Goal: Communication & Community: Answer question/provide support

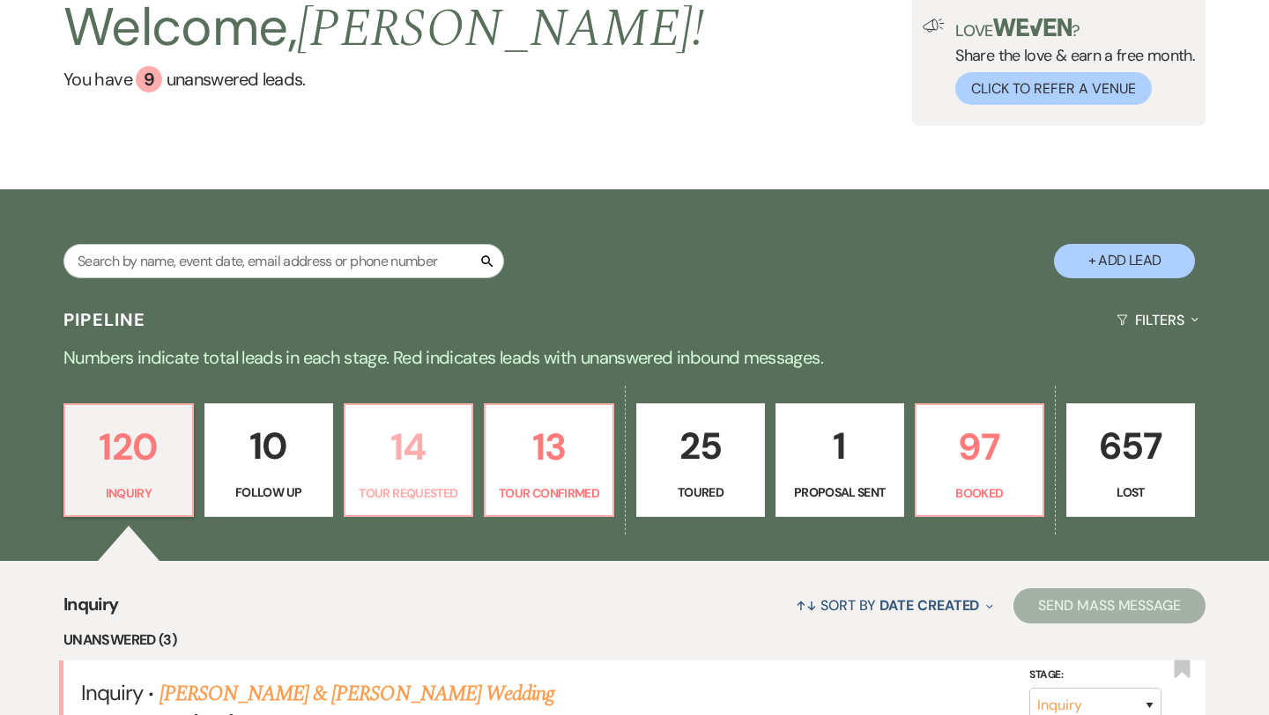
click at [420, 434] on p "14" at bounding box center [409, 447] width 106 height 59
select select "2"
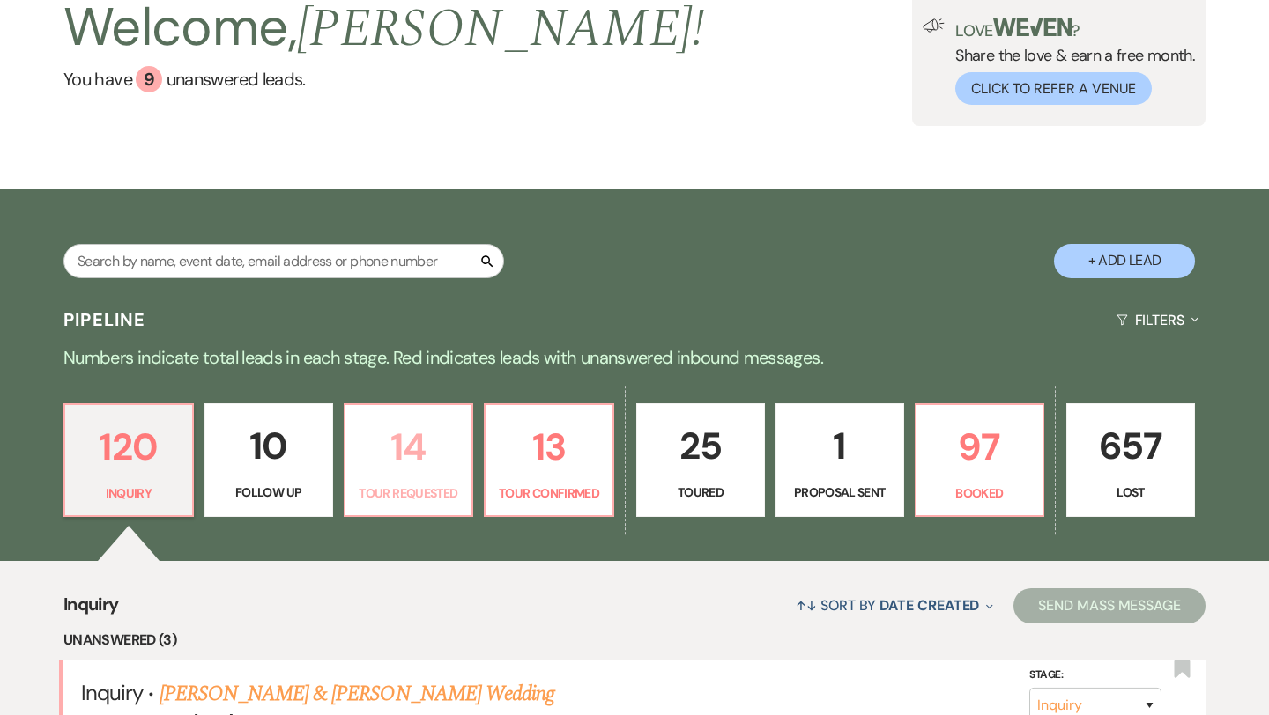
select select "2"
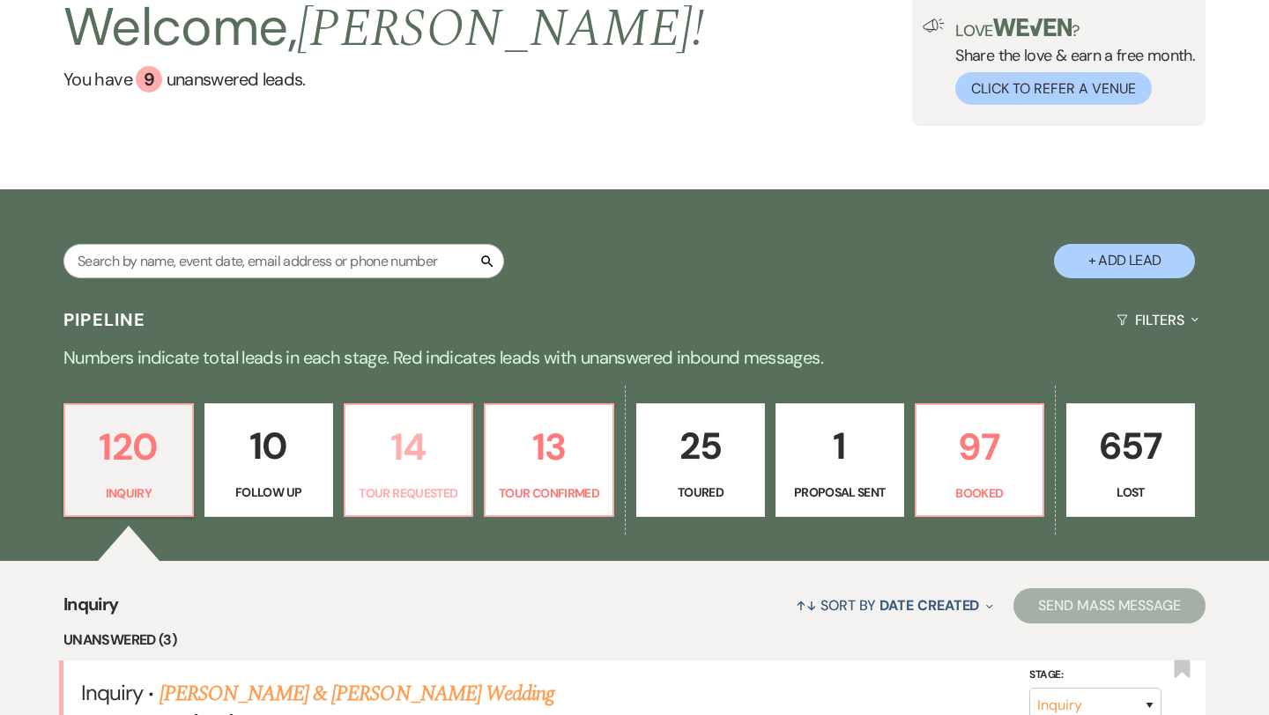
select select "2"
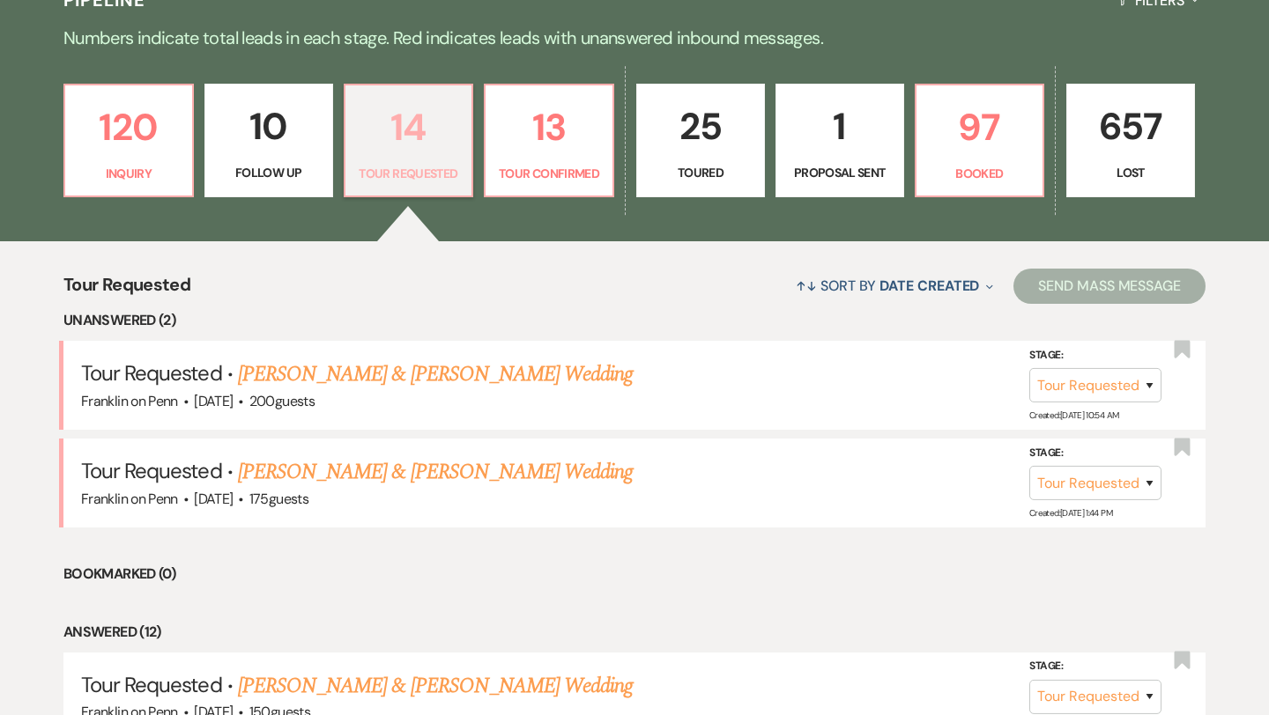
scroll to position [441, 0]
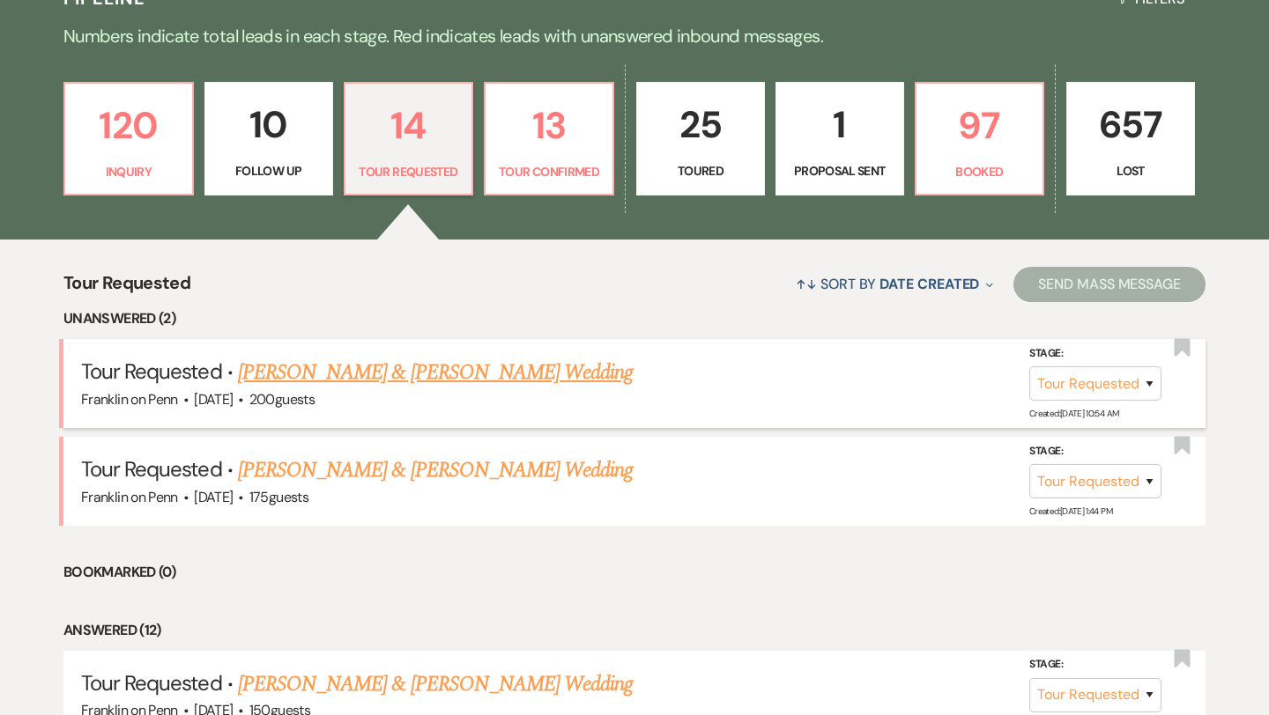
click at [455, 382] on link "[PERSON_NAME] & [PERSON_NAME] Wedding" at bounding box center [435, 373] width 395 height 32
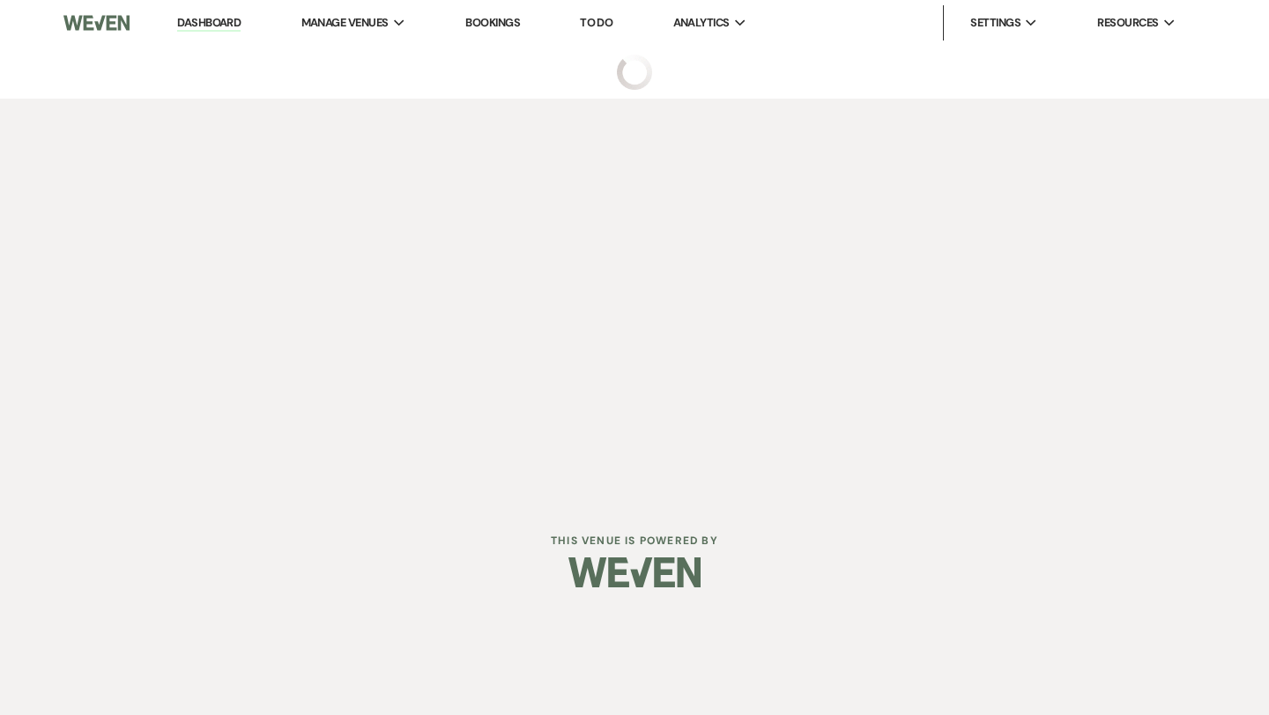
select select "2"
select select "1"
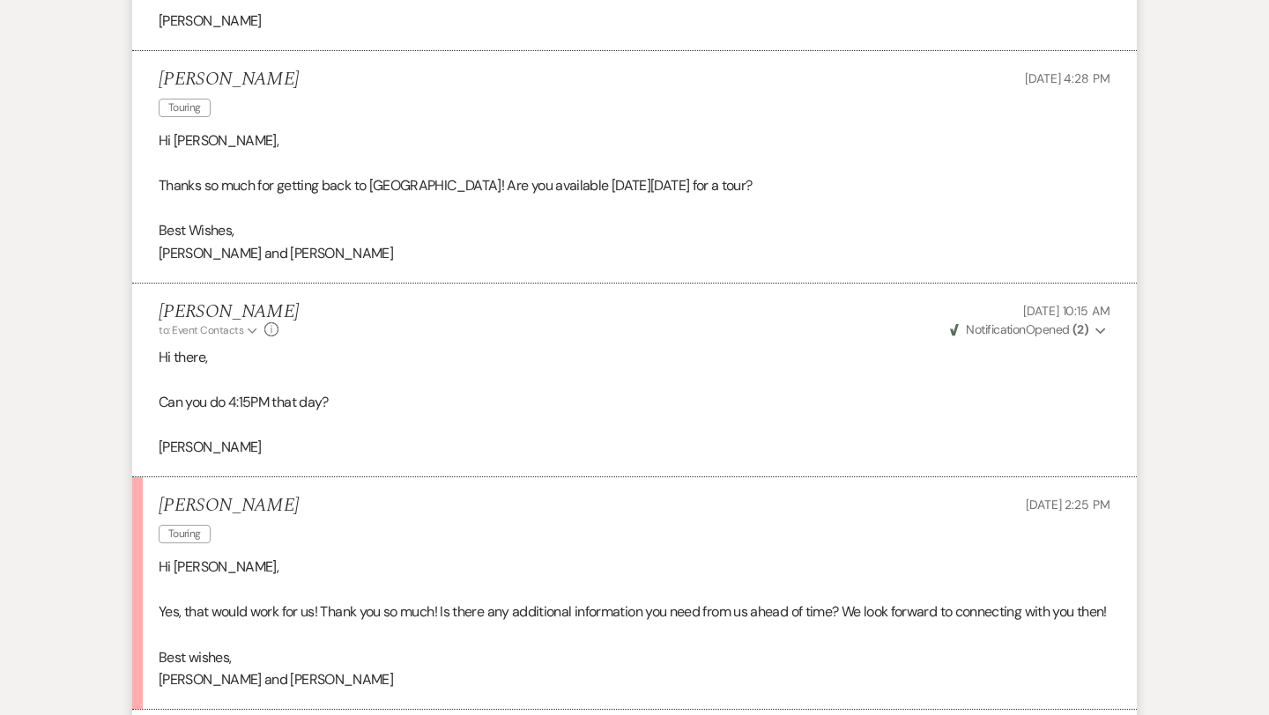
scroll to position [2343, 0]
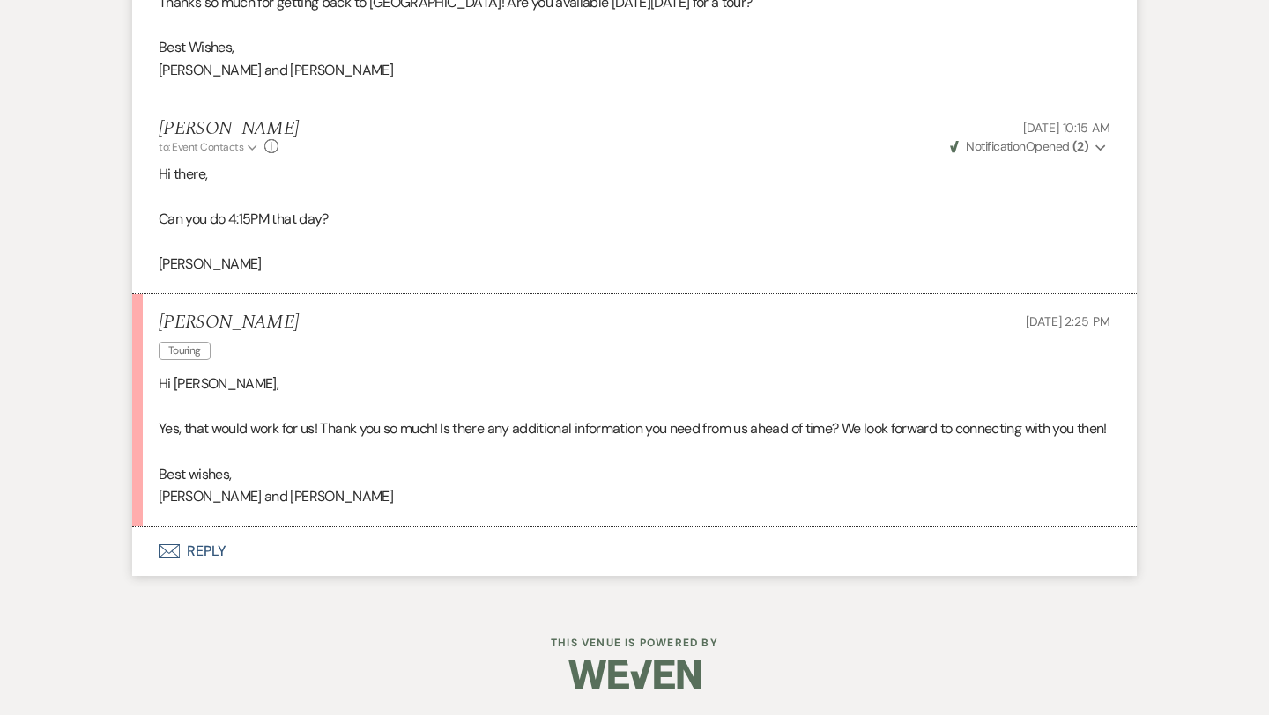
click at [203, 549] on button "Envelope Reply" at bounding box center [634, 551] width 1004 height 49
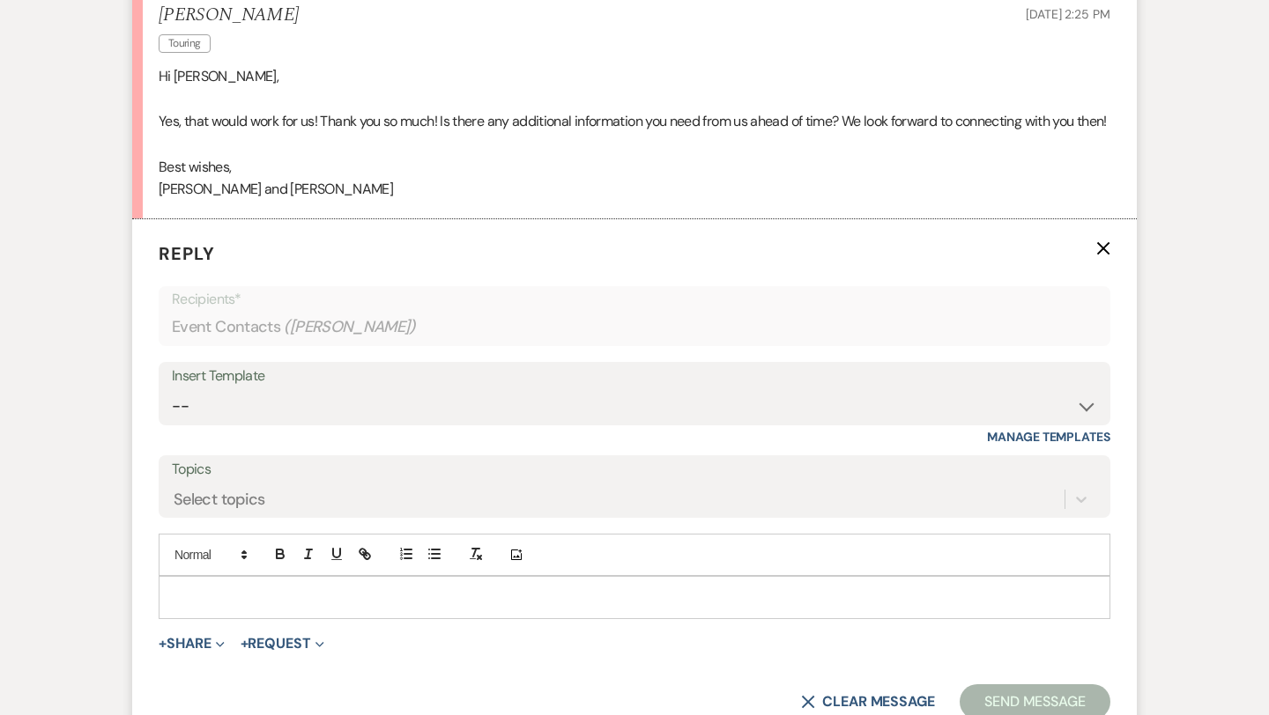
scroll to position [2679, 0]
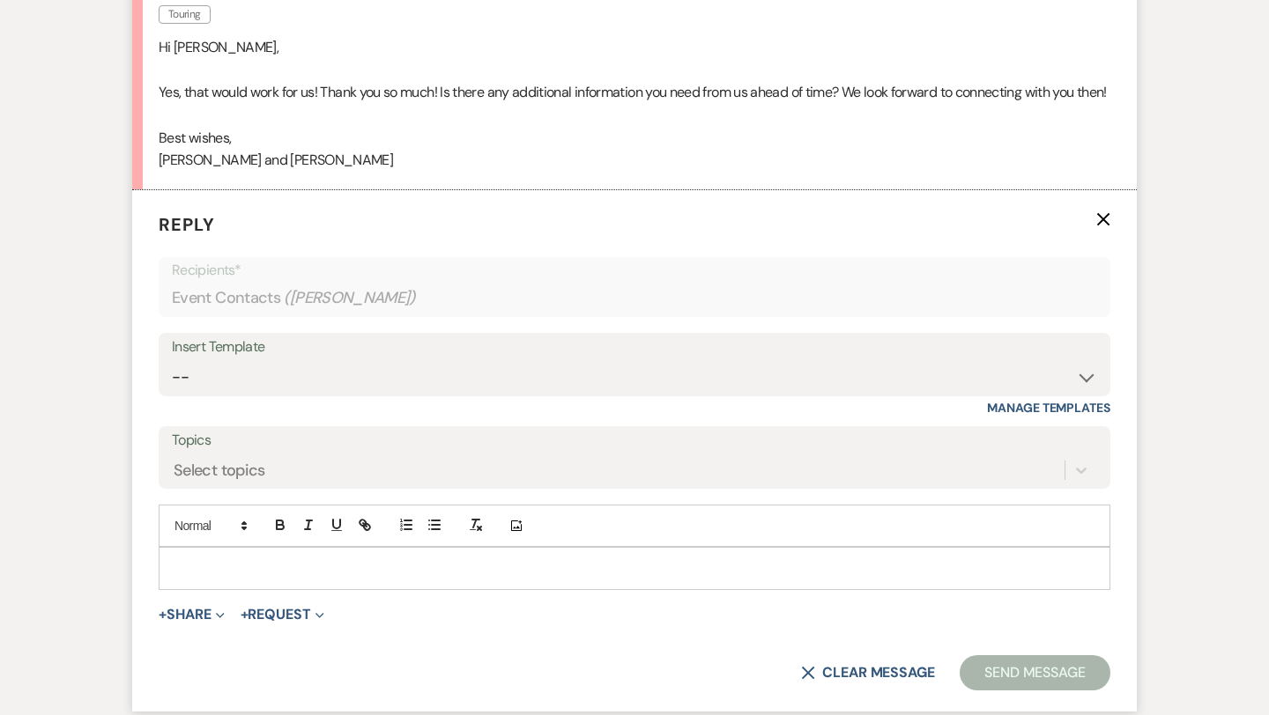
click at [210, 567] on p at bounding box center [634, 568] width 923 height 19
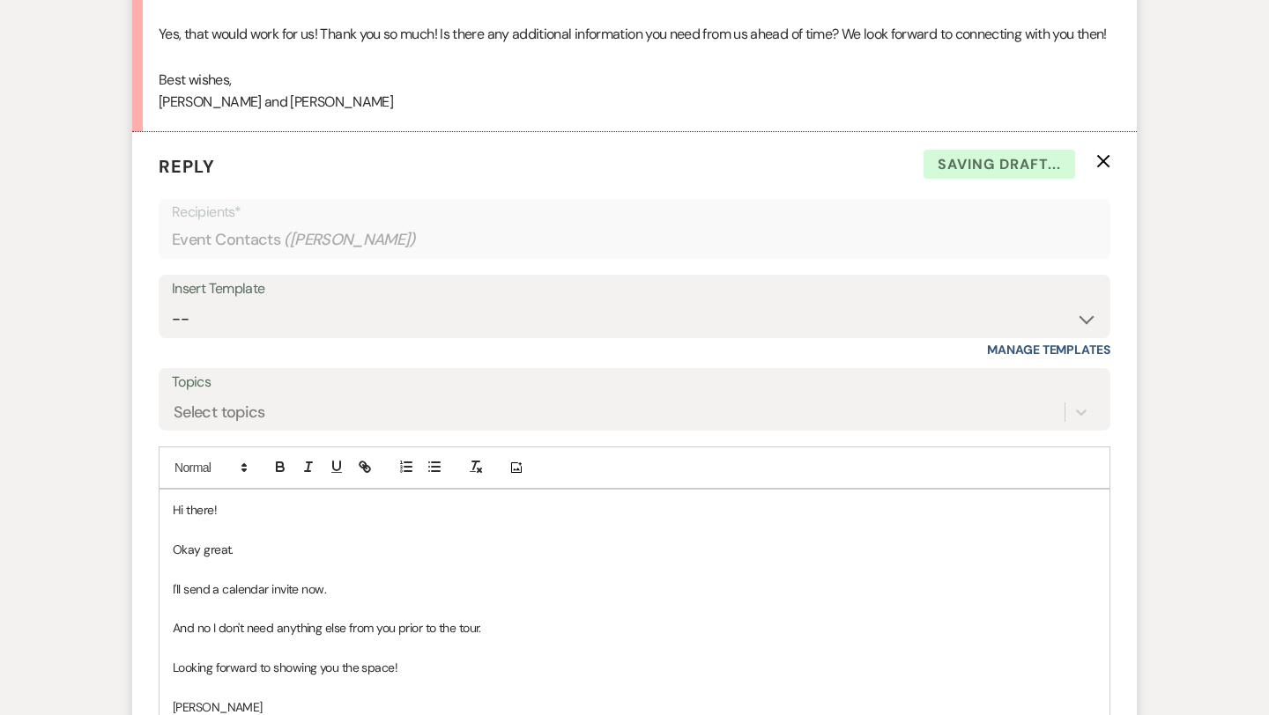
scroll to position [2831, 0]
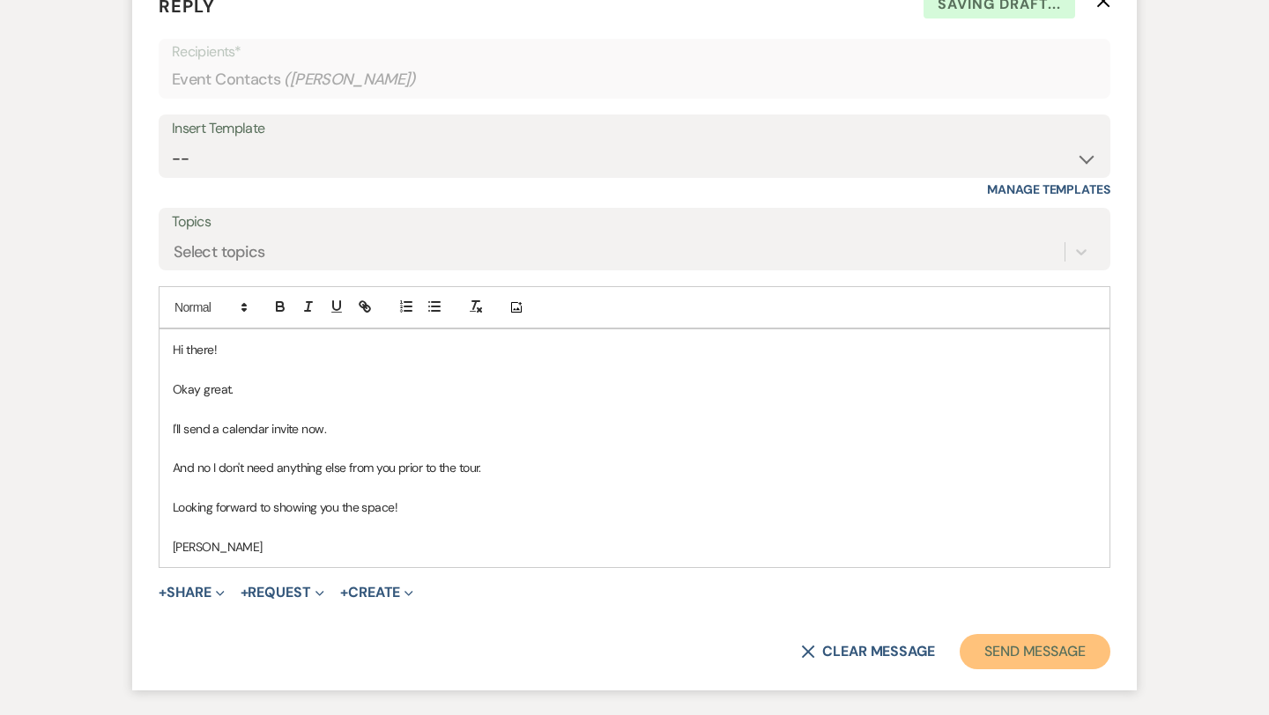
click at [1019, 657] on button "Send Message" at bounding box center [1035, 651] width 151 height 35
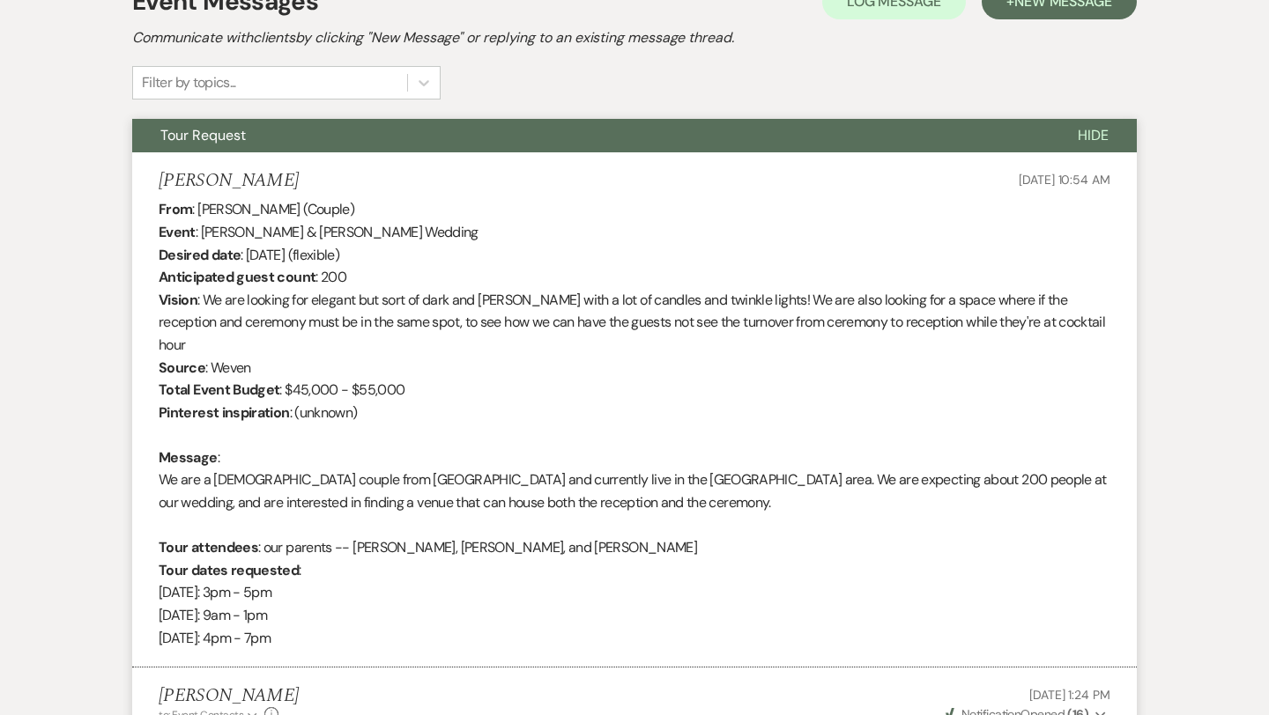
scroll to position [0, 0]
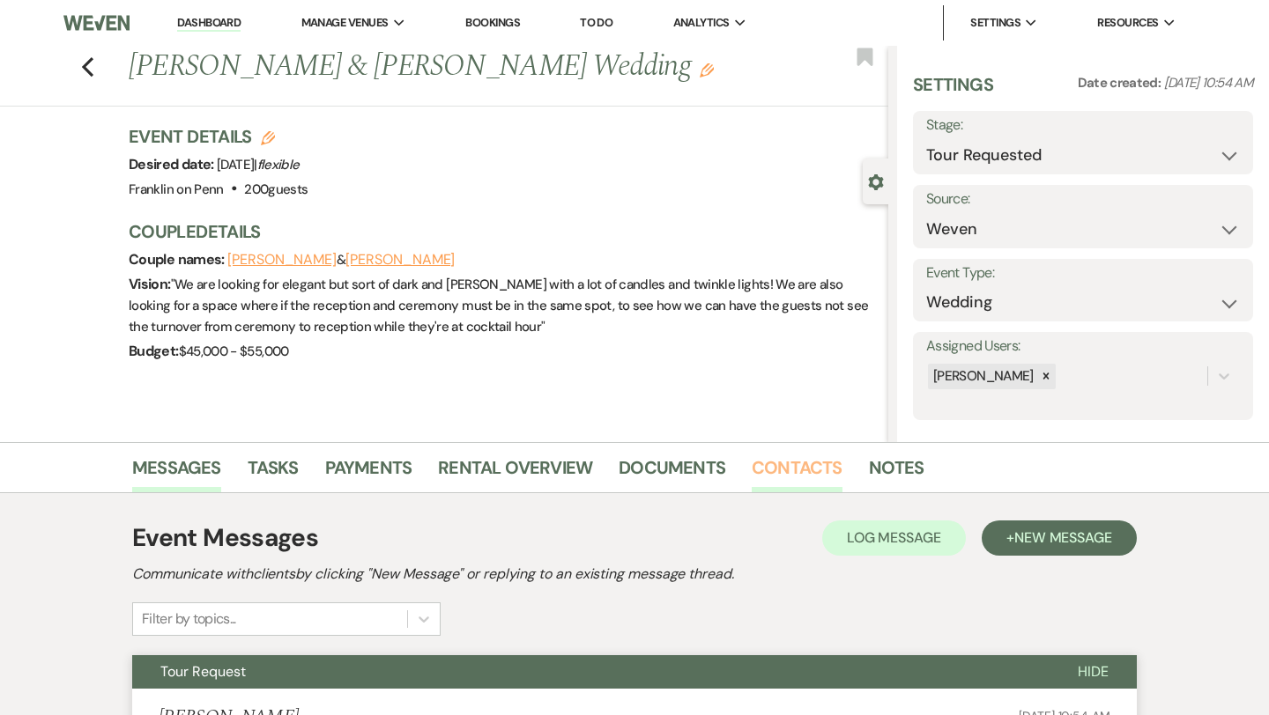
click at [782, 475] on link "Contacts" at bounding box center [797, 473] width 91 height 39
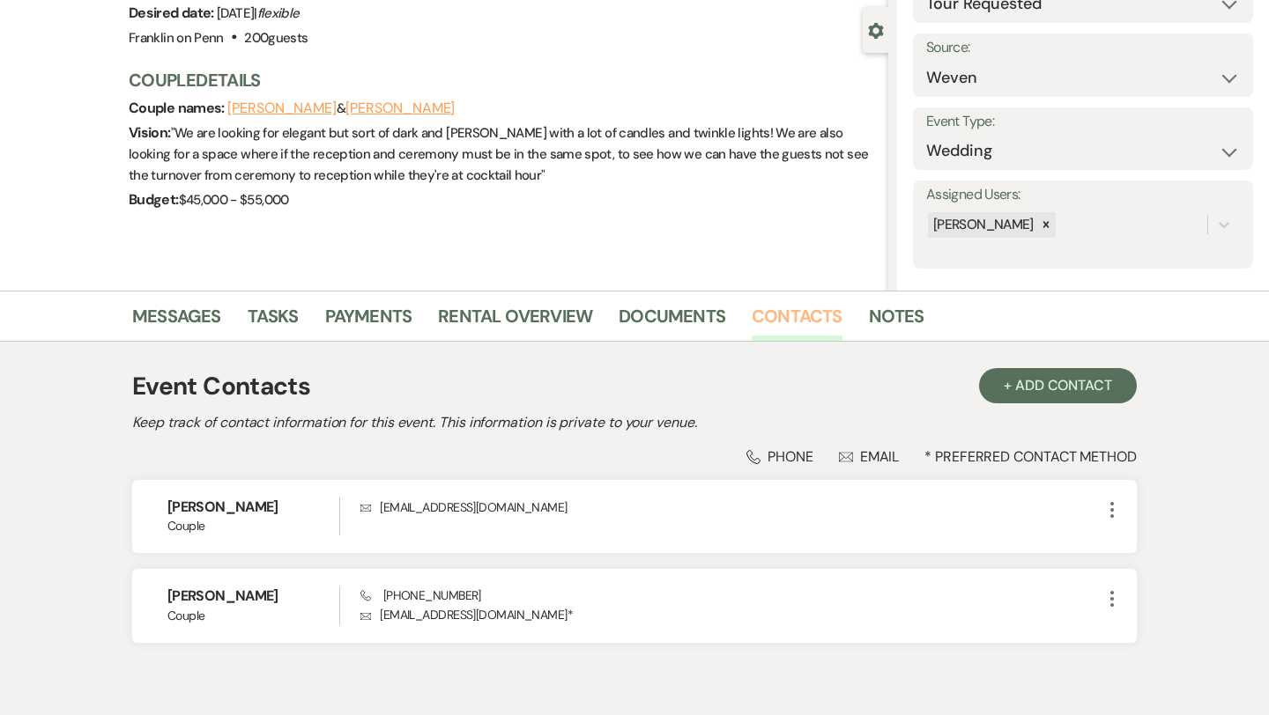
scroll to position [234, 0]
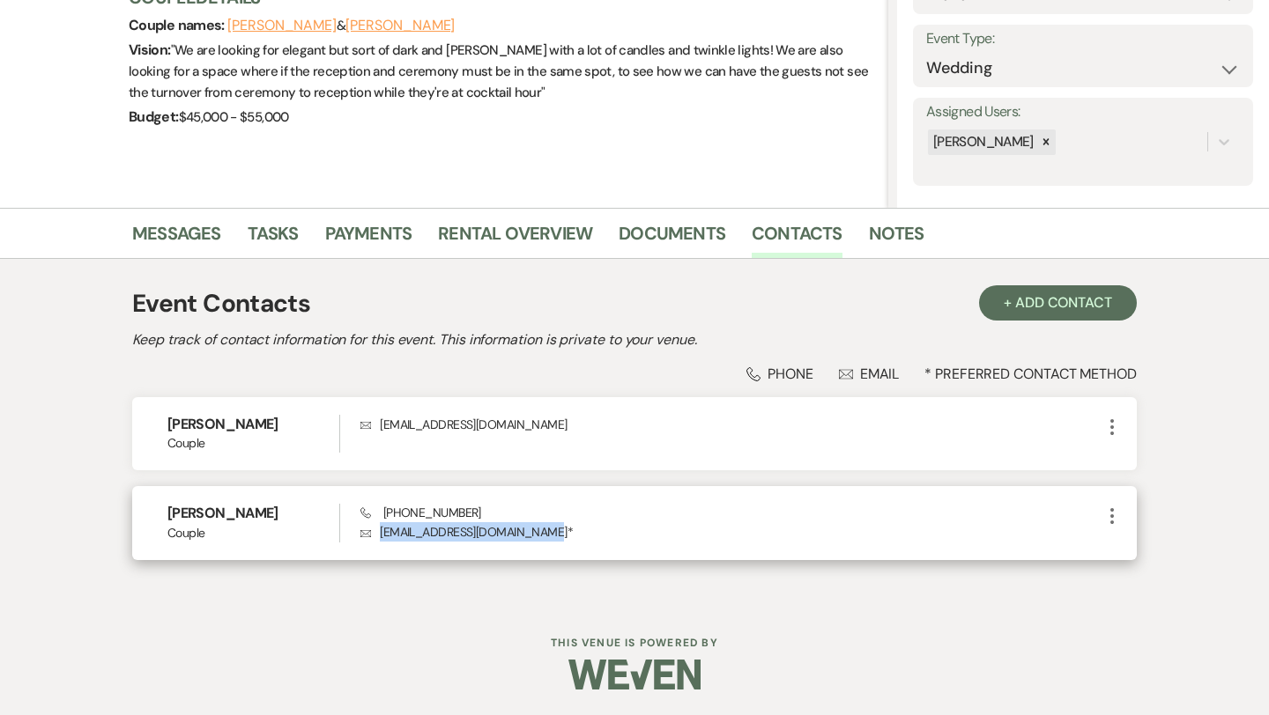
drag, startPoint x: 545, startPoint y: 535, endPoint x: 382, endPoint y: 531, distance: 163.0
click at [382, 531] on p "Envelope [EMAIL_ADDRESS][DOMAIN_NAME] *" at bounding box center [730, 531] width 741 height 19
copy p "[EMAIL_ADDRESS][DOMAIN_NAME]"
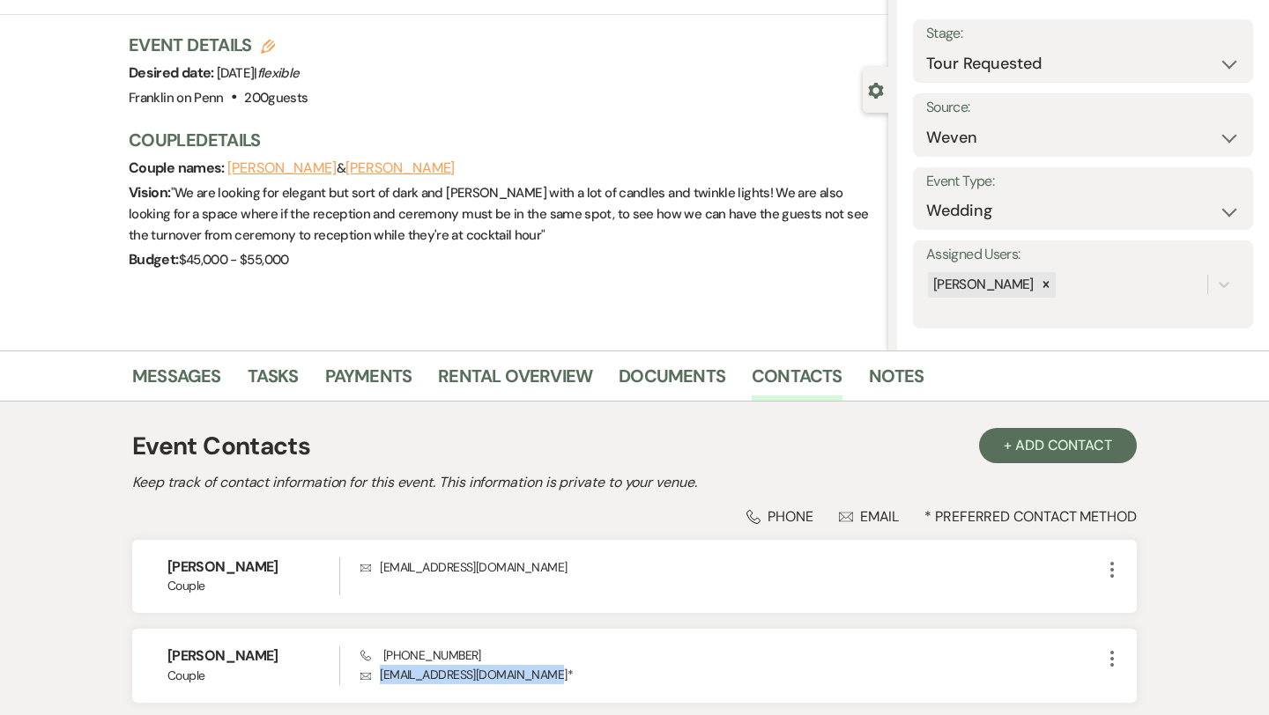
scroll to position [0, 0]
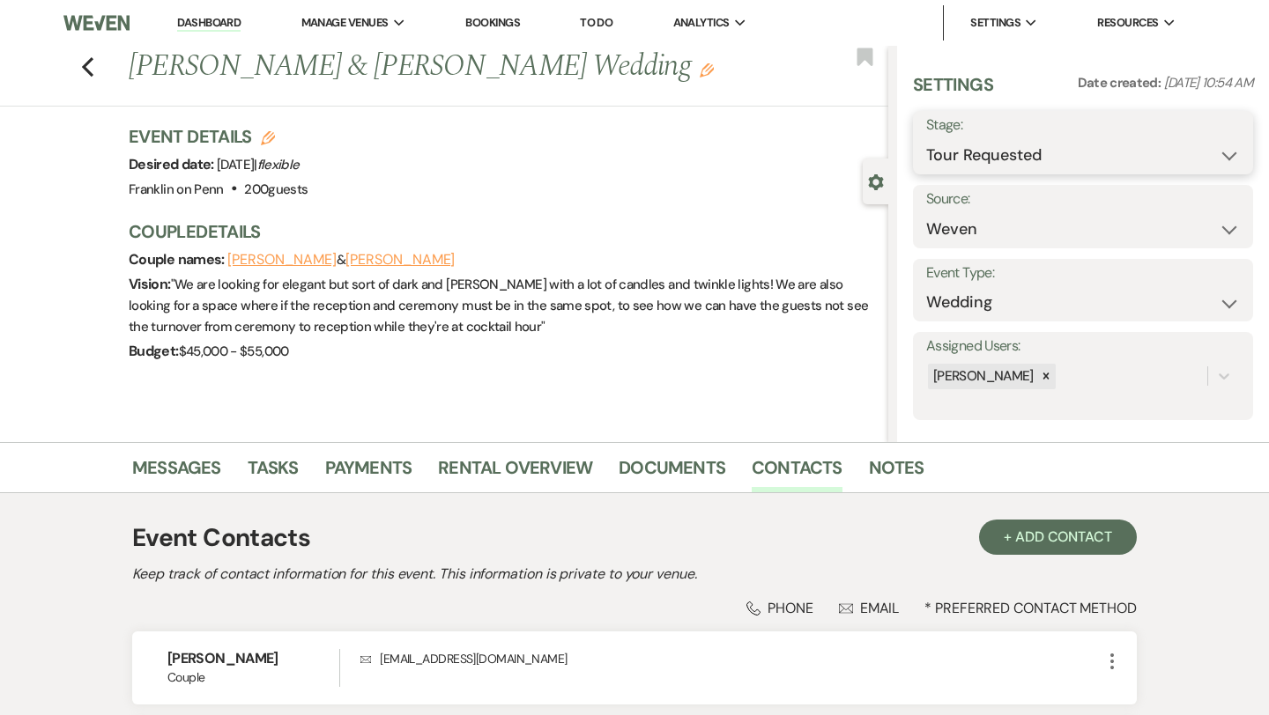
click at [963, 149] on select "Inquiry Follow Up Tour Requested Tour Confirmed Toured Proposal Sent Booked Lost" at bounding box center [1083, 155] width 314 height 34
select select "4"
click at [1206, 147] on button "Save" at bounding box center [1218, 142] width 70 height 35
click at [88, 59] on icon "Previous" at bounding box center [87, 66] width 13 height 21
select select "2"
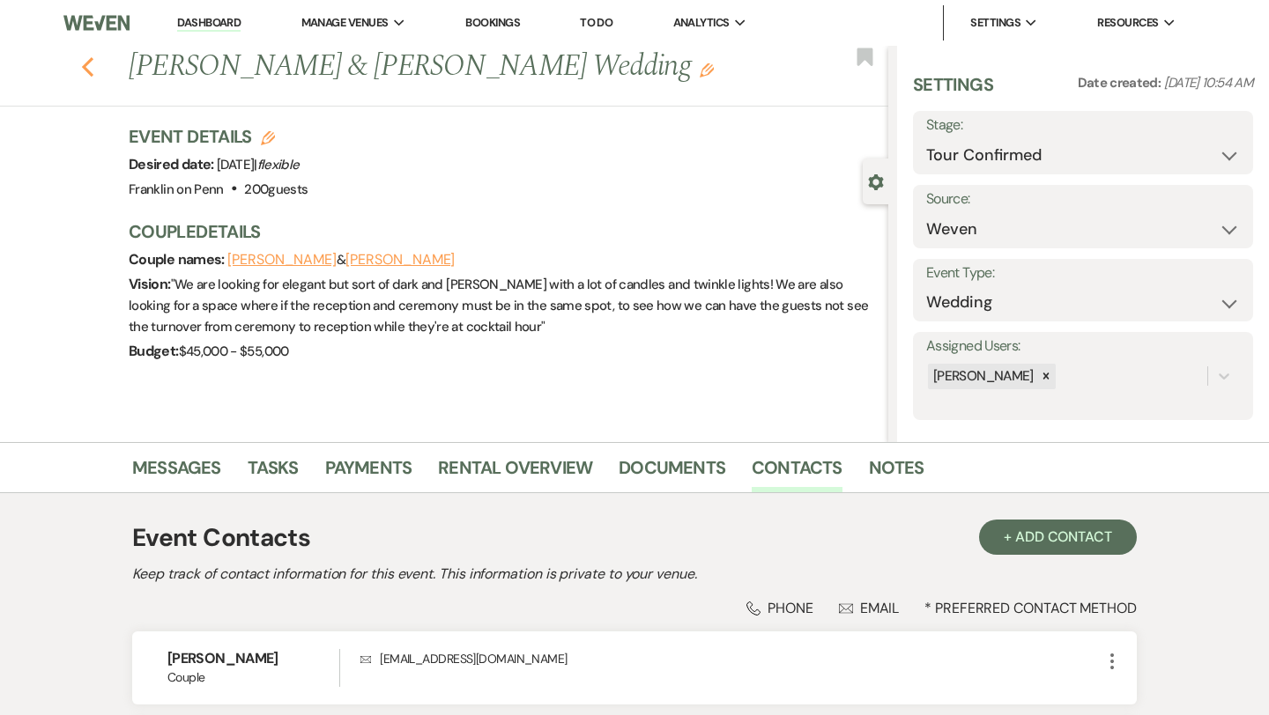
select select "2"
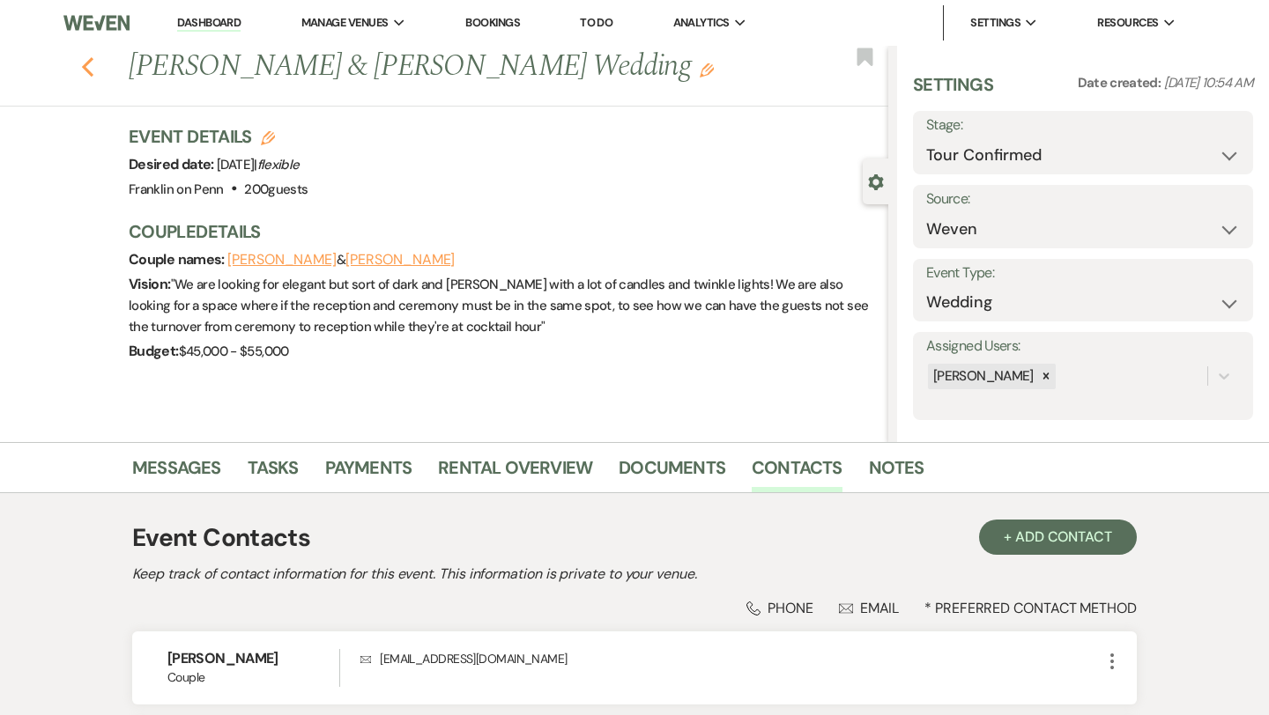
select select "2"
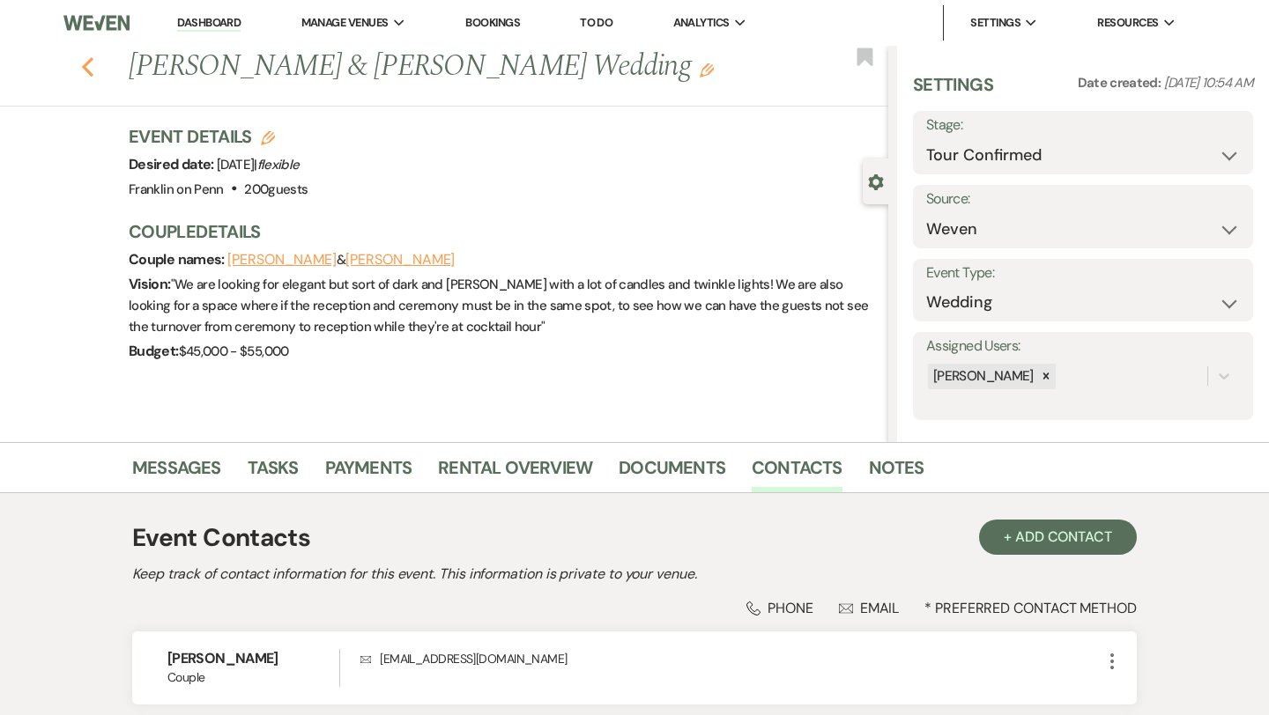
select select "2"
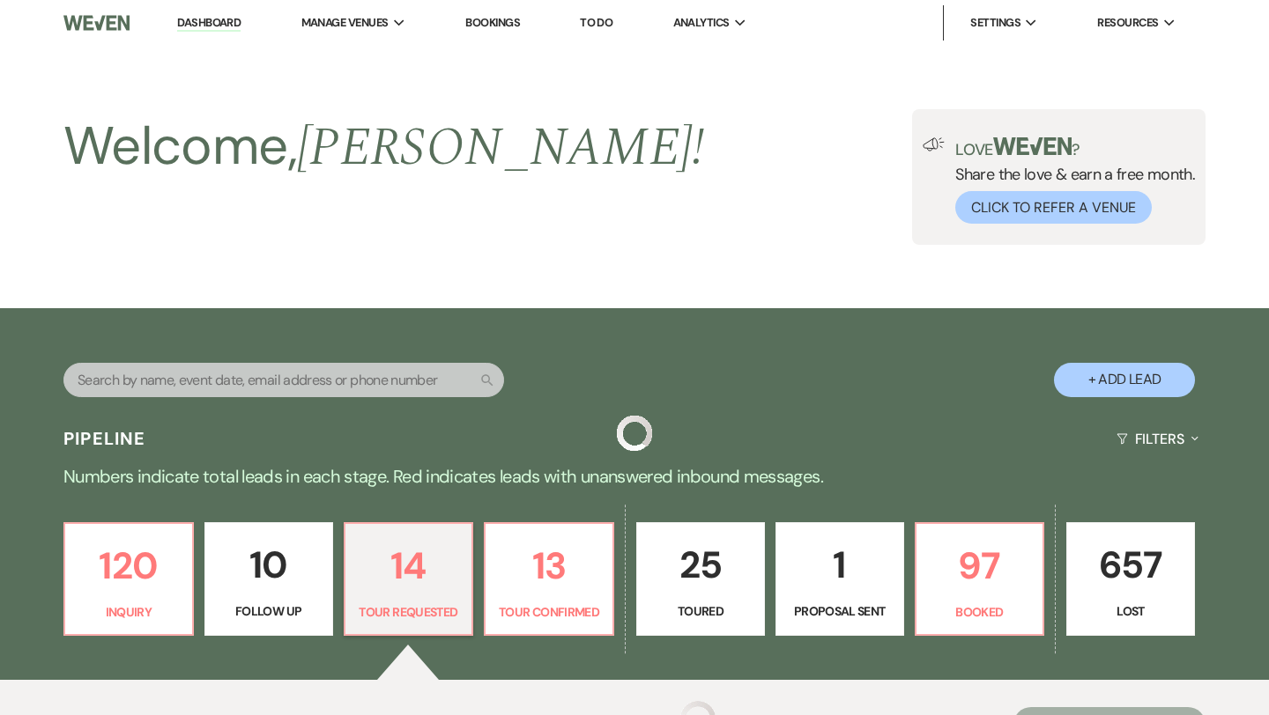
scroll to position [441, 0]
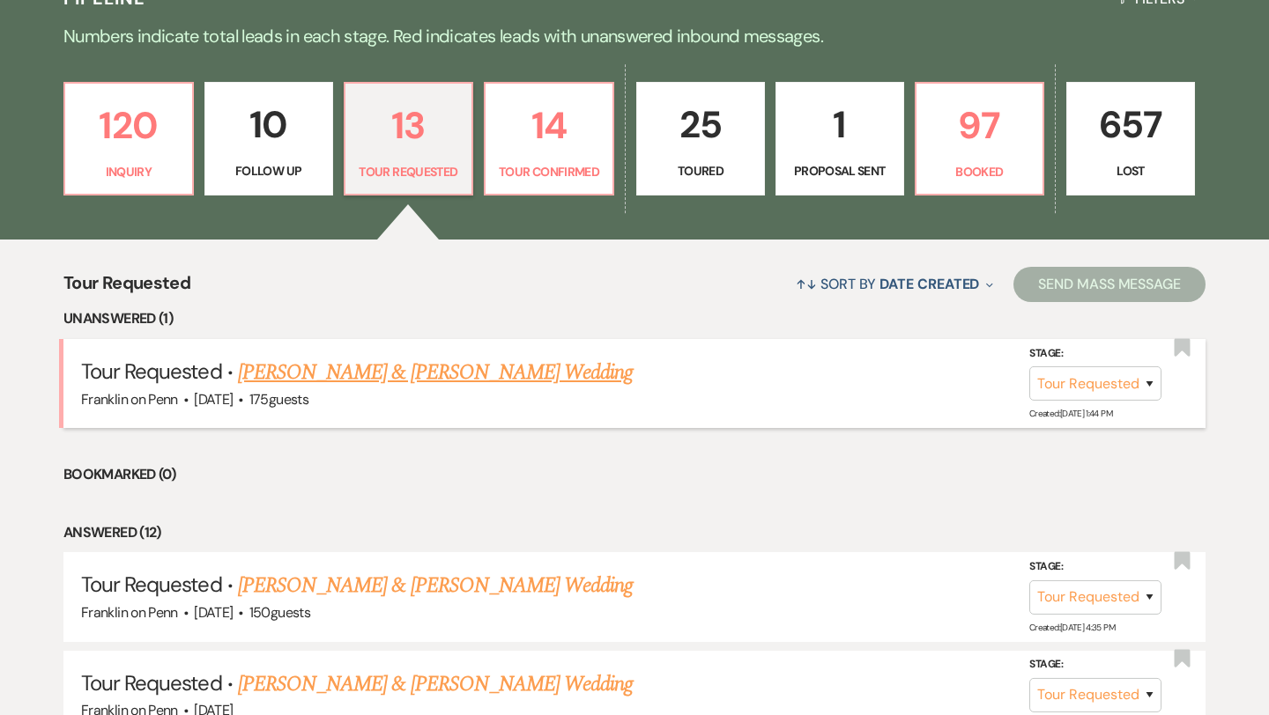
click at [381, 371] on link "[PERSON_NAME] & [PERSON_NAME] Wedding" at bounding box center [435, 373] width 395 height 32
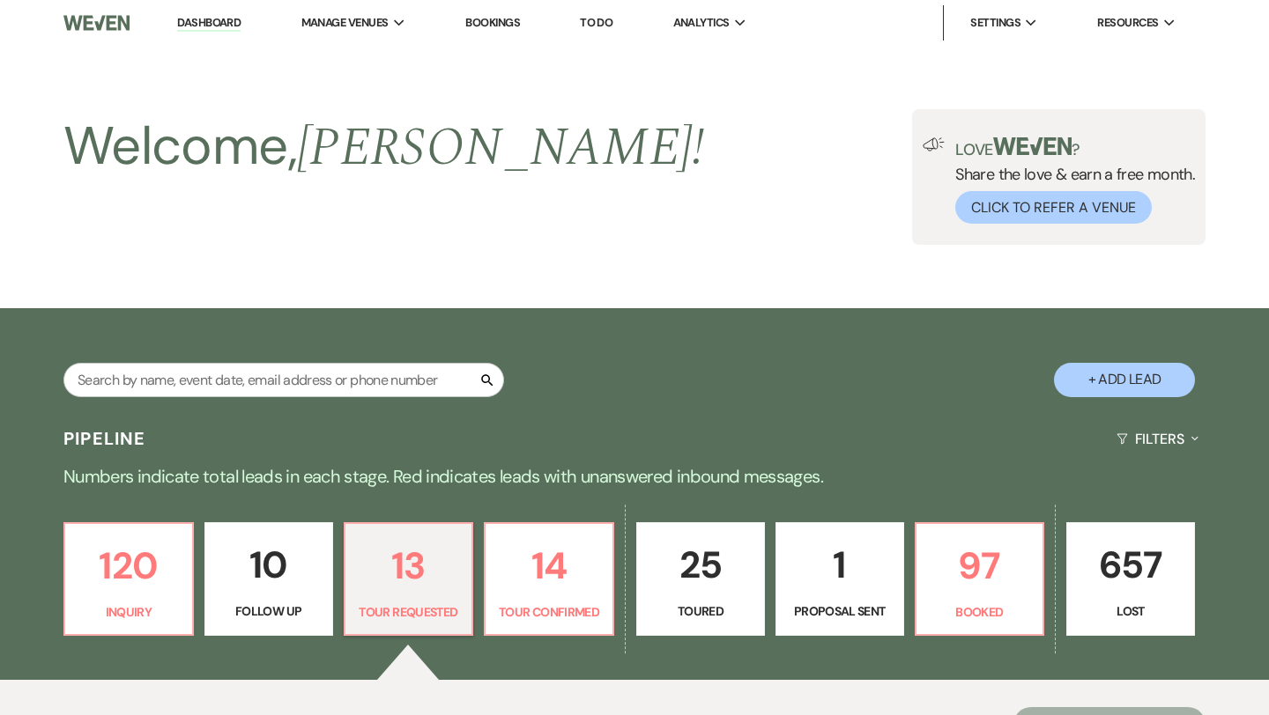
select select "2"
select select "5"
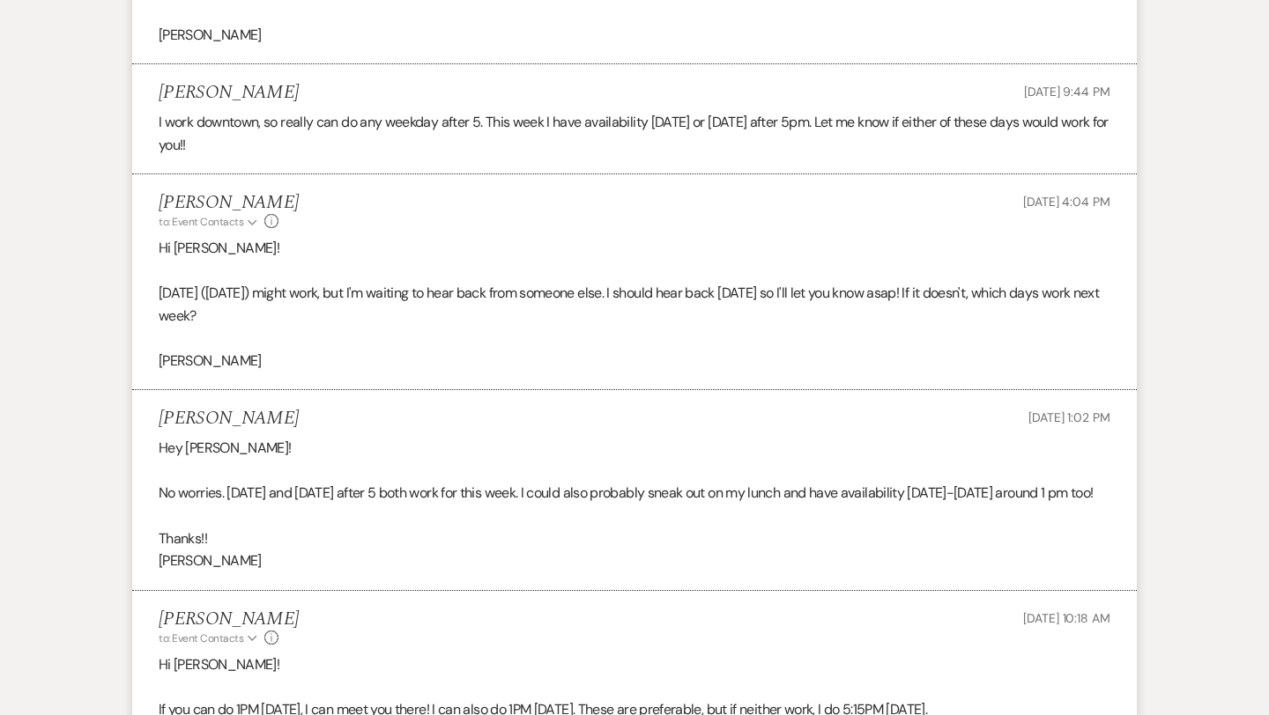
scroll to position [2782, 0]
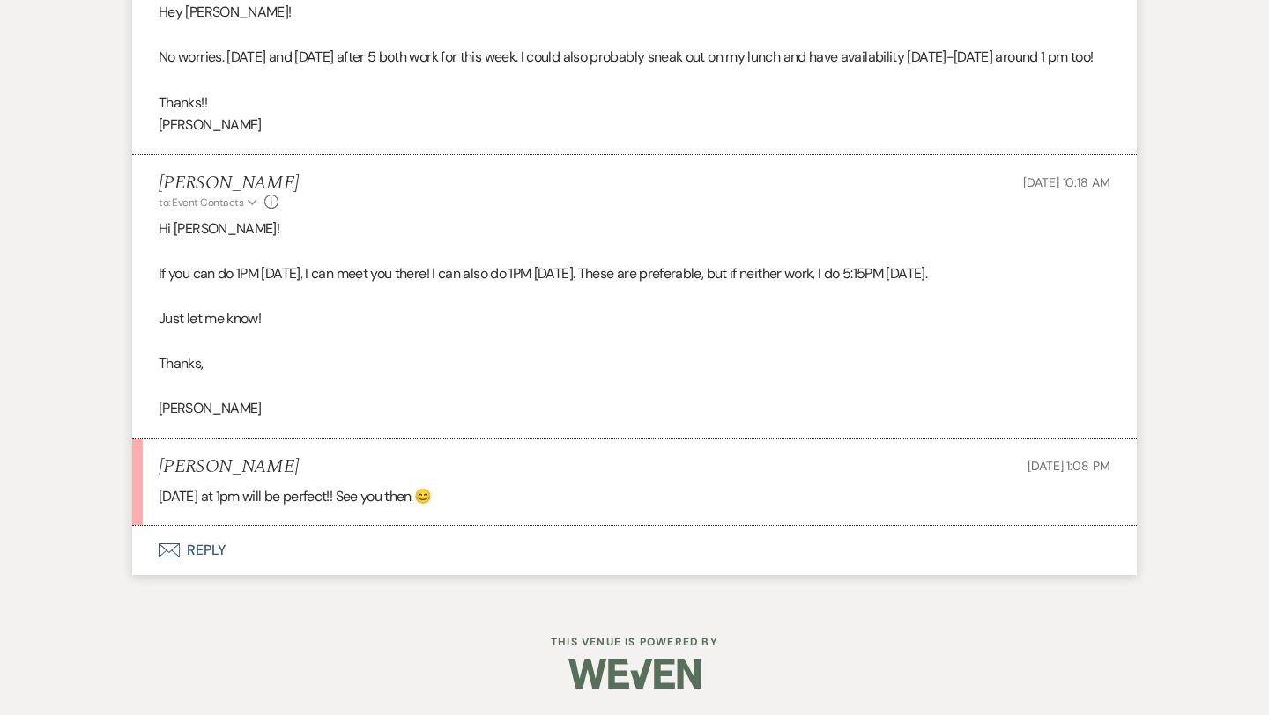
click at [204, 549] on button "Envelope Reply" at bounding box center [634, 550] width 1004 height 49
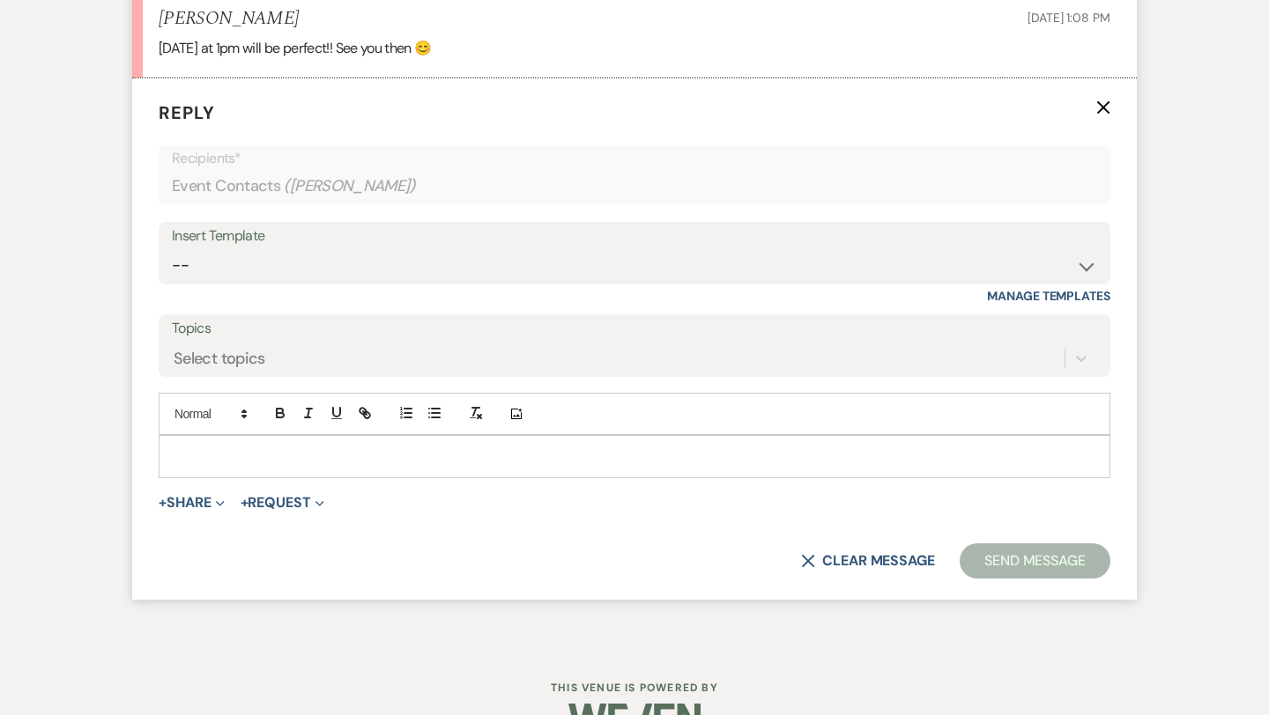
scroll to position [3213, 0]
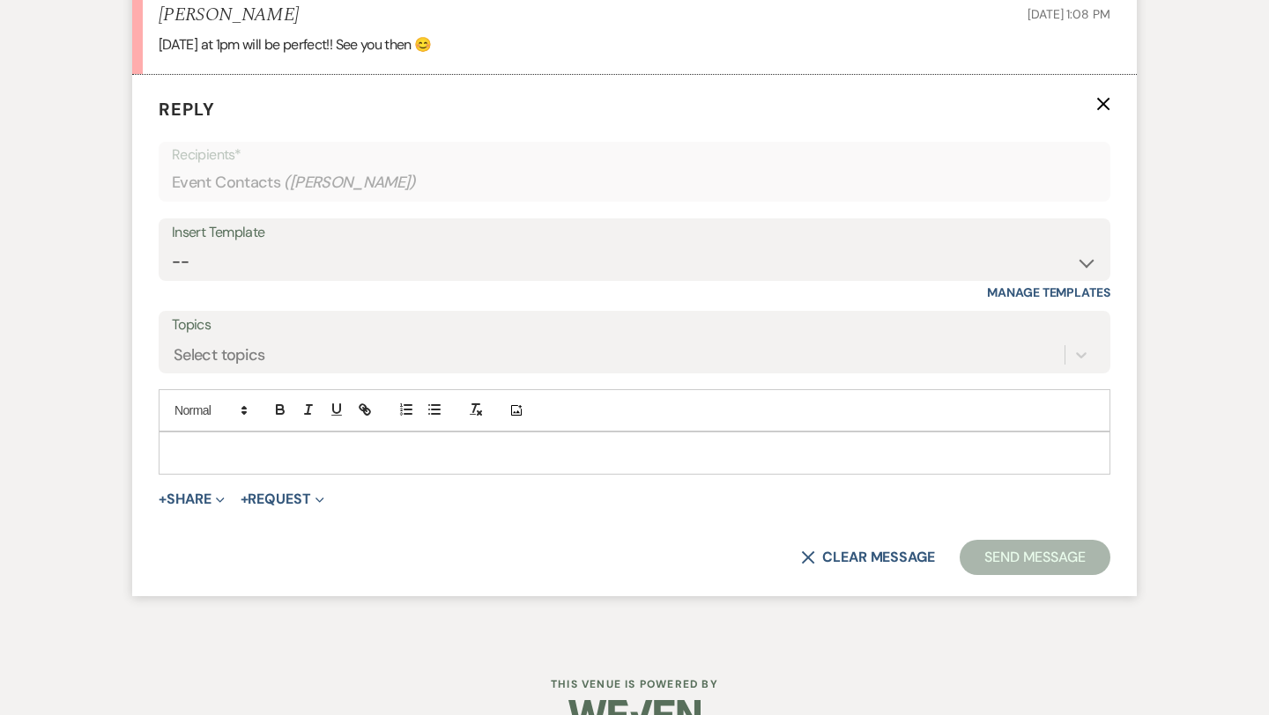
click at [226, 463] on p at bounding box center [634, 452] width 923 height 19
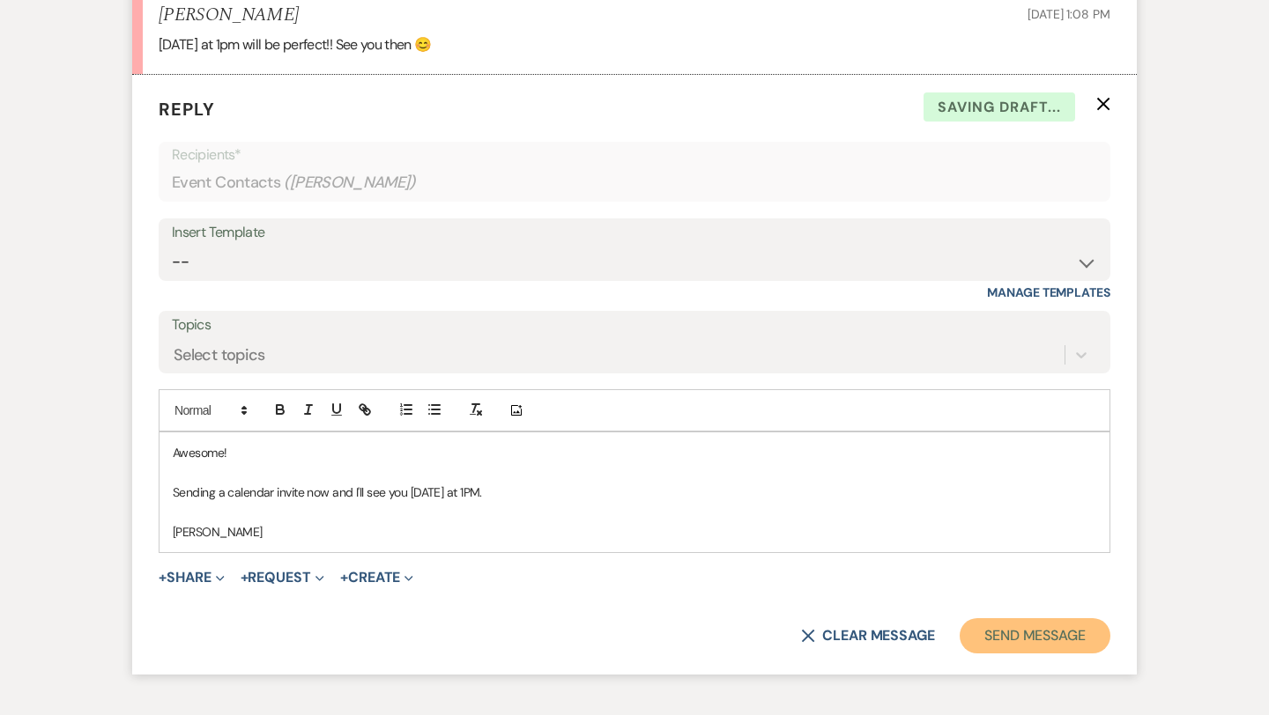
click at [996, 654] on button "Send Message" at bounding box center [1035, 636] width 151 height 35
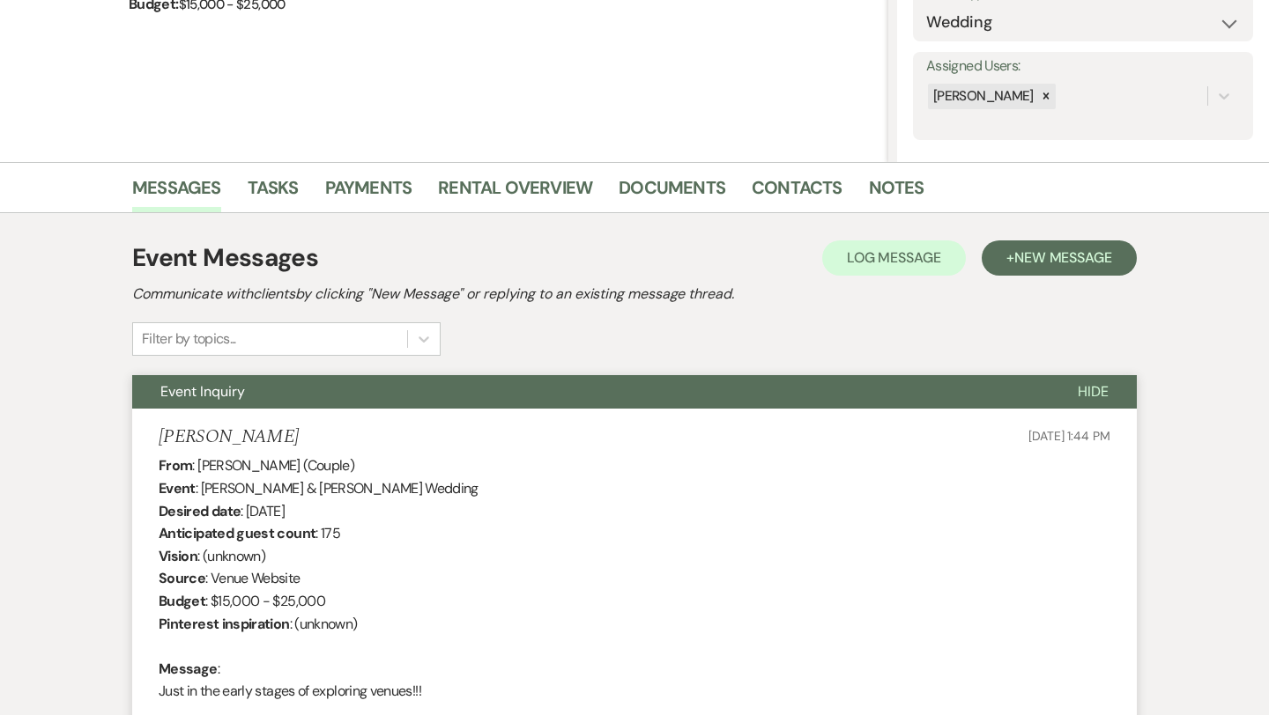
scroll to position [0, 0]
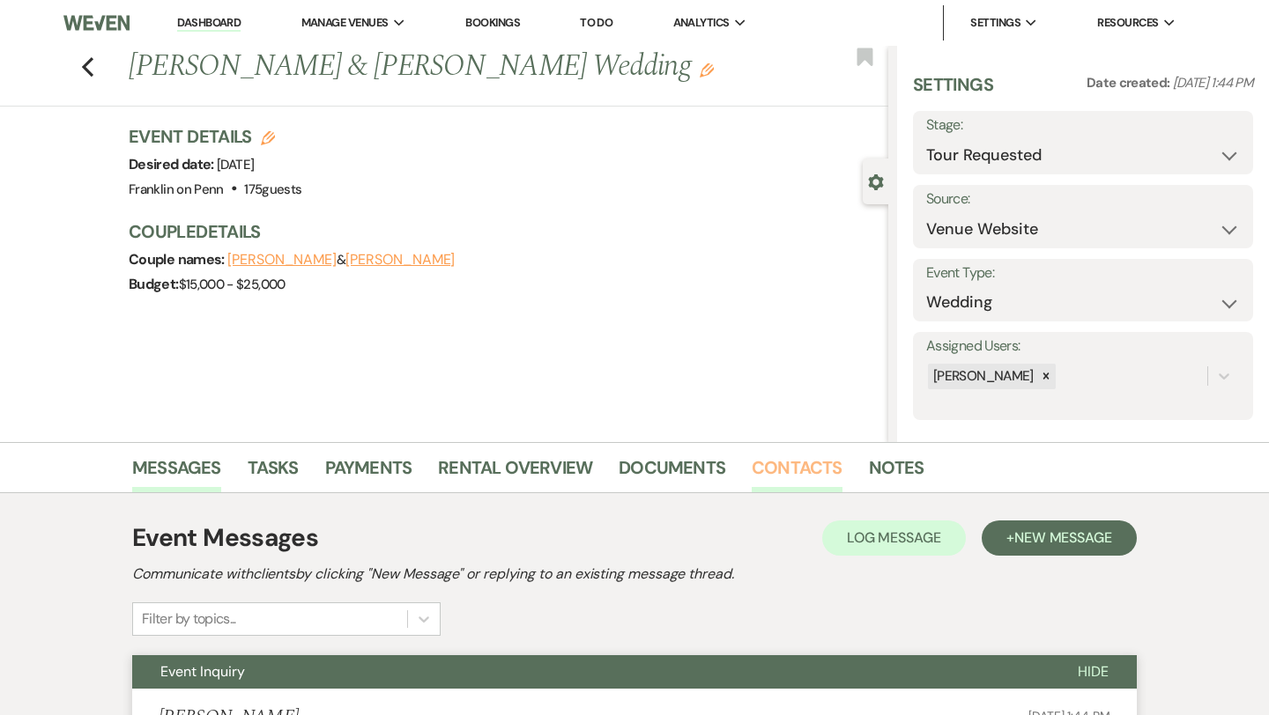
click at [779, 476] on link "Contacts" at bounding box center [797, 473] width 91 height 39
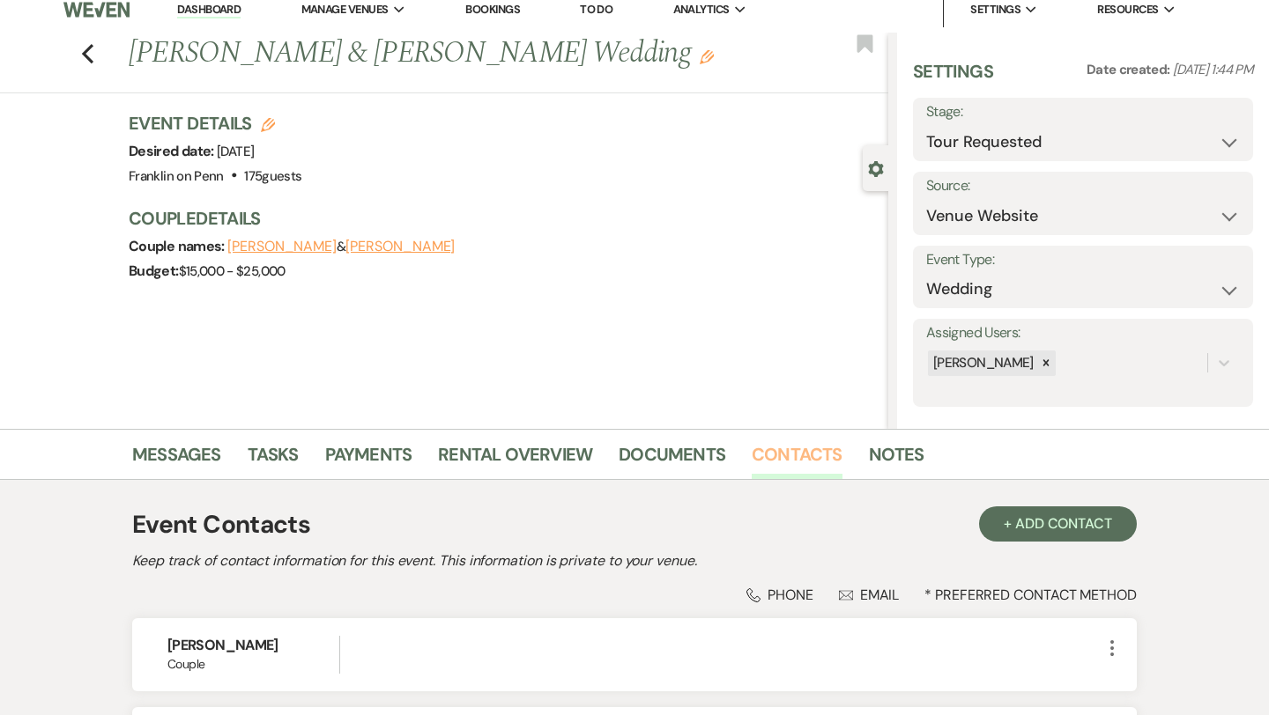
scroll to position [219, 0]
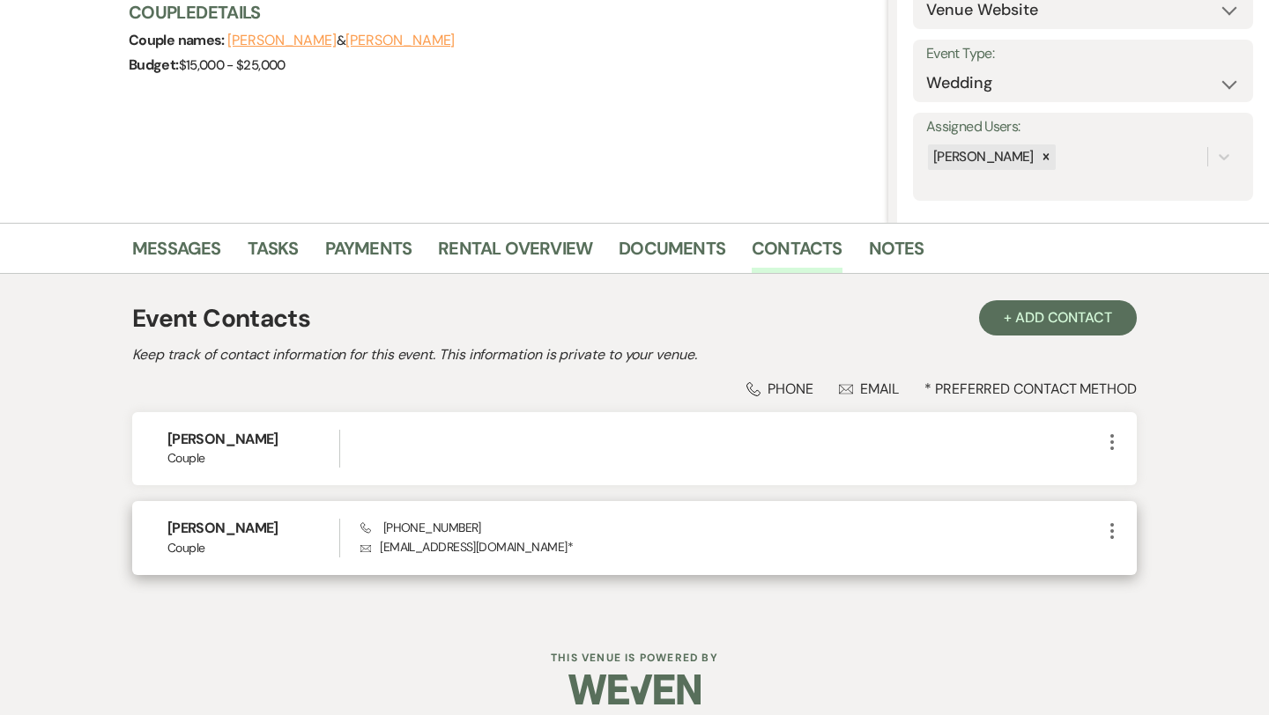
click at [480, 550] on p "Envelope [EMAIL_ADDRESS][DOMAIN_NAME] *" at bounding box center [730, 546] width 741 height 19
drag, startPoint x: 518, startPoint y: 548, endPoint x: 379, endPoint y: 546, distance: 139.2
click at [379, 546] on p "Envelope [EMAIL_ADDRESS][DOMAIN_NAME] *" at bounding box center [730, 546] width 741 height 19
copy p "[EMAIL_ADDRESS][DOMAIN_NAME]"
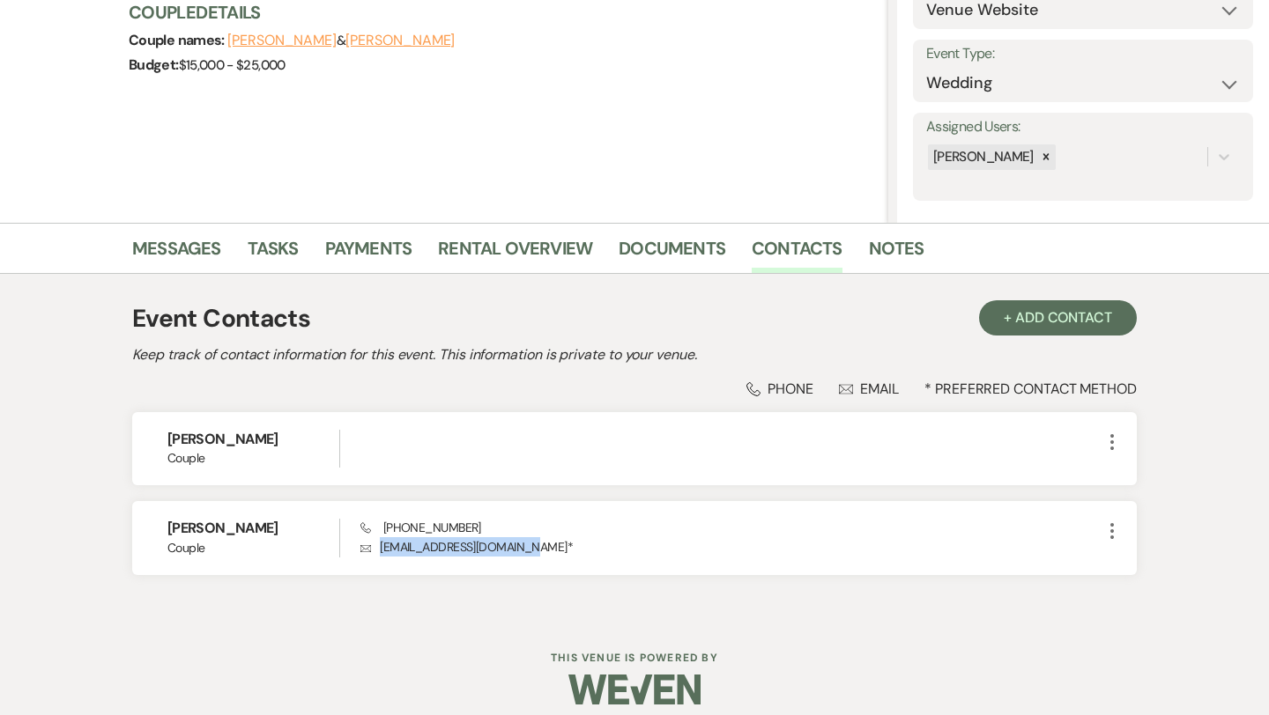
scroll to position [0, 0]
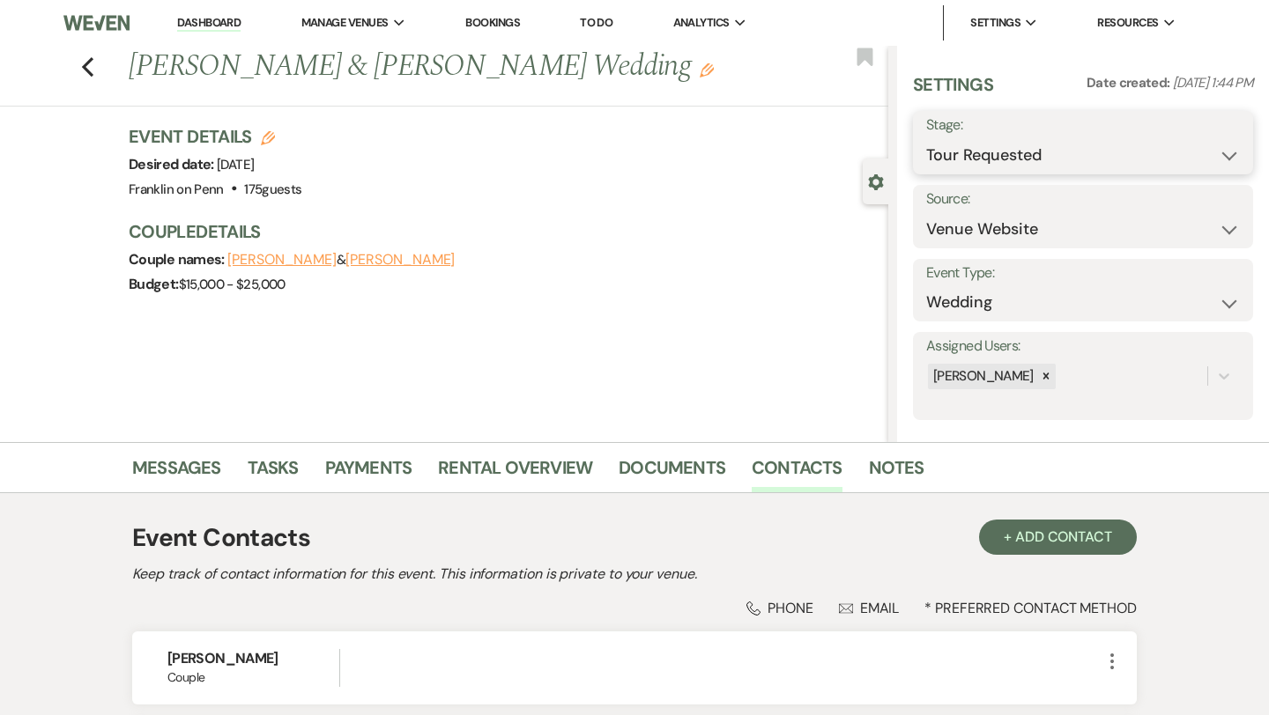
click at [983, 153] on select "Inquiry Follow Up Tour Requested Tour Confirmed Toured Proposal Sent Booked Lost" at bounding box center [1083, 155] width 314 height 34
select select "4"
click at [1206, 136] on button "Save" at bounding box center [1218, 142] width 70 height 35
click at [85, 67] on use "button" at bounding box center [87, 66] width 11 height 19
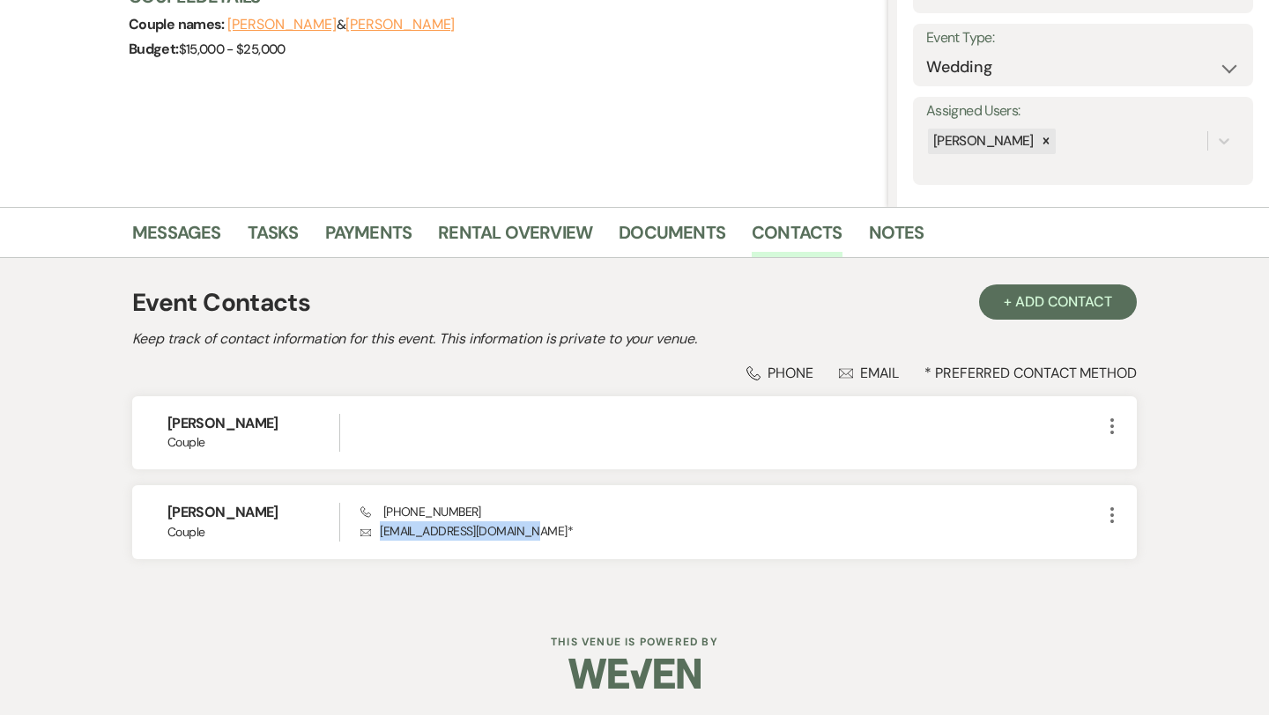
select select "2"
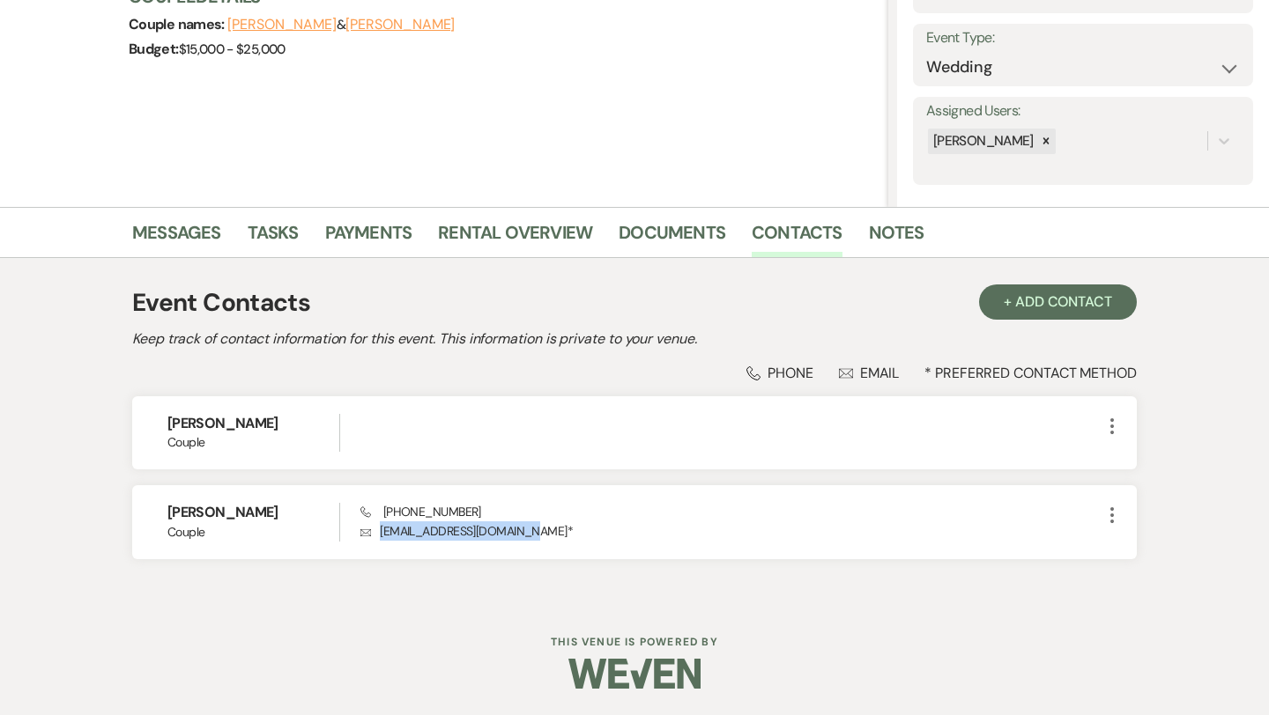
select select "2"
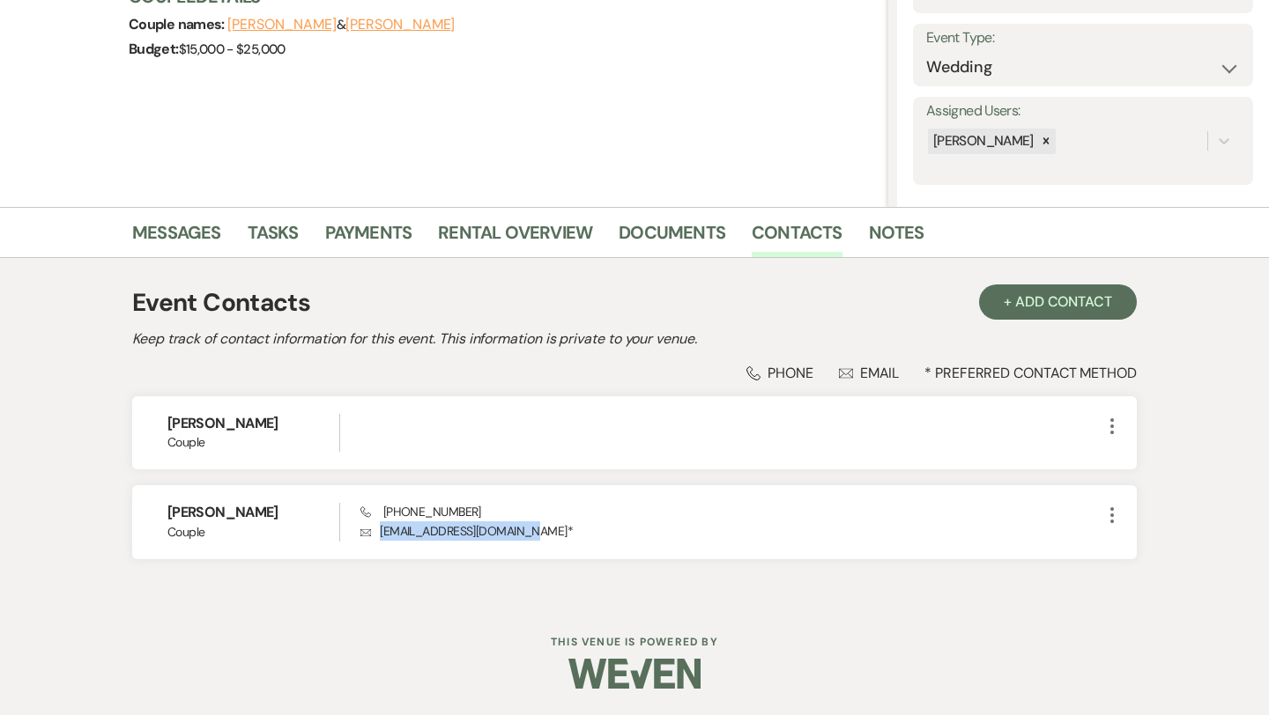
select select "2"
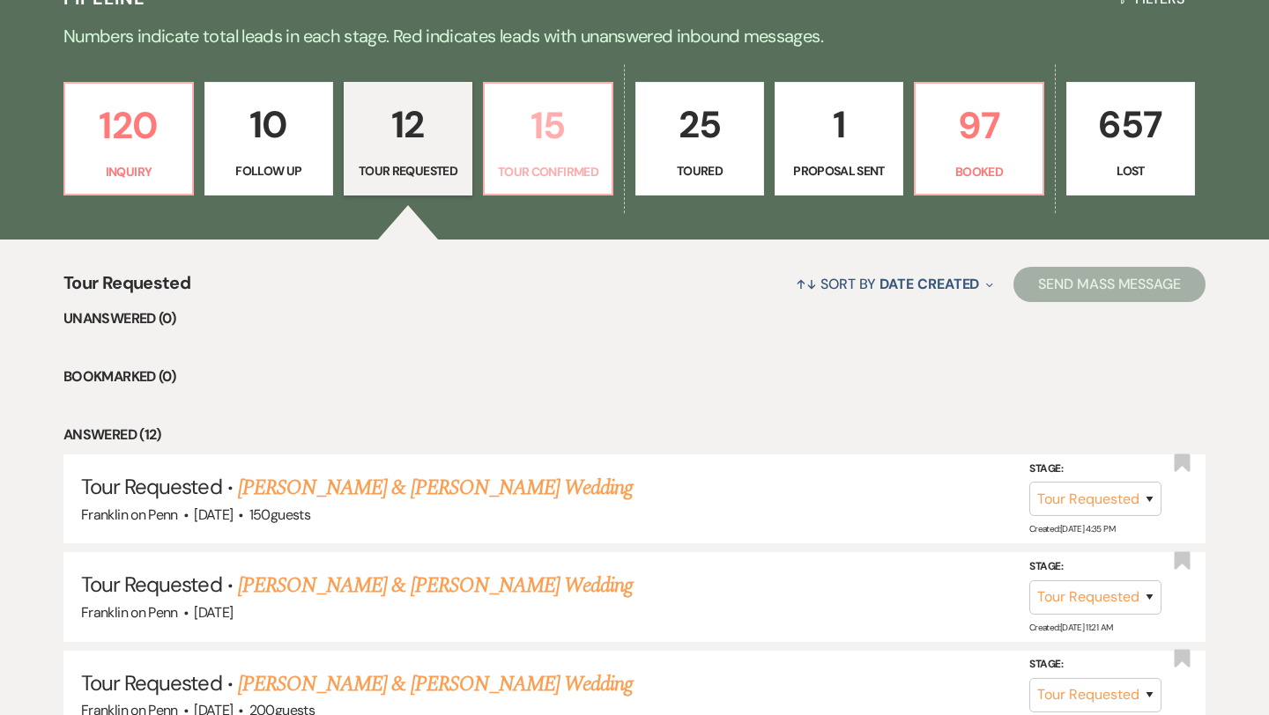
click at [545, 133] on p "15" at bounding box center [548, 125] width 106 height 59
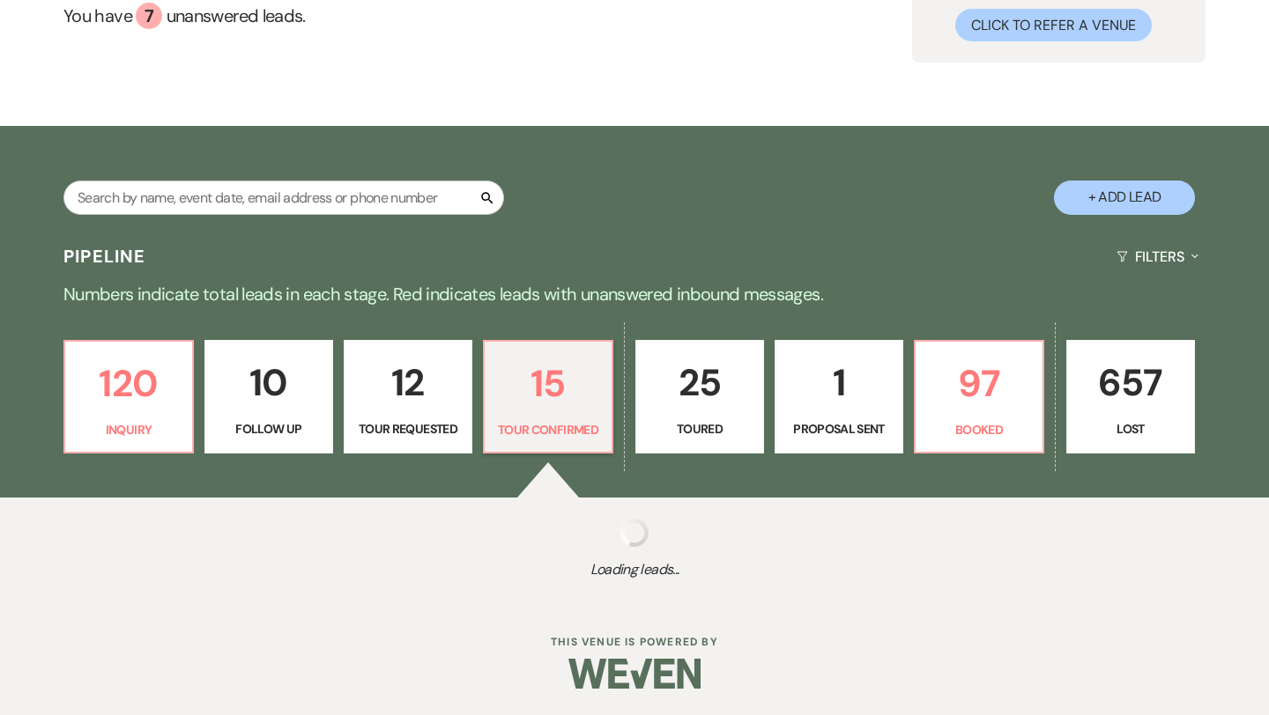
scroll to position [441, 0]
select select "4"
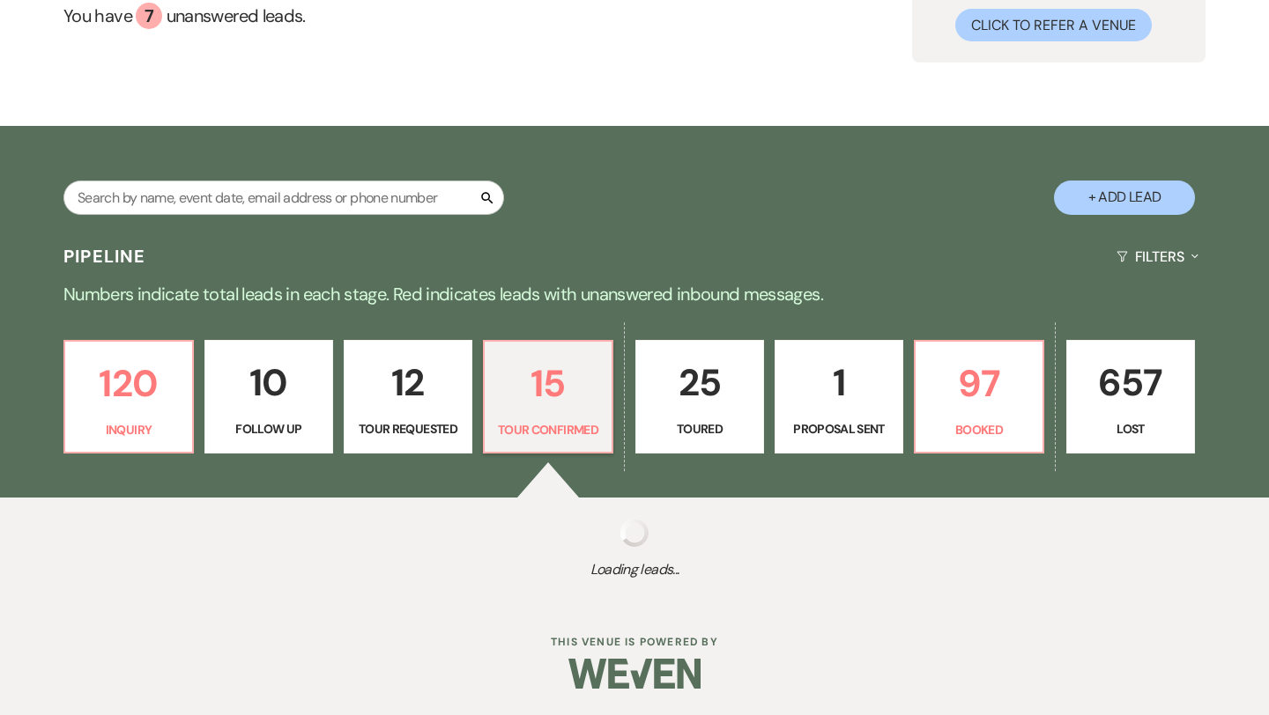
select select "4"
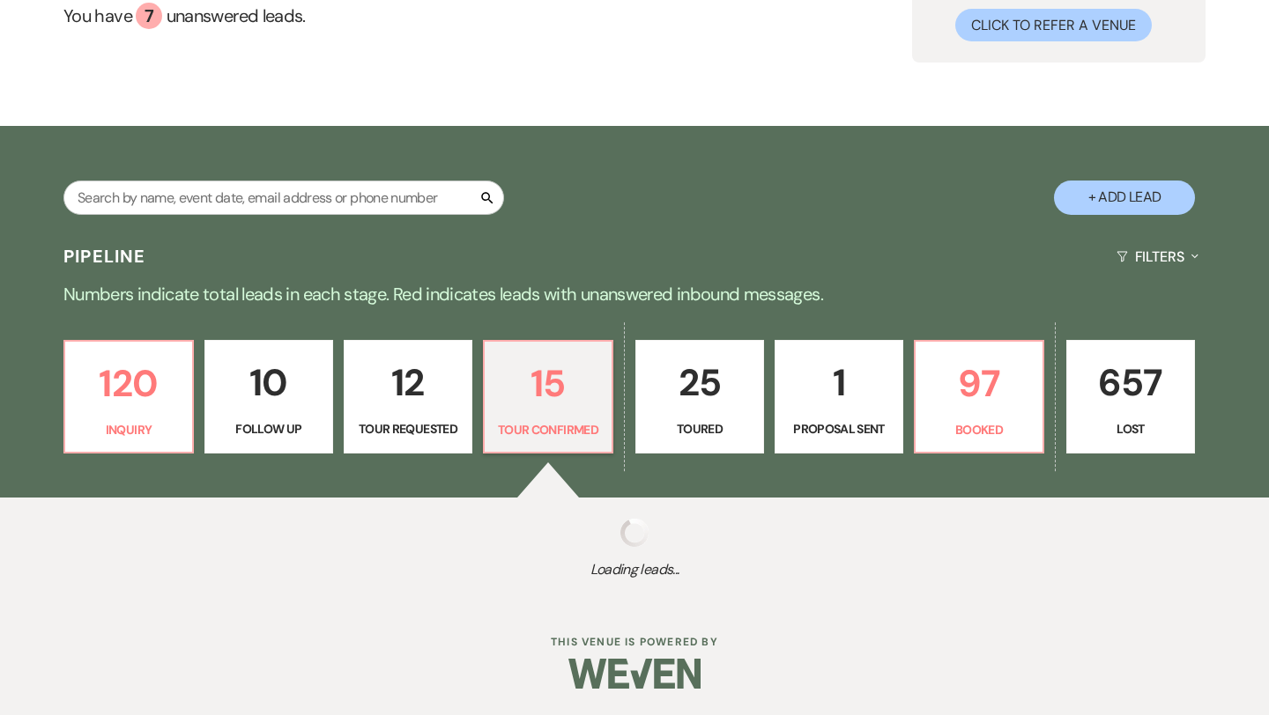
select select "4"
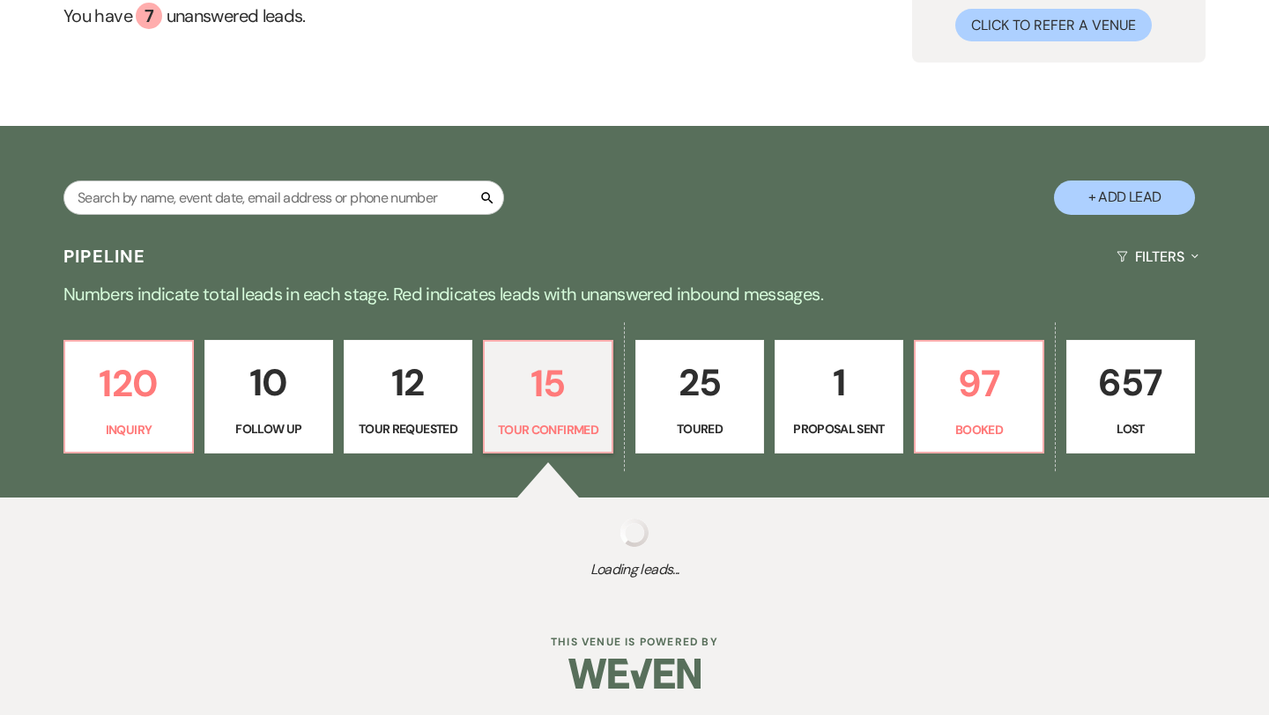
select select "4"
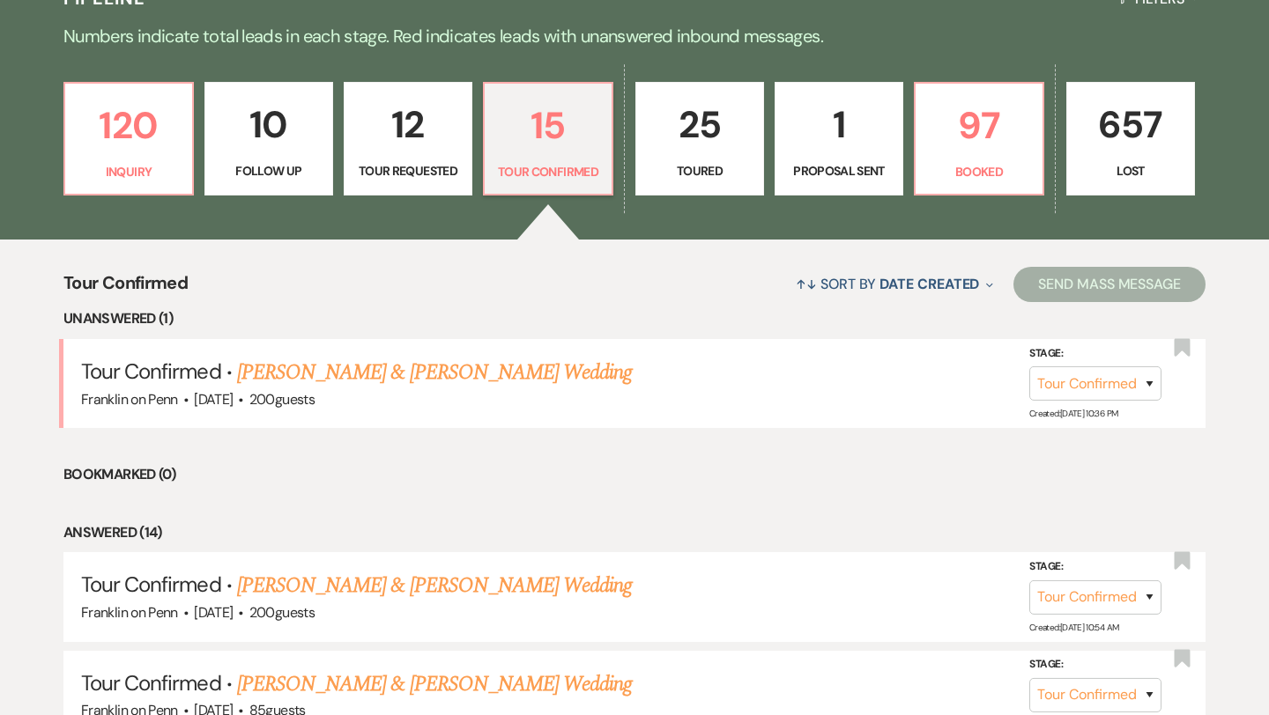
click at [422, 115] on p "12" at bounding box center [408, 124] width 106 height 59
select select "2"
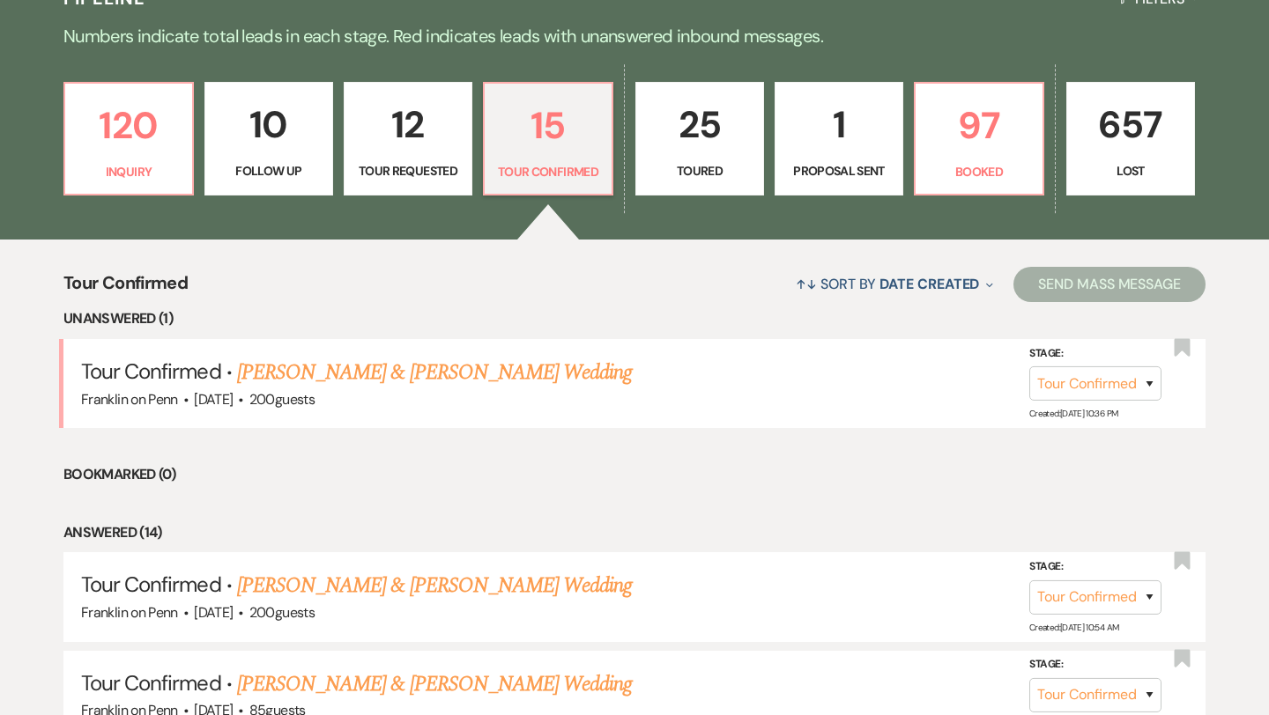
select select "2"
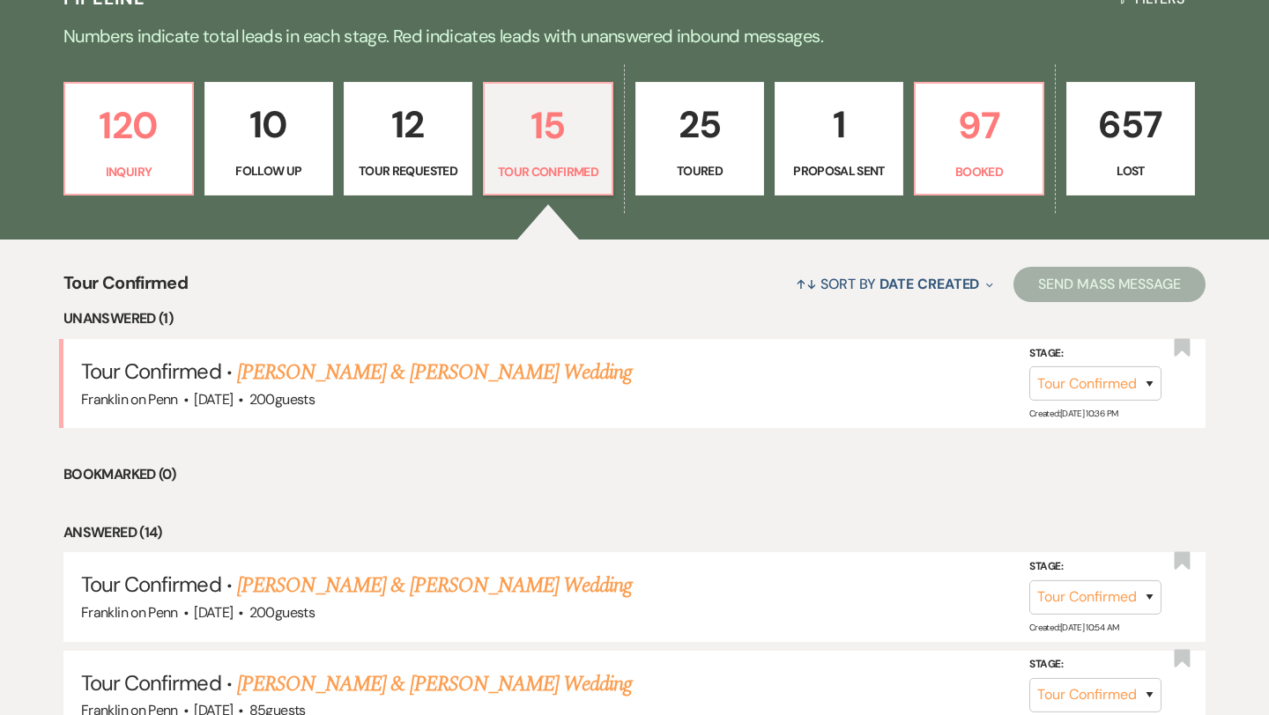
select select "2"
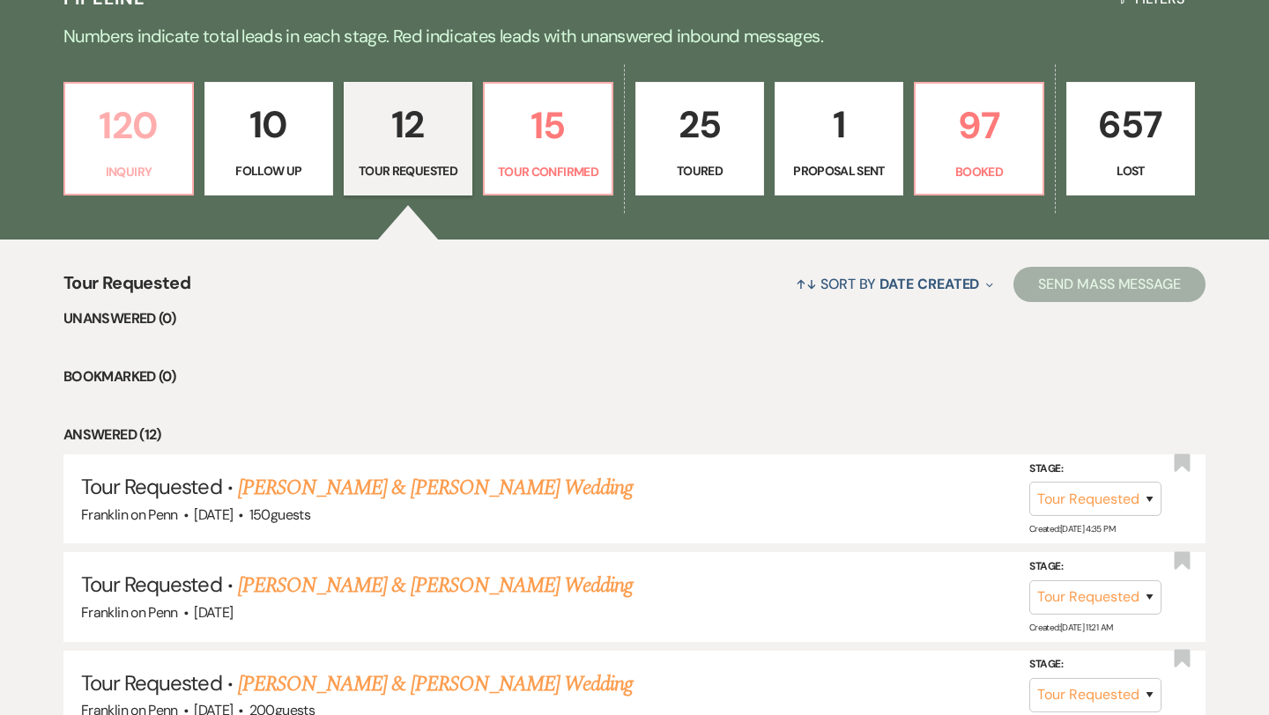
click at [116, 123] on p "120" at bounding box center [129, 125] width 106 height 59
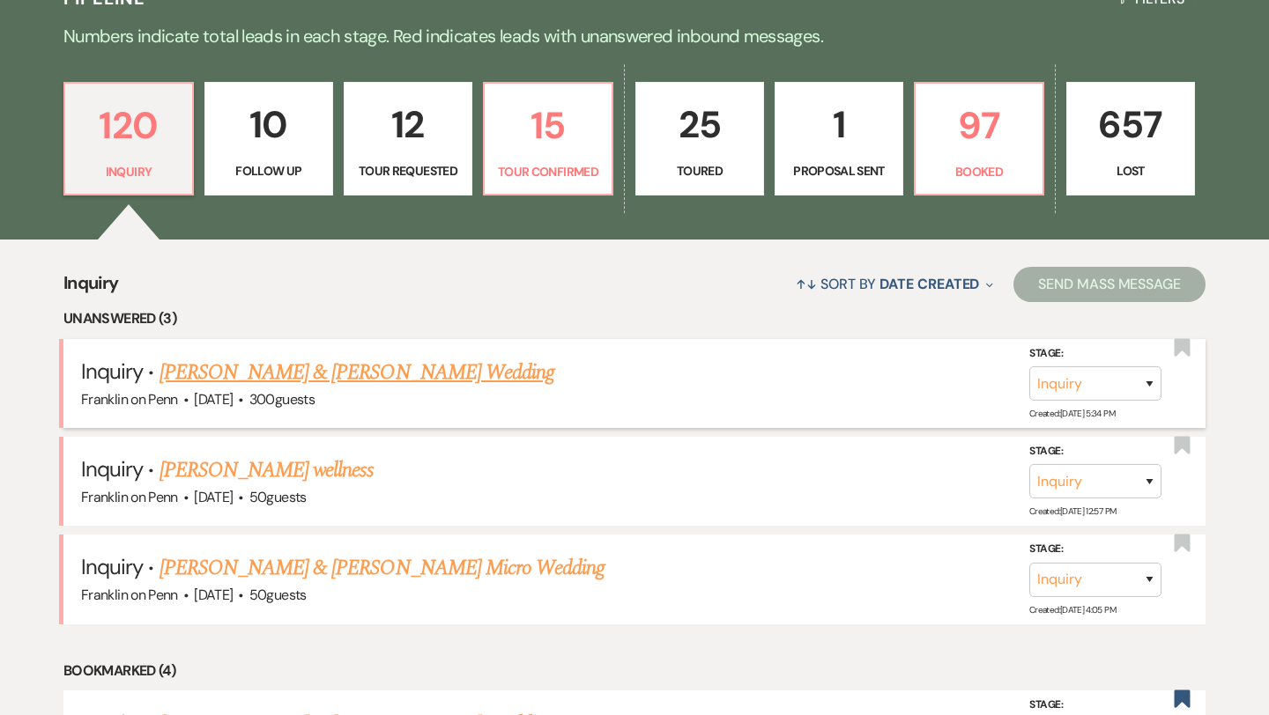
click at [318, 368] on link "[PERSON_NAME] & [PERSON_NAME] Wedding" at bounding box center [356, 373] width 395 height 32
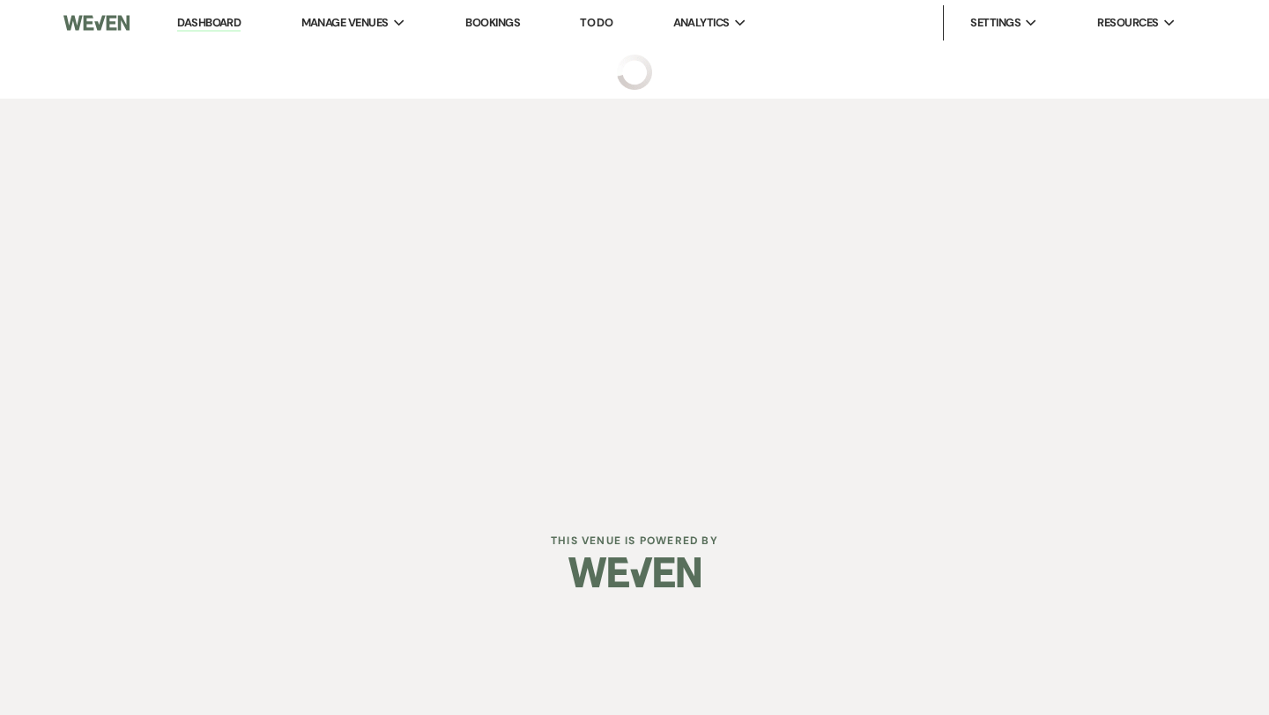
select select "5"
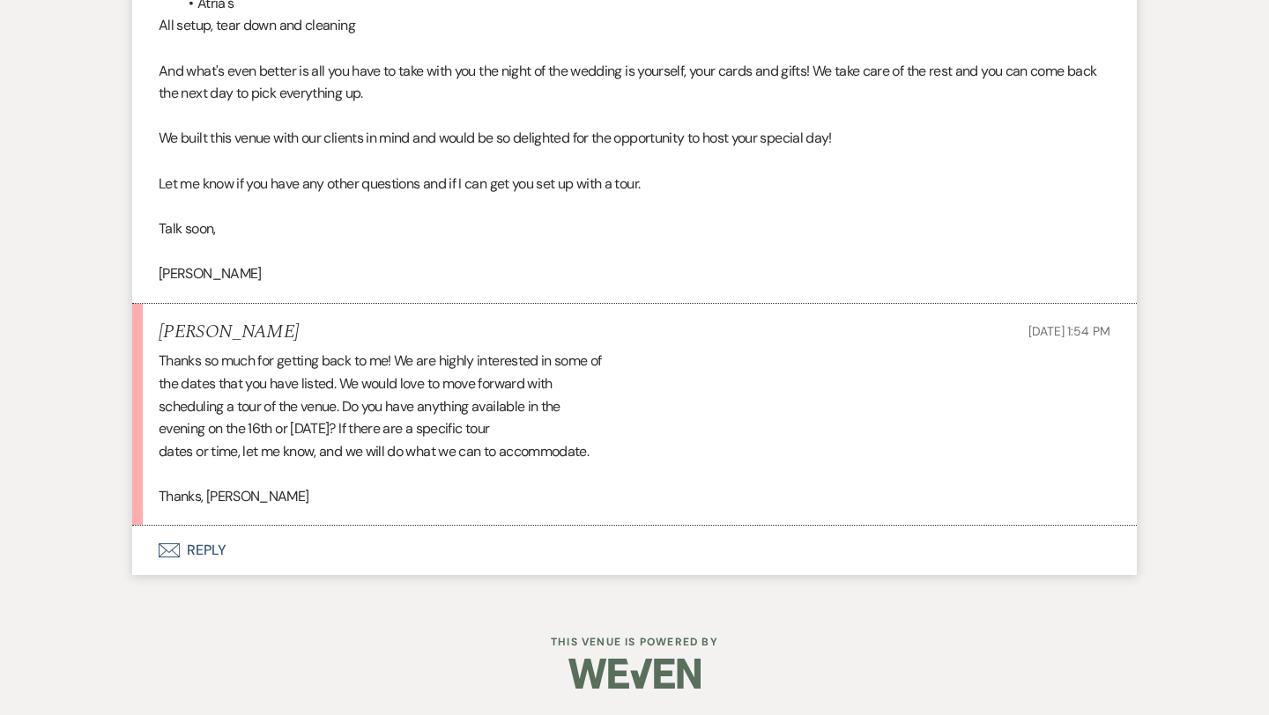
scroll to position [1727, 0]
click at [201, 545] on button "Envelope Reply" at bounding box center [634, 550] width 1004 height 49
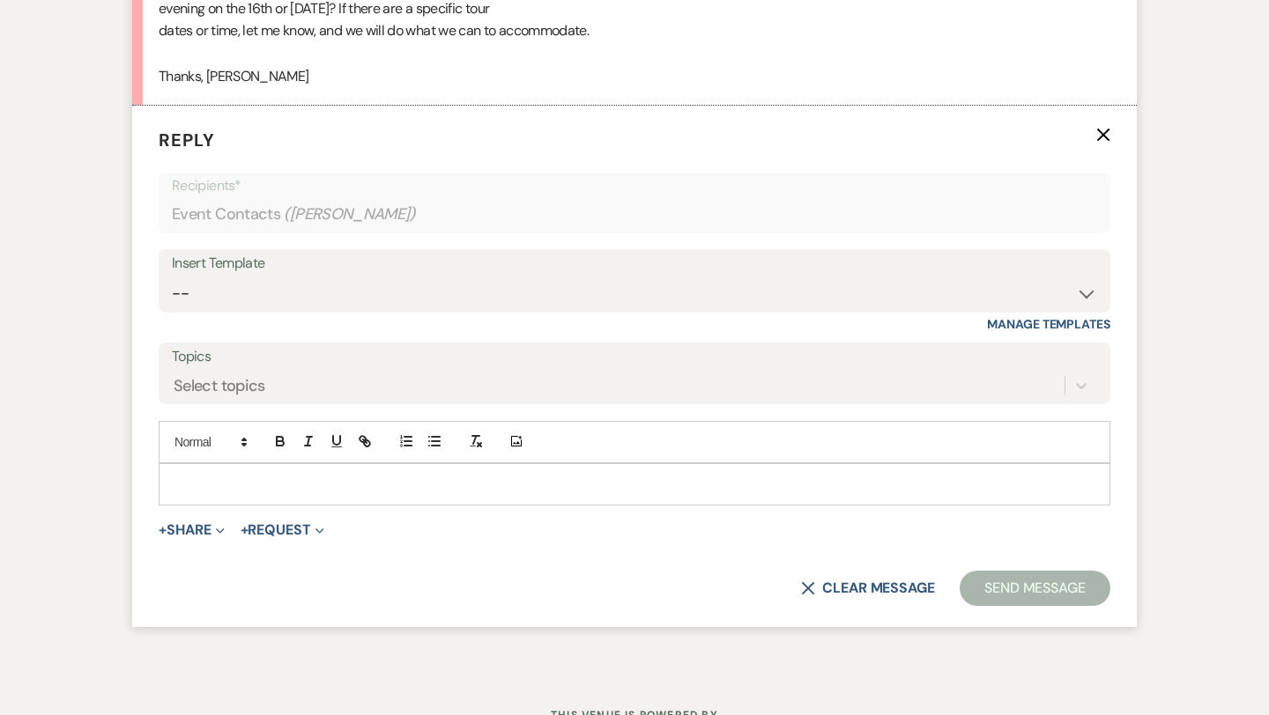
scroll to position [2156, 0]
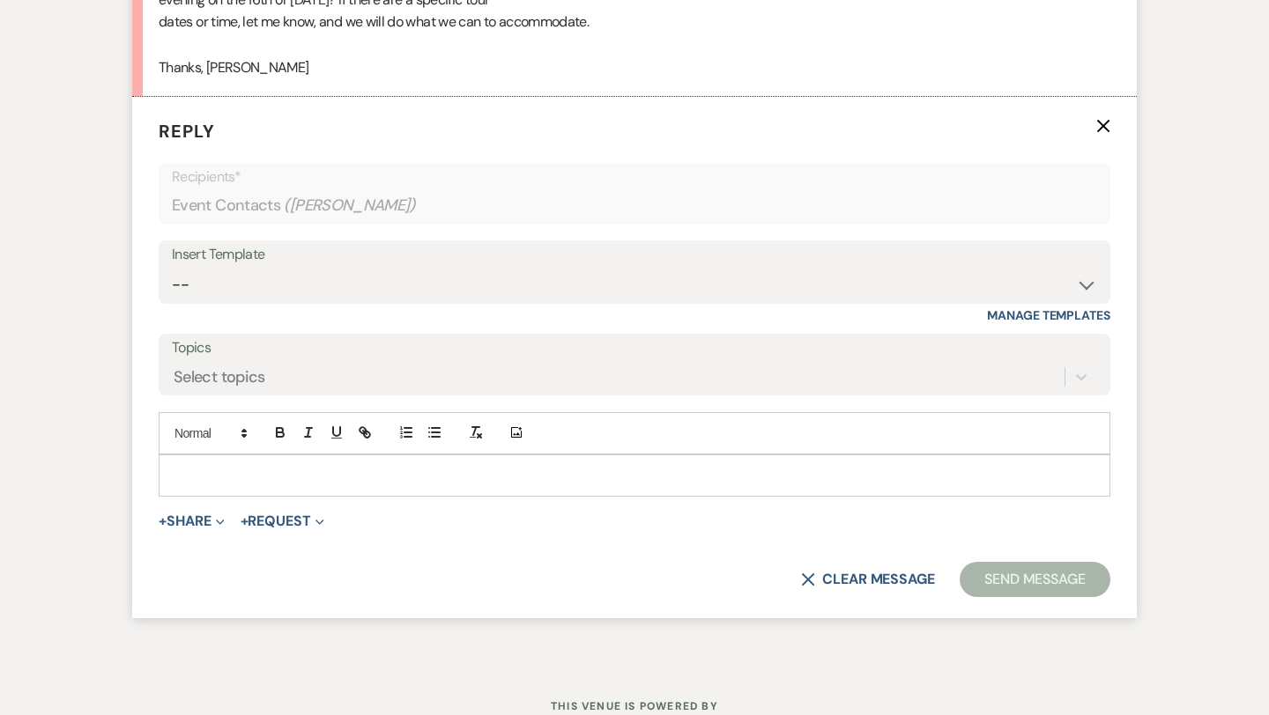
click at [233, 475] on p at bounding box center [634, 475] width 923 height 19
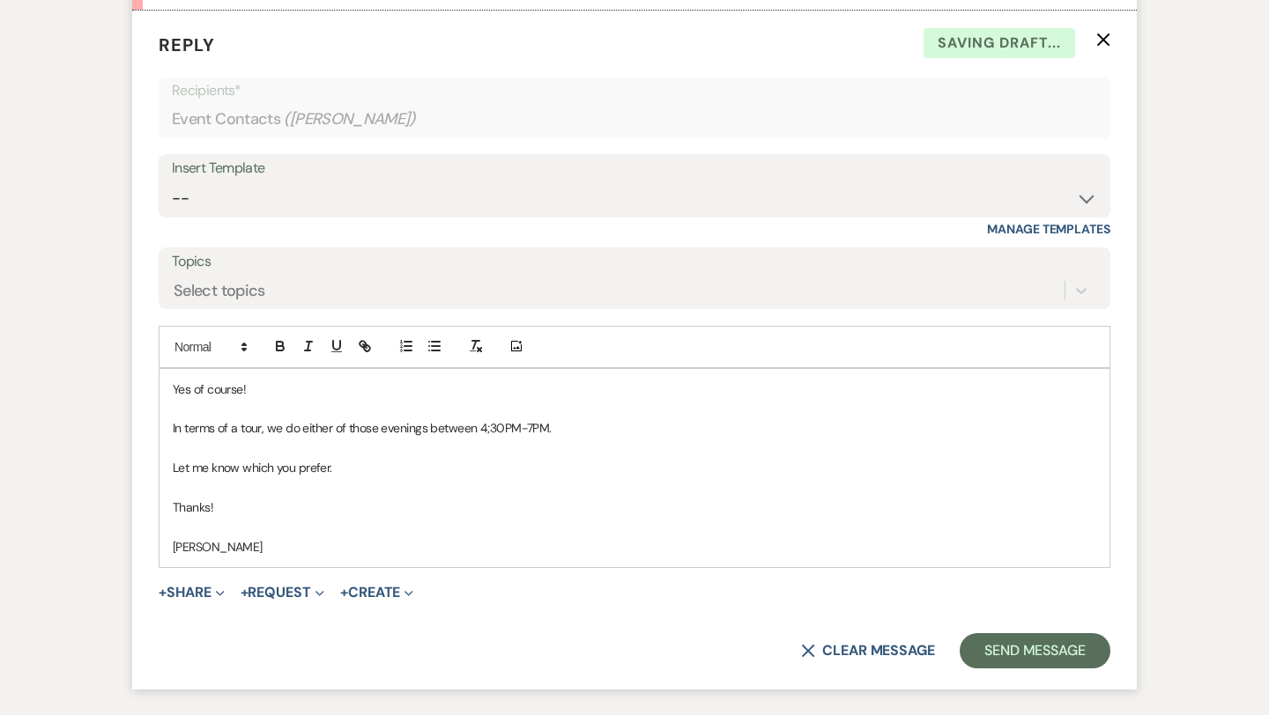
scroll to position [2251, 0]
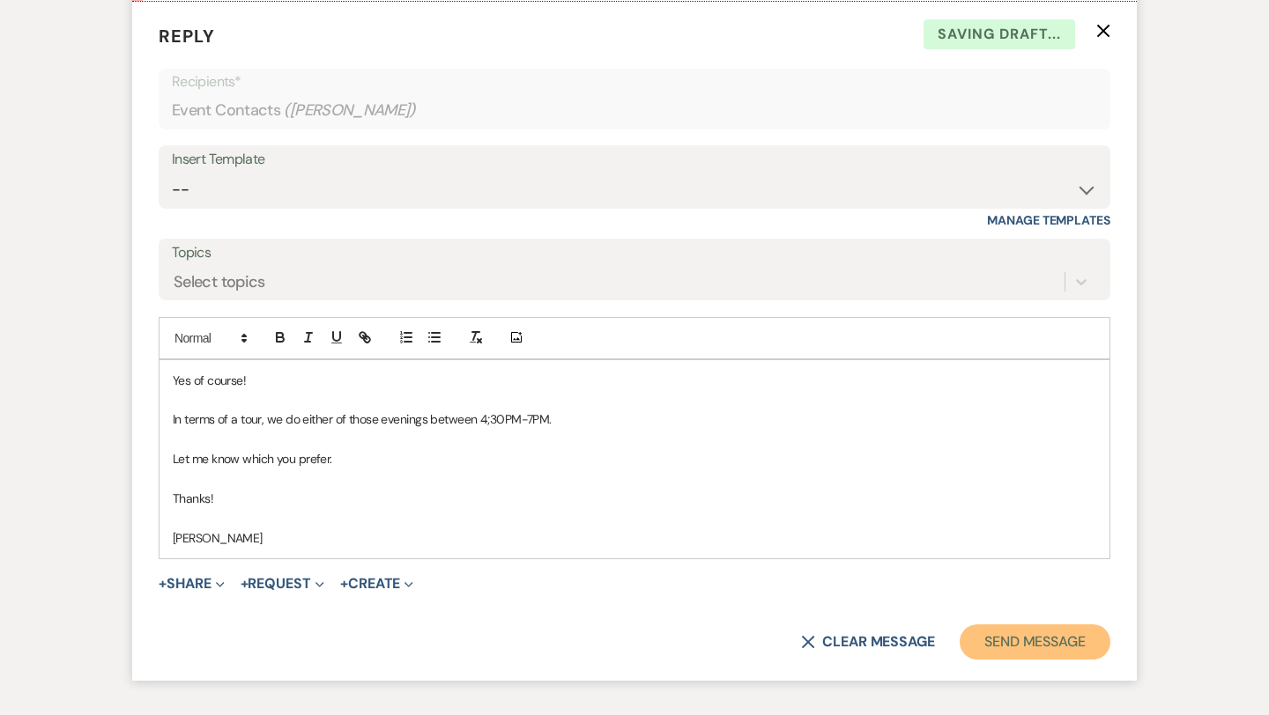
click at [1011, 638] on button "Send Message" at bounding box center [1035, 642] width 151 height 35
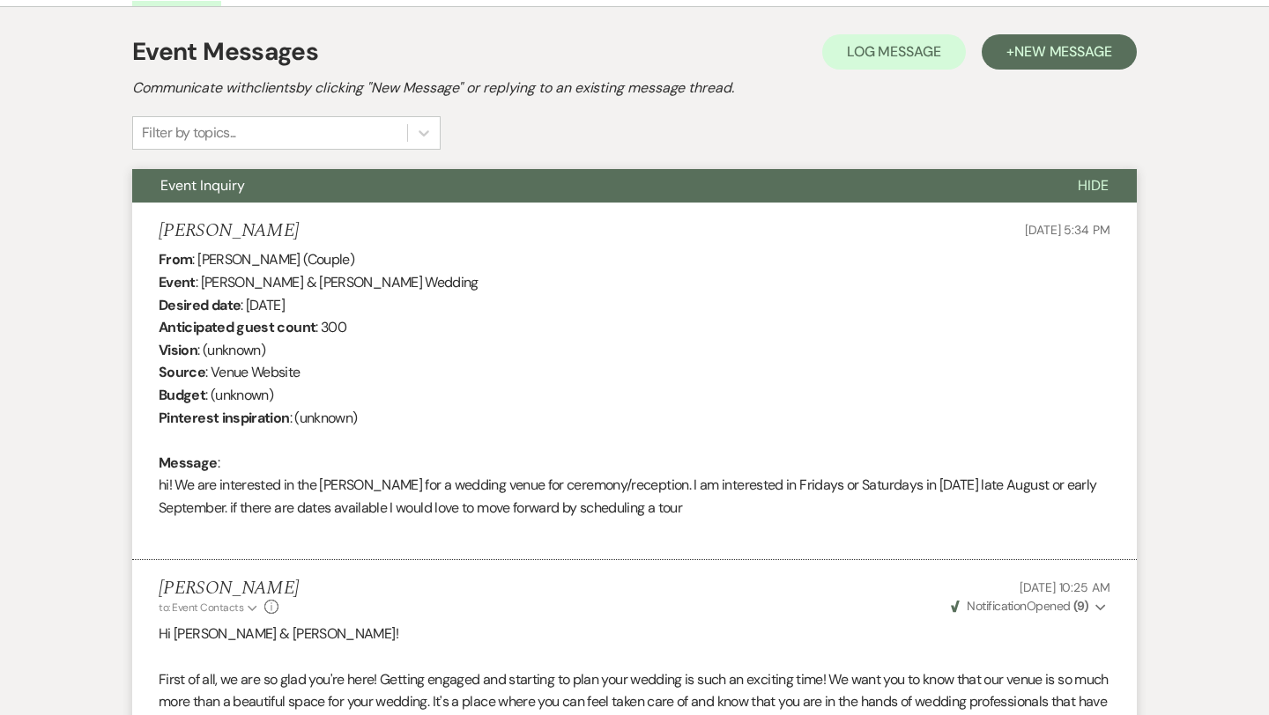
scroll to position [0, 0]
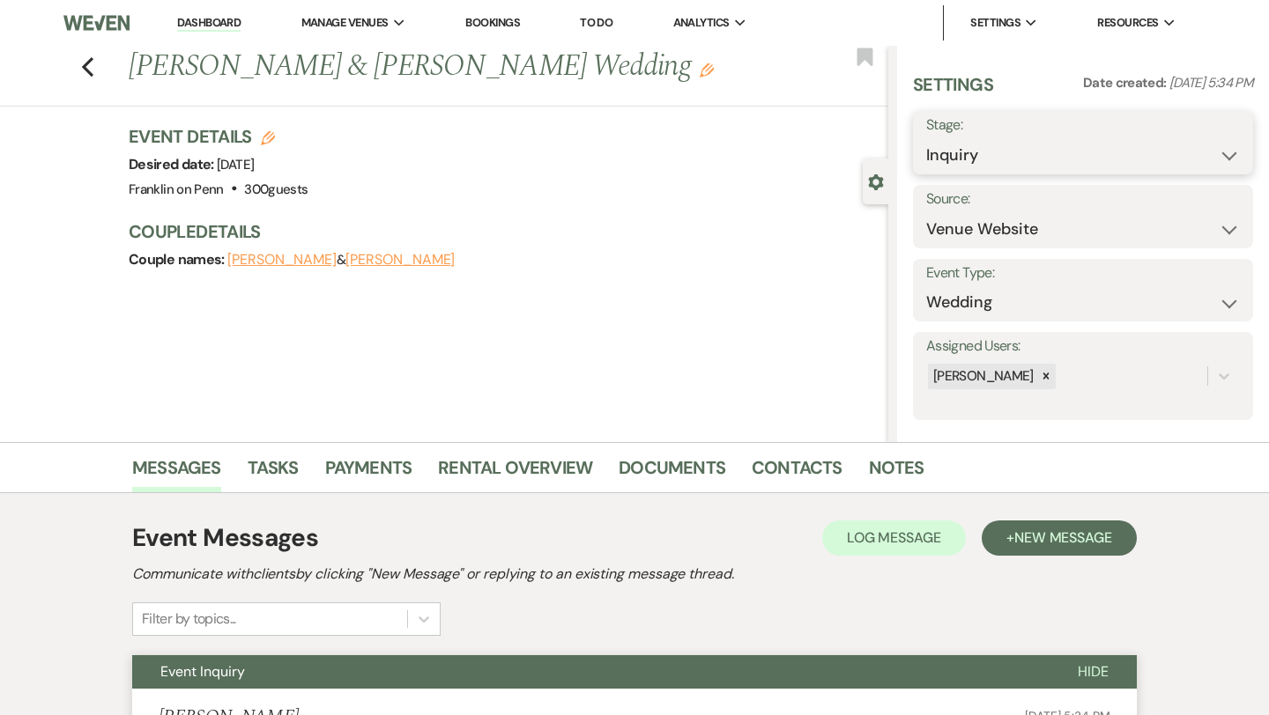
click at [972, 168] on select "Inquiry Follow Up Tour Requested Tour Confirmed Toured Proposal Sent Booked Lost" at bounding box center [1083, 155] width 314 height 34
select select "2"
click at [1214, 146] on button "Save" at bounding box center [1218, 142] width 70 height 35
click at [86, 66] on icon "Previous" at bounding box center [87, 66] width 13 height 21
select select "2"
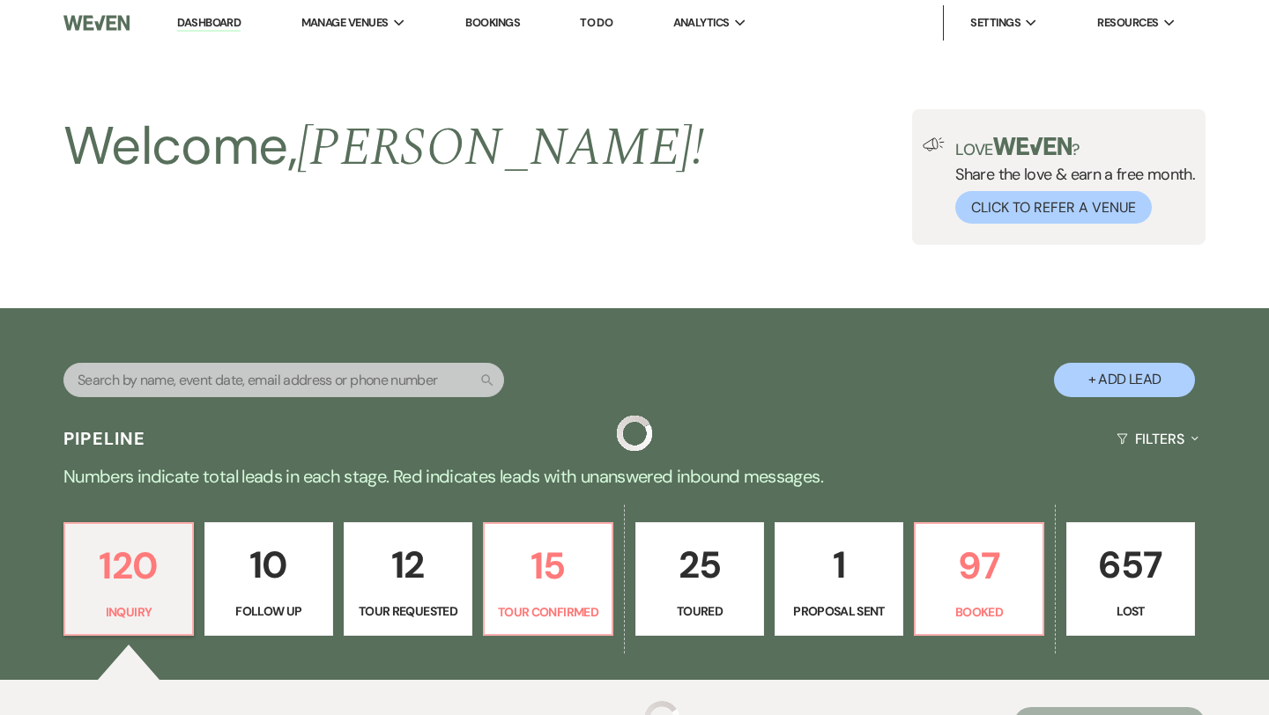
scroll to position [441, 0]
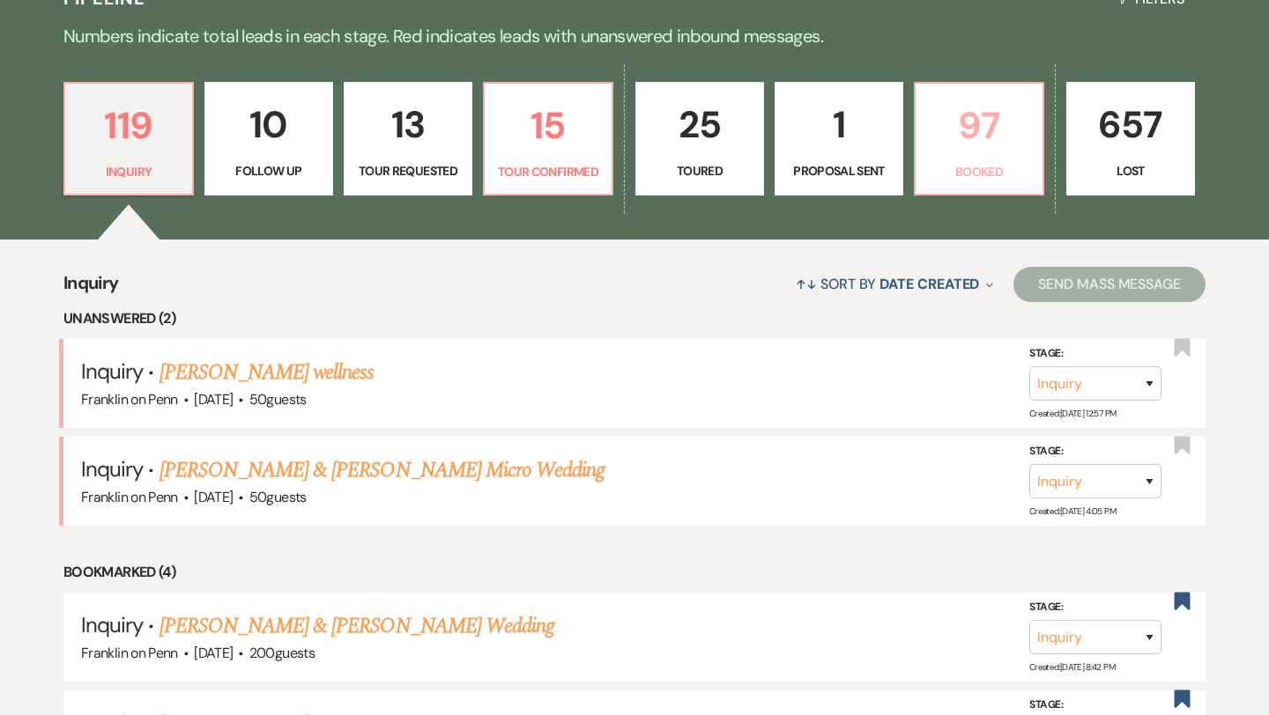
click at [999, 130] on p "97" at bounding box center [979, 125] width 106 height 59
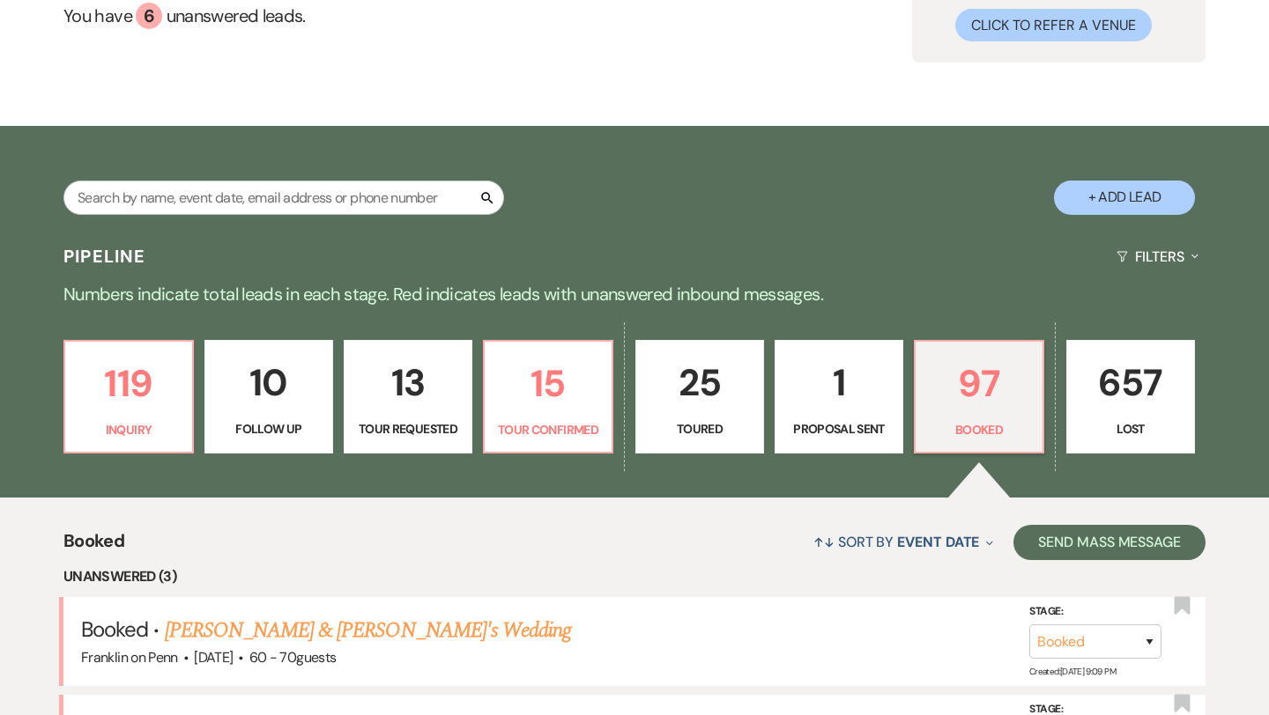
scroll to position [441, 0]
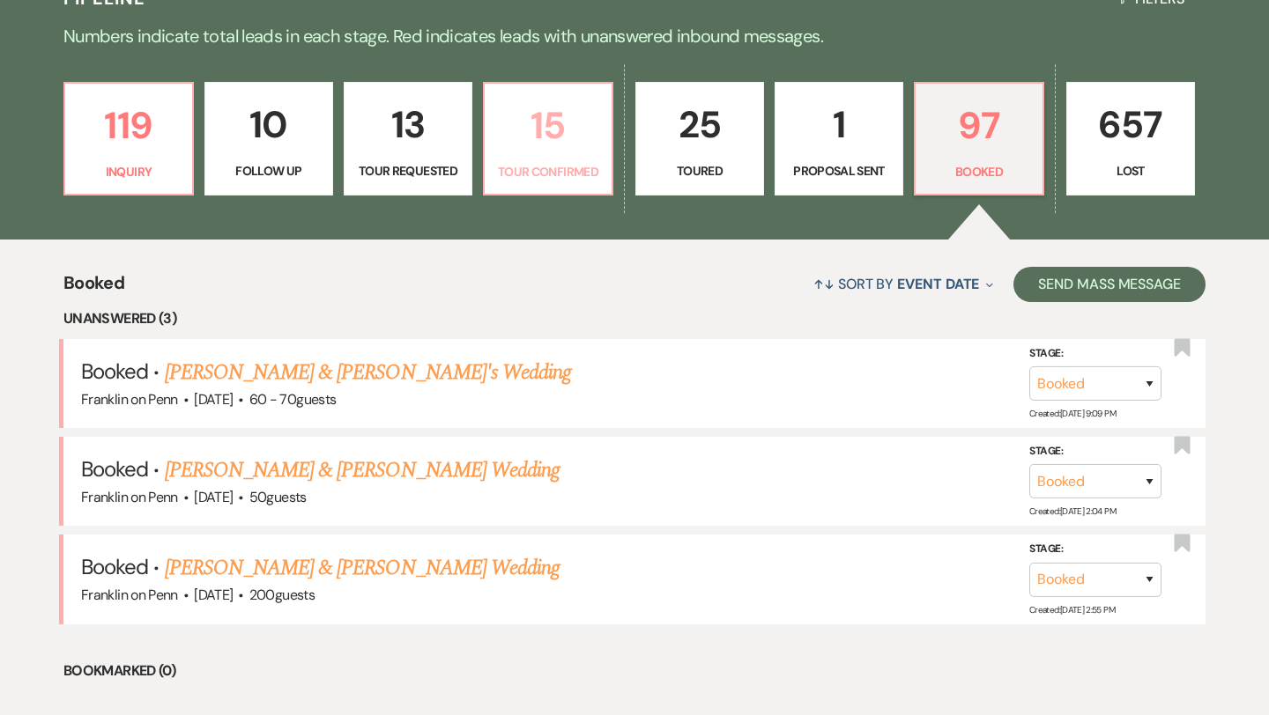
click at [558, 124] on p "15" at bounding box center [548, 125] width 106 height 59
select select "4"
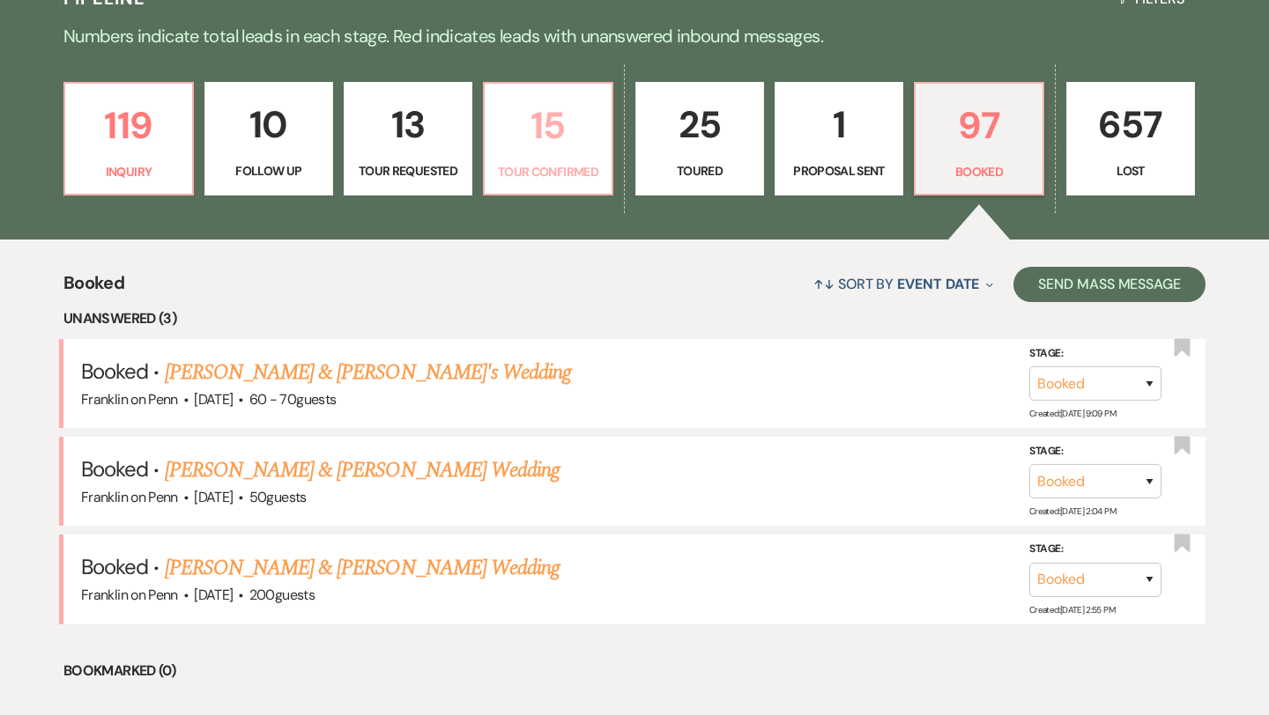
select select "4"
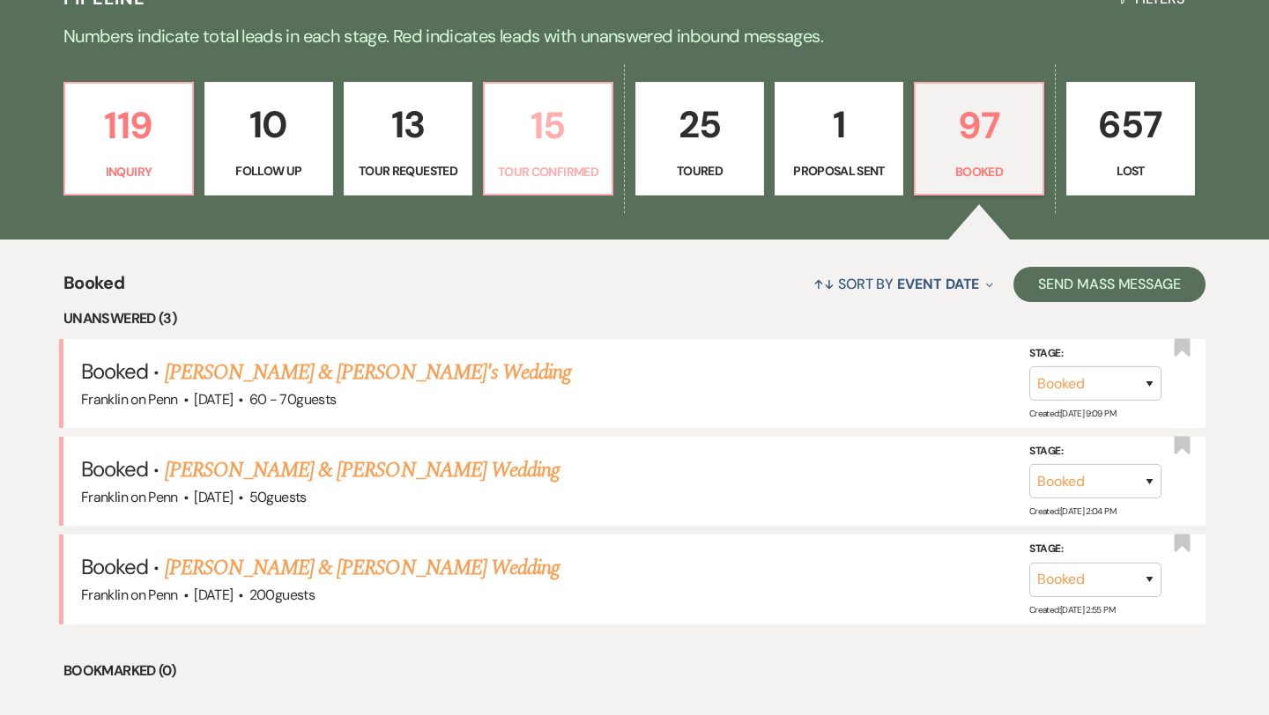
select select "4"
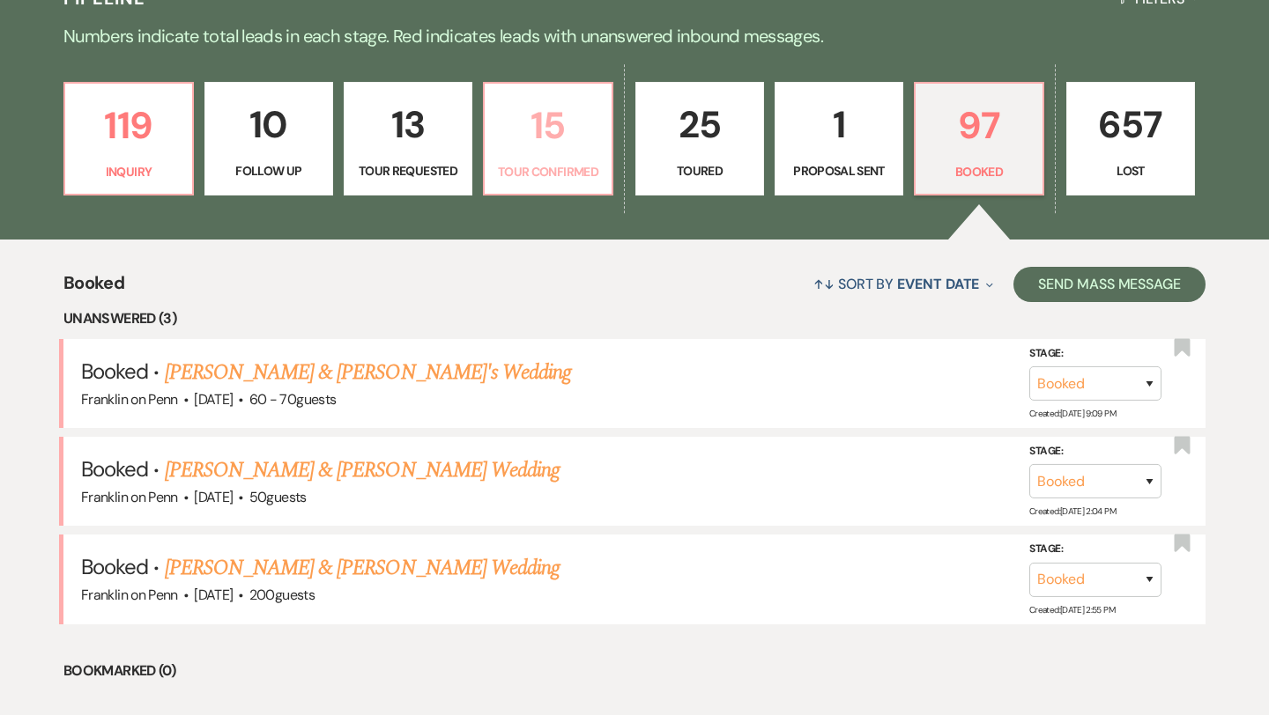
select select "4"
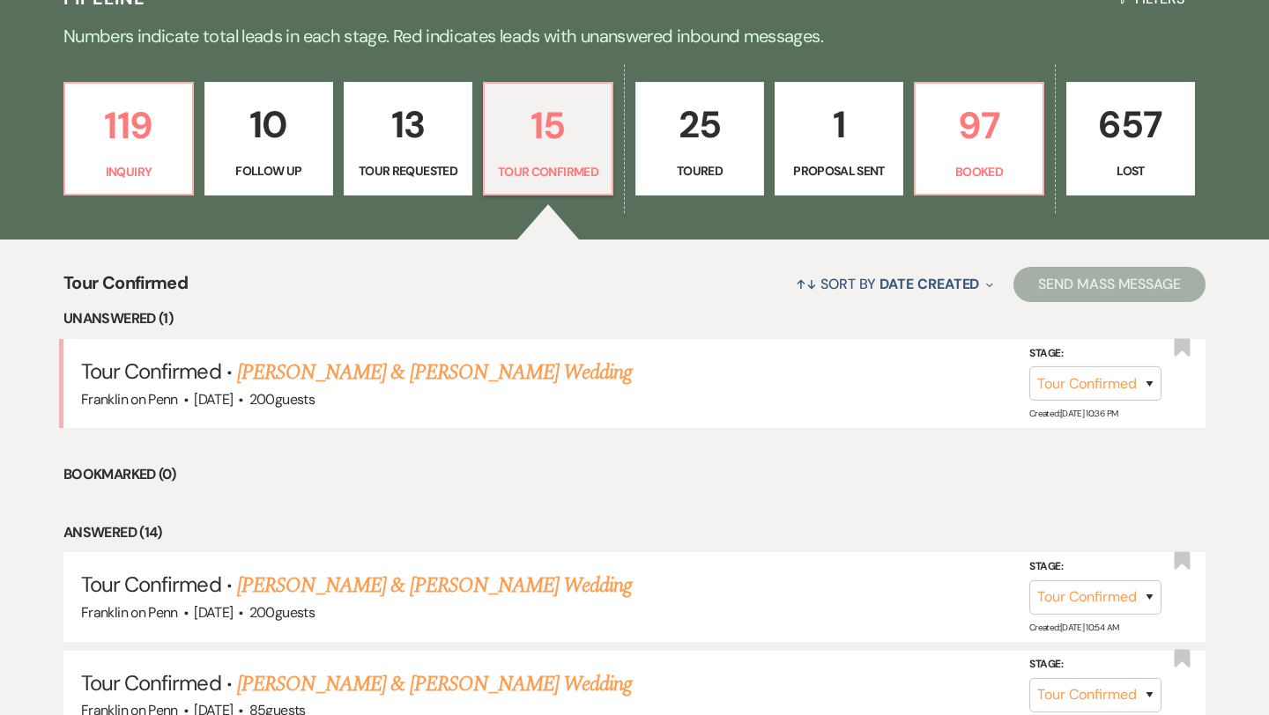
click at [706, 123] on p "25" at bounding box center [700, 124] width 106 height 59
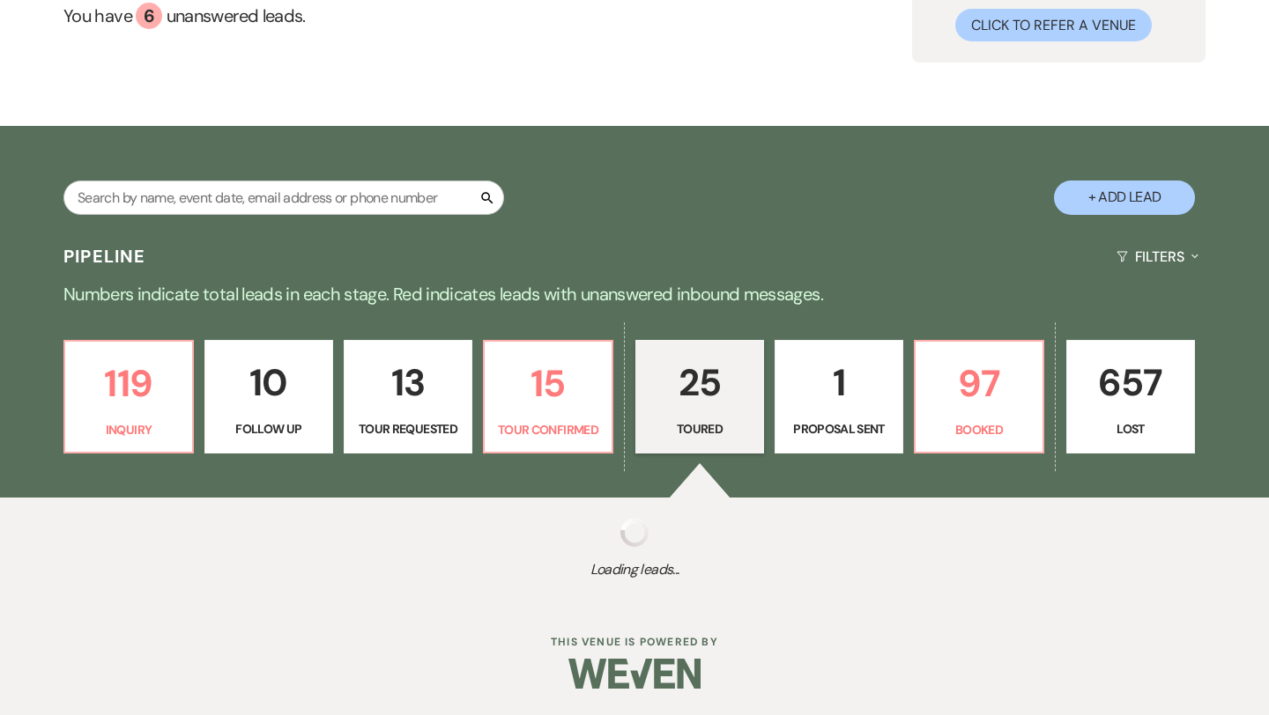
select select "5"
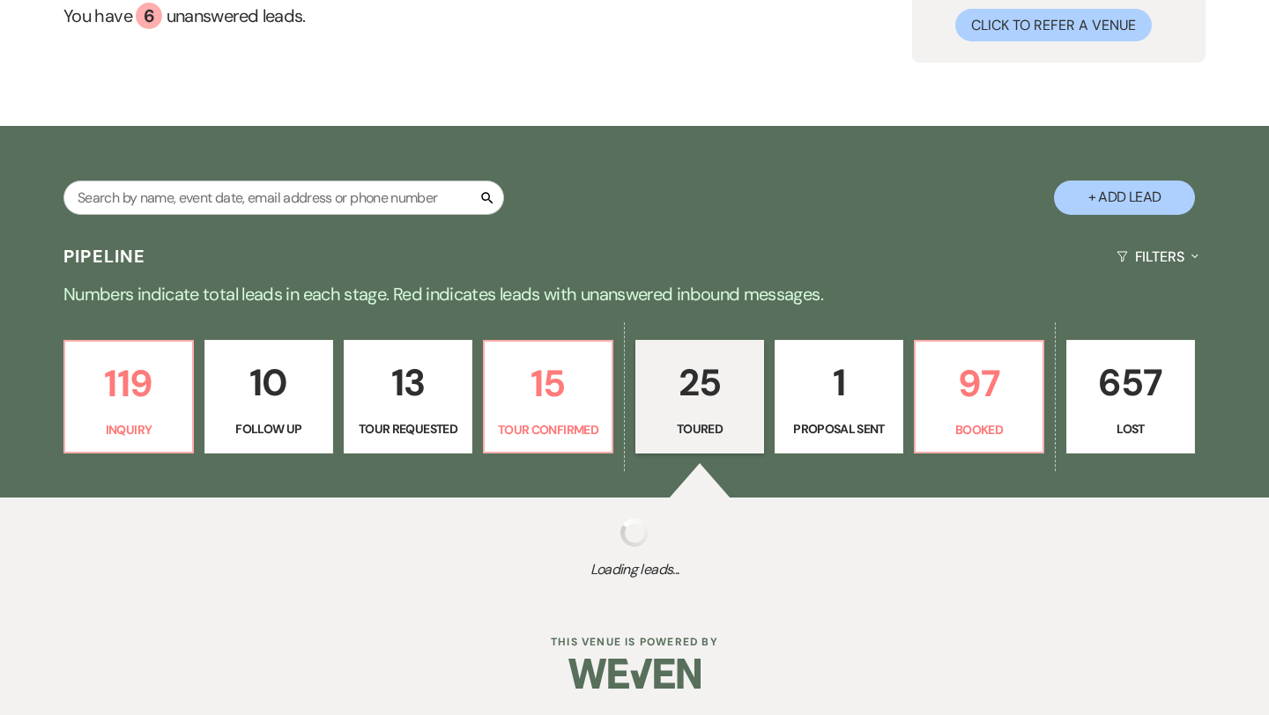
select select "5"
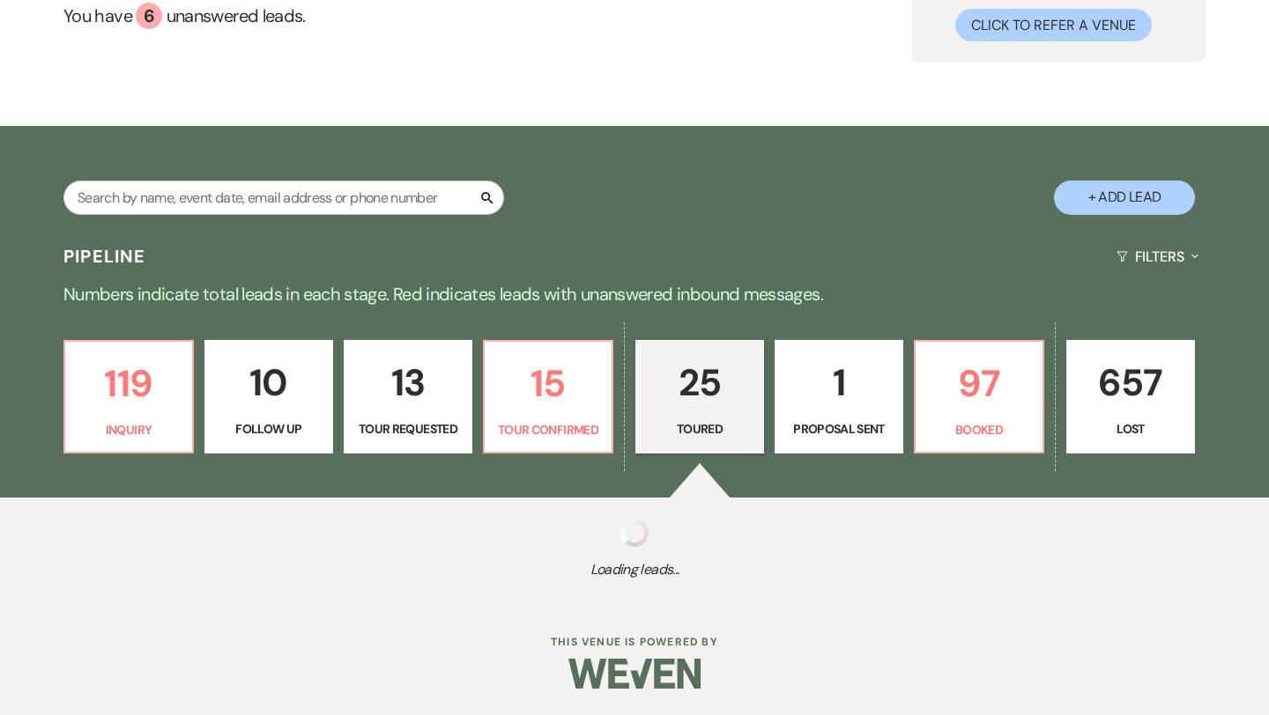
select select "5"
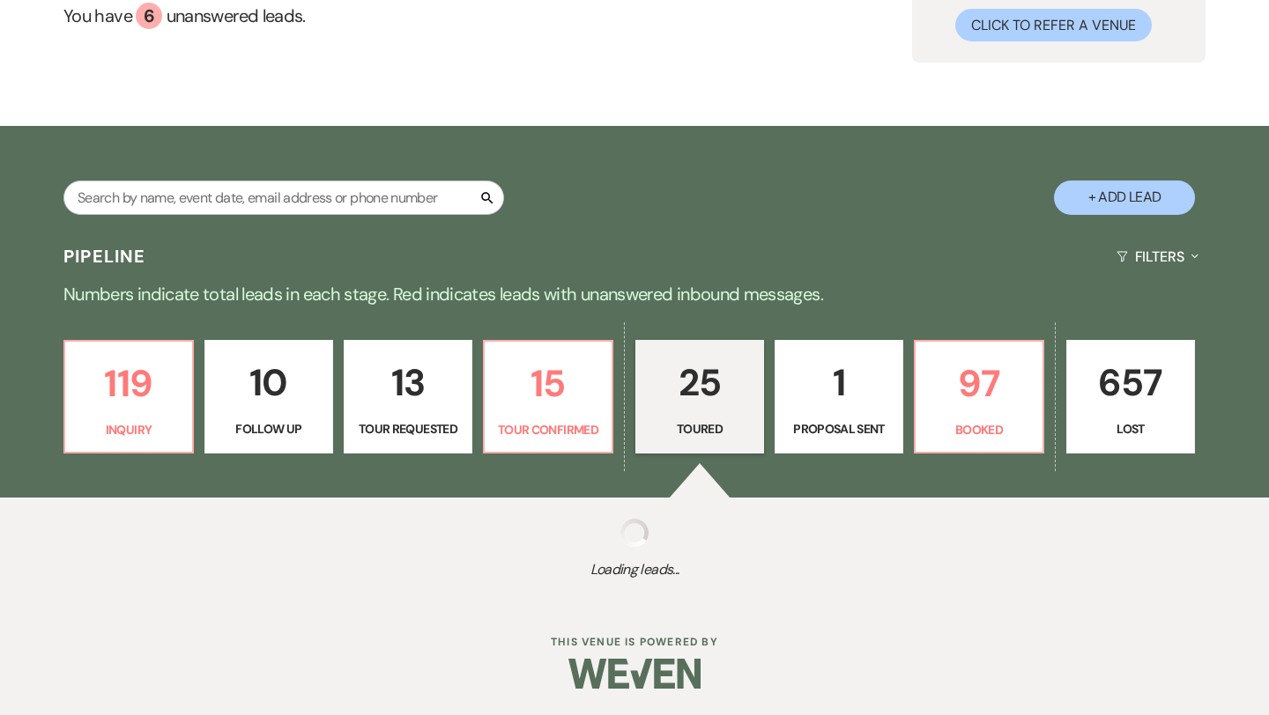
select select "5"
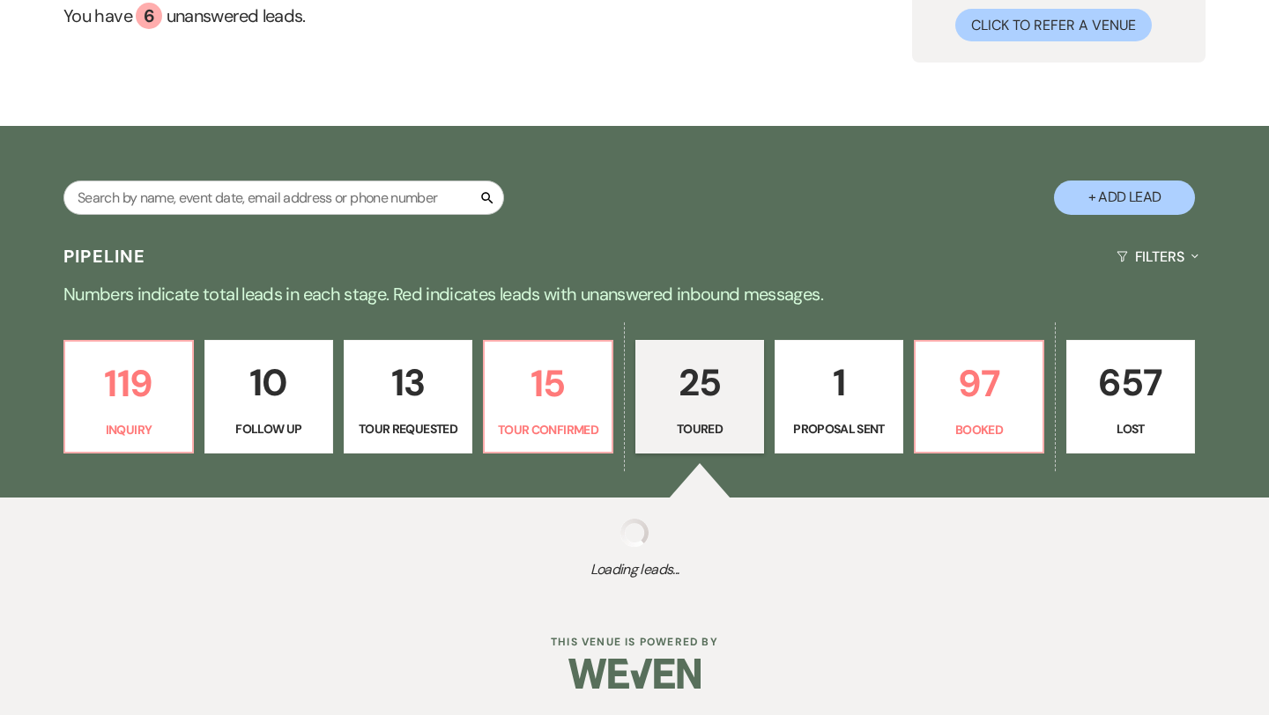
select select "5"
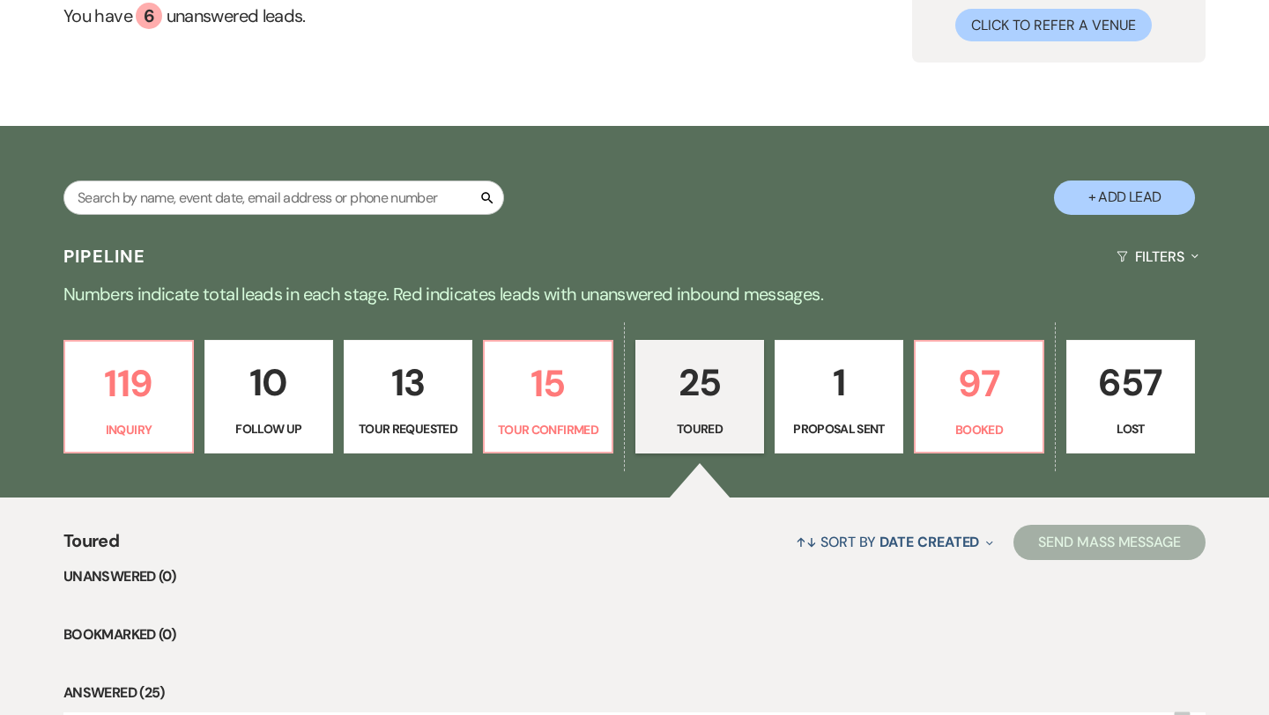
scroll to position [441, 0]
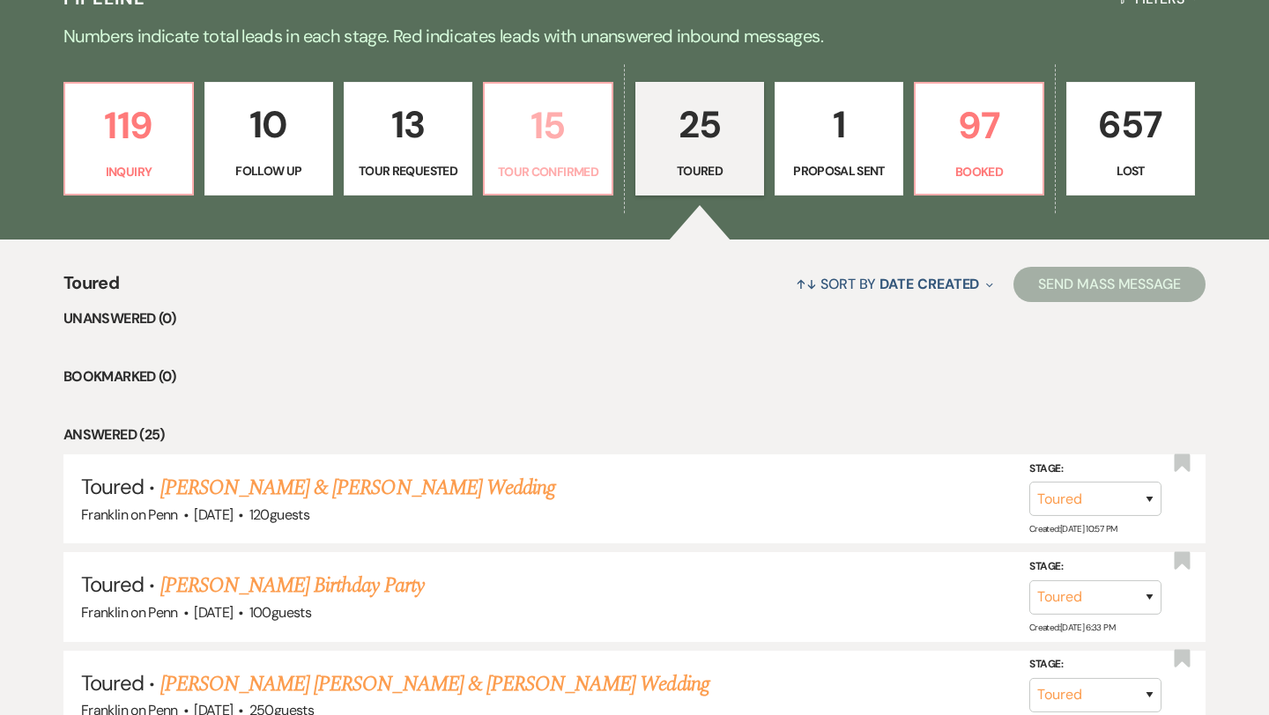
click at [551, 130] on p "15" at bounding box center [548, 125] width 106 height 59
select select "4"
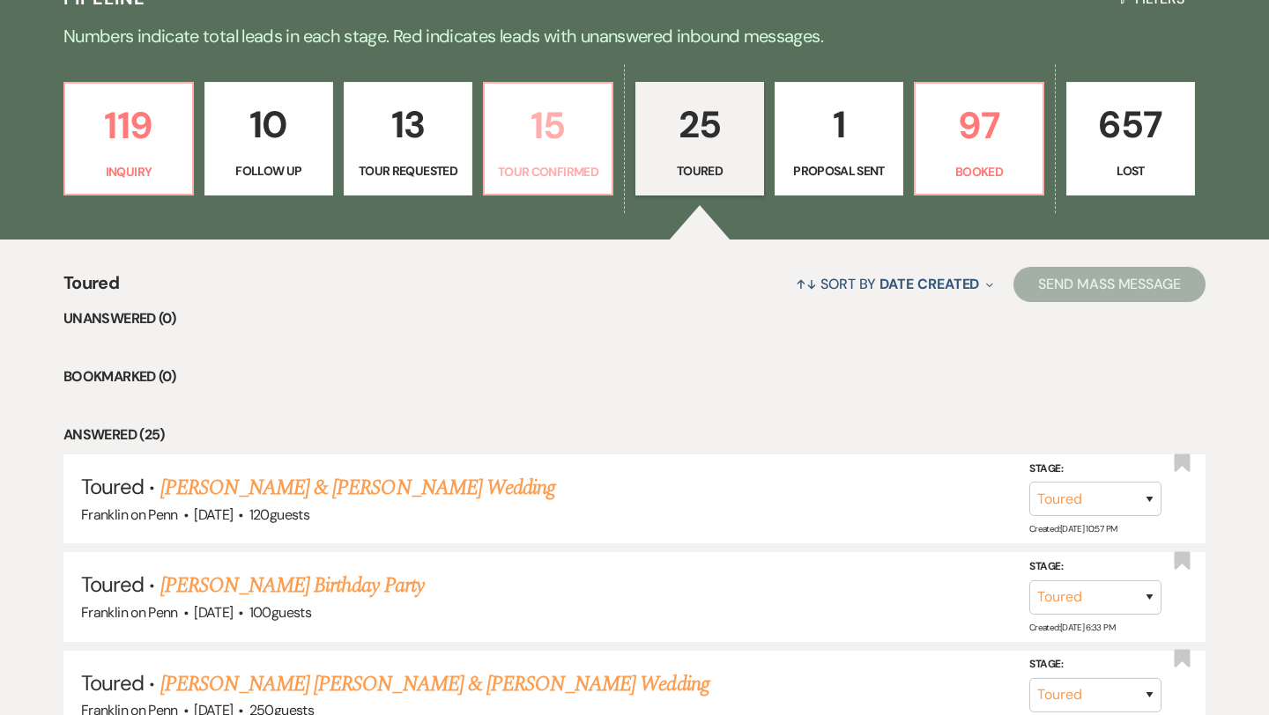
select select "4"
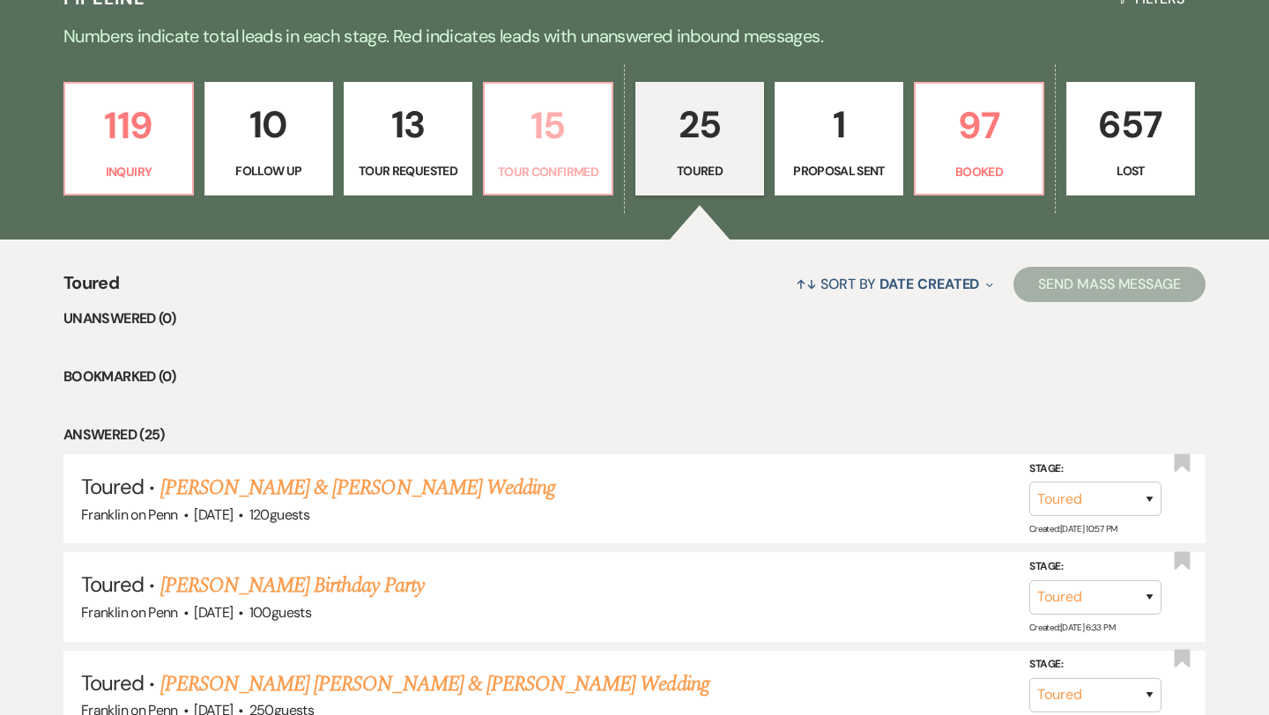
select select "4"
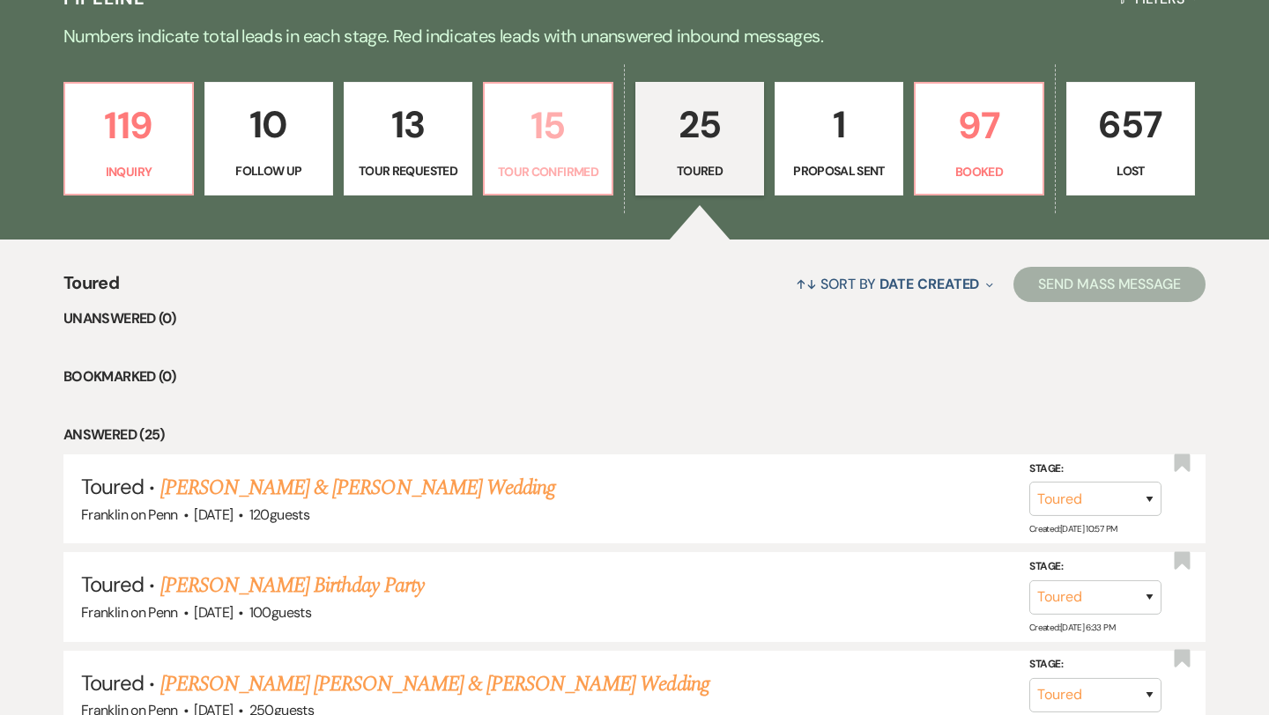
select select "4"
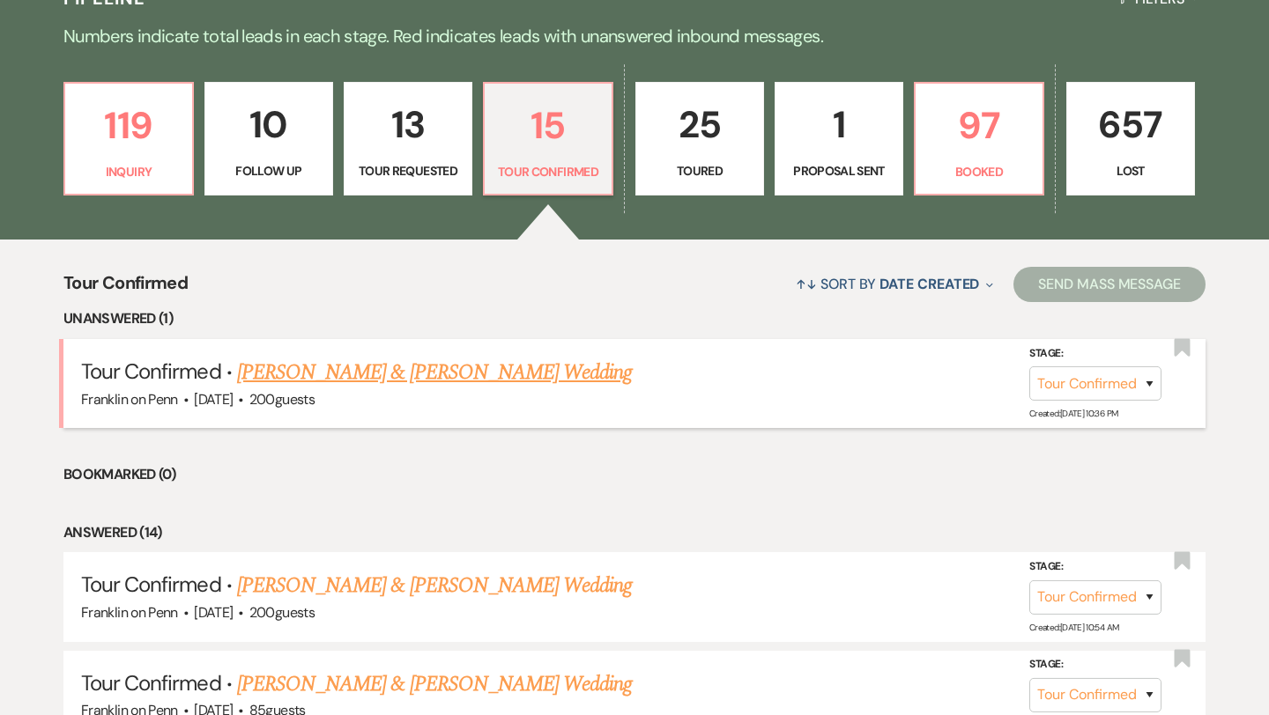
click at [493, 386] on link "[PERSON_NAME] & [PERSON_NAME] Wedding" at bounding box center [434, 373] width 395 height 32
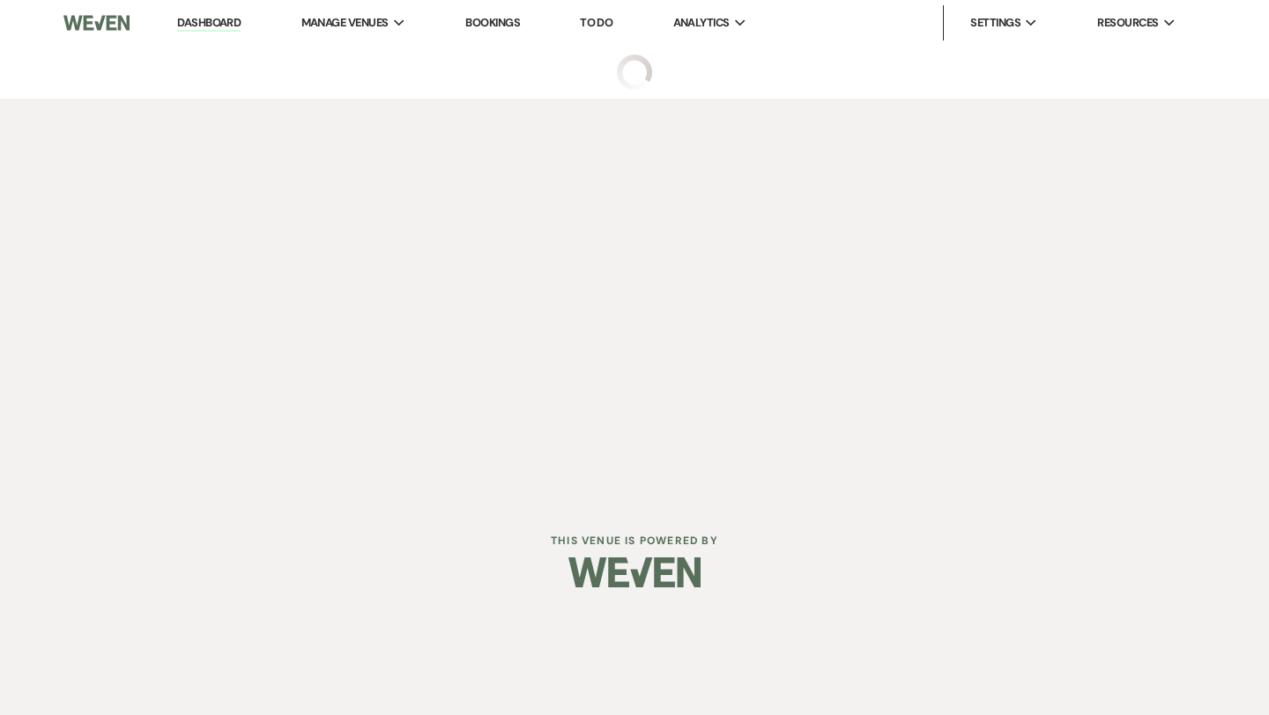
select select "4"
select select "5"
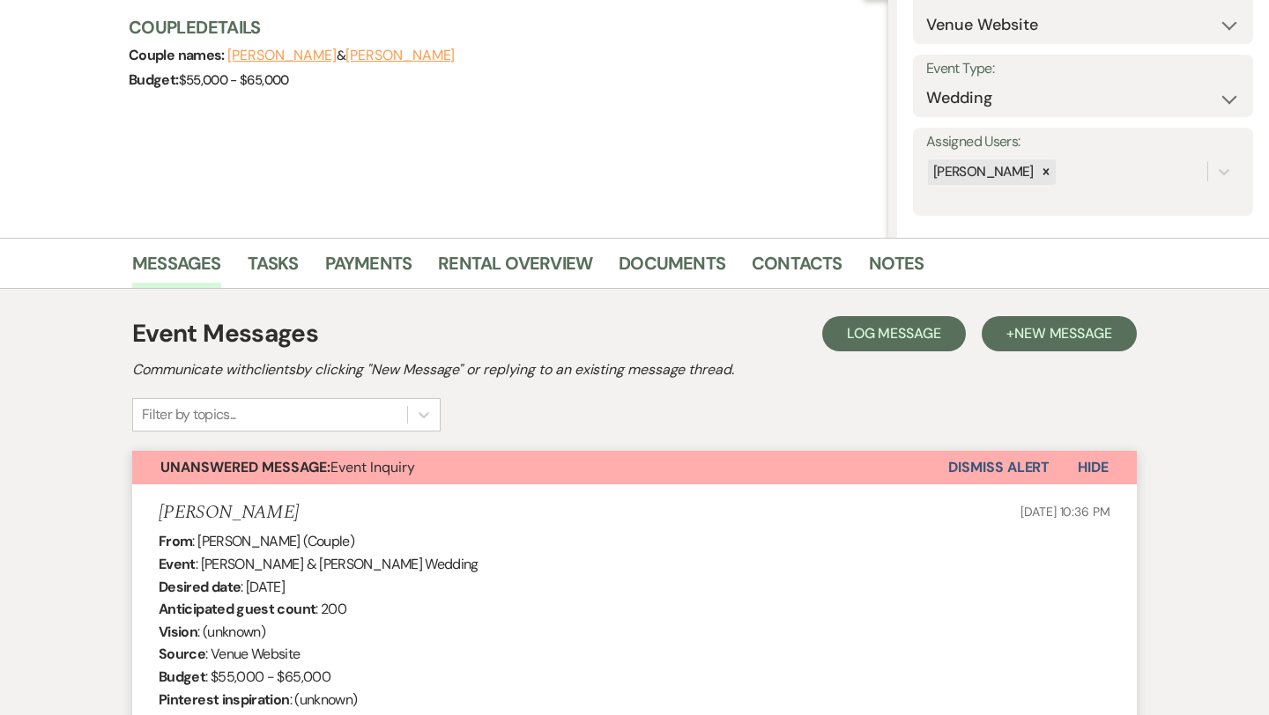
scroll to position [206, 0]
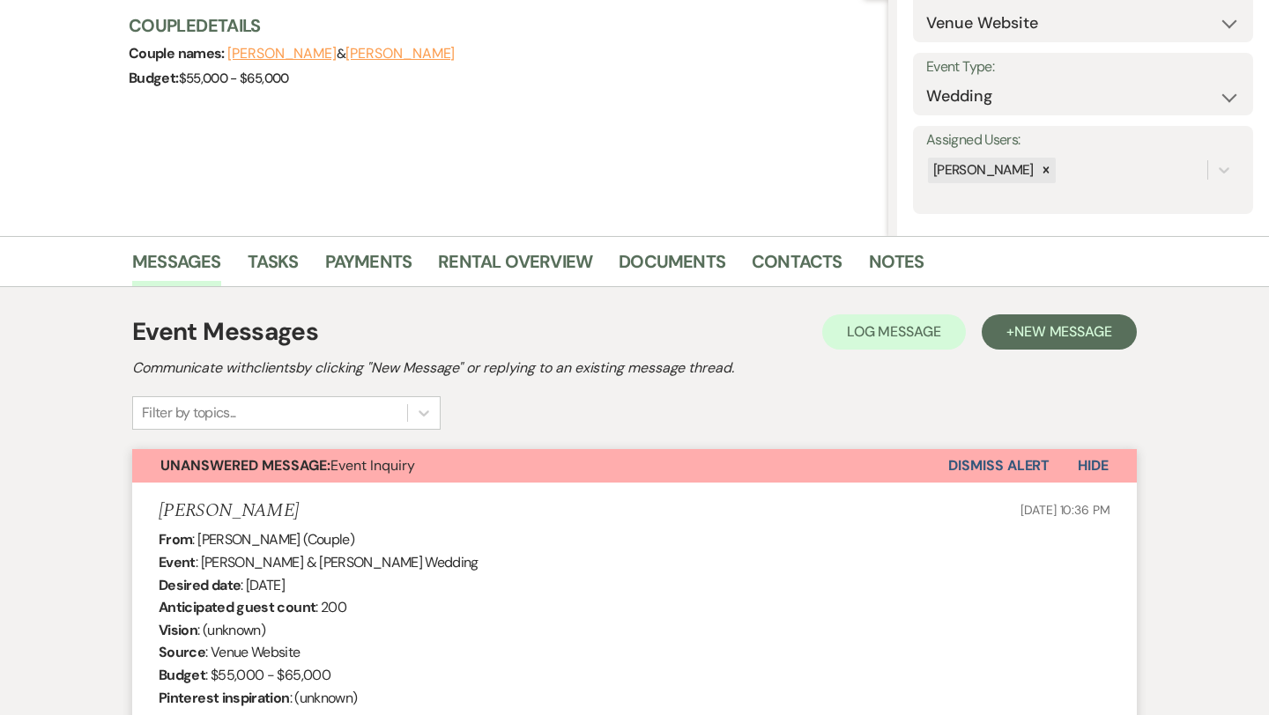
click at [1026, 462] on button "Dismiss Alert" at bounding box center [998, 465] width 101 height 33
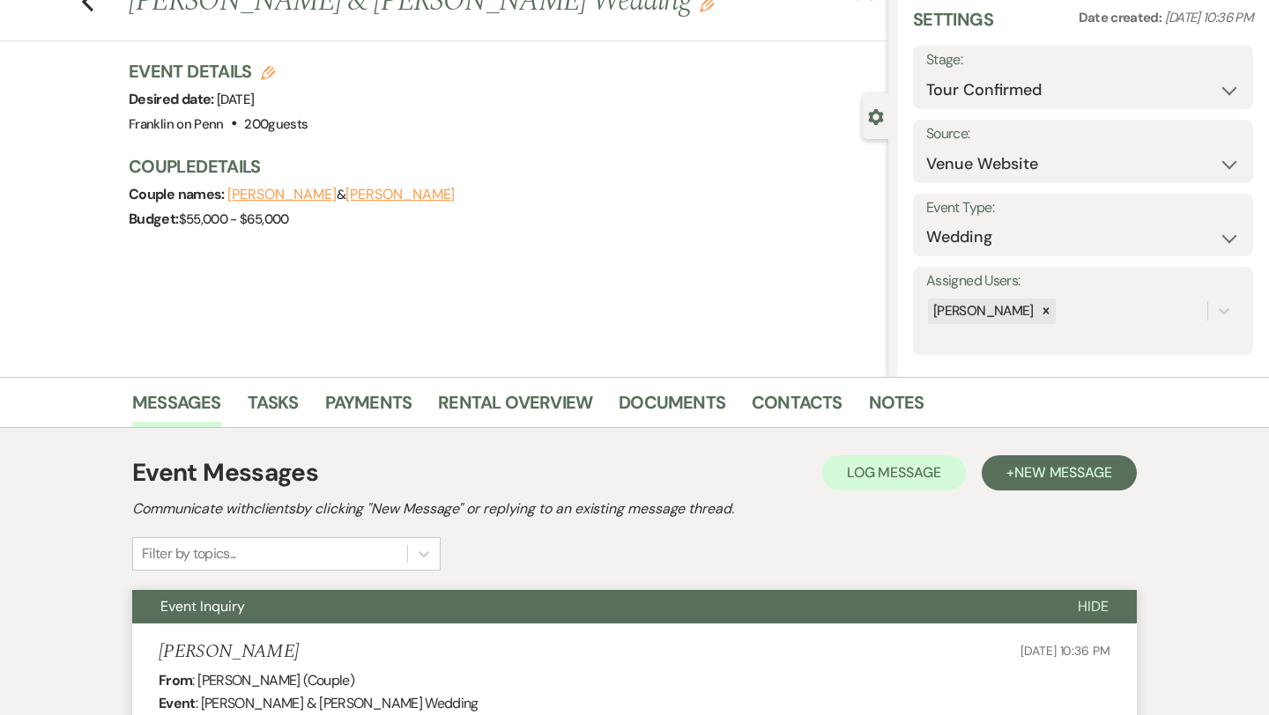
scroll to position [0, 0]
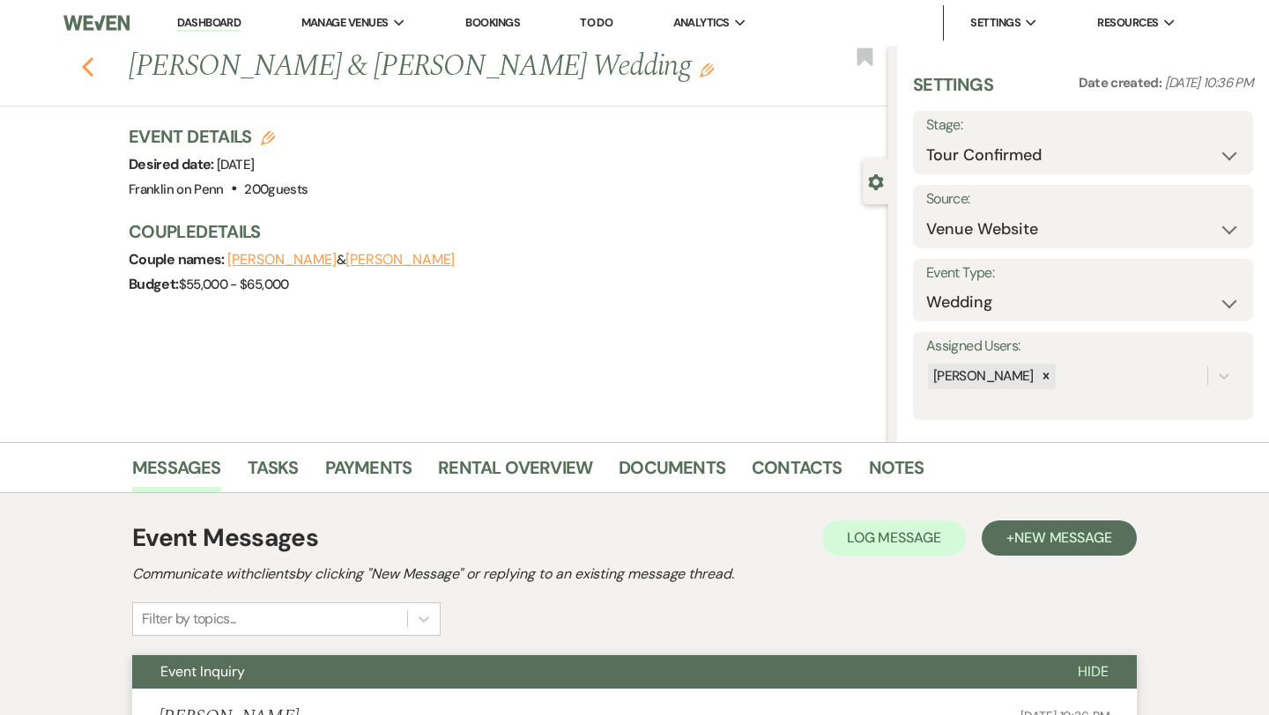
click at [93, 61] on icon "Previous" at bounding box center [87, 66] width 13 height 21
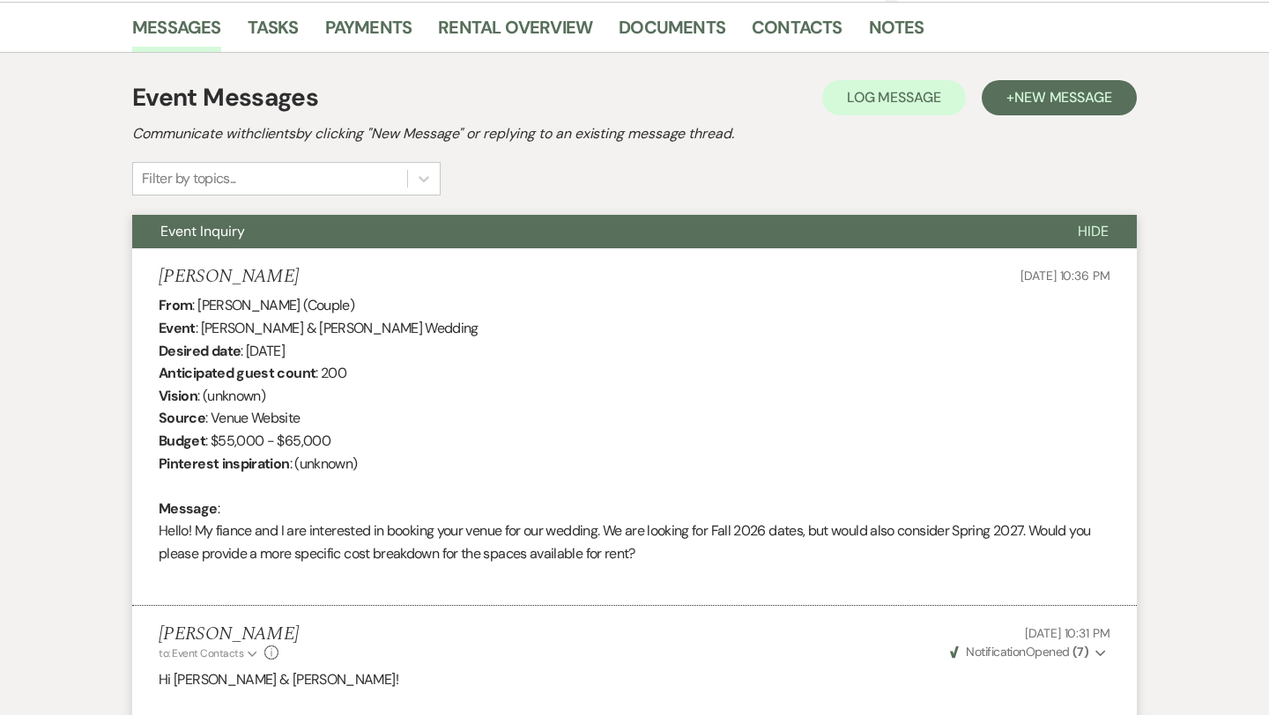
select select "4"
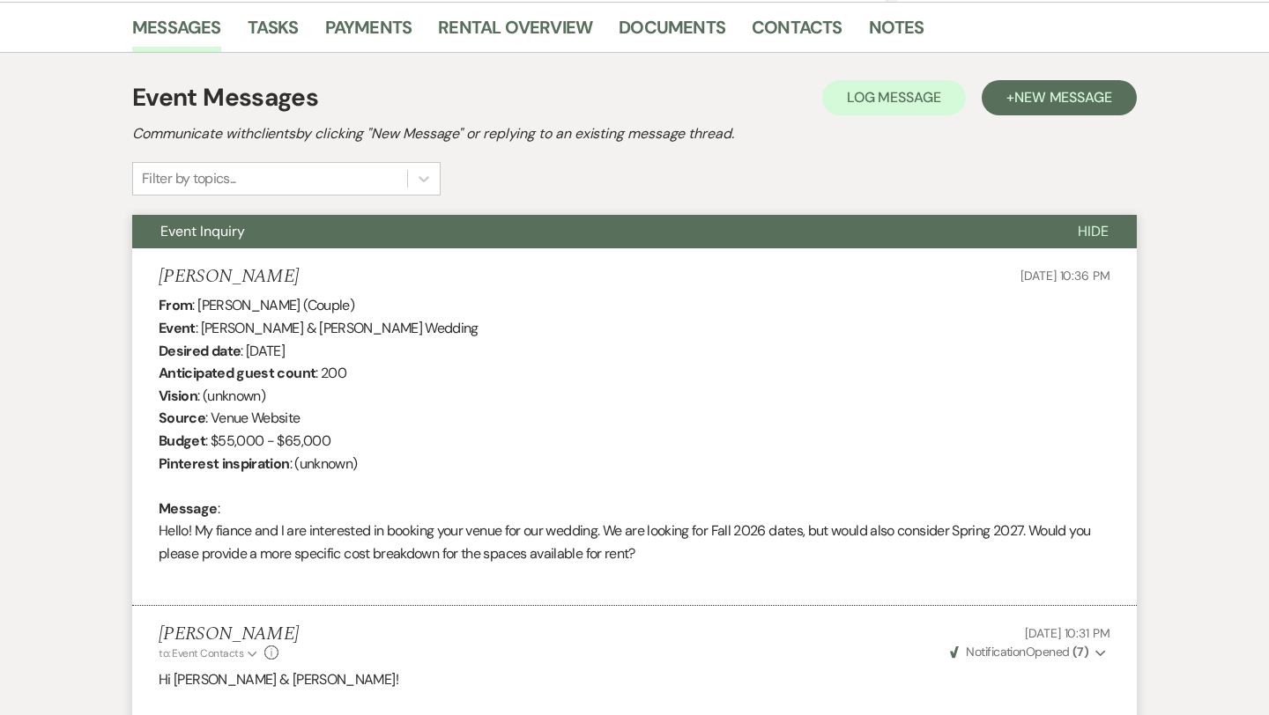
select select "4"
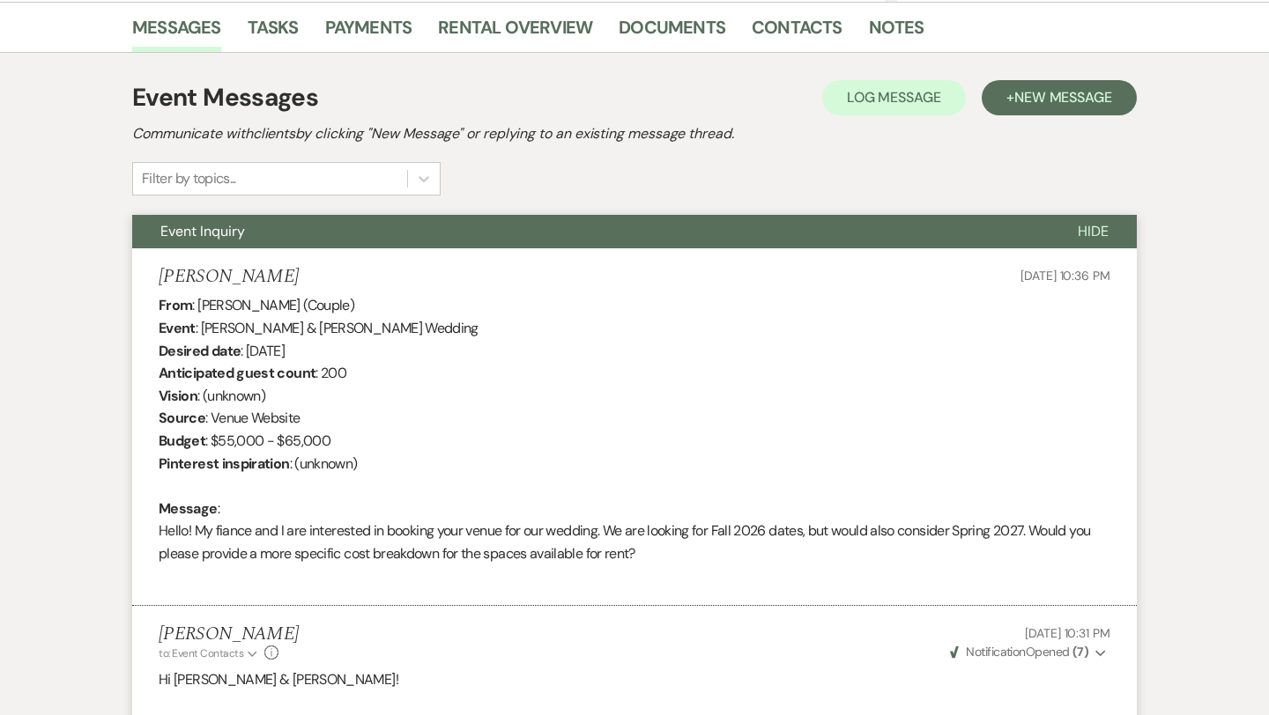
select select "4"
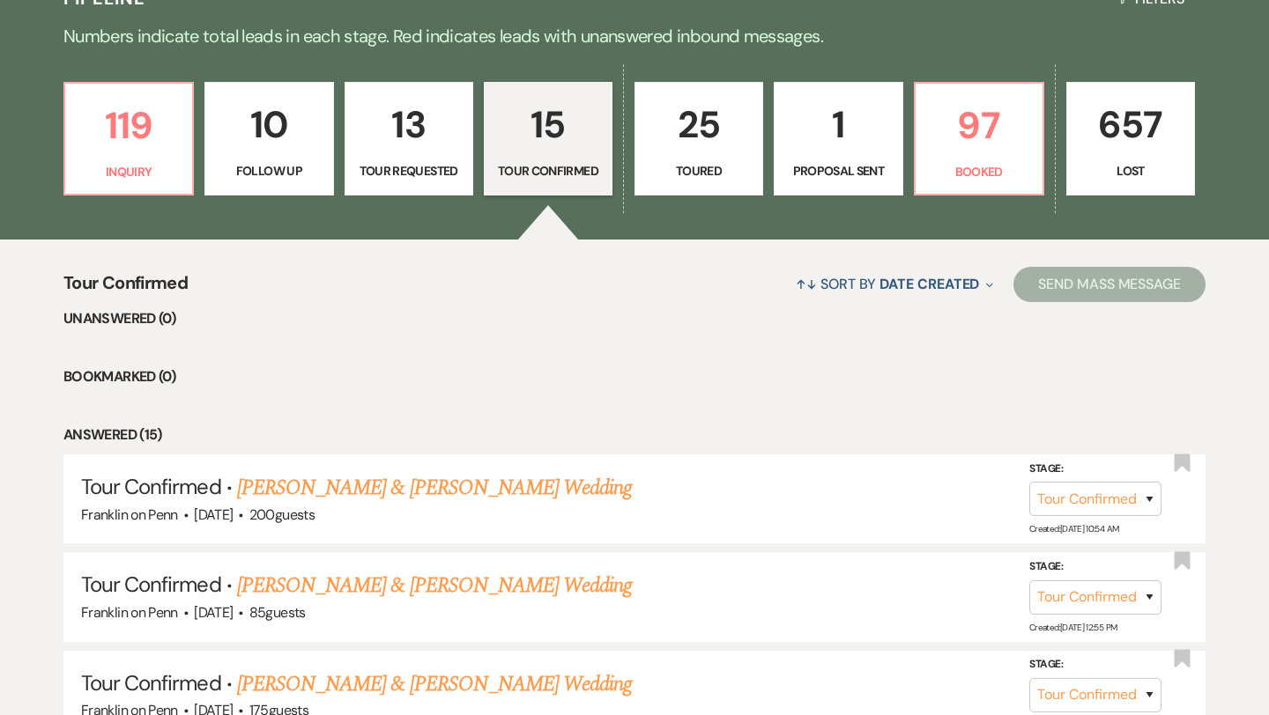
click at [695, 122] on p "25" at bounding box center [699, 124] width 106 height 59
select select "5"
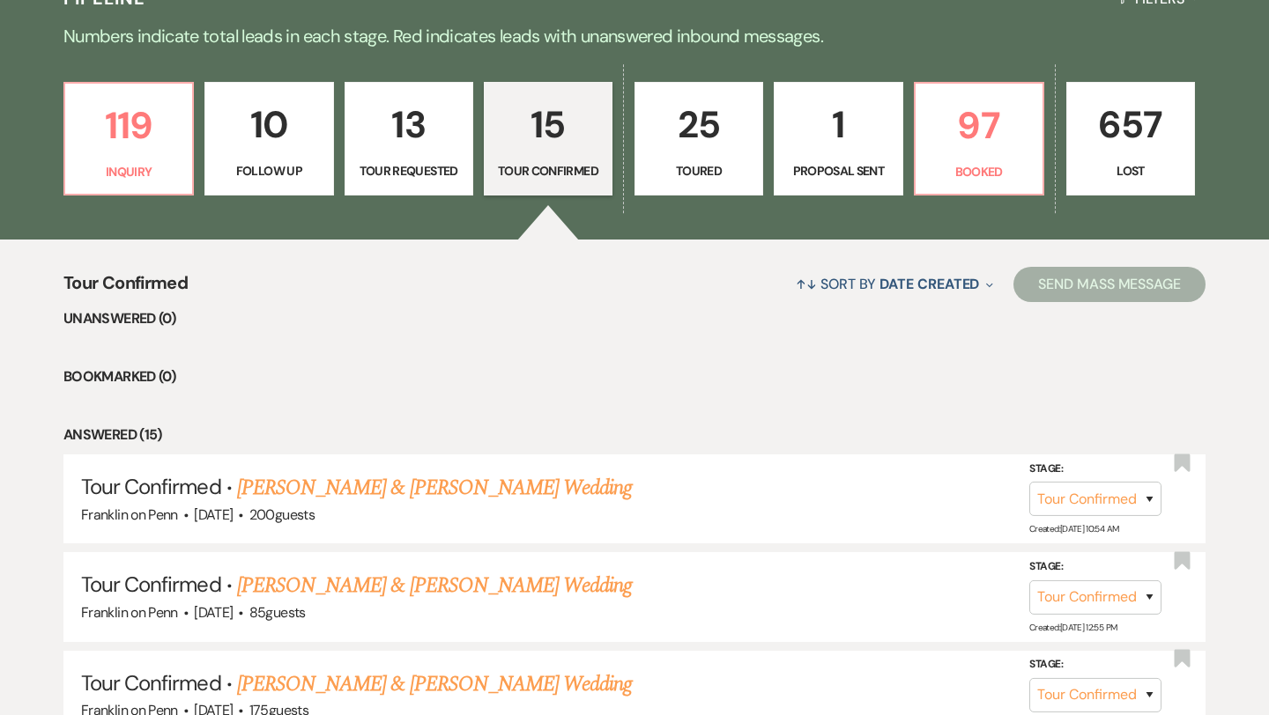
select select "5"
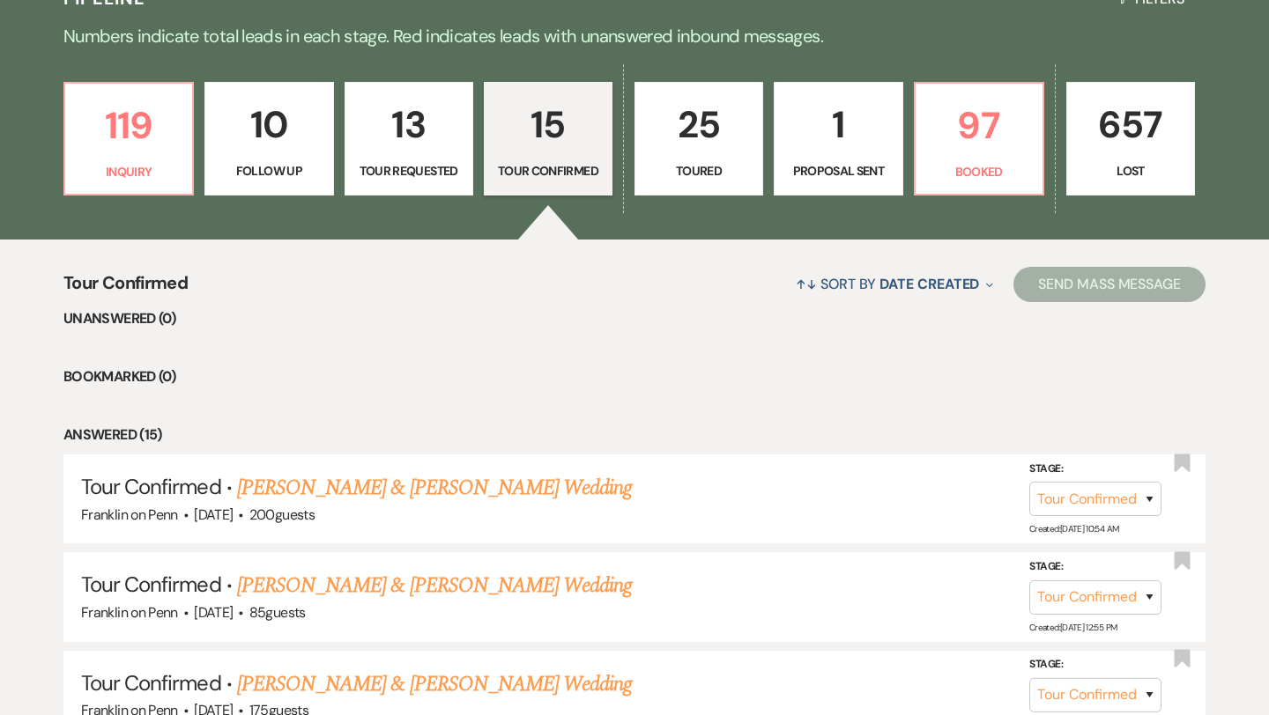
select select "5"
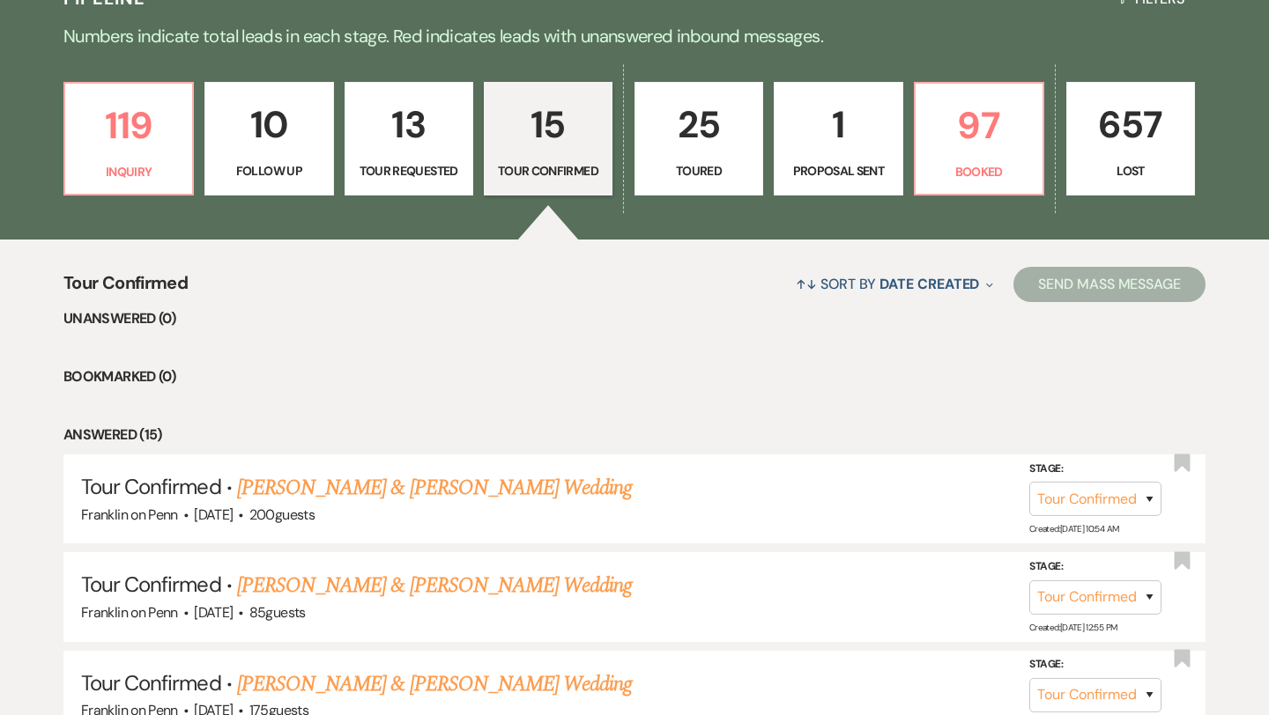
select select "5"
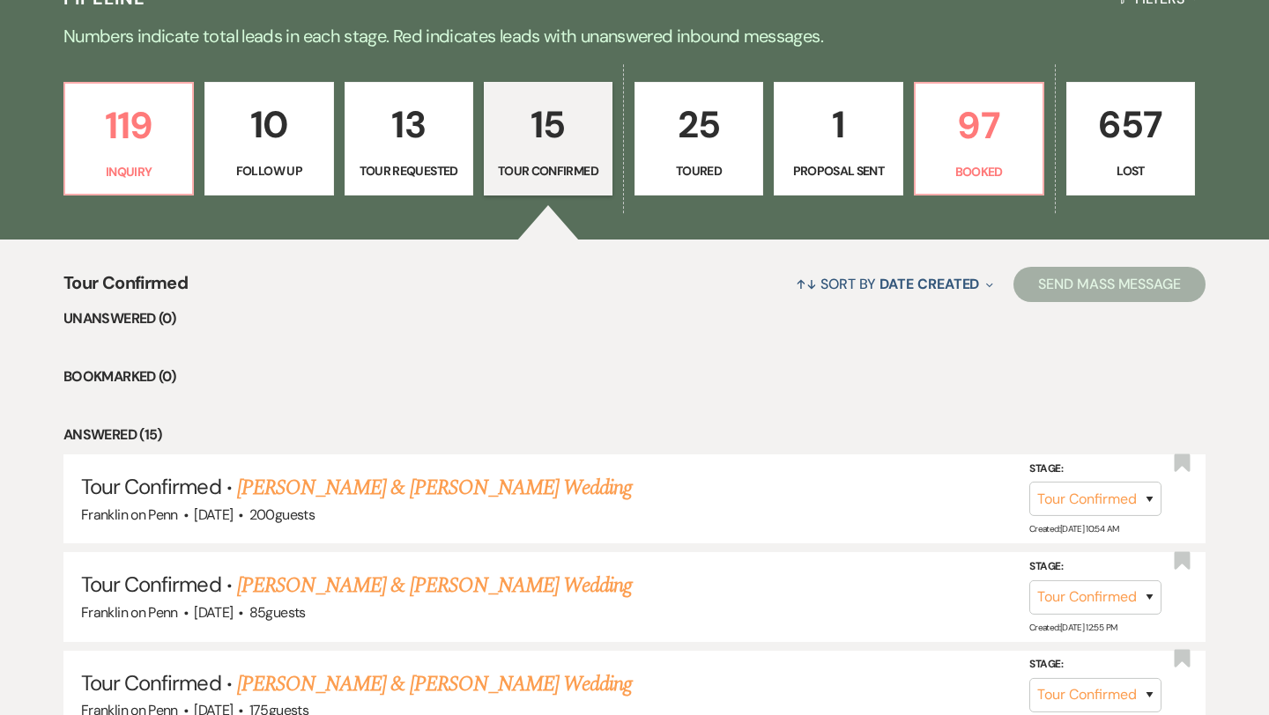
select select "5"
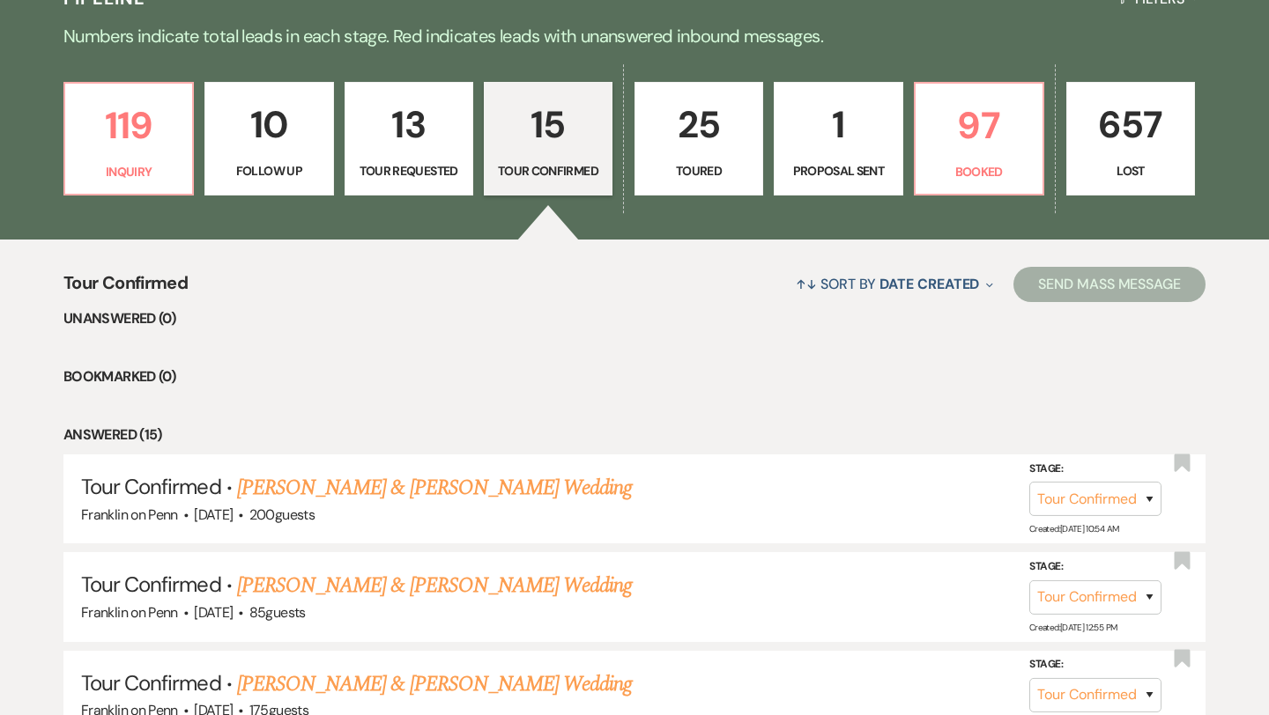
select select "5"
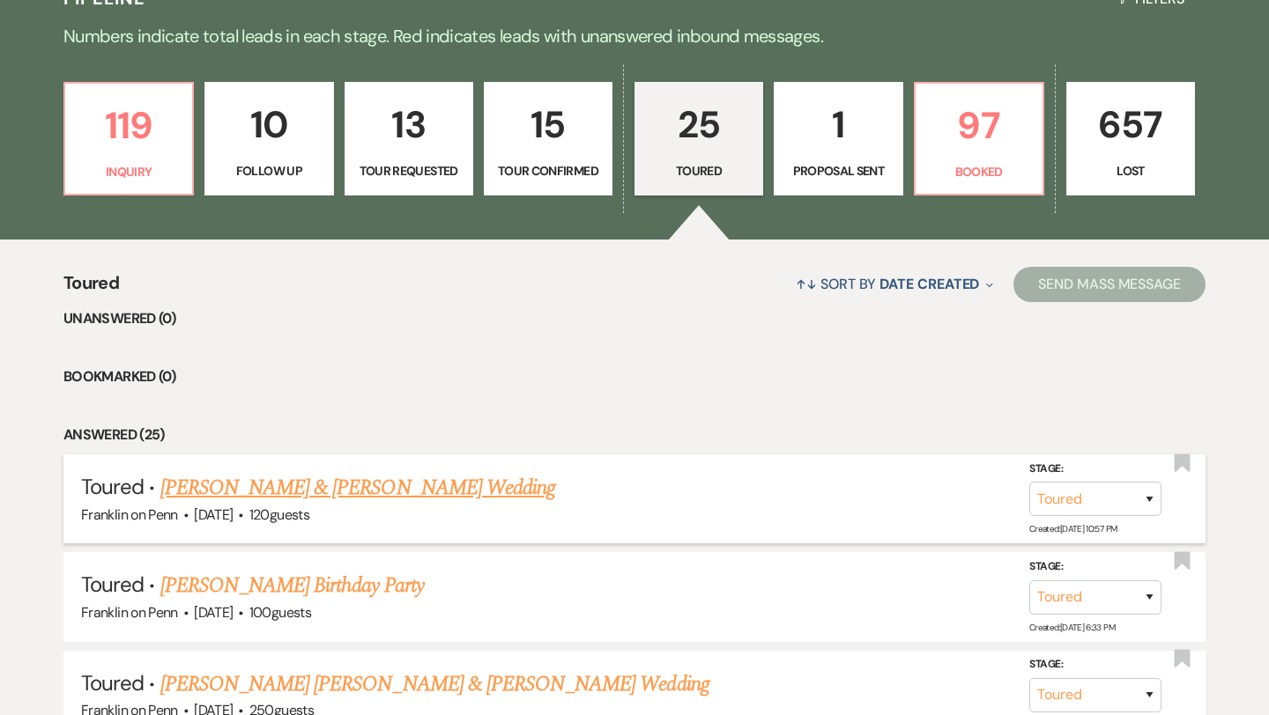
click at [377, 490] on link "[PERSON_NAME] & [PERSON_NAME] Wedding" at bounding box center [357, 488] width 395 height 32
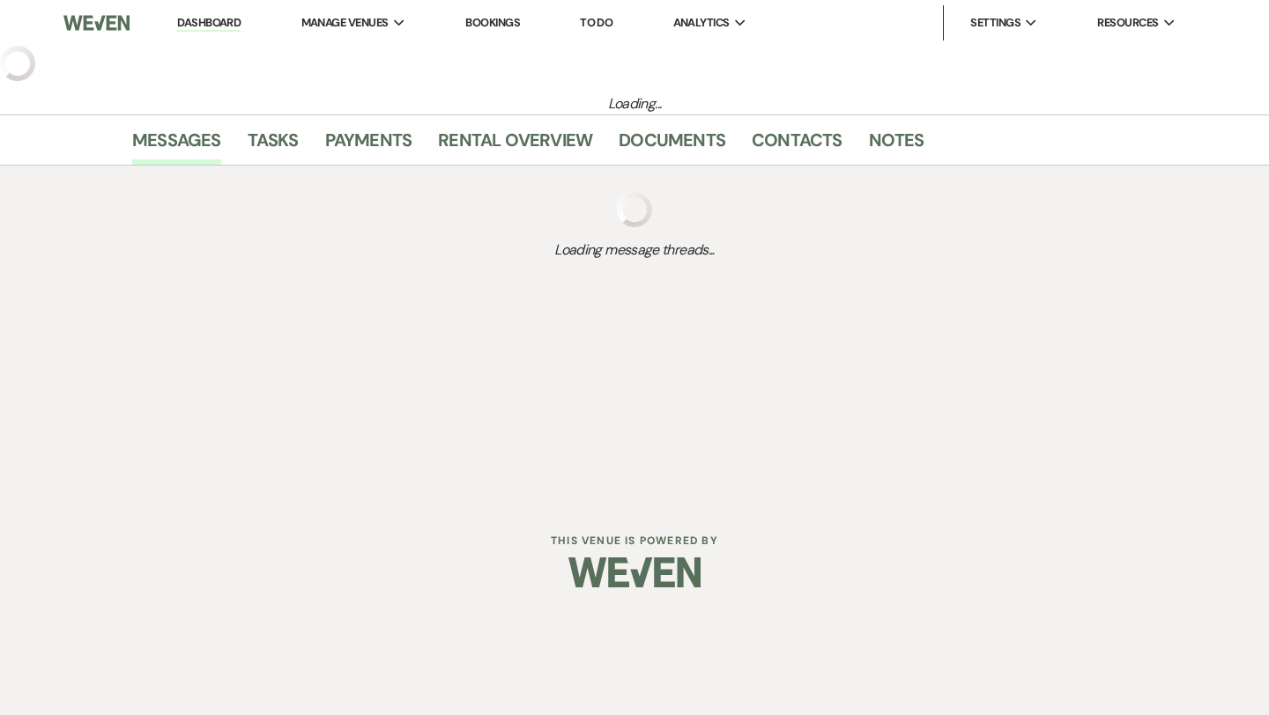
select select "5"
select select "1"
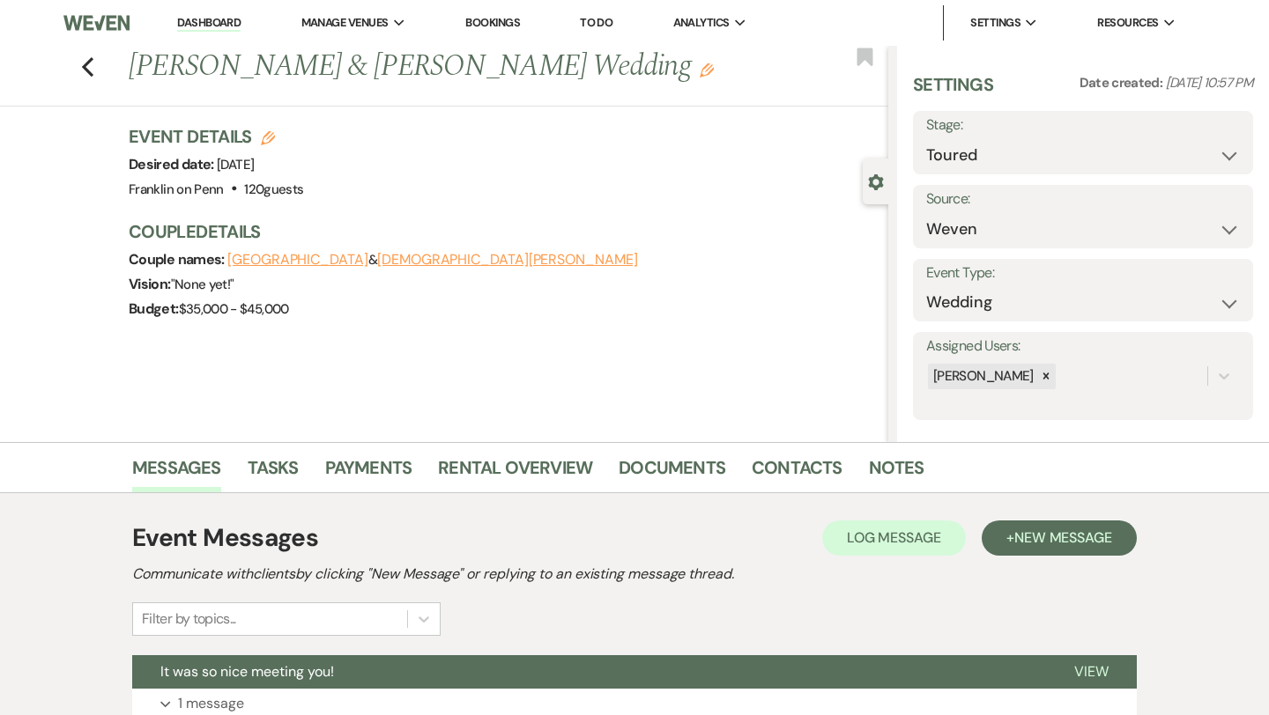
scroll to position [225, 0]
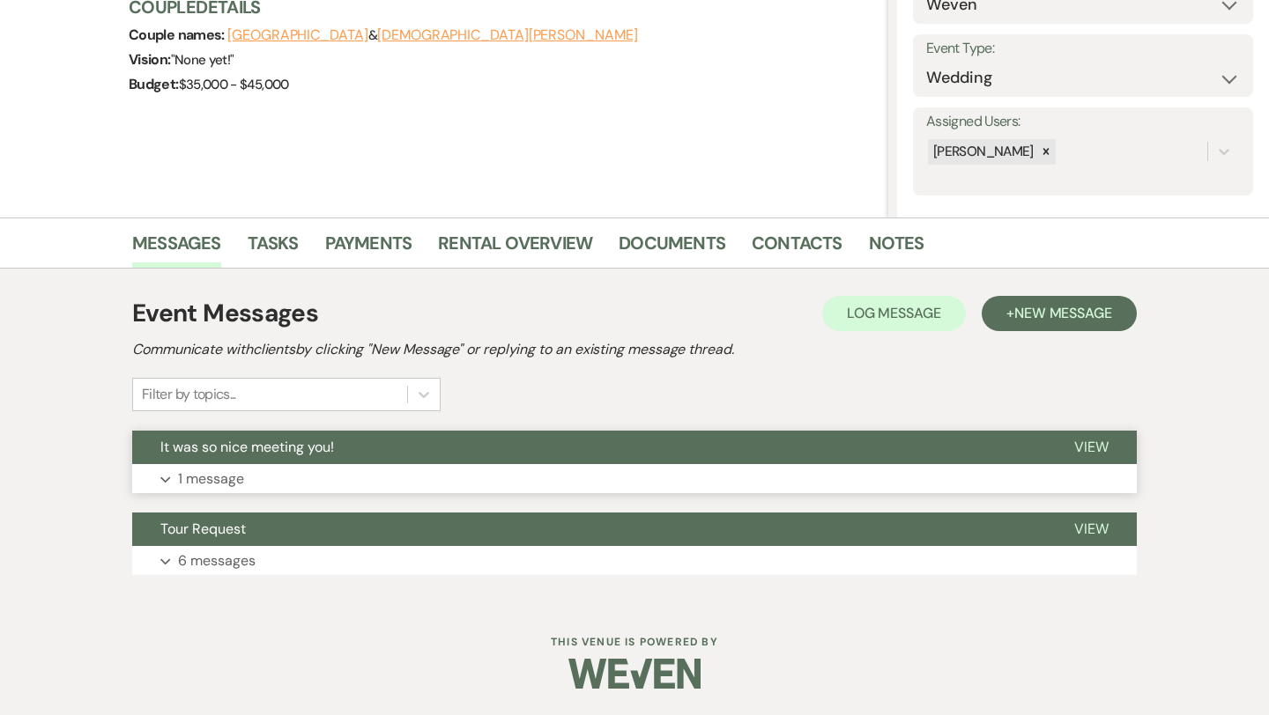
click at [234, 478] on p "1 message" at bounding box center [211, 479] width 66 height 23
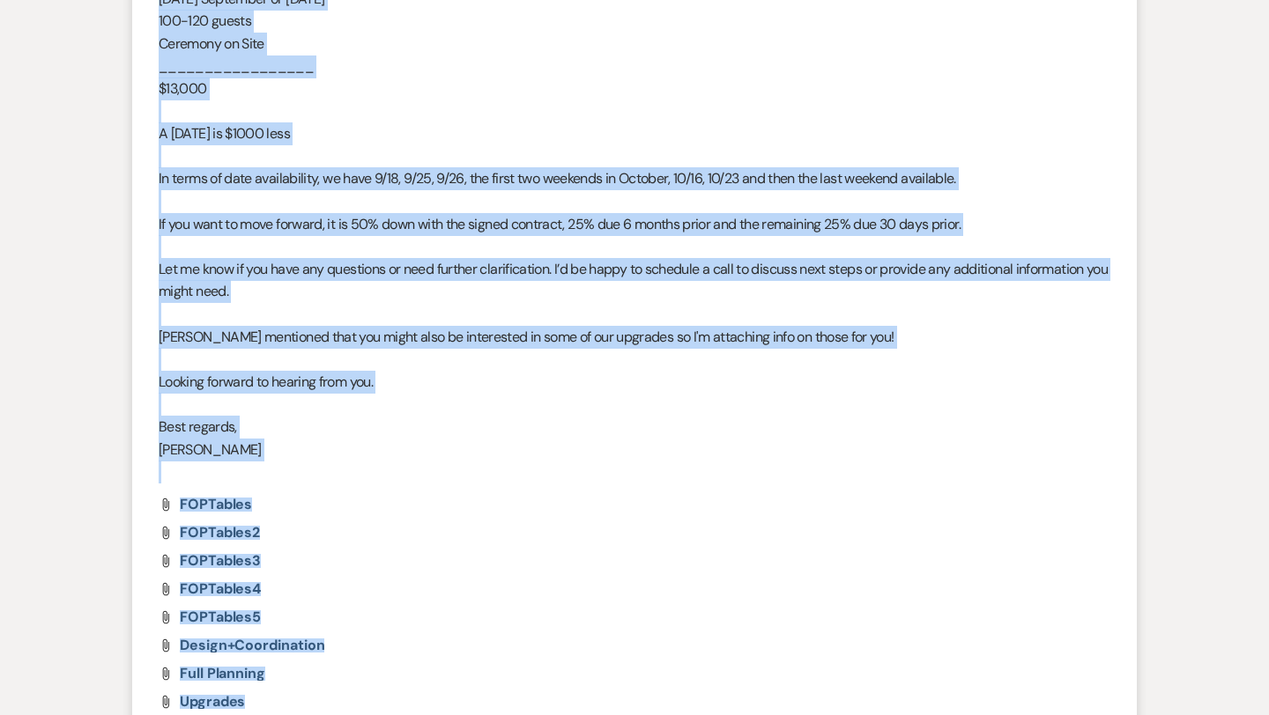
scroll to position [965, 0]
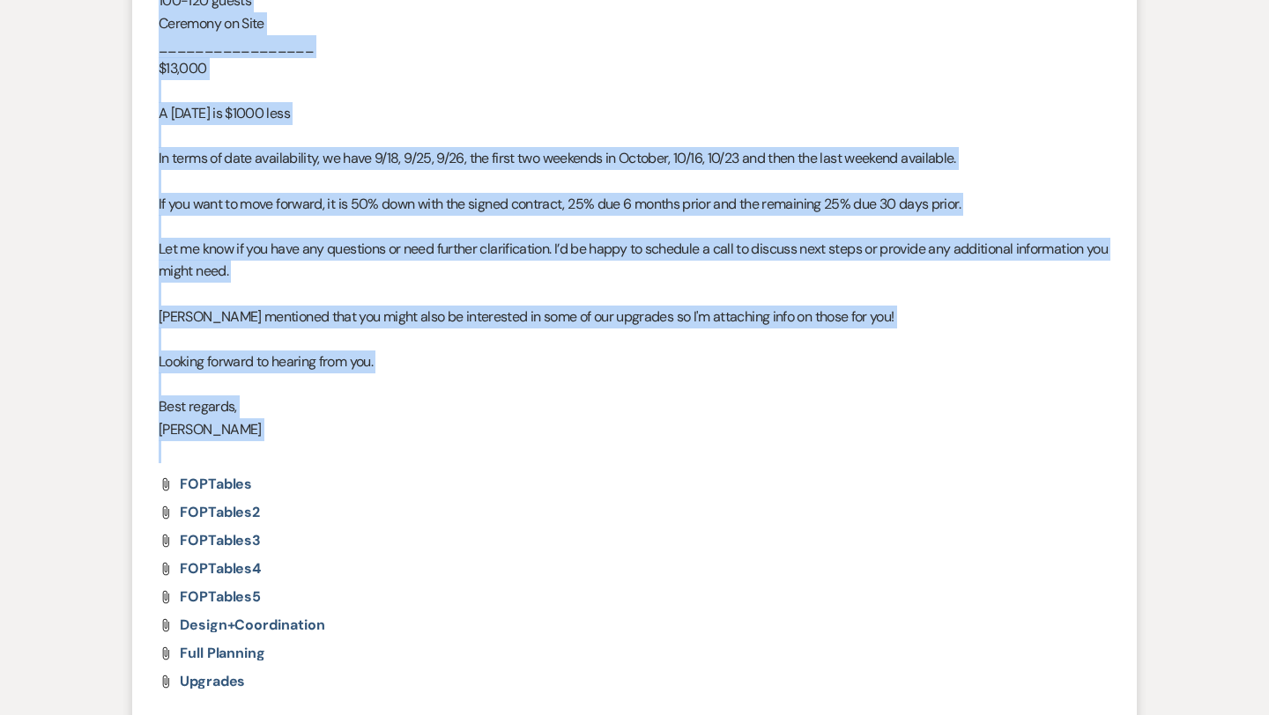
drag, startPoint x: 160, startPoint y: 316, endPoint x: 368, endPoint y: 445, distance: 244.5
click at [368, 445] on div "Hi [PERSON_NAME] and [PERSON_NAME] said it was a pleasure meeting you and showi…" at bounding box center [635, 125] width 952 height 677
click at [370, 204] on span "If you want to move forward, it is 50% down with the signed contract, 25% due 6…" at bounding box center [560, 204] width 802 height 19
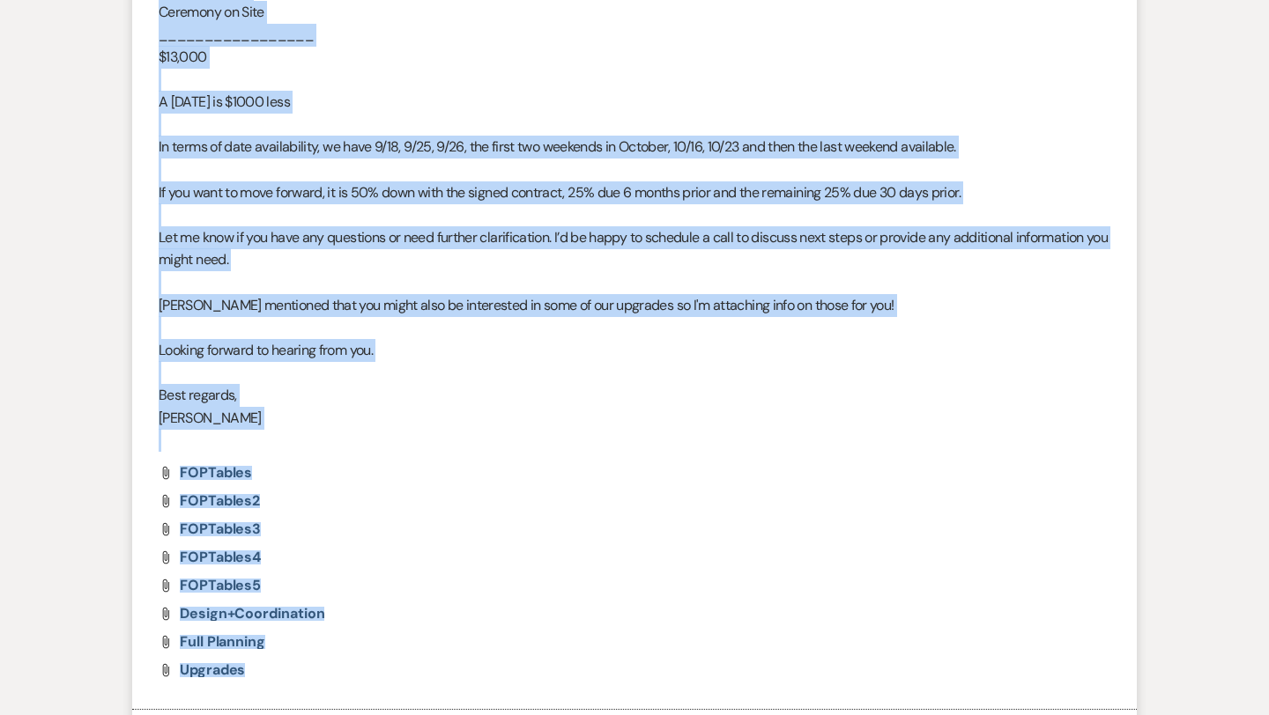
scroll to position [1015, 0]
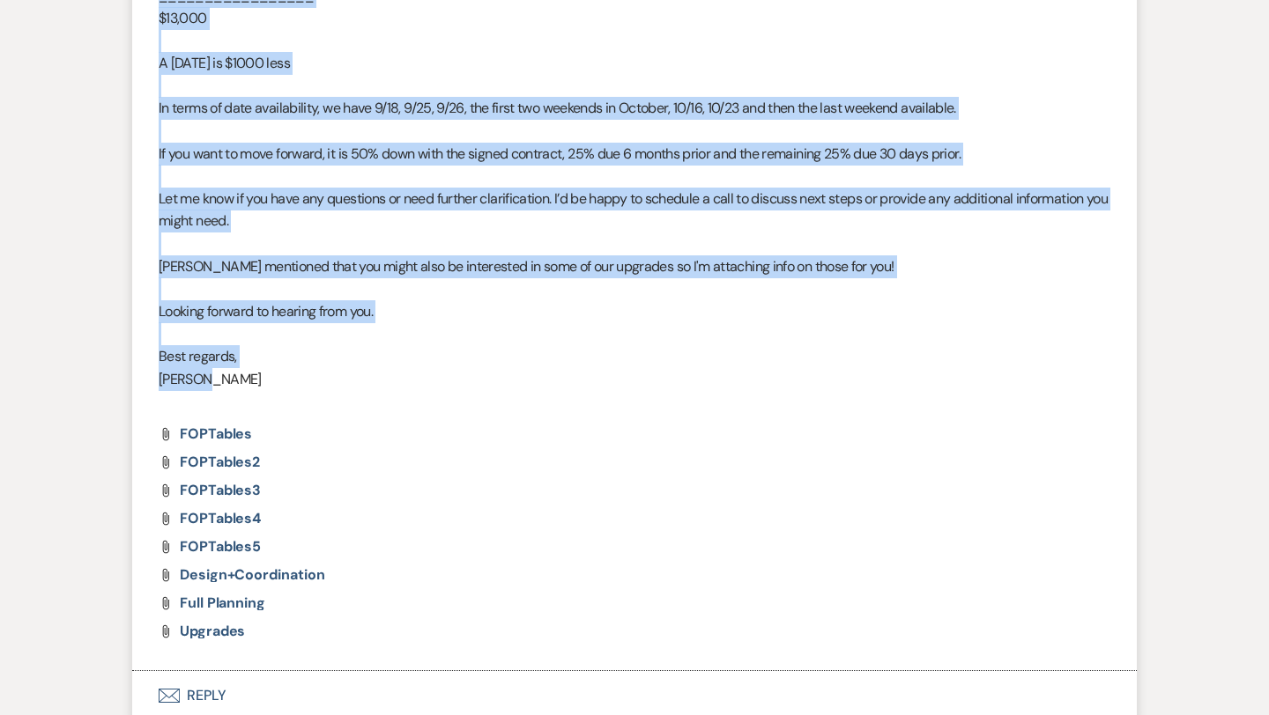
drag, startPoint x: 161, startPoint y: 449, endPoint x: 336, endPoint y: 382, distance: 186.9
click at [336, 382] on div "Hi [PERSON_NAME] and [PERSON_NAME] said it was a pleasure meeting you and showi…" at bounding box center [635, 75] width 952 height 677
copy div "Lo Ipsu dol Sitametc, Adipis elit se doe t incididu utlabor etd mag aliquae adm…"
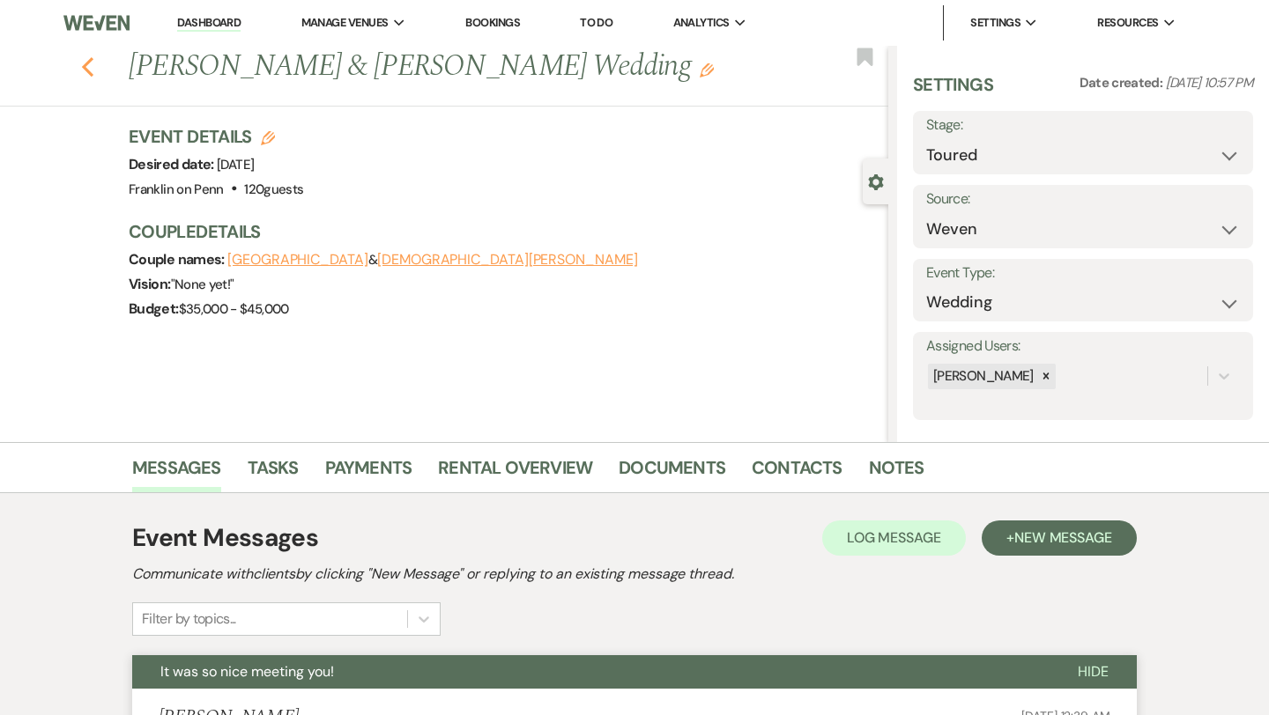
click at [87, 59] on icon "Previous" at bounding box center [87, 66] width 13 height 21
select select "5"
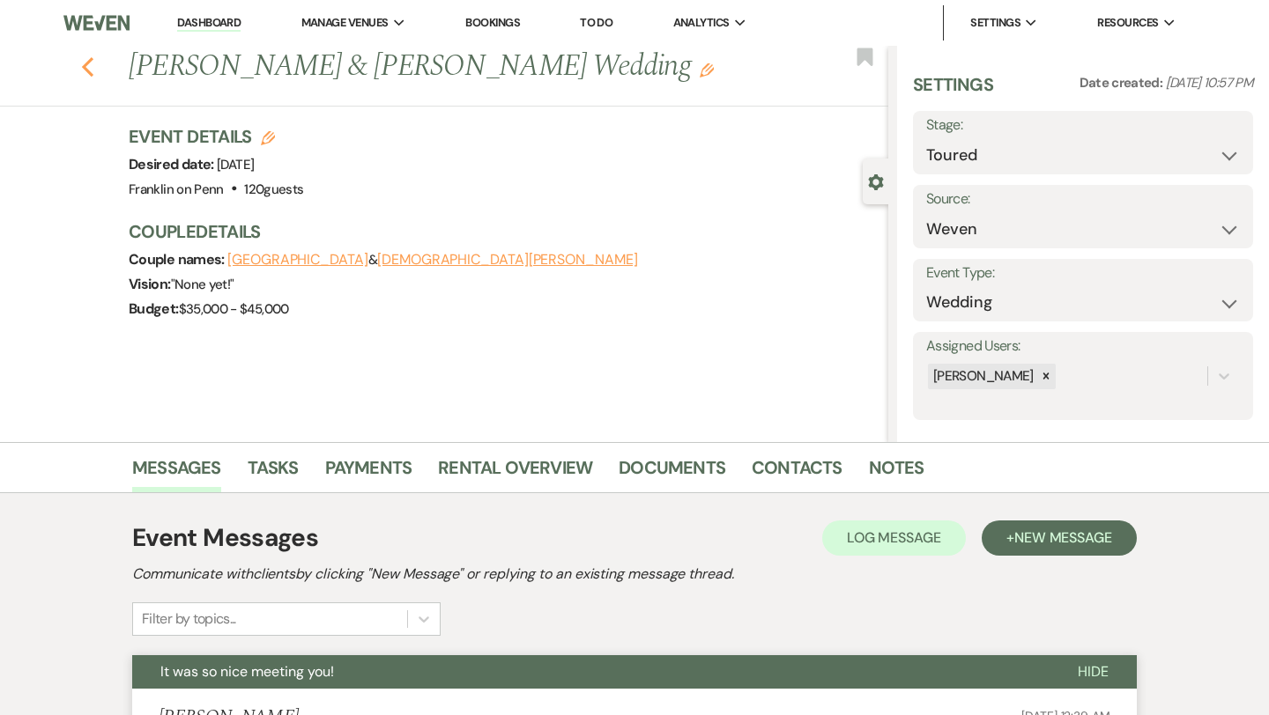
select select "5"
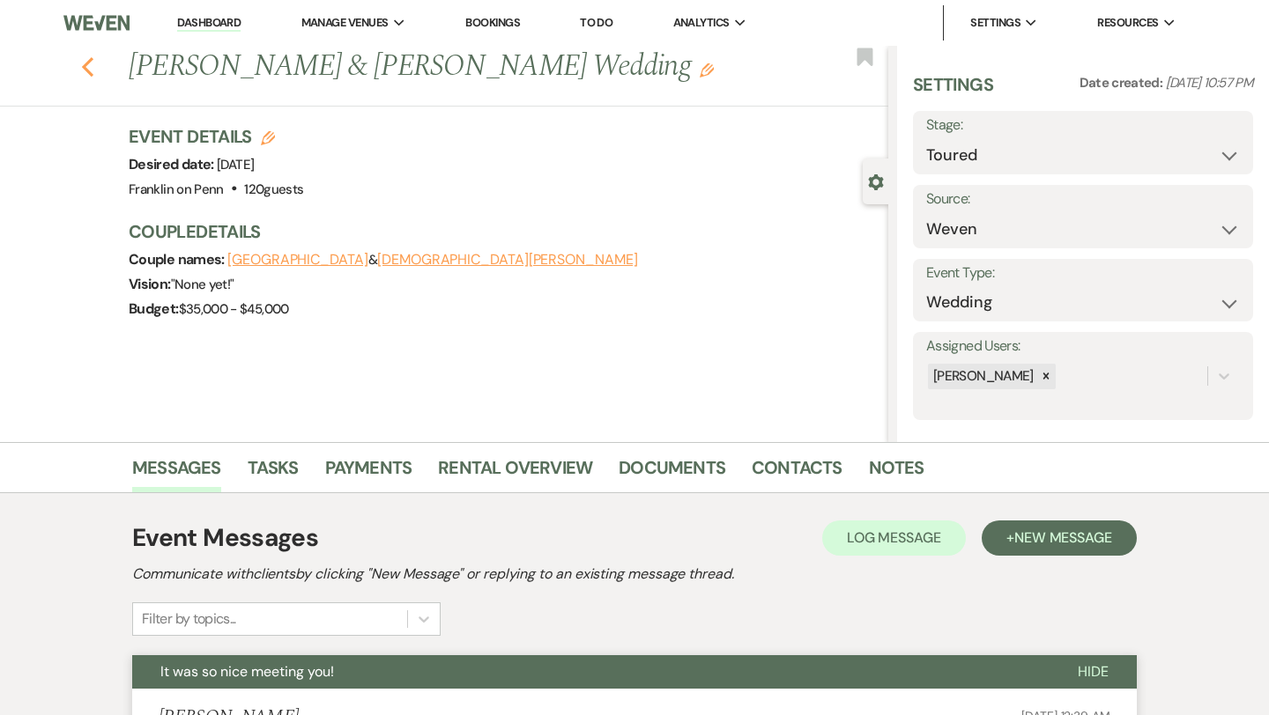
select select "5"
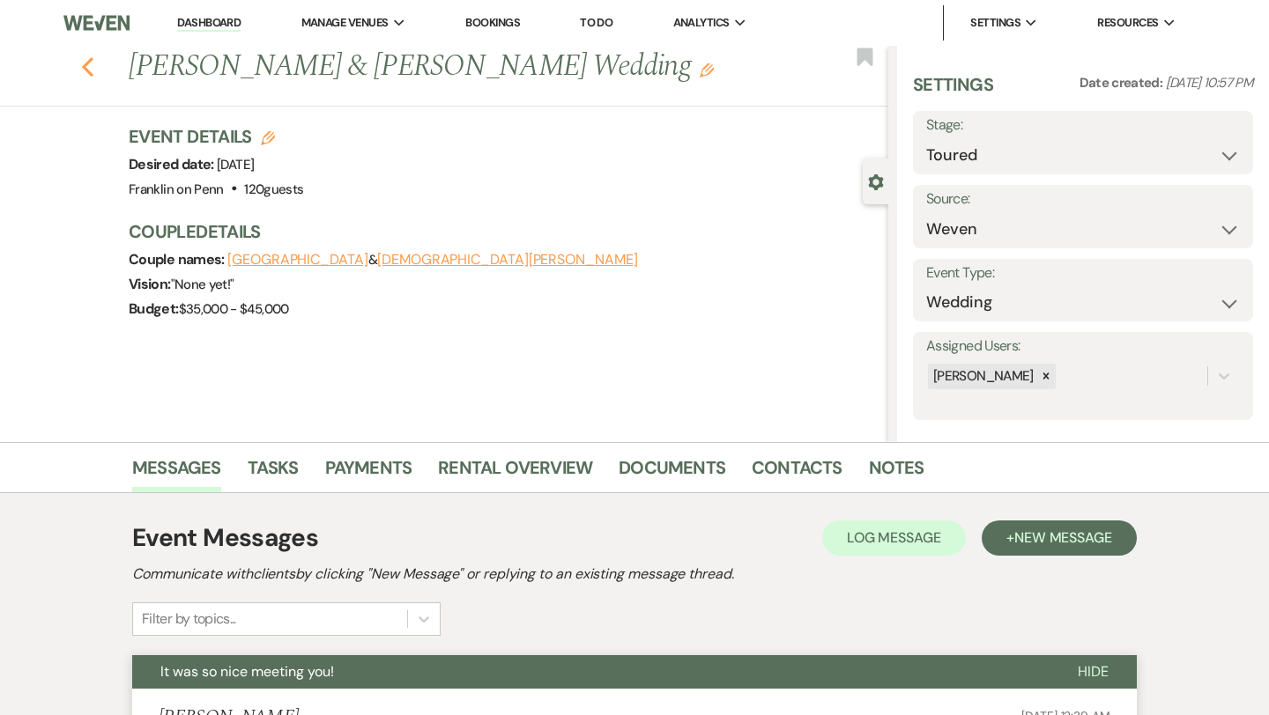
select select "5"
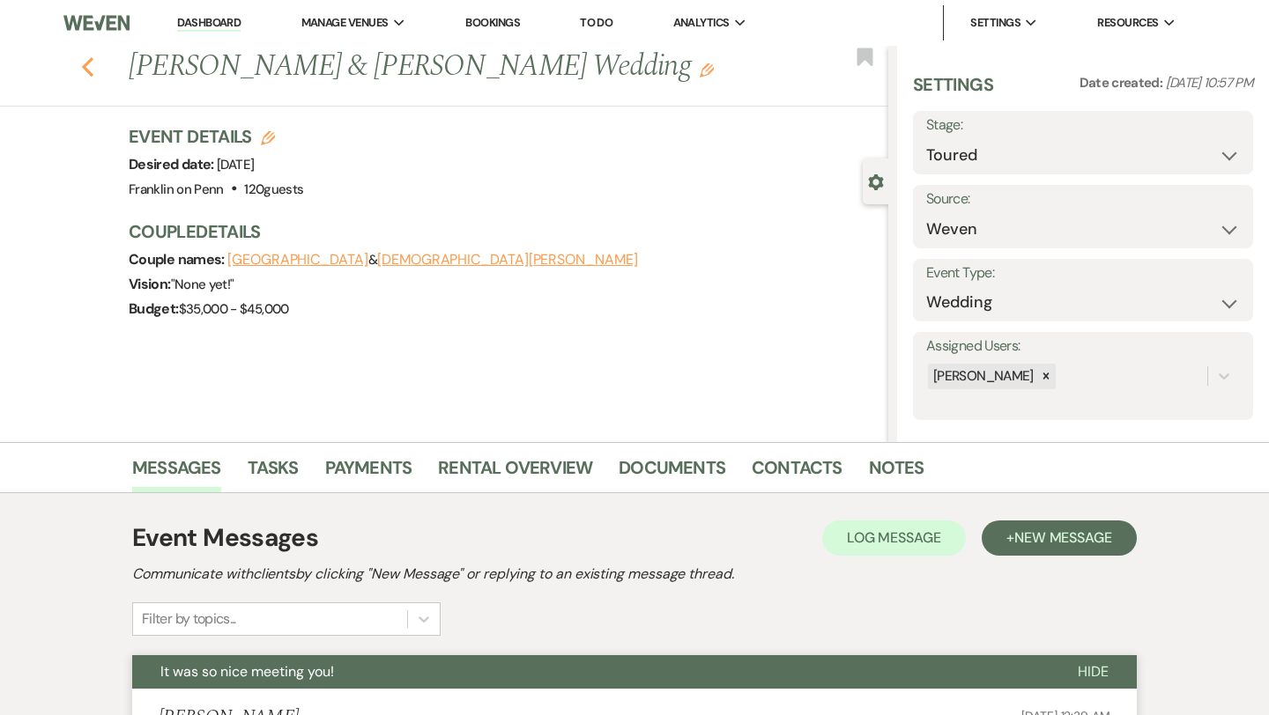
select select "5"
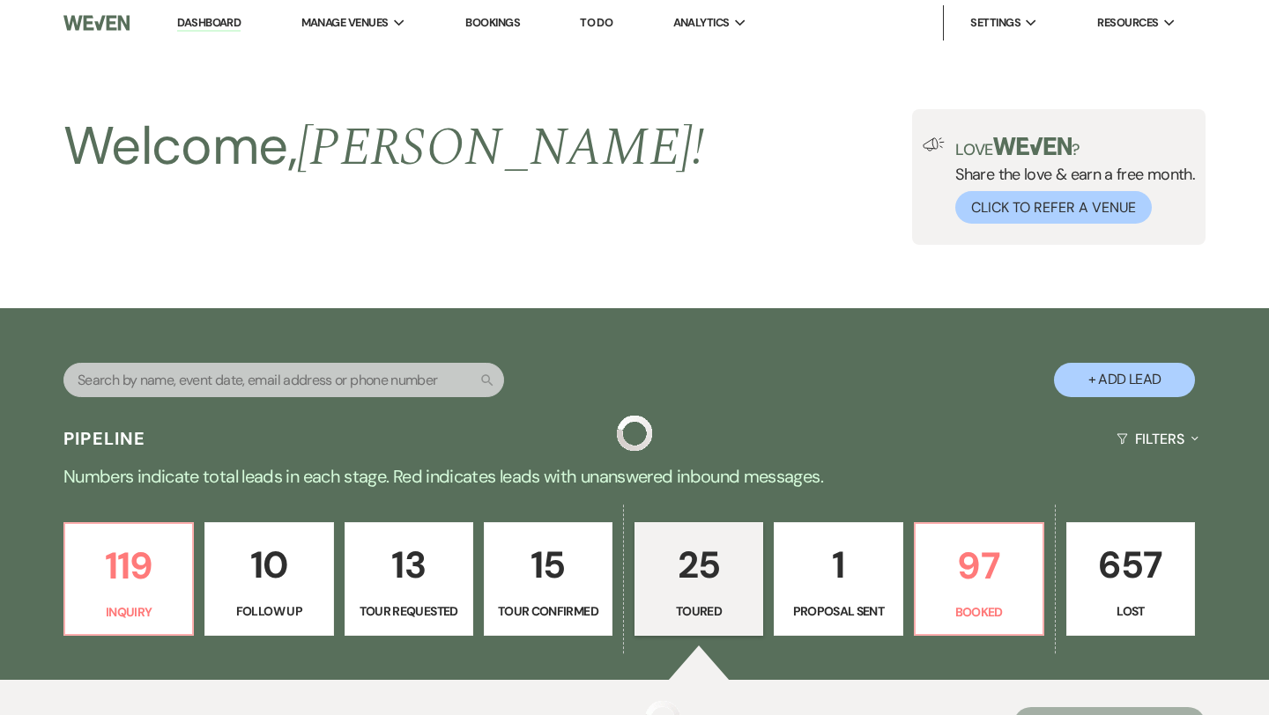
scroll to position [441, 0]
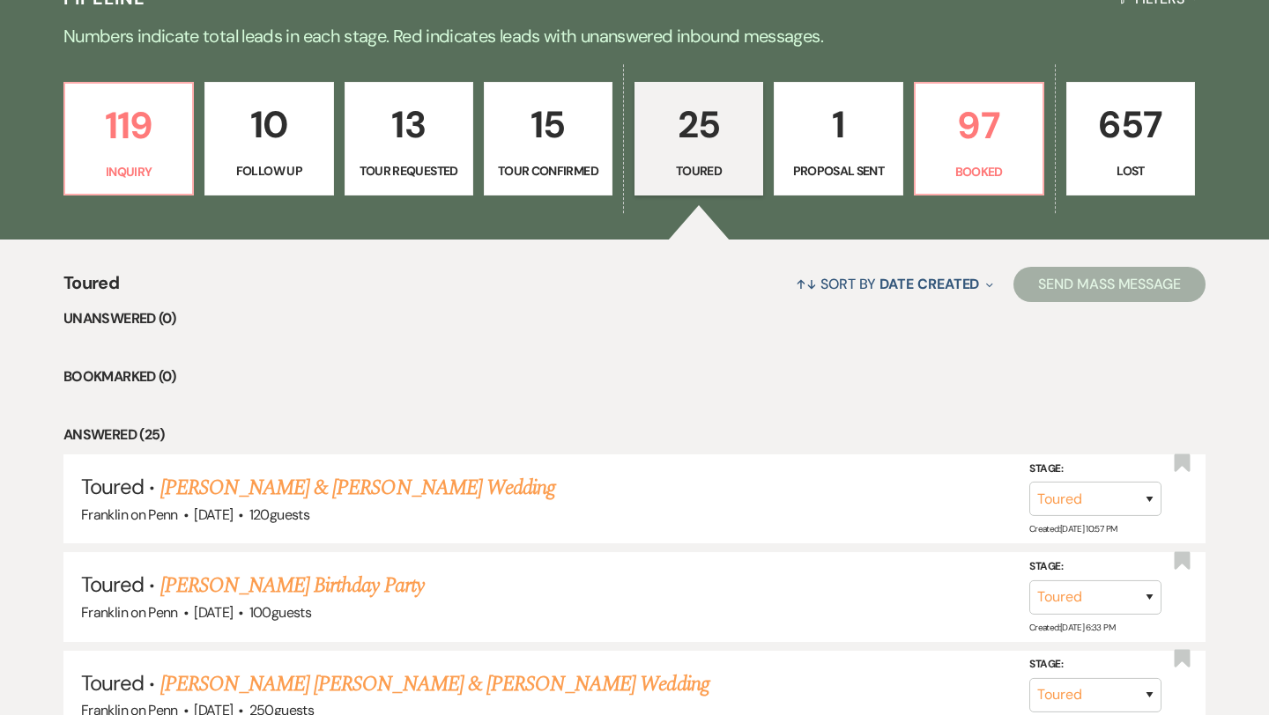
click at [555, 137] on p "15" at bounding box center [548, 124] width 106 height 59
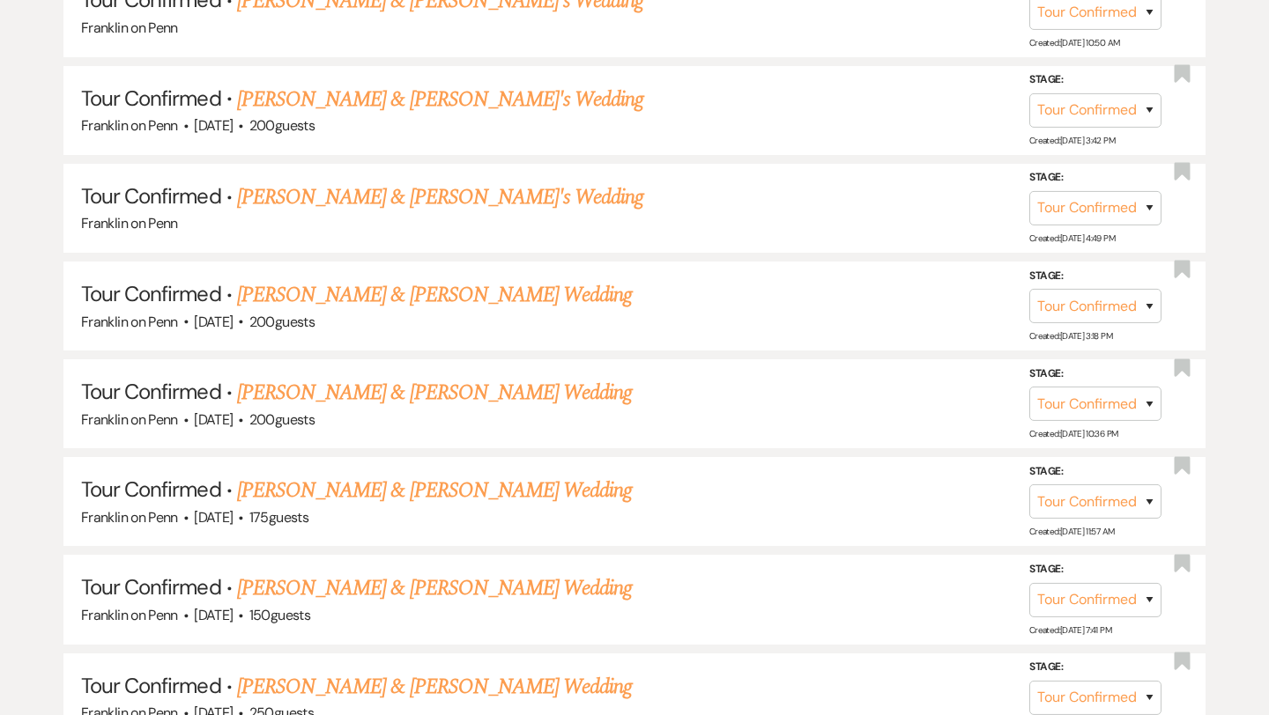
scroll to position [1520, 0]
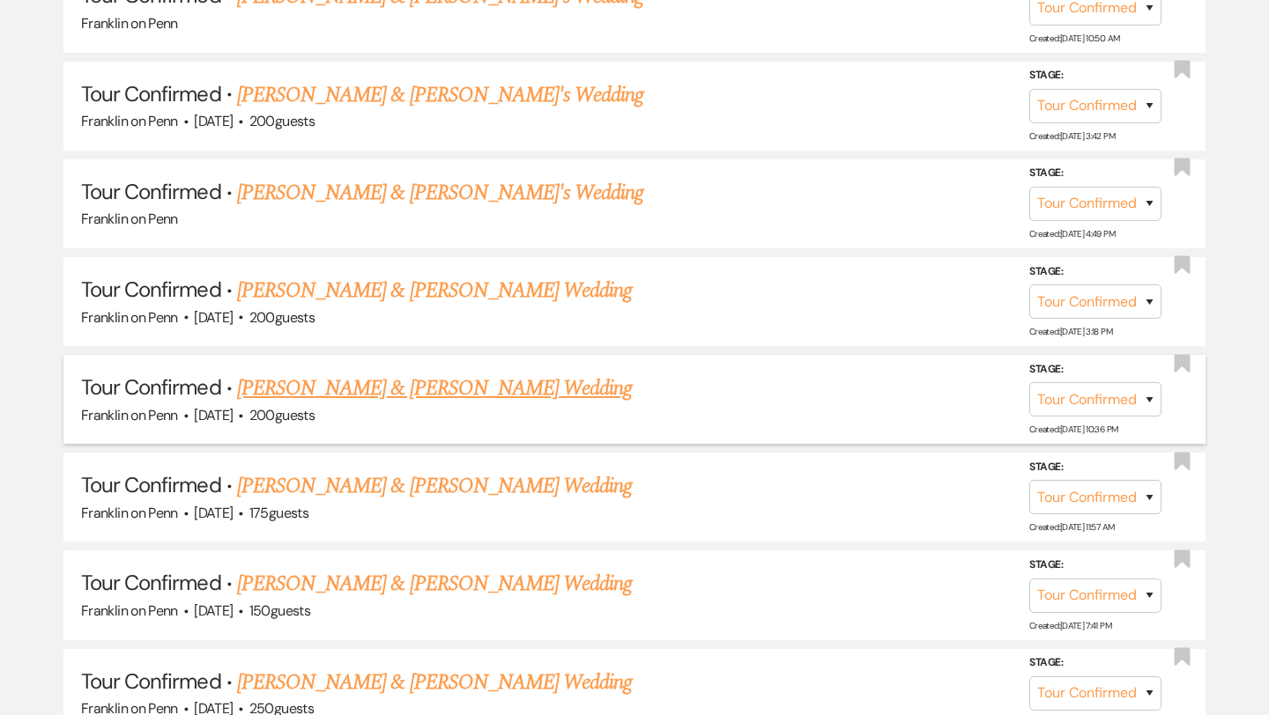
click at [499, 382] on link "[PERSON_NAME] & [PERSON_NAME] Wedding" at bounding box center [434, 389] width 395 height 32
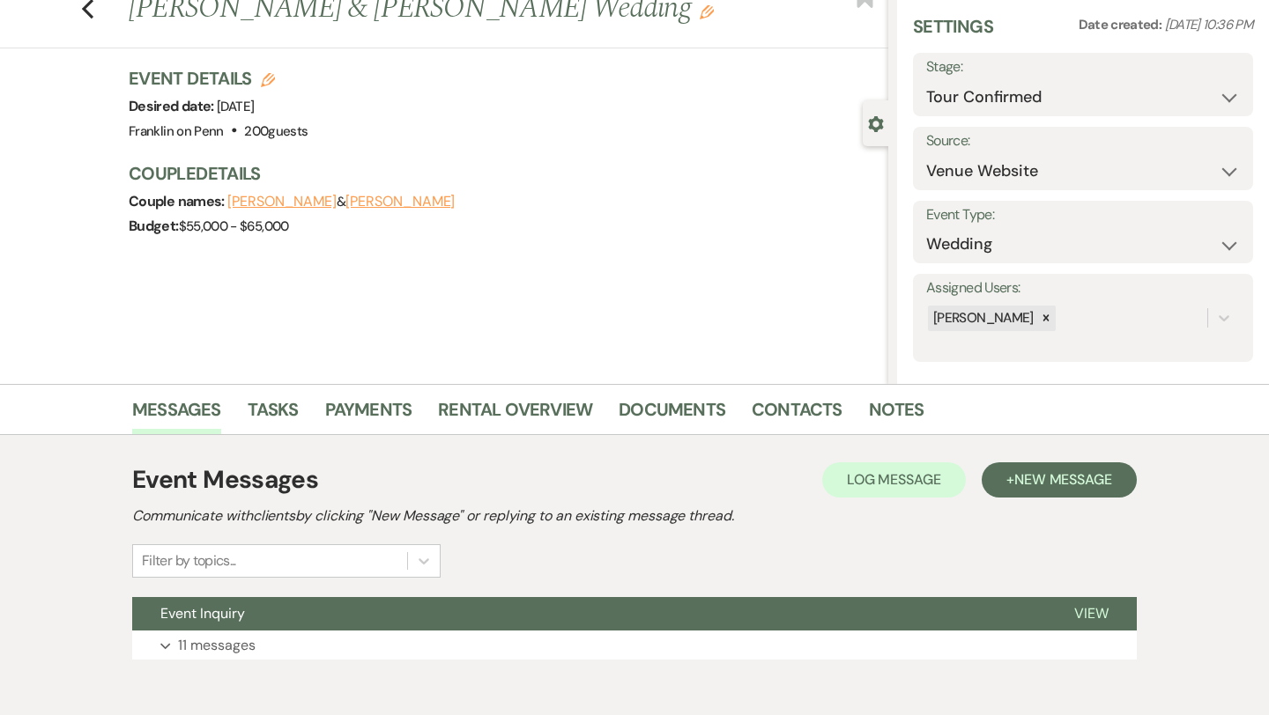
scroll to position [56, 0]
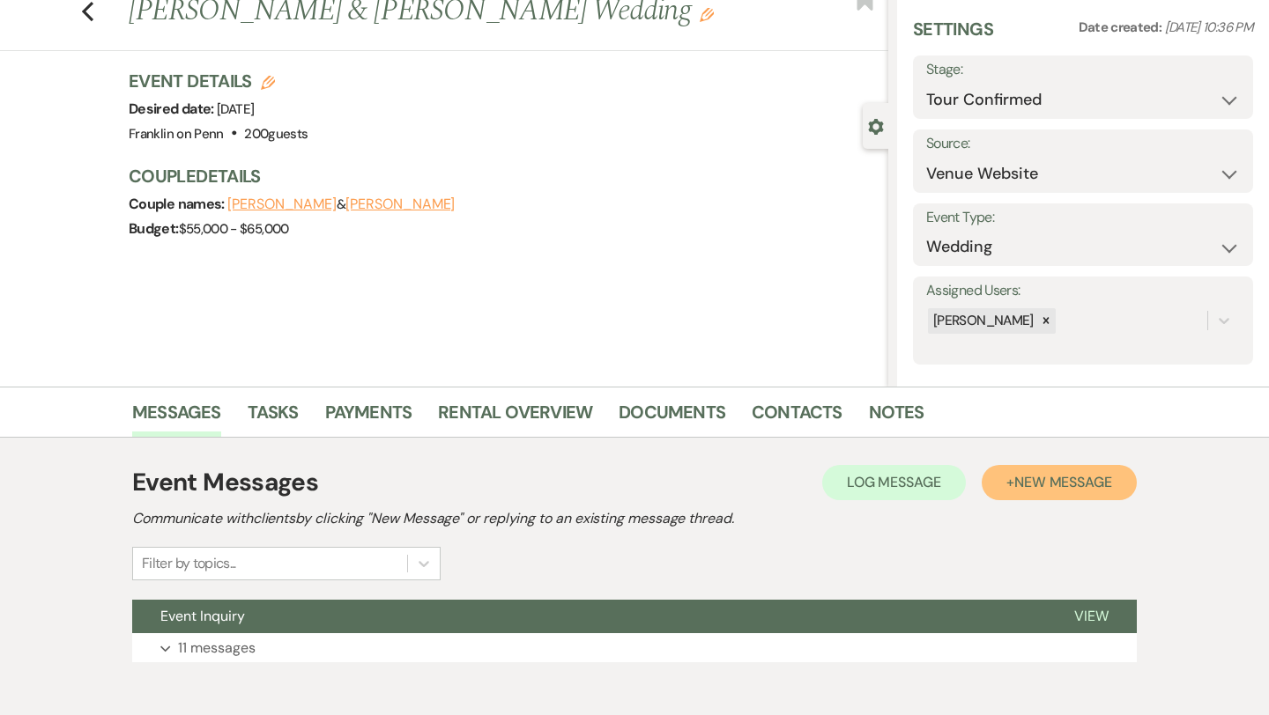
click at [1068, 484] on span "New Message" at bounding box center [1063, 482] width 98 height 19
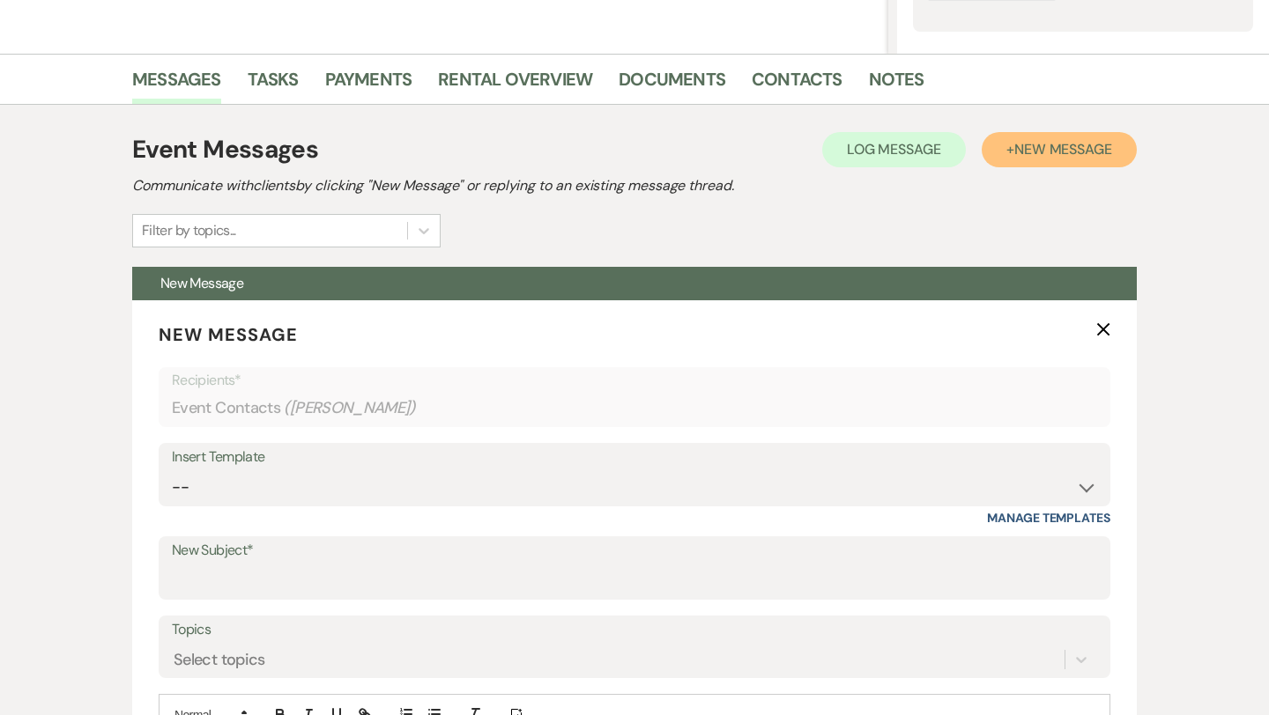
scroll to position [390, 0]
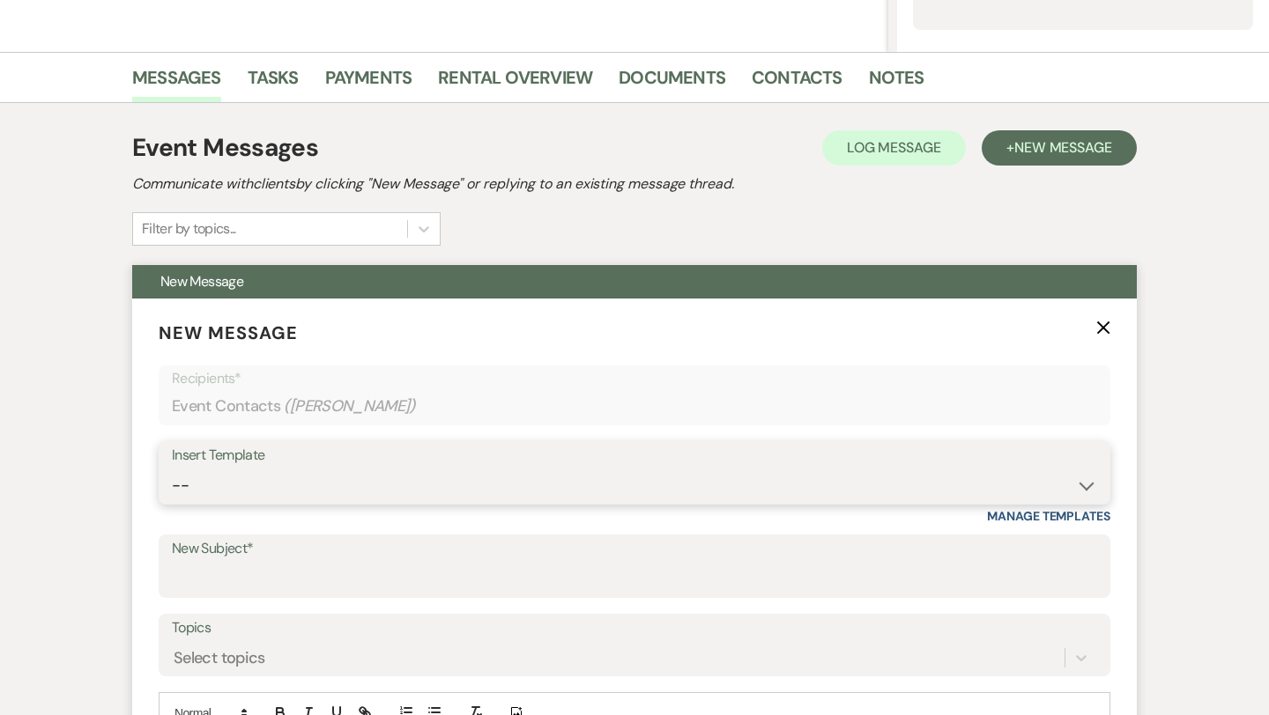
click at [245, 485] on select "-- Weven Planning Portal Introduction (Booked Events) Initial Inquiry Response …" at bounding box center [634, 486] width 925 height 34
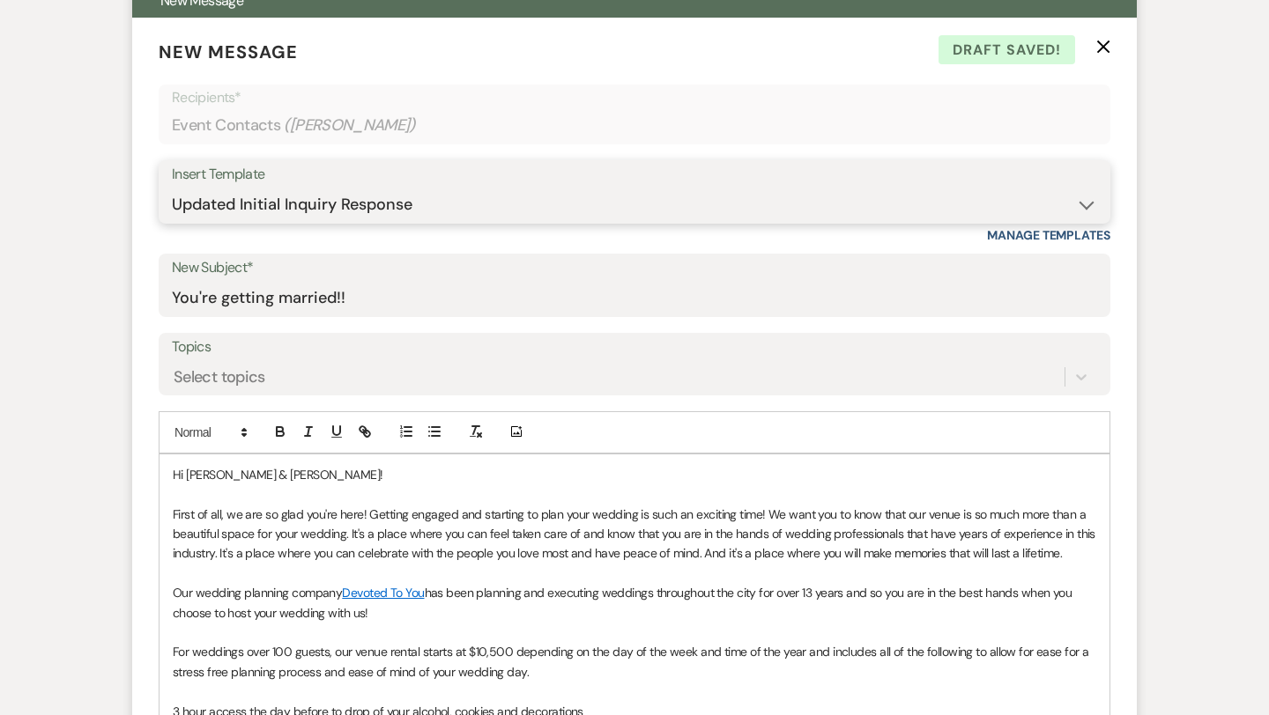
scroll to position [652, 0]
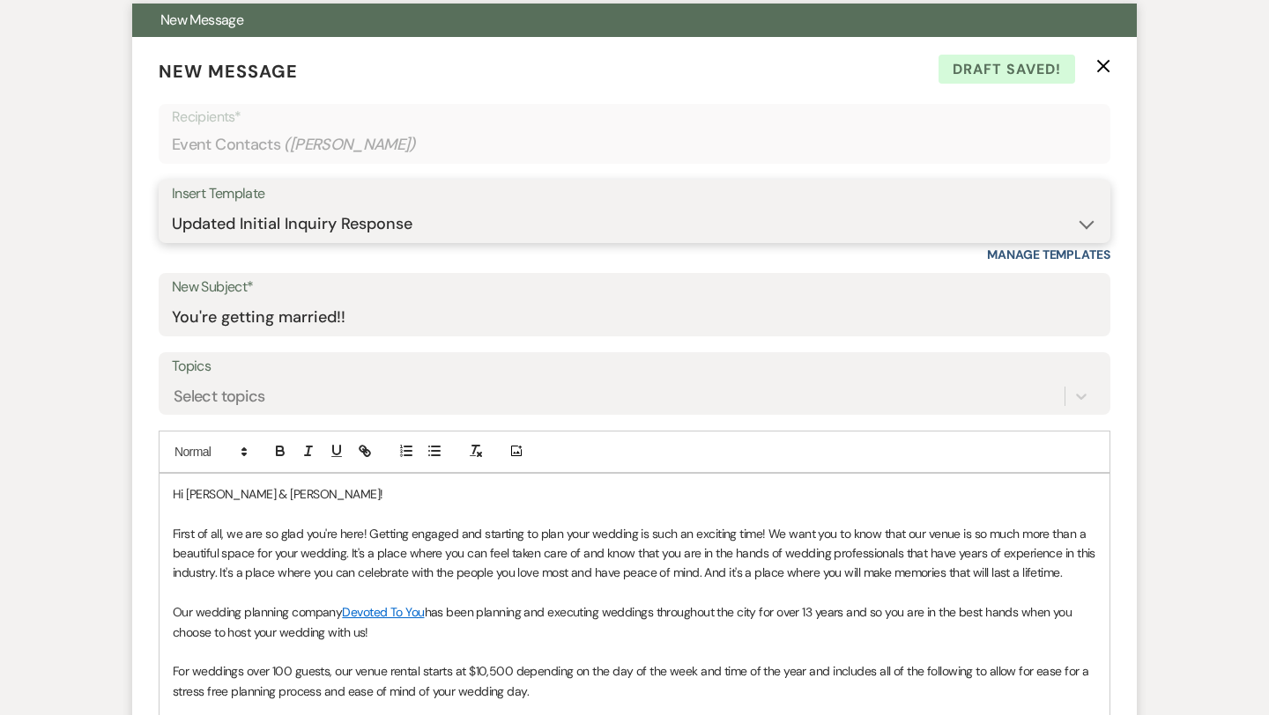
click at [243, 219] on select "-- Weven Planning Portal Introduction (Booked Events) Initial Inquiry Response …" at bounding box center [634, 224] width 925 height 34
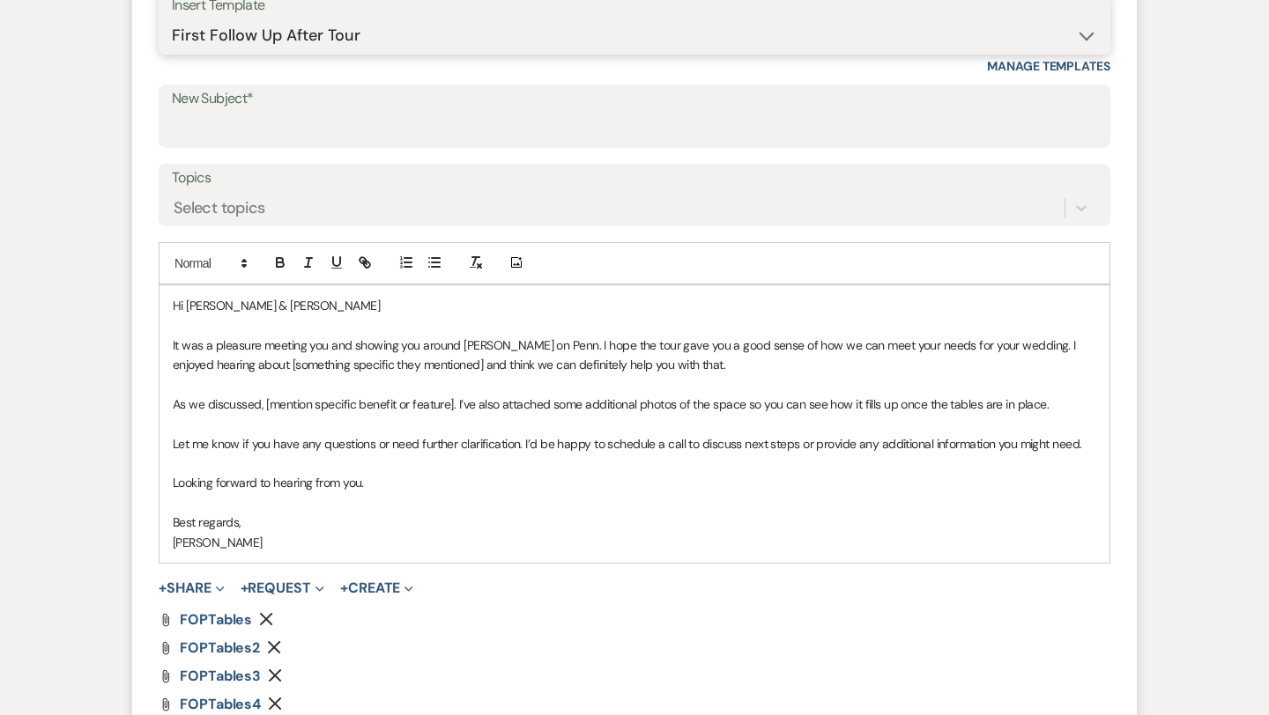
scroll to position [824, 0]
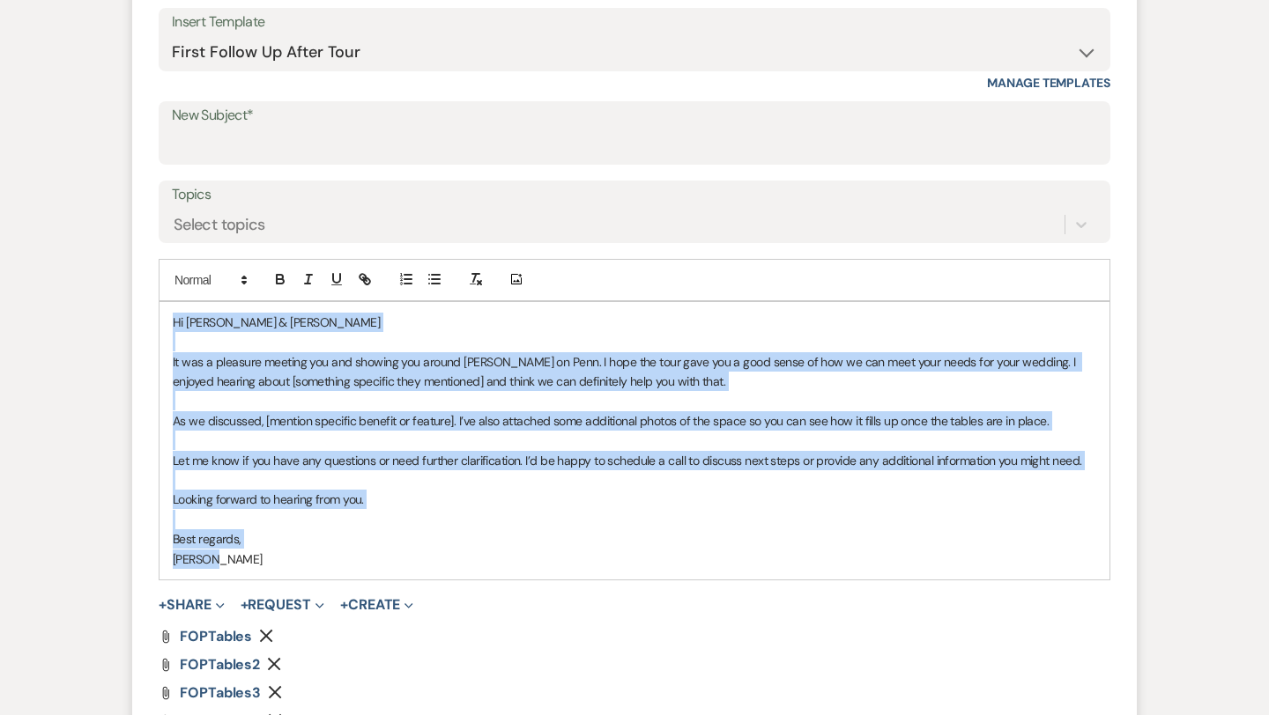
drag, startPoint x: 173, startPoint y: 322, endPoint x: 298, endPoint y: 563, distance: 271.9
click at [298, 563] on div "Hi [PERSON_NAME] & [PERSON_NAME] It was a pleasure meeting you and showing you …" at bounding box center [634, 441] width 950 height 278
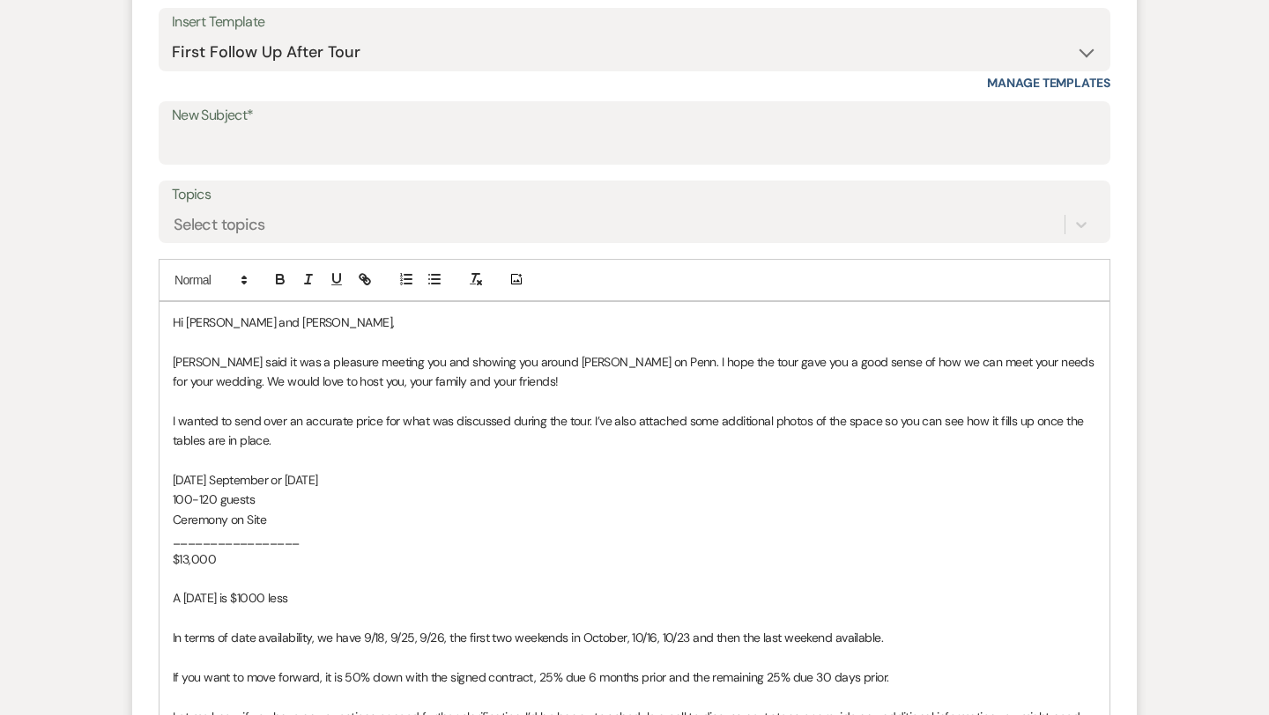
click at [307, 327] on p "Hi [PERSON_NAME] and [PERSON_NAME]," at bounding box center [634, 322] width 923 height 19
drag, startPoint x: 229, startPoint y: 357, endPoint x: 173, endPoint y: 360, distance: 56.5
click at [173, 360] on span "[PERSON_NAME] said it was a pleasure meeting you and showing you around [PERSON…" at bounding box center [635, 371] width 924 height 35
click at [179, 361] on span "it was a pleasure meeting you and showing you around [PERSON_NAME] on Penn. I h…" at bounding box center [634, 371] width 922 height 35
click at [550, 359] on span "It was a pleasure meeting you and showing you around [PERSON_NAME] on Penn. I h…" at bounding box center [634, 371] width 922 height 35
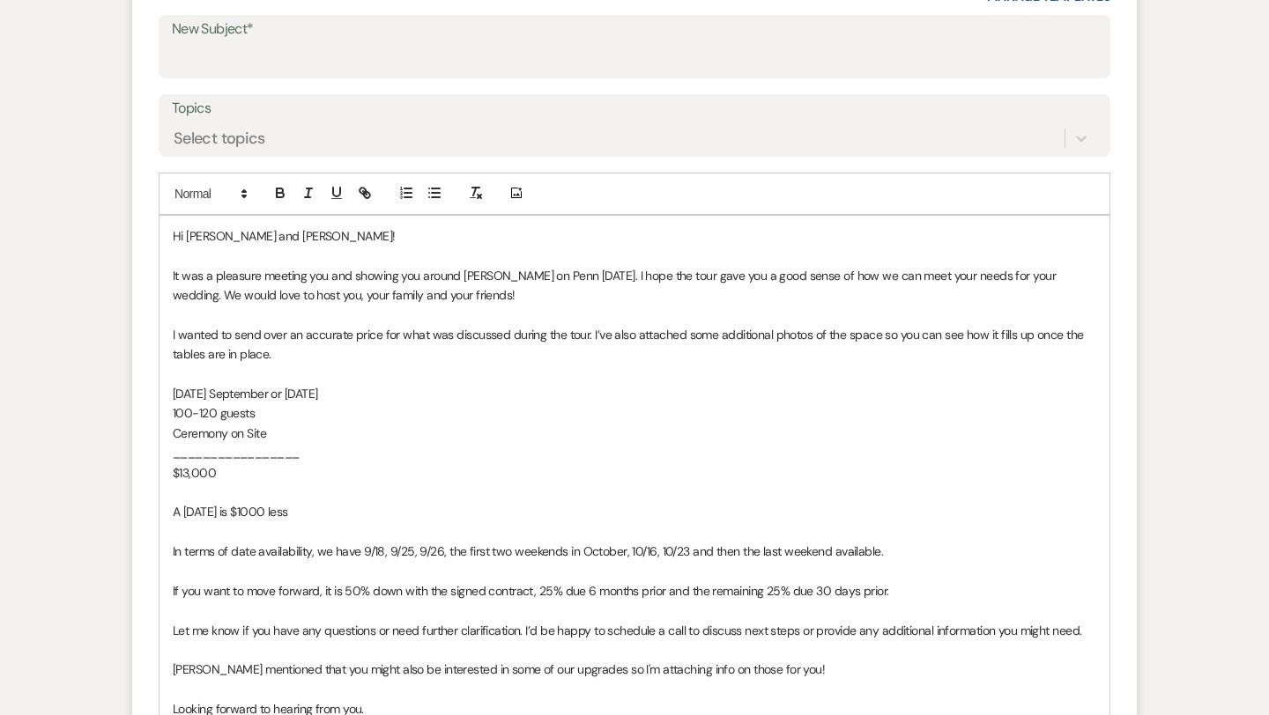
scroll to position [913, 0]
click at [257, 414] on p "100-120 guests" at bounding box center [634, 410] width 923 height 19
click at [282, 433] on p "Ceremony on Site" at bounding box center [634, 430] width 923 height 19
click at [229, 473] on p "$13,000" at bounding box center [634, 470] width 923 height 19
click at [246, 427] on span "Ceremony off site" at bounding box center [219, 431] width 93 height 16
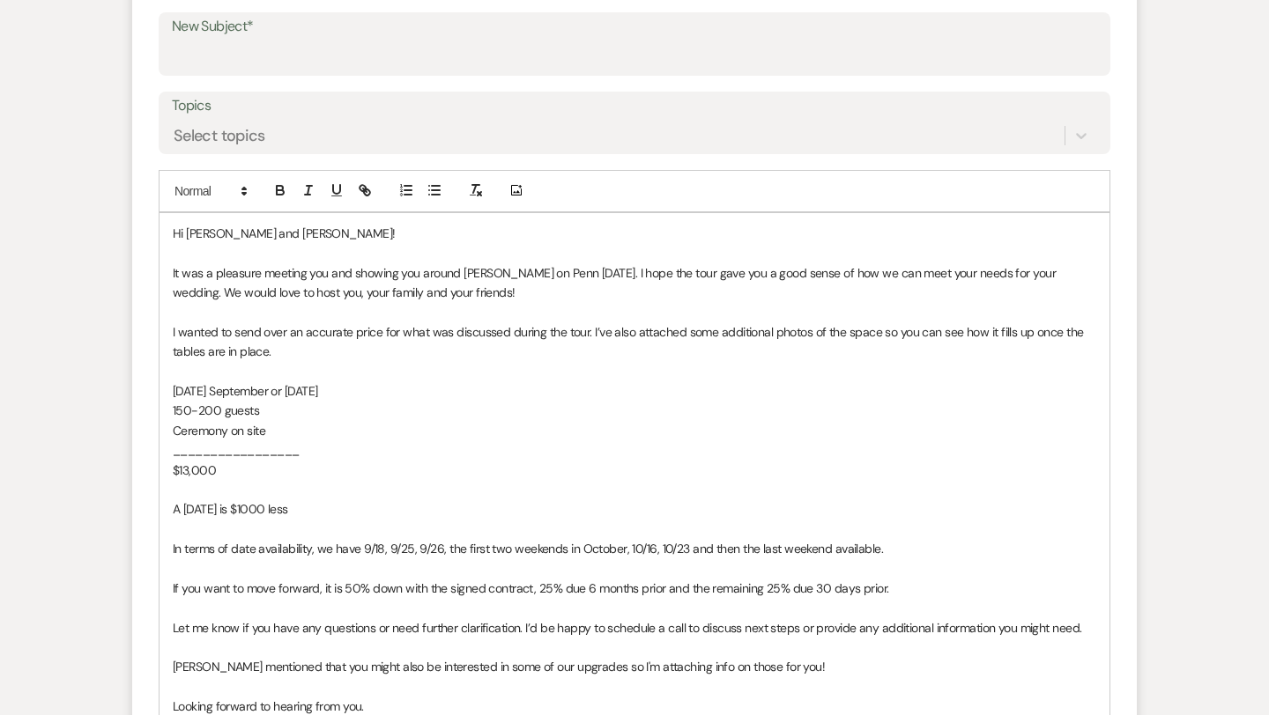
click at [229, 475] on p "$13,000" at bounding box center [634, 470] width 923 height 19
click at [302, 513] on p "A [DATE] is $1000 less" at bounding box center [634, 509] width 923 height 19
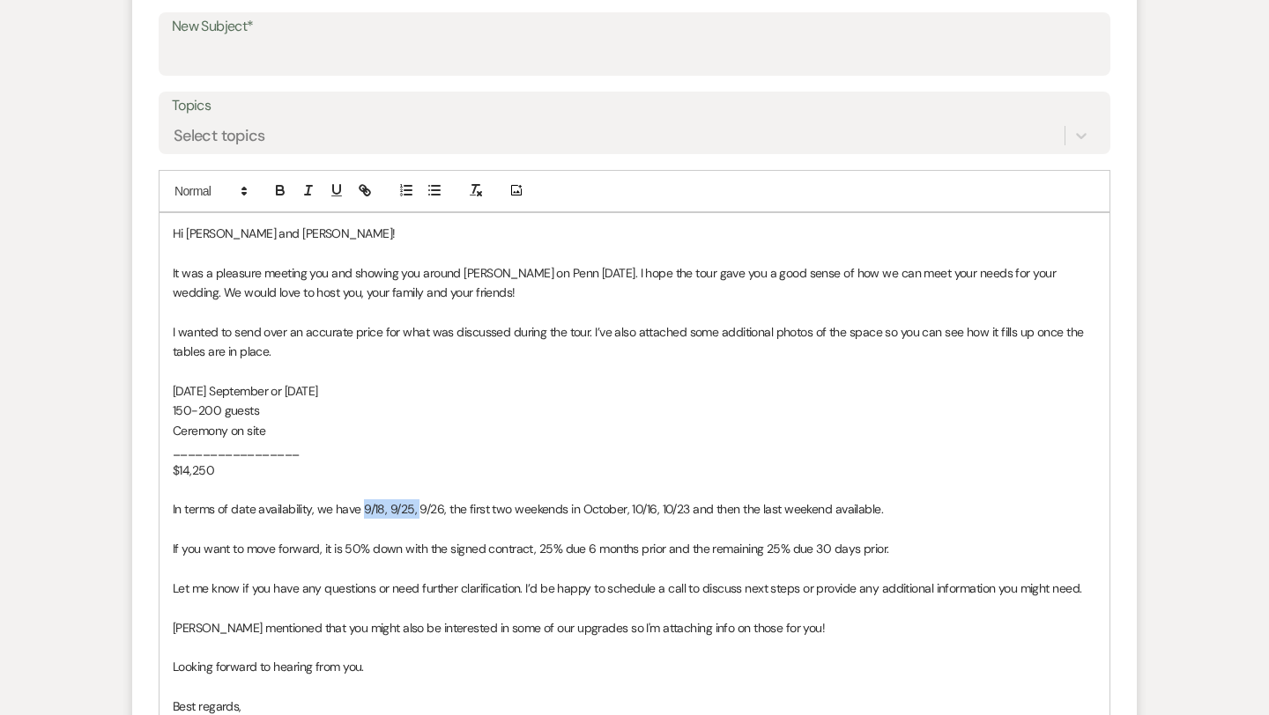
drag, startPoint x: 417, startPoint y: 507, endPoint x: 360, endPoint y: 505, distance: 56.4
click at [360, 505] on span "In terms of date availability, we have 9/18, 9/25, 9/26, the first two weekends…" at bounding box center [528, 509] width 710 height 16
click at [393, 503] on span "In terms of date availability, we have 9/26, the first two weekends in October,…" at bounding box center [500, 509] width 655 height 16
drag, startPoint x: 573, startPoint y: 505, endPoint x: 833, endPoint y: 509, distance: 260.0
click at [833, 509] on p "In terms of date availability, we have 9/26, the first two weekends in October,…" at bounding box center [634, 509] width 923 height 19
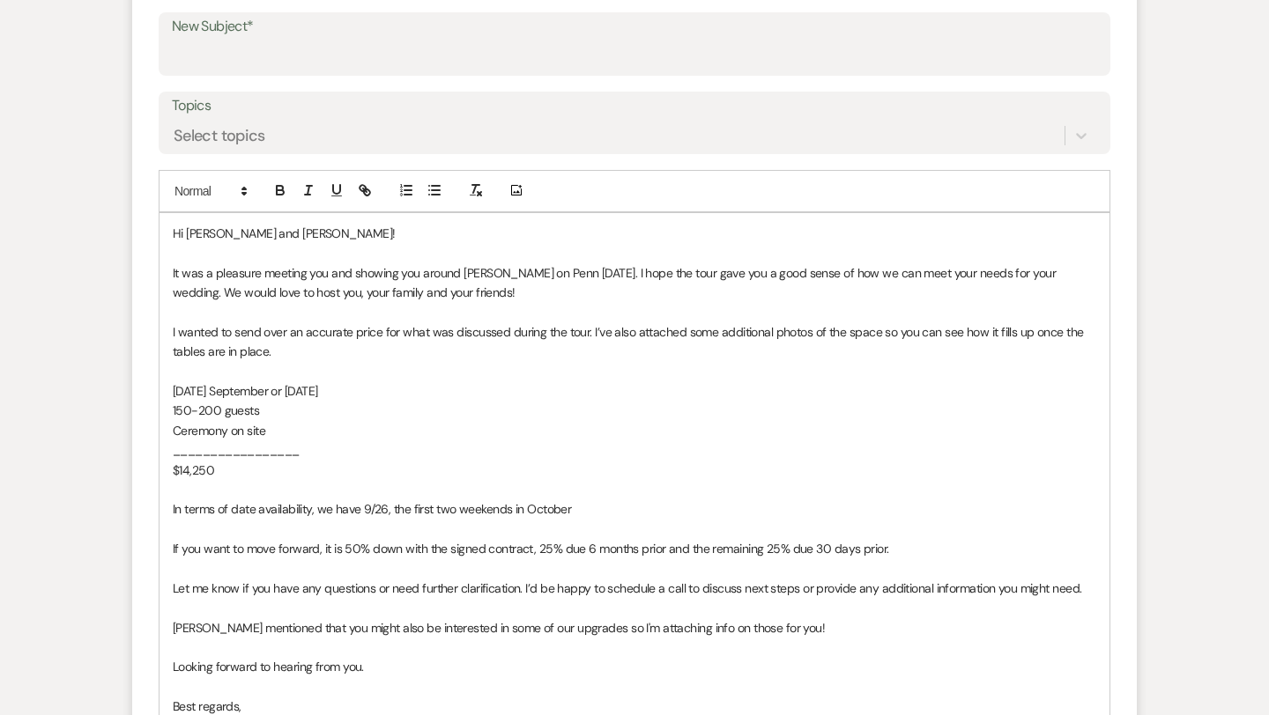
click at [391, 510] on span "In terms of date availability, we have 9/26, the first two weekends in October" at bounding box center [372, 509] width 398 height 16
click at [534, 514] on span "In terms of date availability, we have 9/26, and the first two weekends in Octo…" at bounding box center [384, 509] width 422 height 16
click at [706, 506] on p "In terms of date availability, we have 9/26, and the first two weekends, as wel…" at bounding box center [634, 509] width 923 height 19
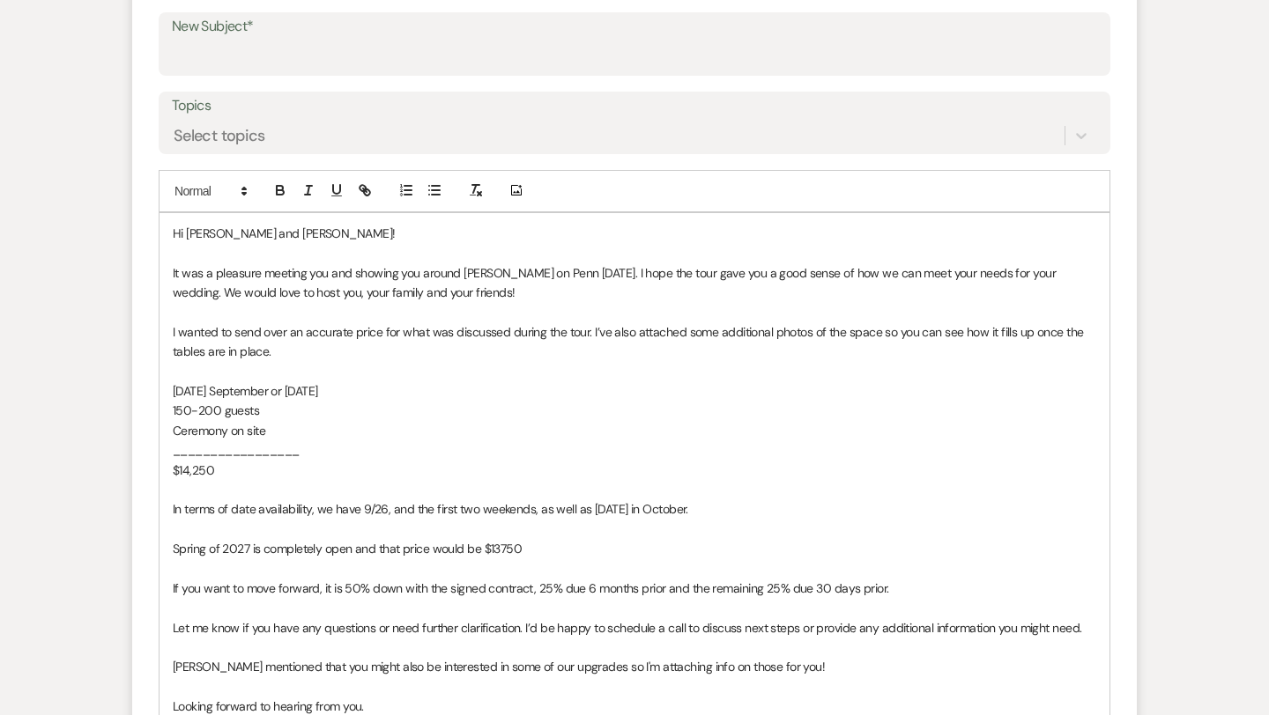
click at [500, 546] on span "Spring of 2027 is completely open and that price would be $13750" at bounding box center [347, 549] width 349 height 16
click at [506, 552] on span "Spring of 2027 is completely open and that price would be $13,750" at bounding box center [349, 549] width 352 height 16
click at [565, 562] on p at bounding box center [634, 568] width 923 height 19
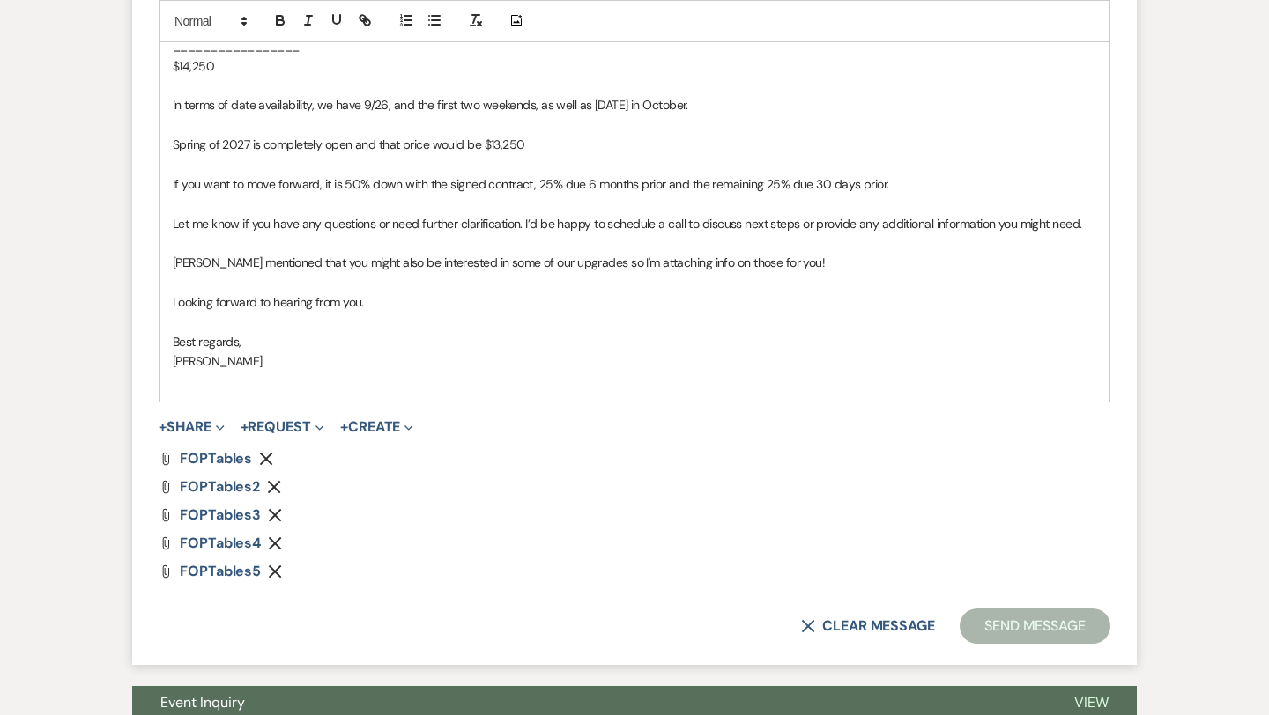
scroll to position [1318, 0]
click at [207, 430] on button "+ Share Expand" at bounding box center [192, 426] width 66 height 14
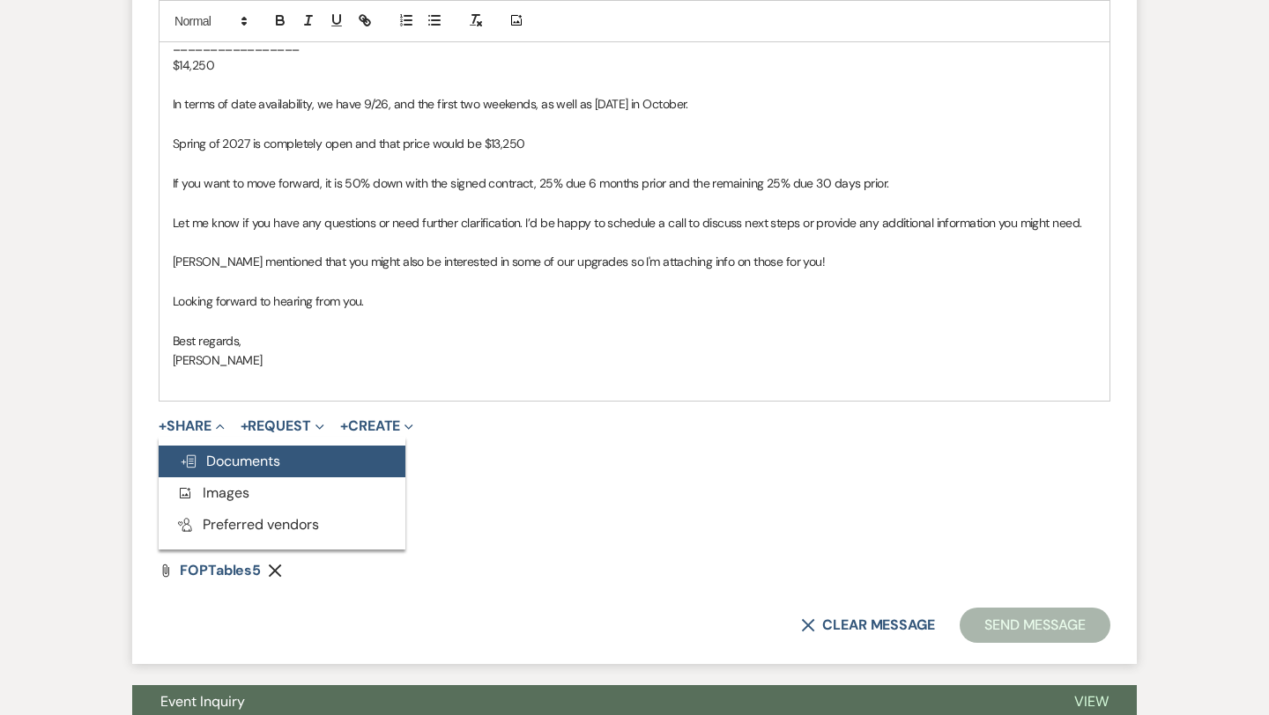
click at [226, 457] on span "Doc Upload Documents" at bounding box center [230, 461] width 100 height 19
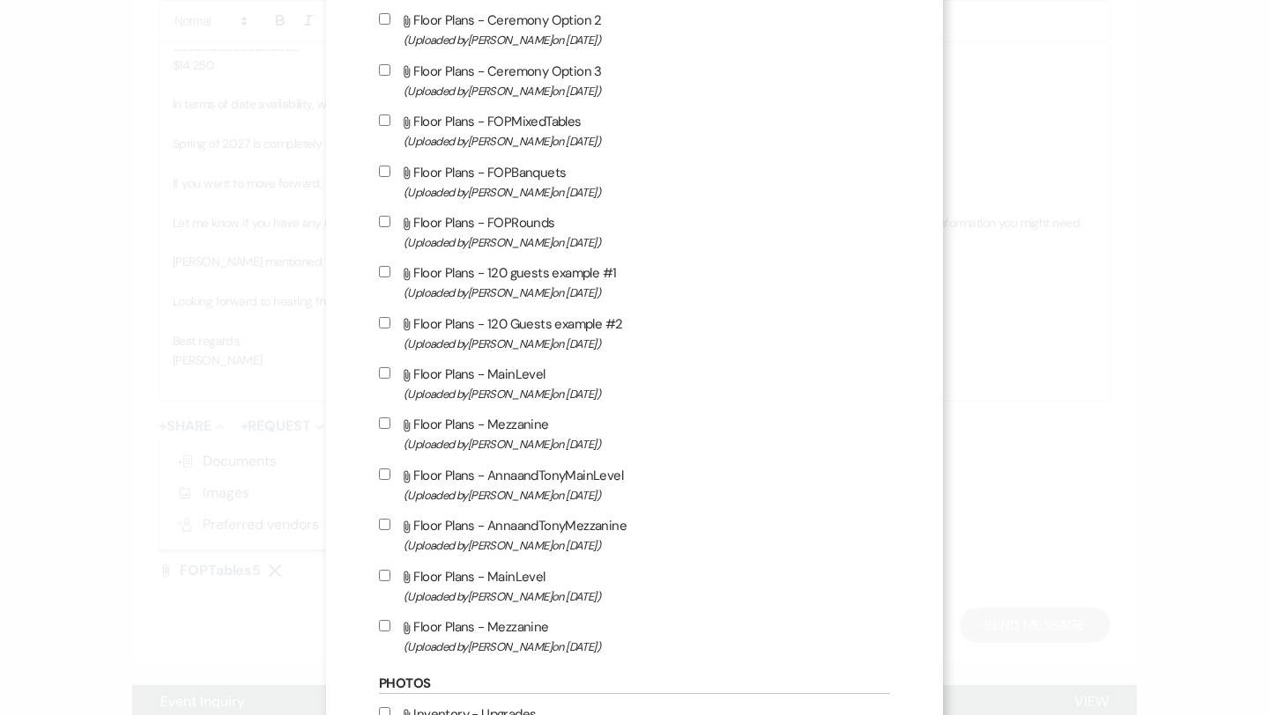
scroll to position [1266, 0]
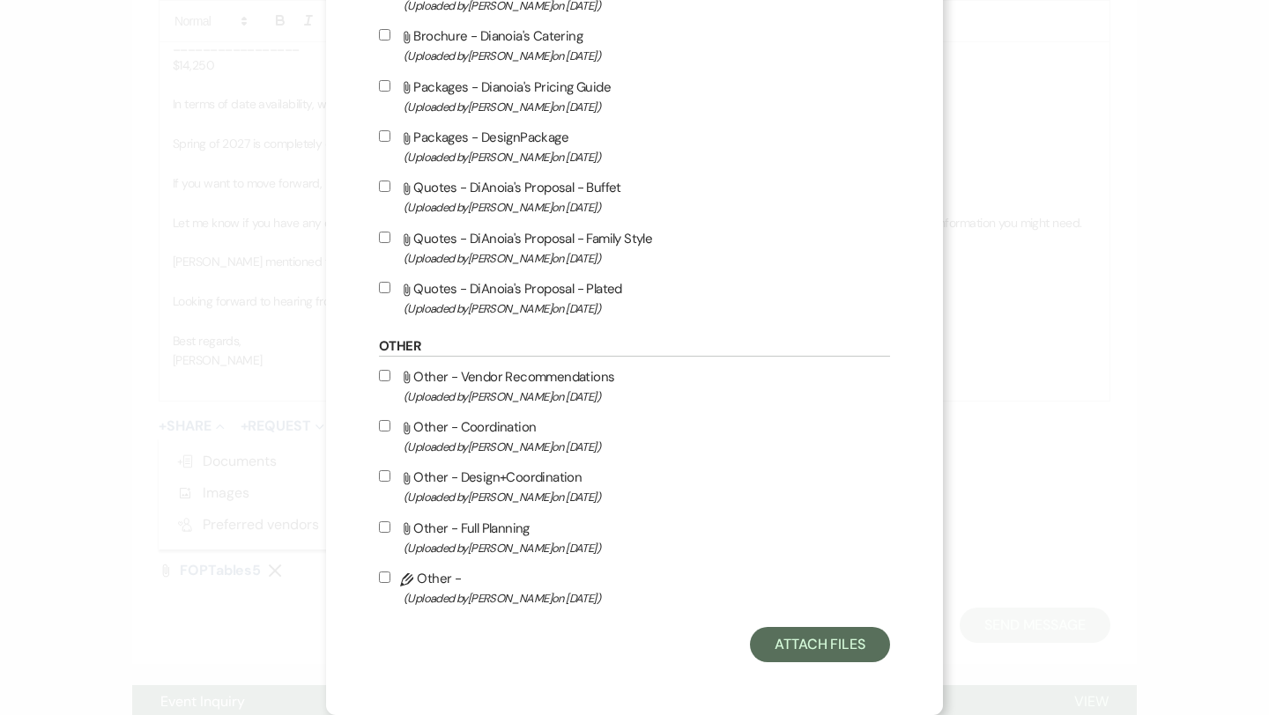
click at [382, 476] on input "Attach File Other - Design+Coordination (Uploaded by [PERSON_NAME] on [DATE] )" at bounding box center [384, 476] width 11 height 11
click at [798, 650] on button "Attach Files" at bounding box center [820, 644] width 140 height 35
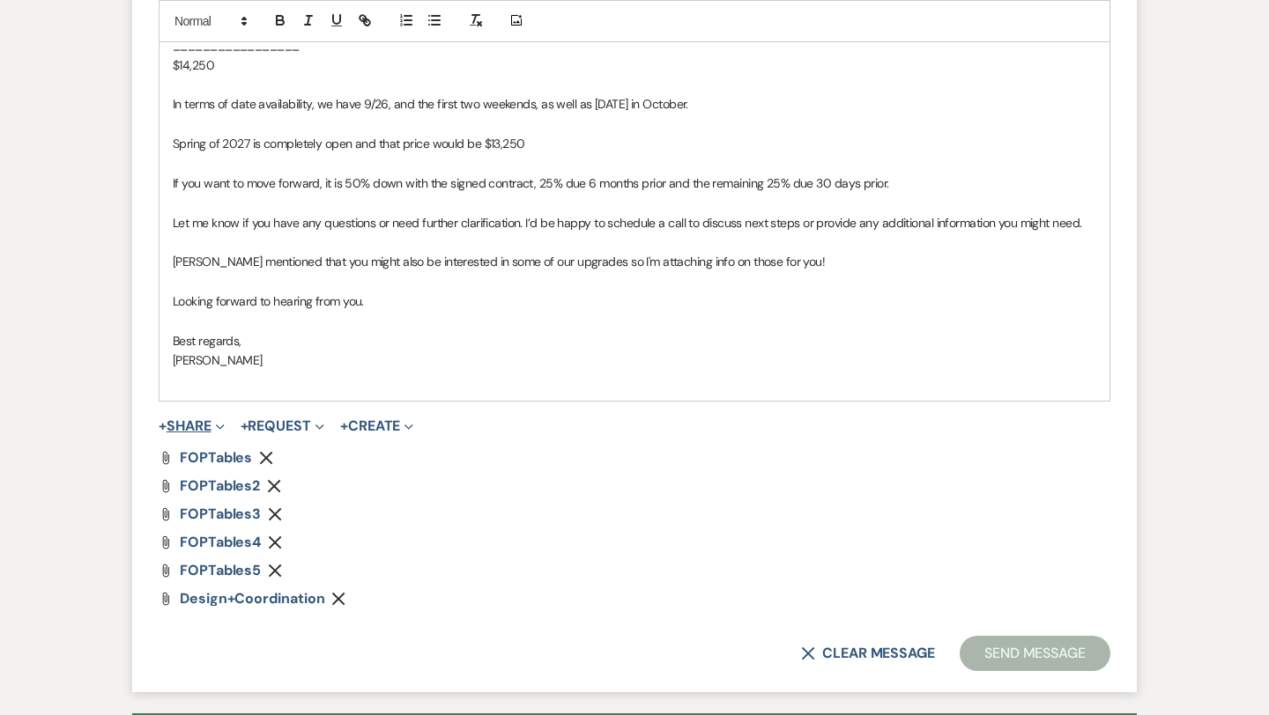
click at [215, 424] on span "Expand" at bounding box center [217, 426] width 13 height 19
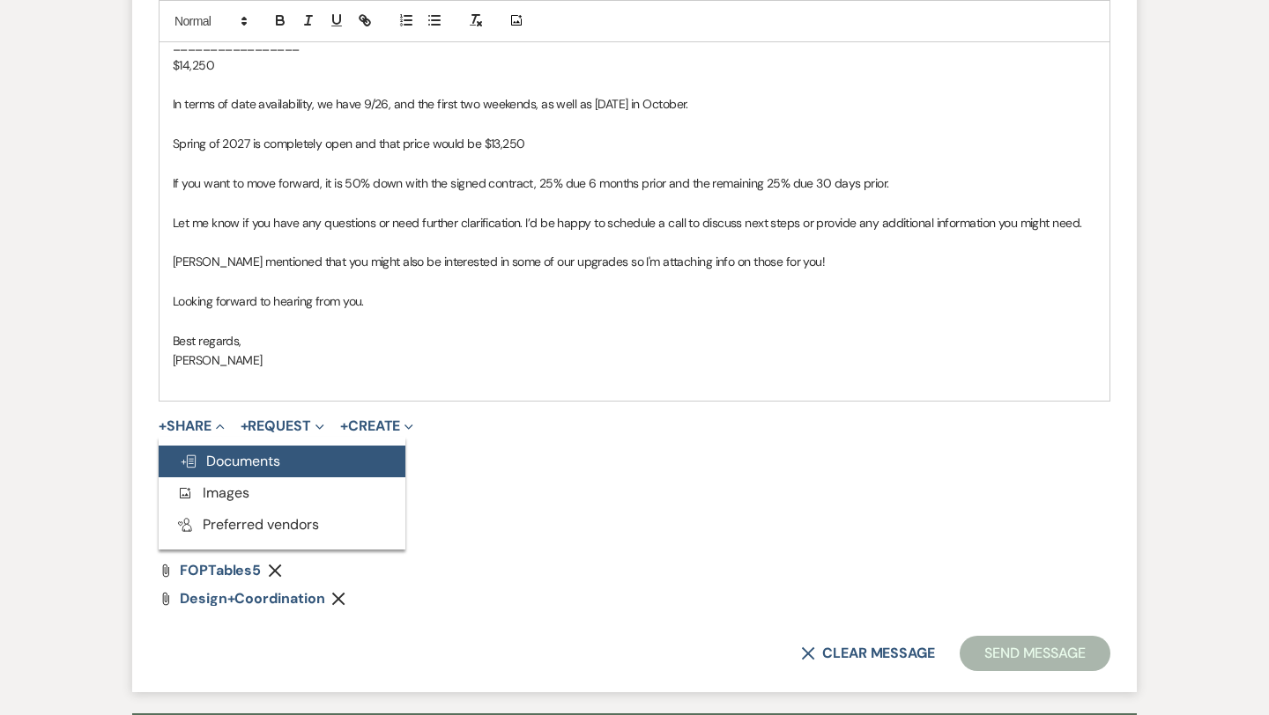
click at [231, 455] on span "Doc Upload Documents" at bounding box center [230, 461] width 100 height 19
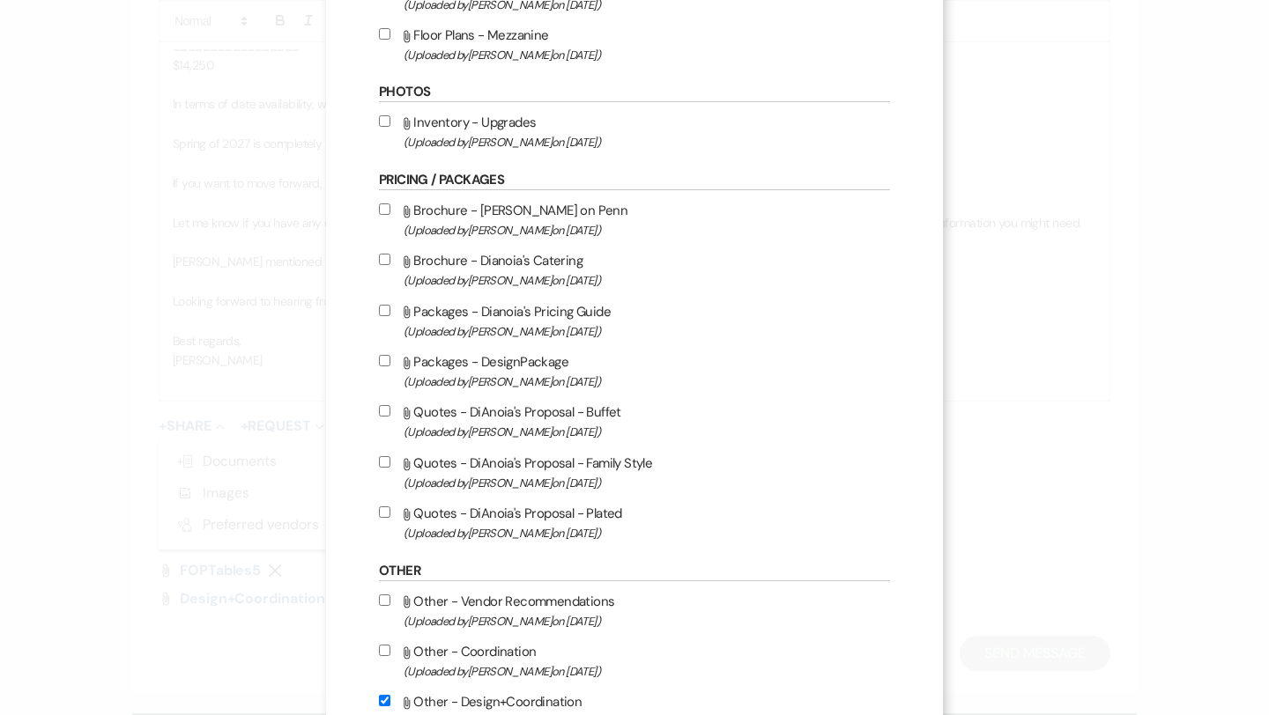
scroll to position [1004, 0]
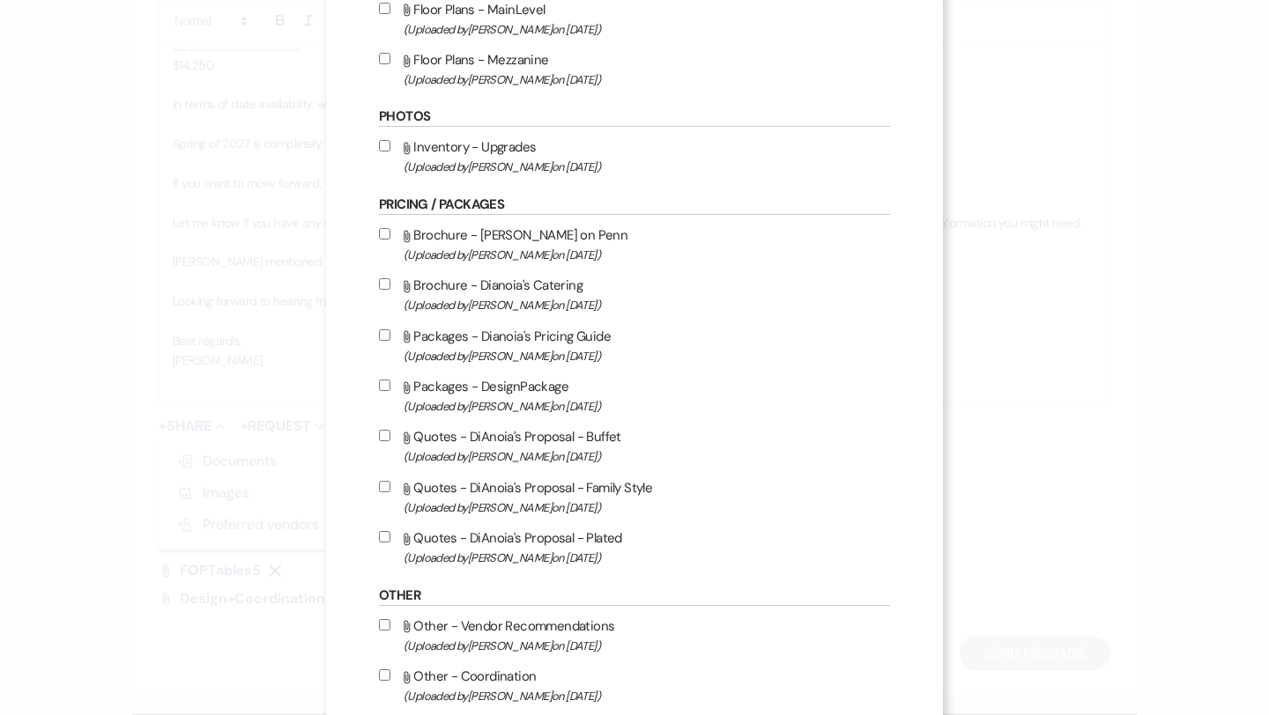
click at [380, 152] on input "Attach File Inventory - Upgrades (Uploaded by [PERSON_NAME] on [DATE] )" at bounding box center [384, 145] width 11 height 11
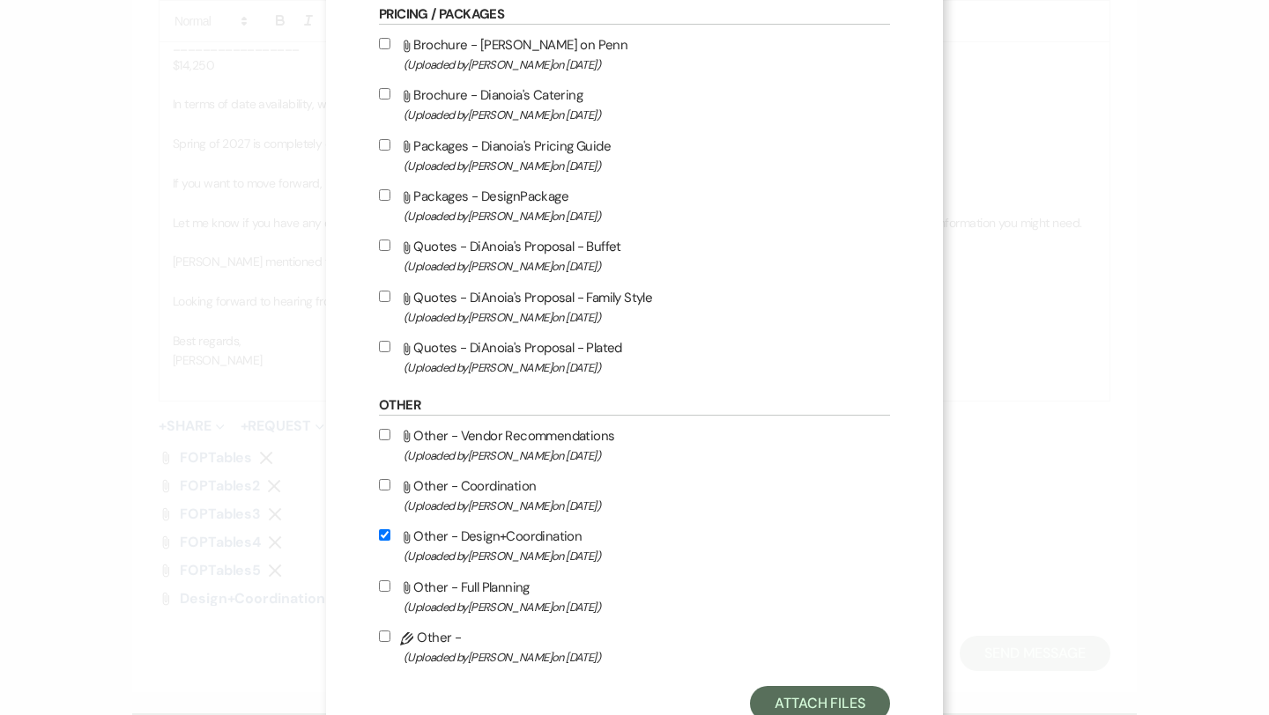
scroll to position [1266, 0]
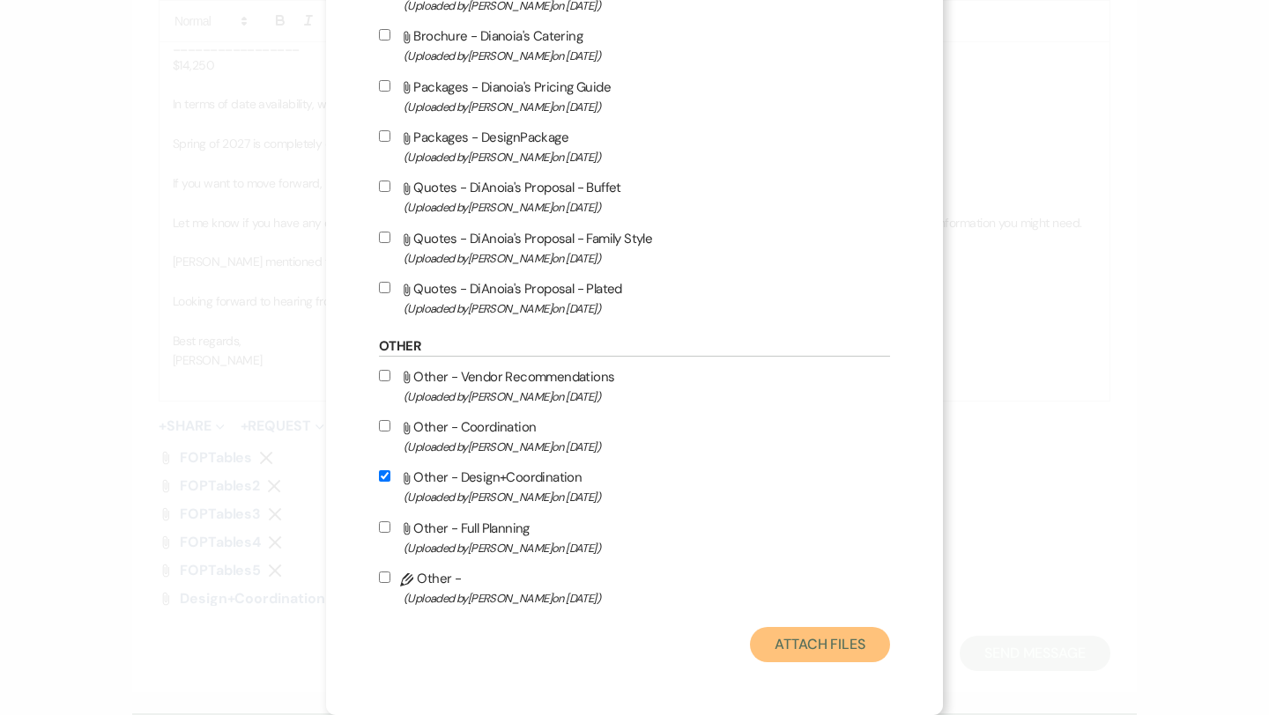
click at [821, 634] on button "Attach Files" at bounding box center [820, 644] width 140 height 35
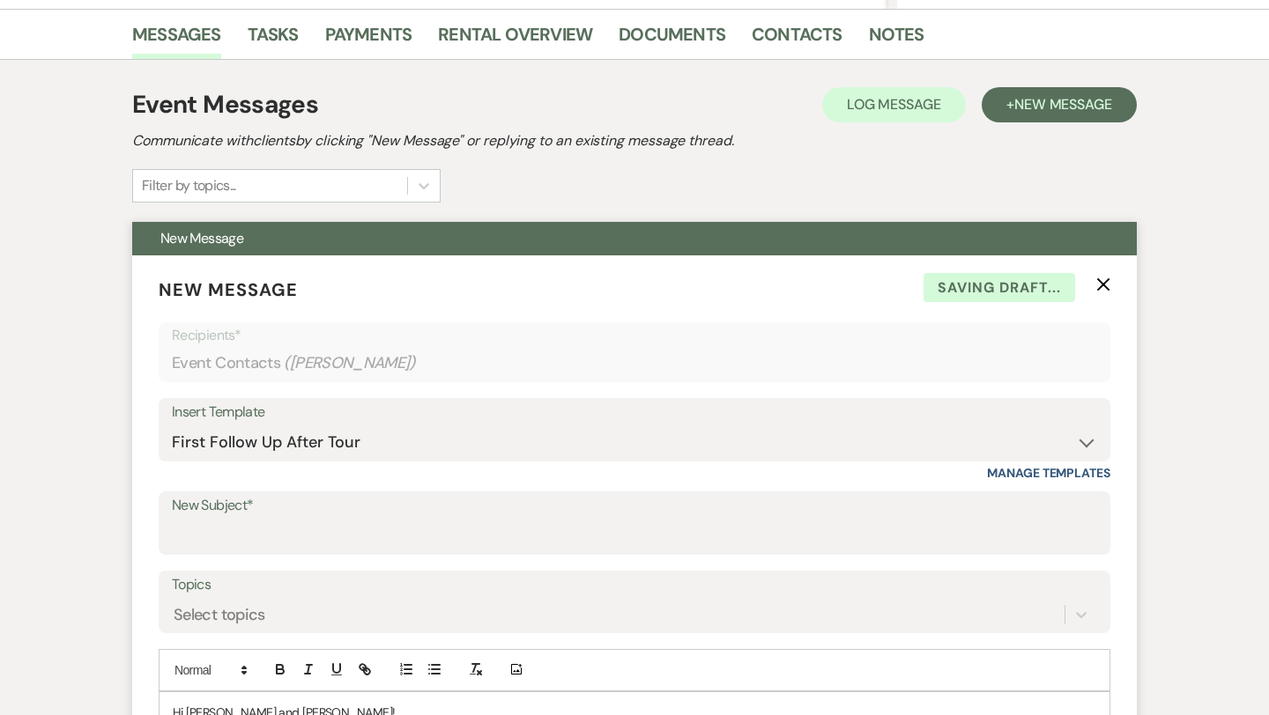
scroll to position [433, 0]
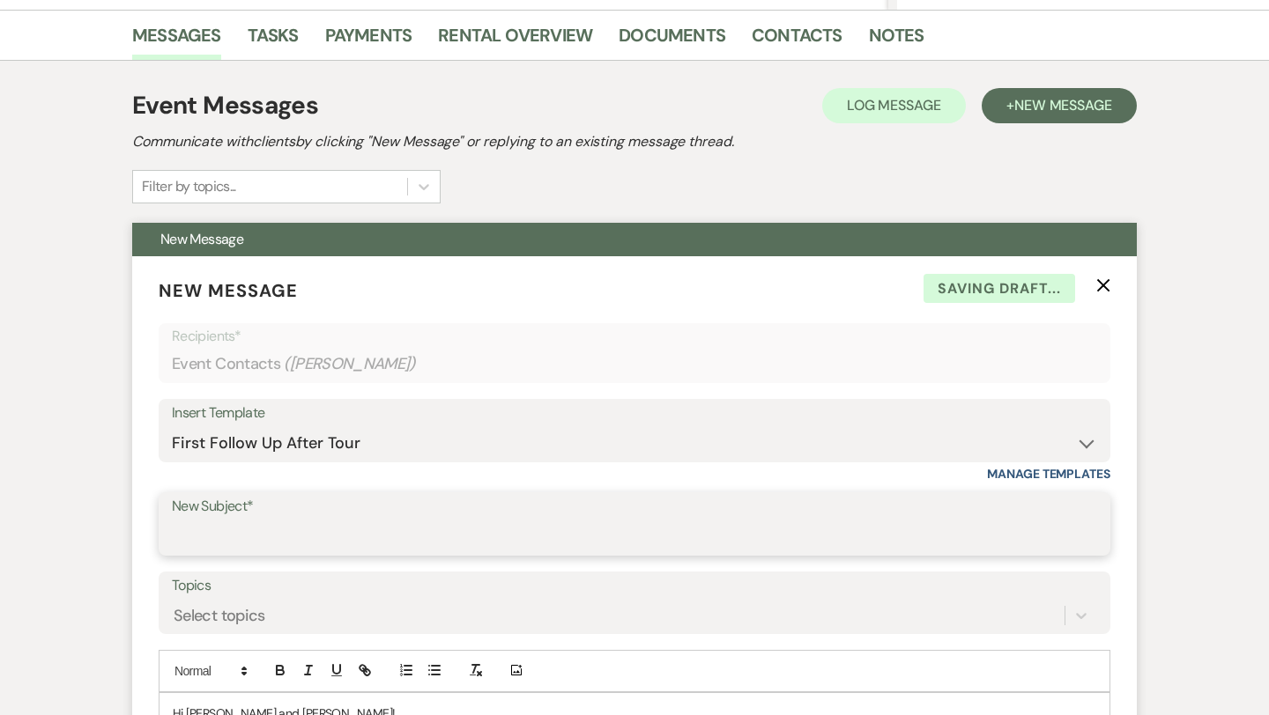
click at [331, 539] on input "New Subject*" at bounding box center [634, 537] width 925 height 34
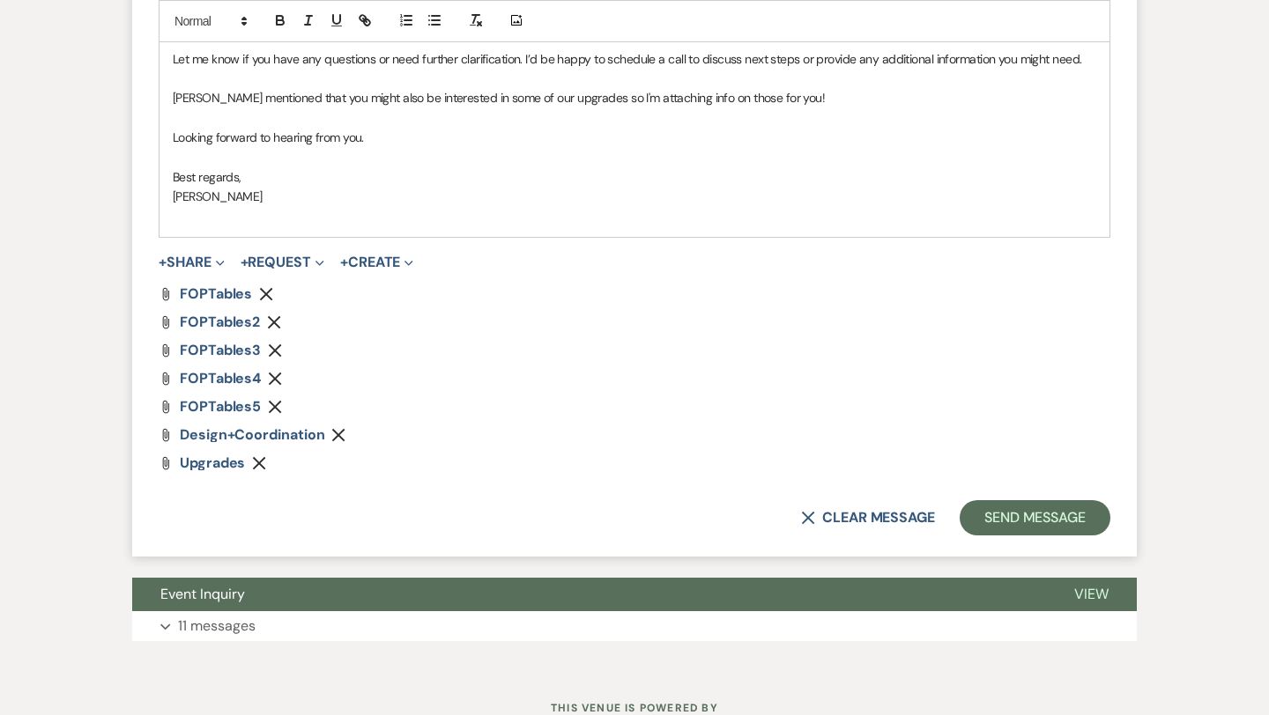
scroll to position [1547, 0]
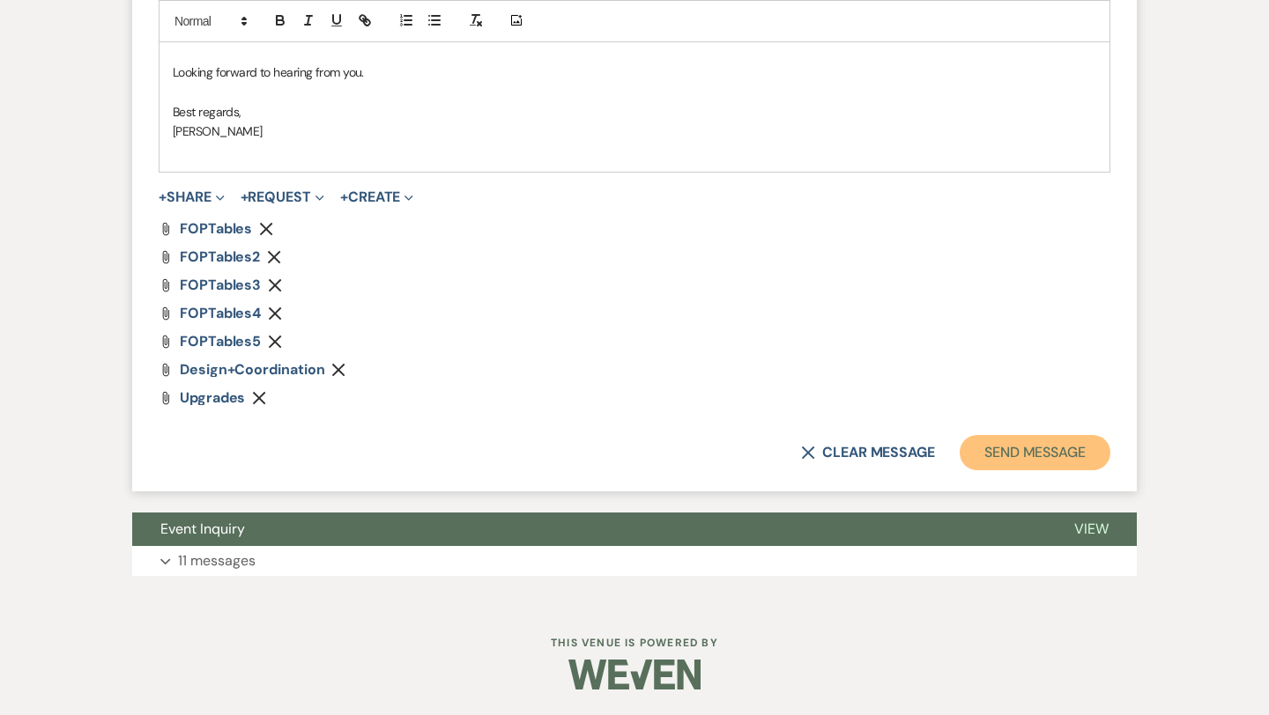
click at [1059, 459] on button "Send Message" at bounding box center [1035, 452] width 151 height 35
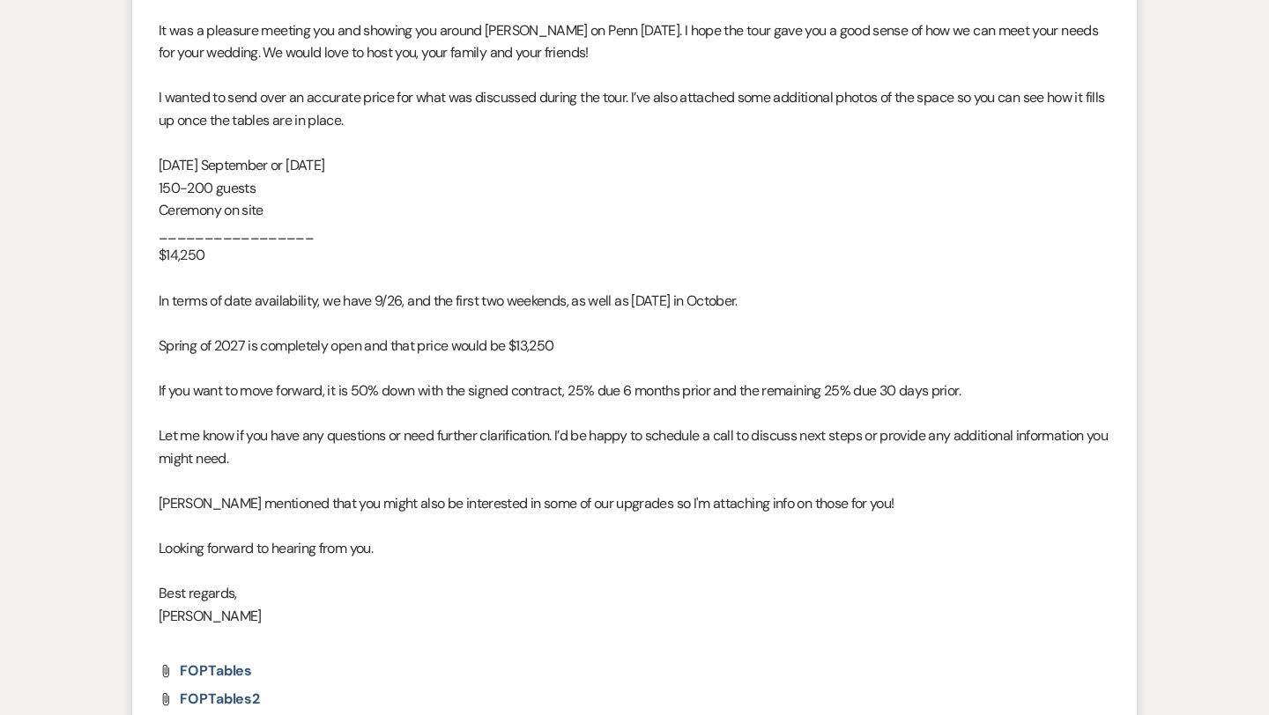
scroll to position [0, 0]
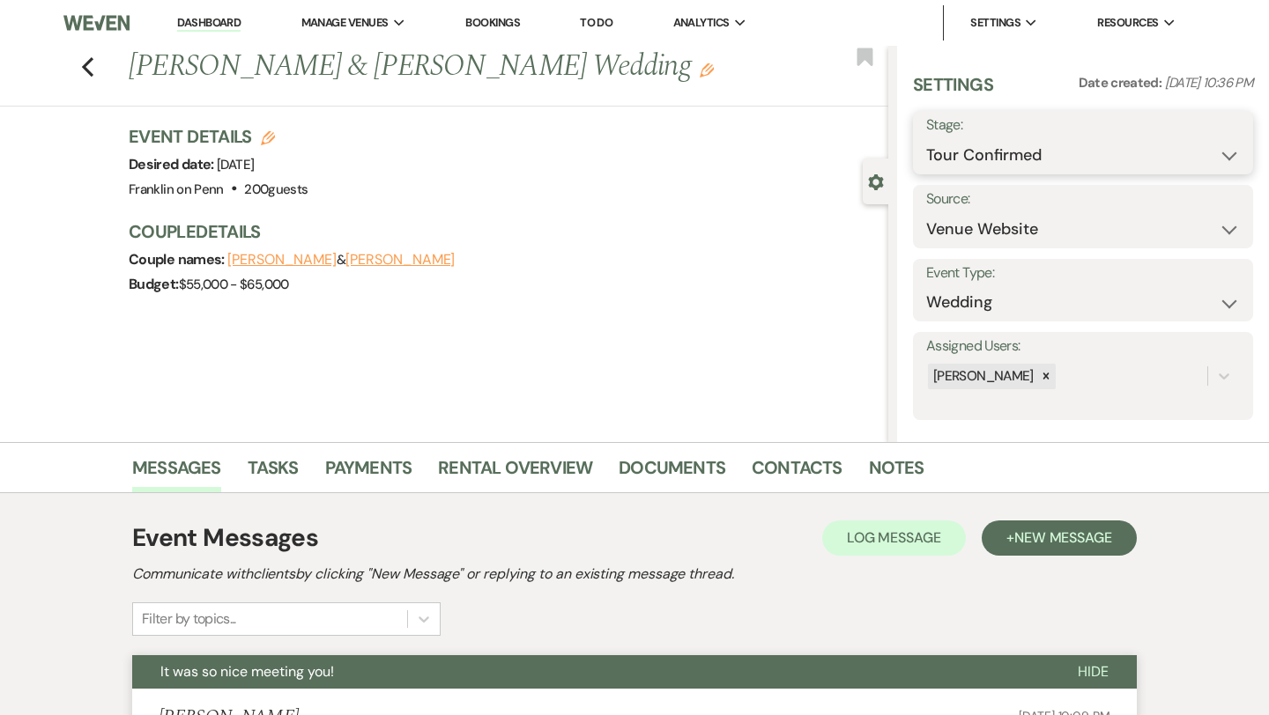
click at [1034, 144] on select "Inquiry Follow Up Tour Requested Tour Confirmed Toured Proposal Sent Booked Lost" at bounding box center [1083, 155] width 314 height 34
click at [1212, 146] on button "Save" at bounding box center [1218, 142] width 70 height 35
click at [88, 72] on use "button" at bounding box center [87, 66] width 11 height 19
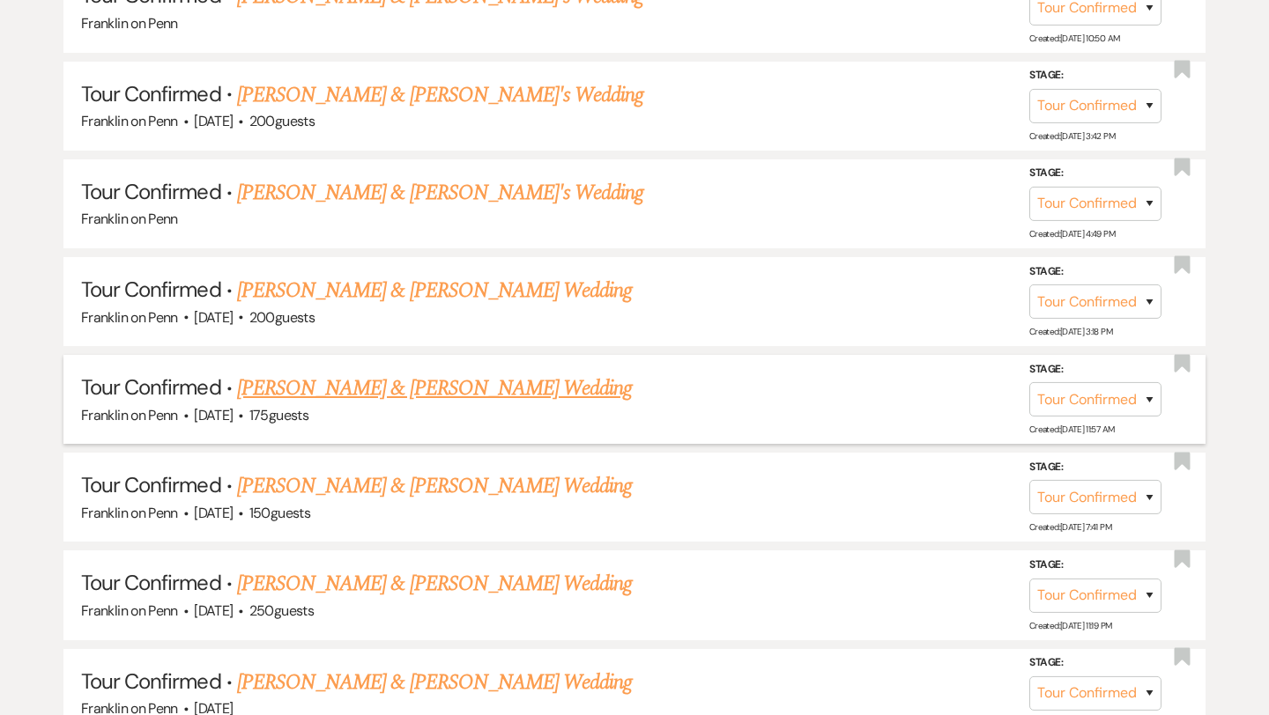
click at [474, 383] on link "[PERSON_NAME] & [PERSON_NAME] Wedding" at bounding box center [434, 389] width 395 height 32
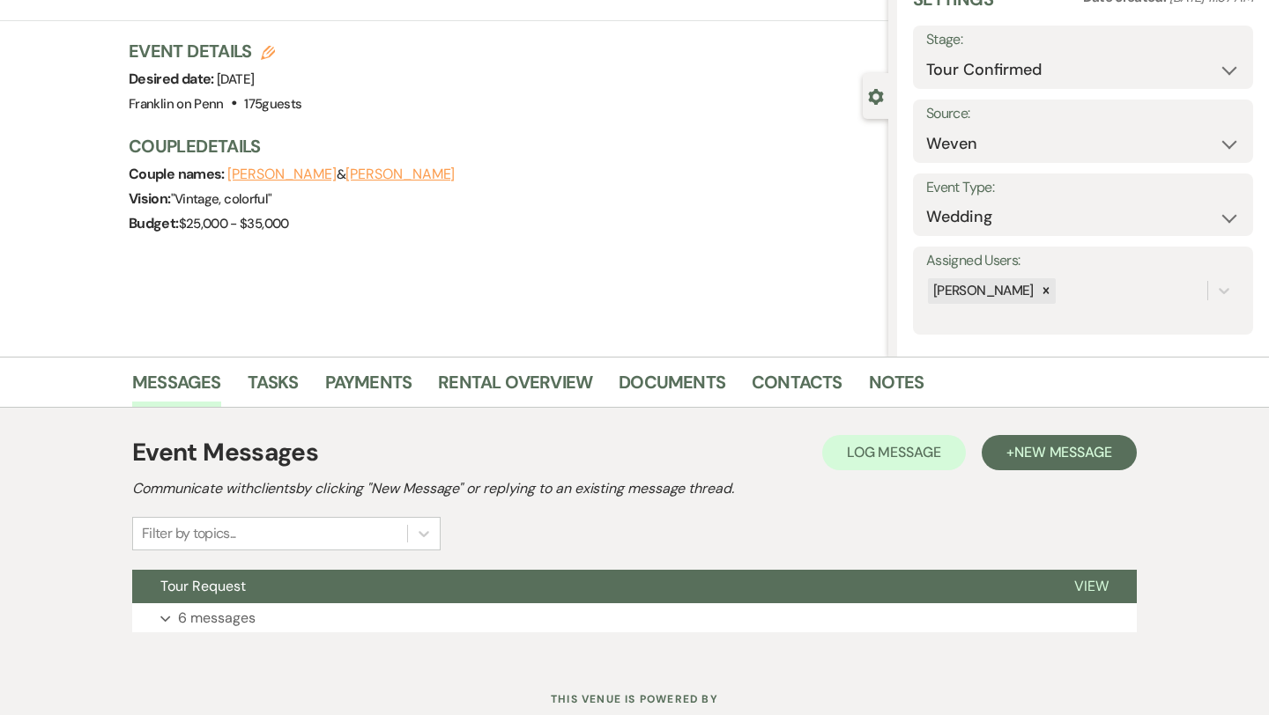
scroll to position [143, 0]
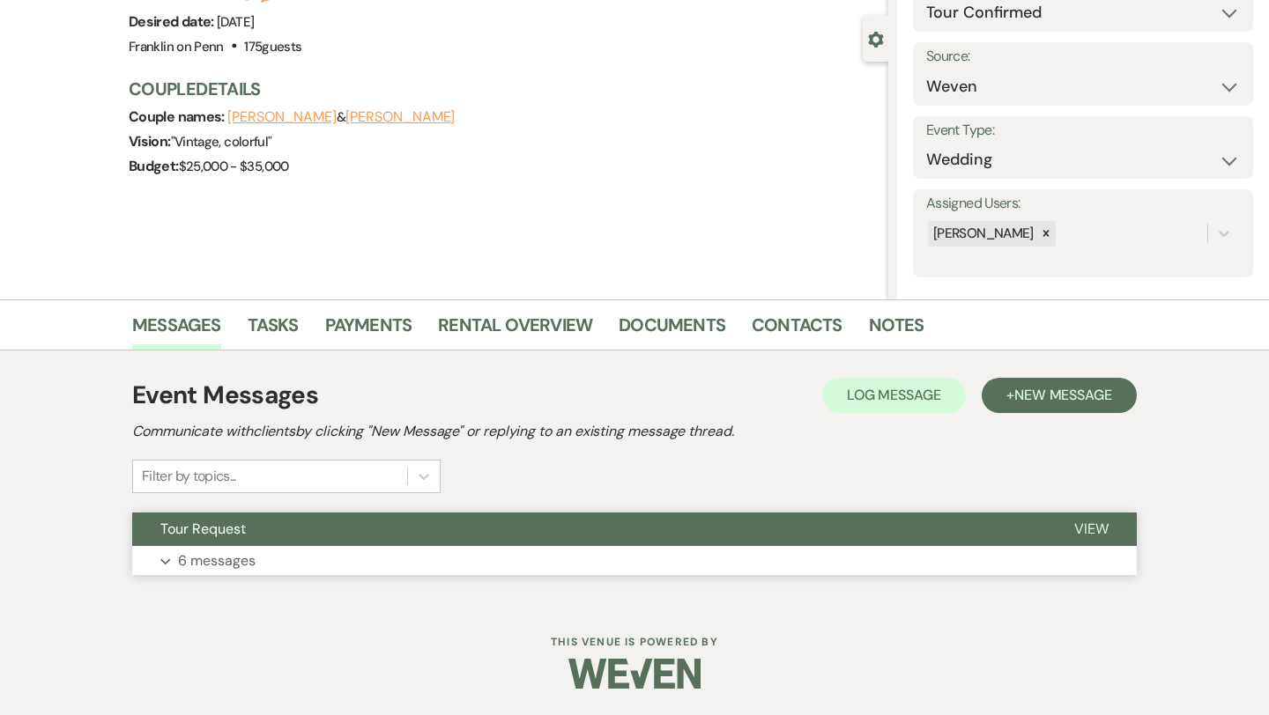
click at [1106, 526] on span "View" at bounding box center [1091, 529] width 34 height 19
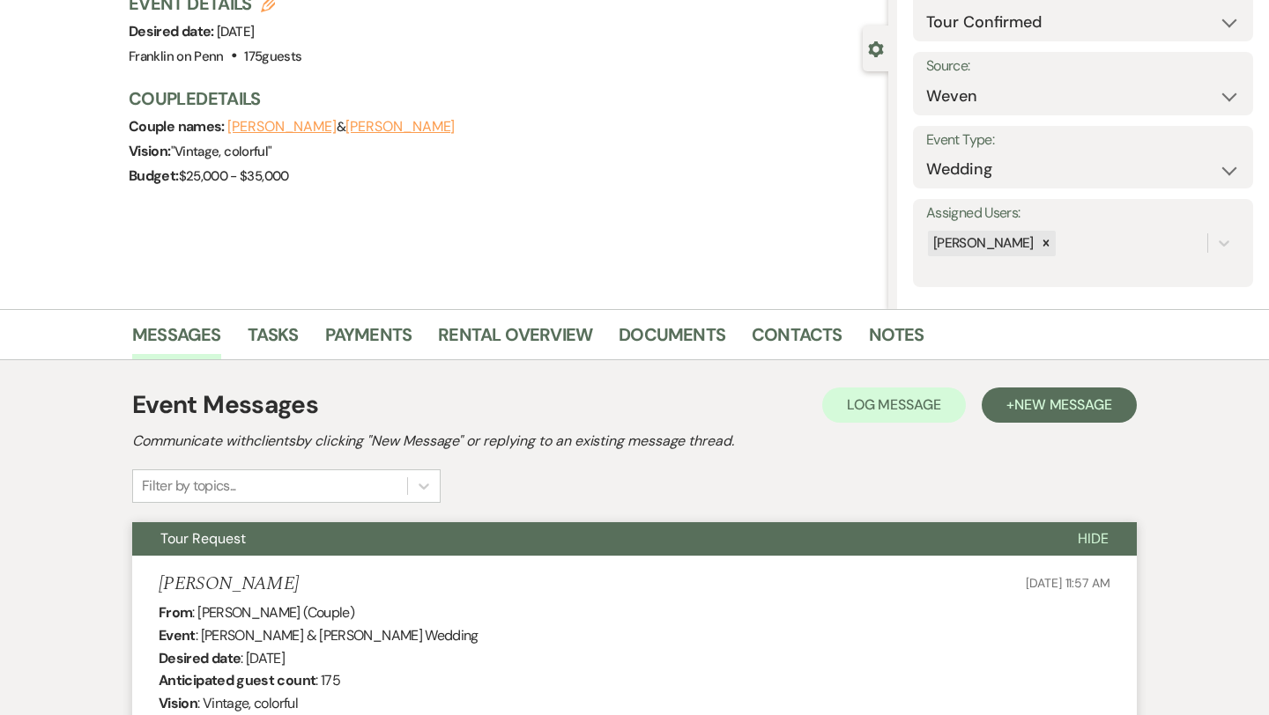
scroll to position [0, 0]
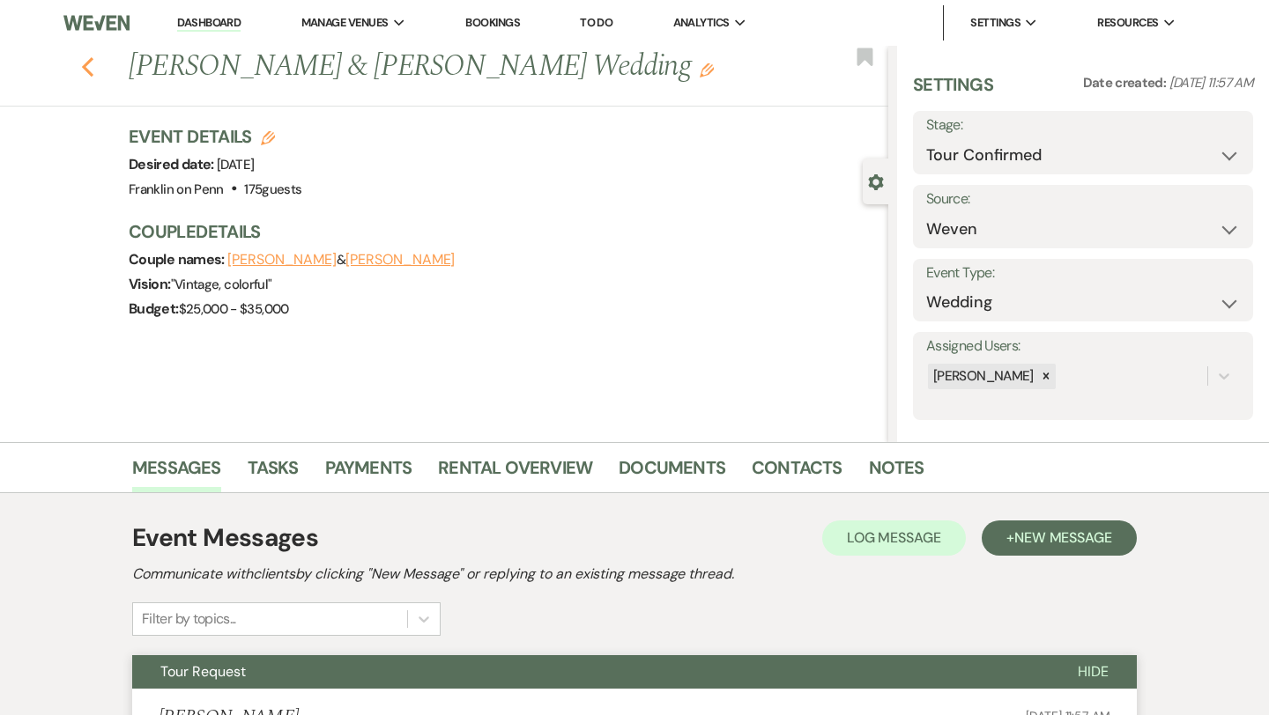
click at [87, 74] on icon "Previous" at bounding box center [87, 66] width 13 height 21
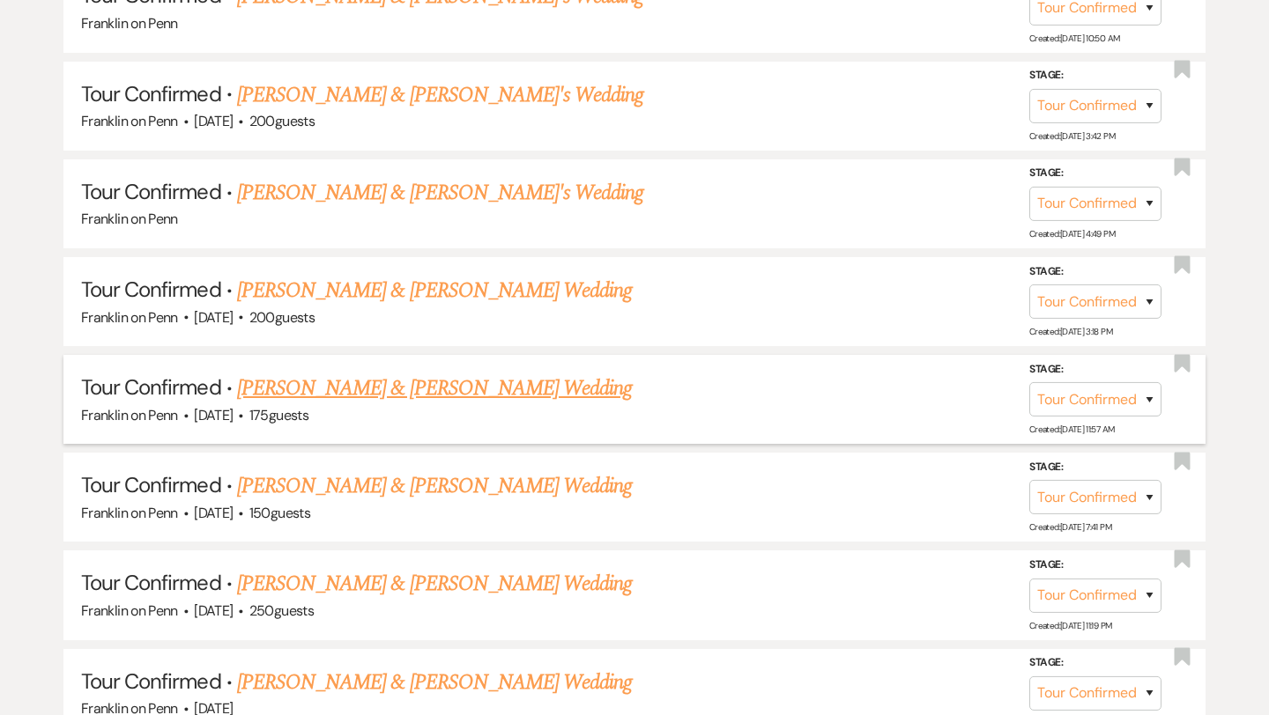
click at [492, 377] on link "[PERSON_NAME] & [PERSON_NAME] Wedding" at bounding box center [434, 389] width 395 height 32
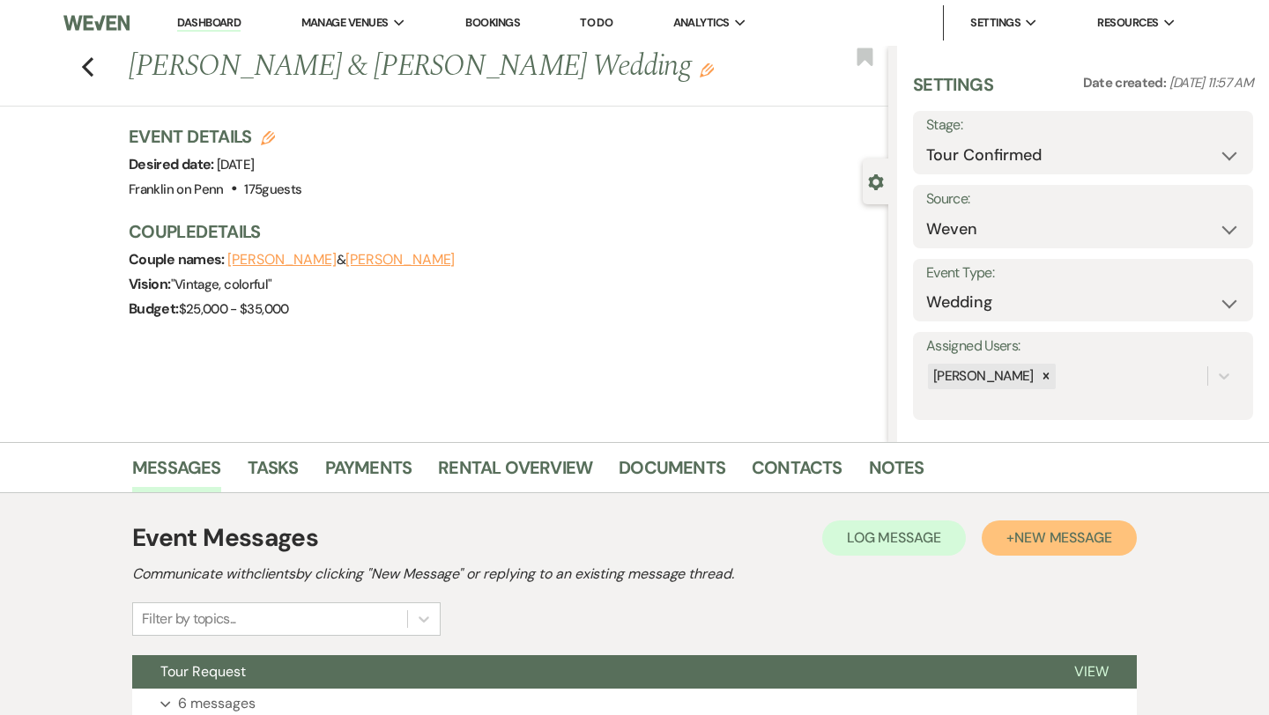
click at [1034, 533] on span "New Message" at bounding box center [1063, 538] width 98 height 19
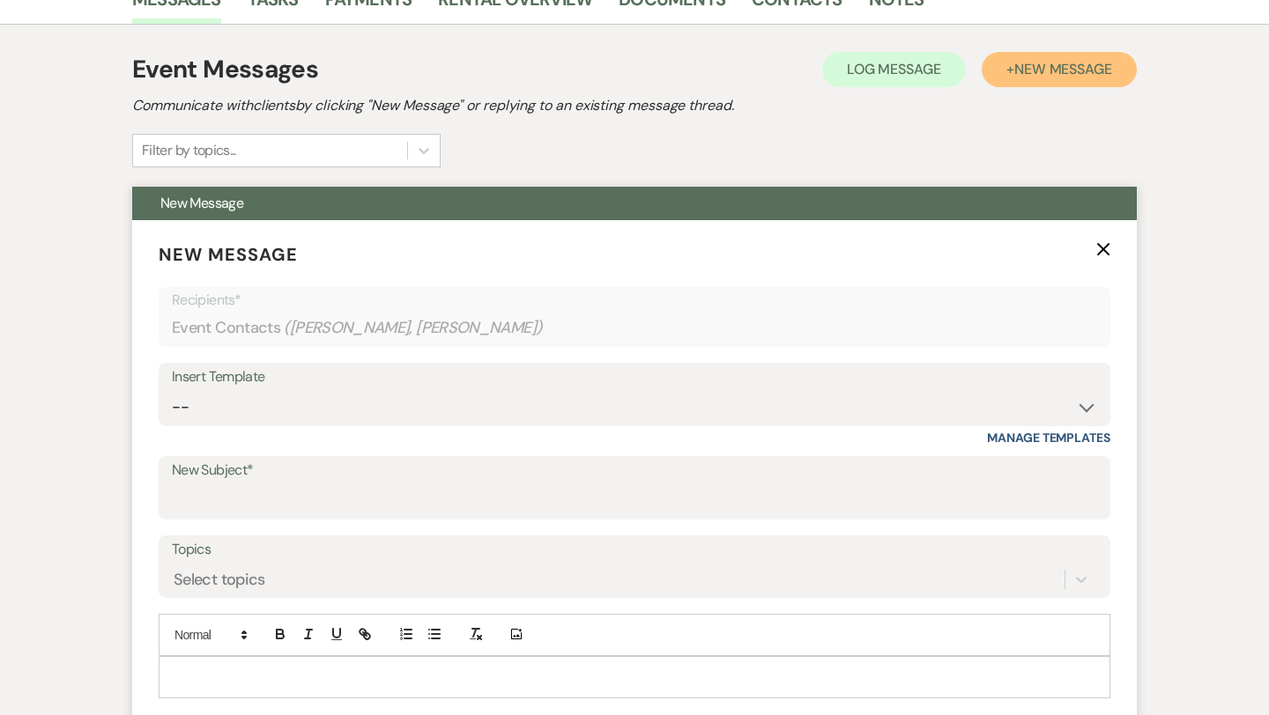
scroll to position [537, 0]
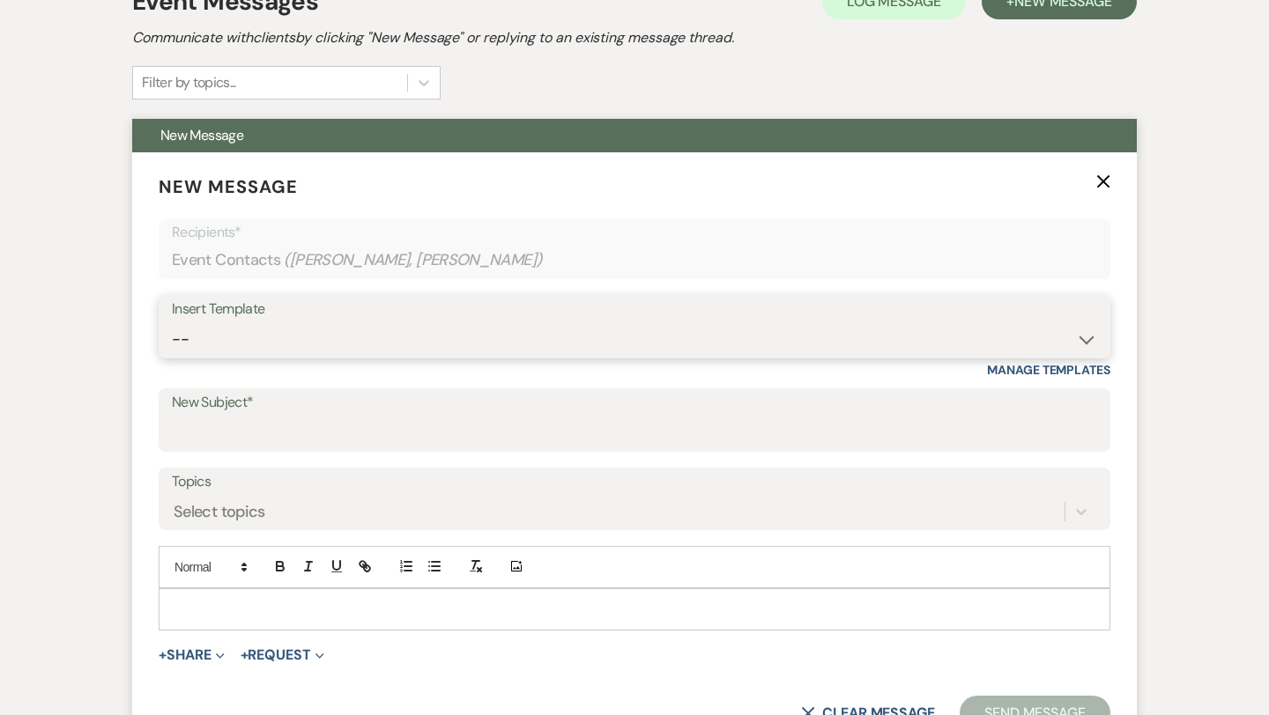
click at [263, 349] on select "-- Weven Planning Portal Introduction (Booked Events) Initial Inquiry Response …" at bounding box center [634, 339] width 925 height 34
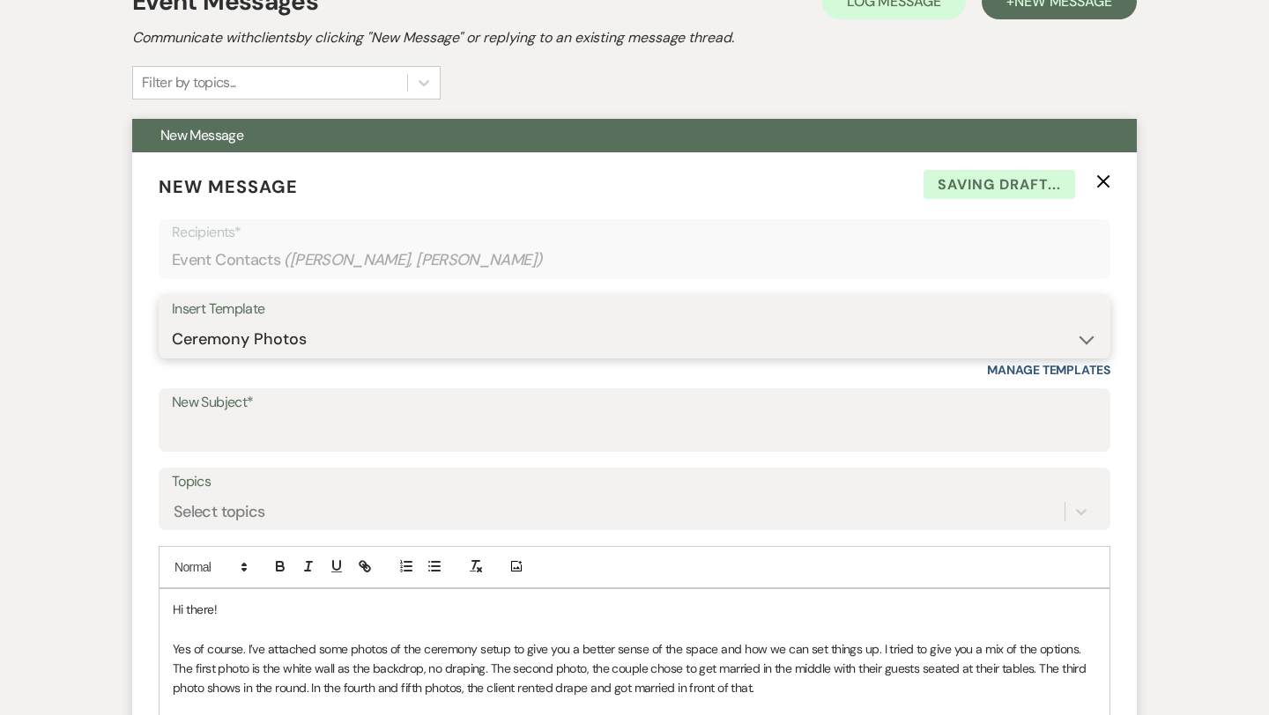
click at [305, 342] on select "-- Weven Planning Portal Introduction (Booked Events) Initial Inquiry Response …" at bounding box center [634, 339] width 925 height 34
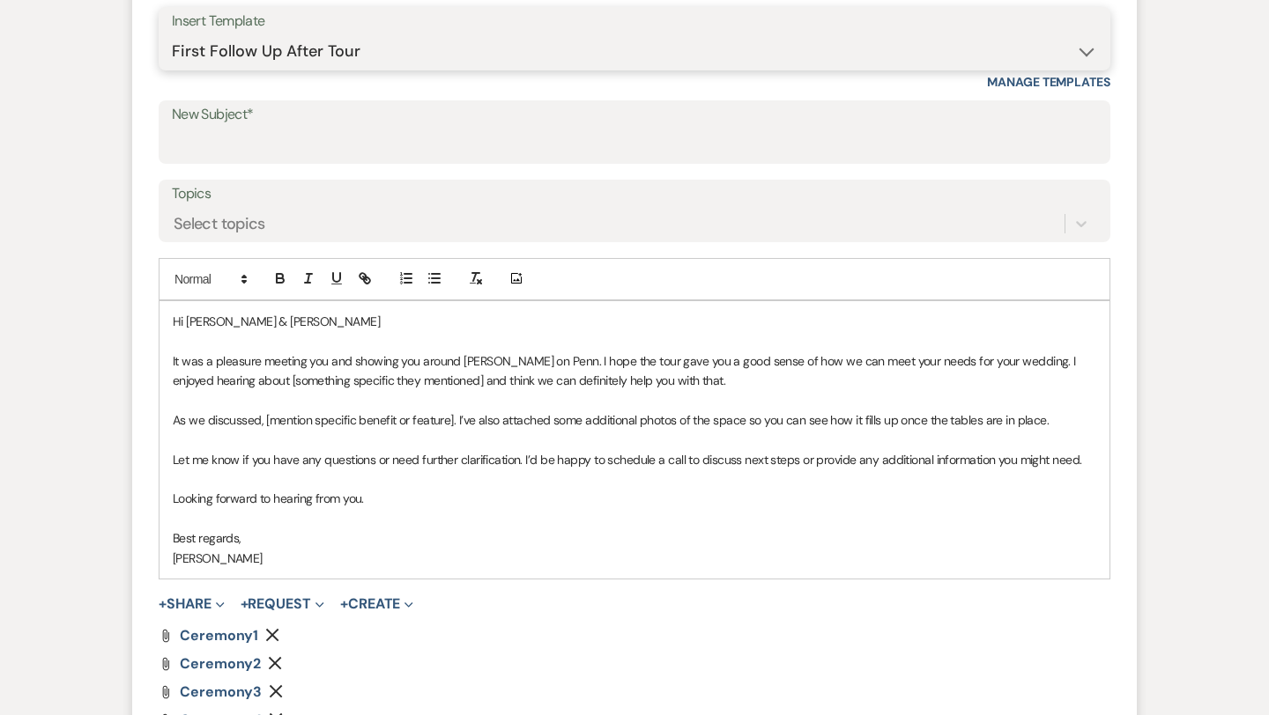
scroll to position [826, 0]
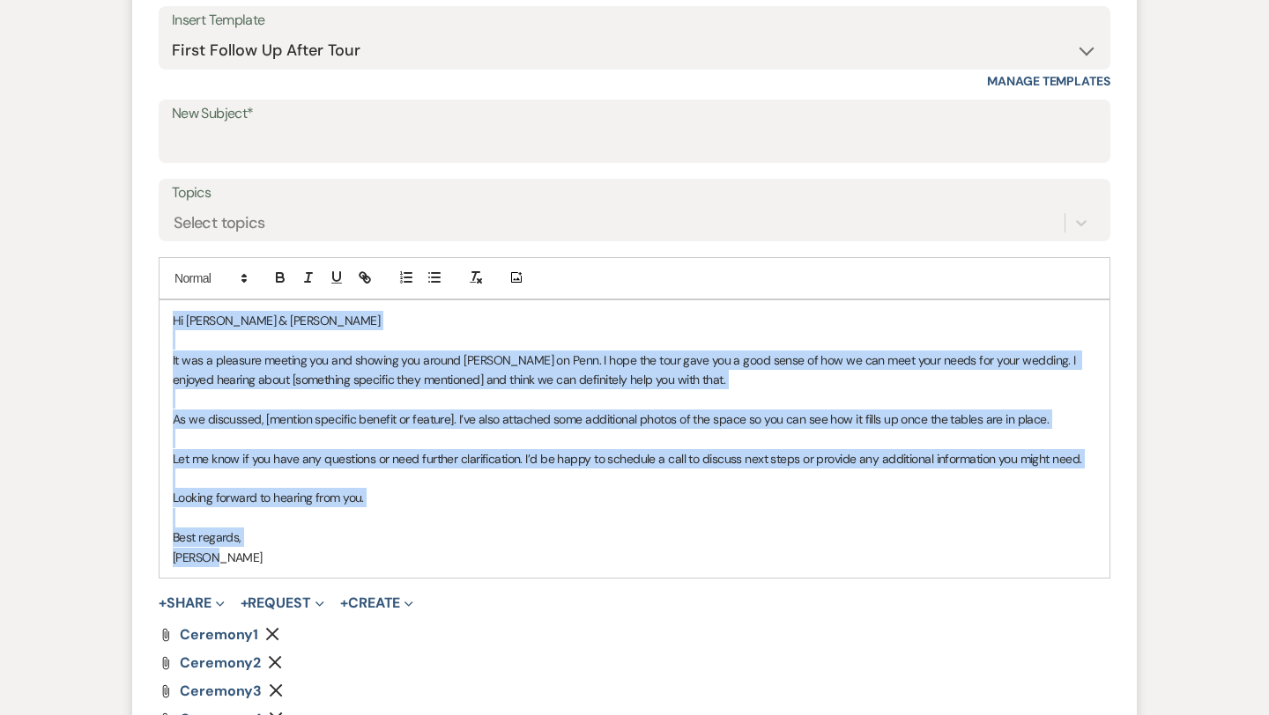
drag, startPoint x: 226, startPoint y: 553, endPoint x: 174, endPoint y: 322, distance: 236.4
click at [174, 322] on div "Hi [PERSON_NAME] & [PERSON_NAME] It was a pleasure meeting you and showing you …" at bounding box center [634, 439] width 950 height 278
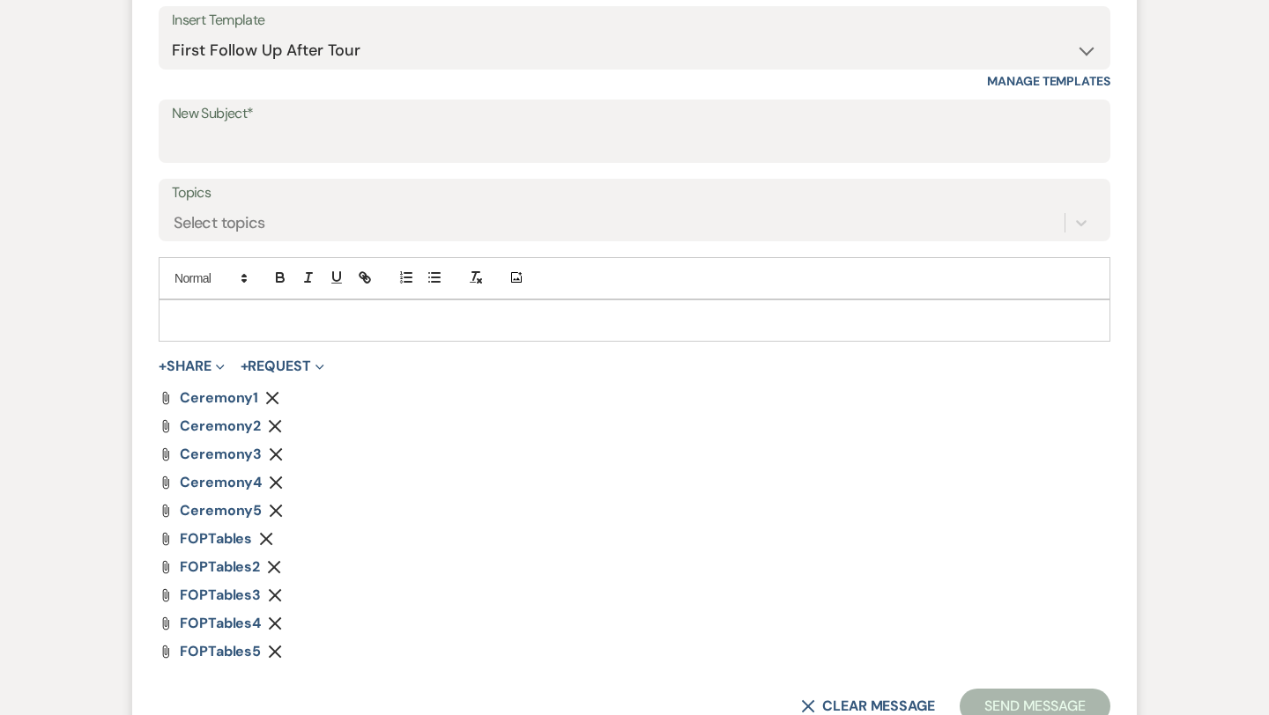
paste div
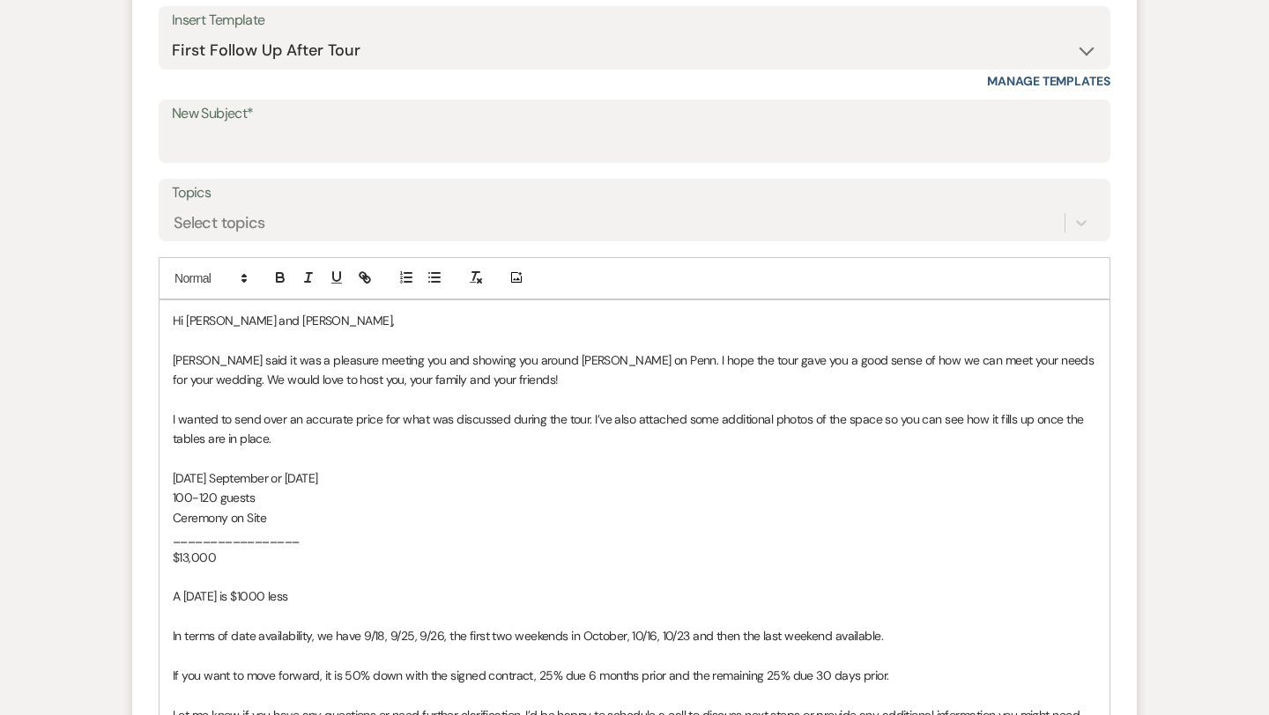
click at [295, 323] on span "Hi [PERSON_NAME] and [PERSON_NAME]," at bounding box center [283, 321] width 221 height 16
click at [606, 359] on span "[PERSON_NAME] said it was a pleasure meeting you and showing you around [PERSON…" at bounding box center [635, 369] width 924 height 35
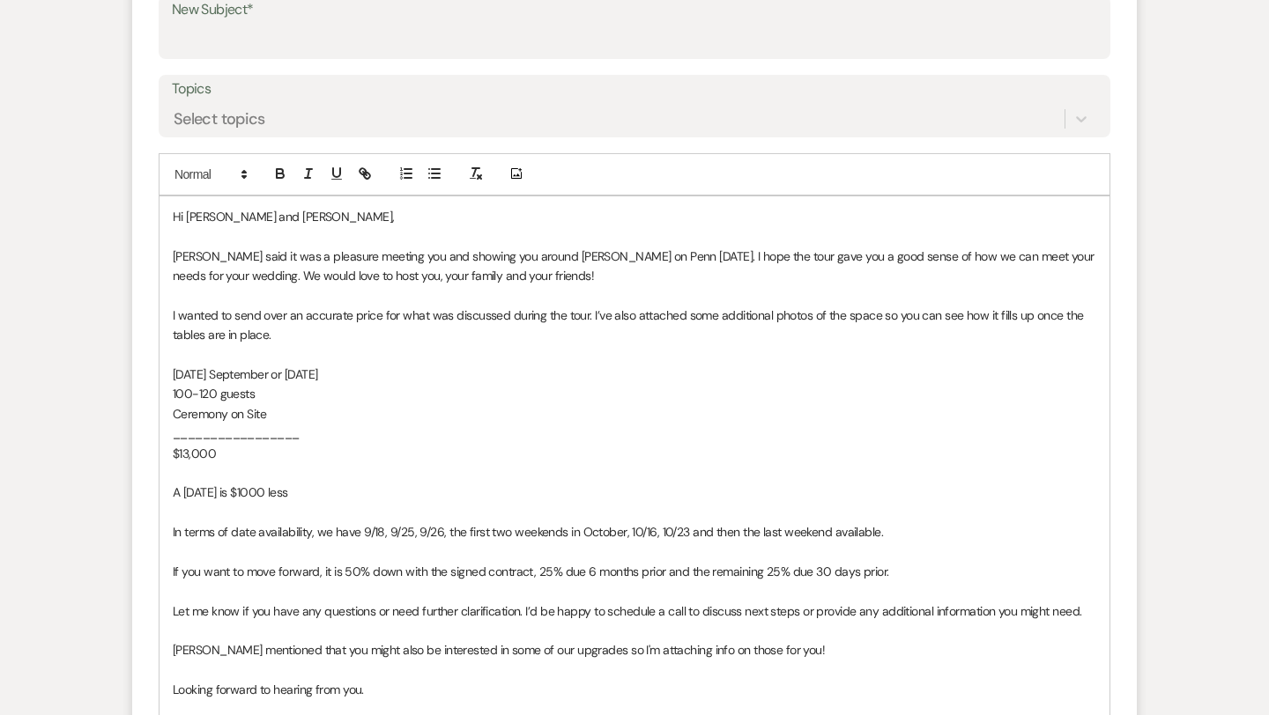
scroll to position [934, 0]
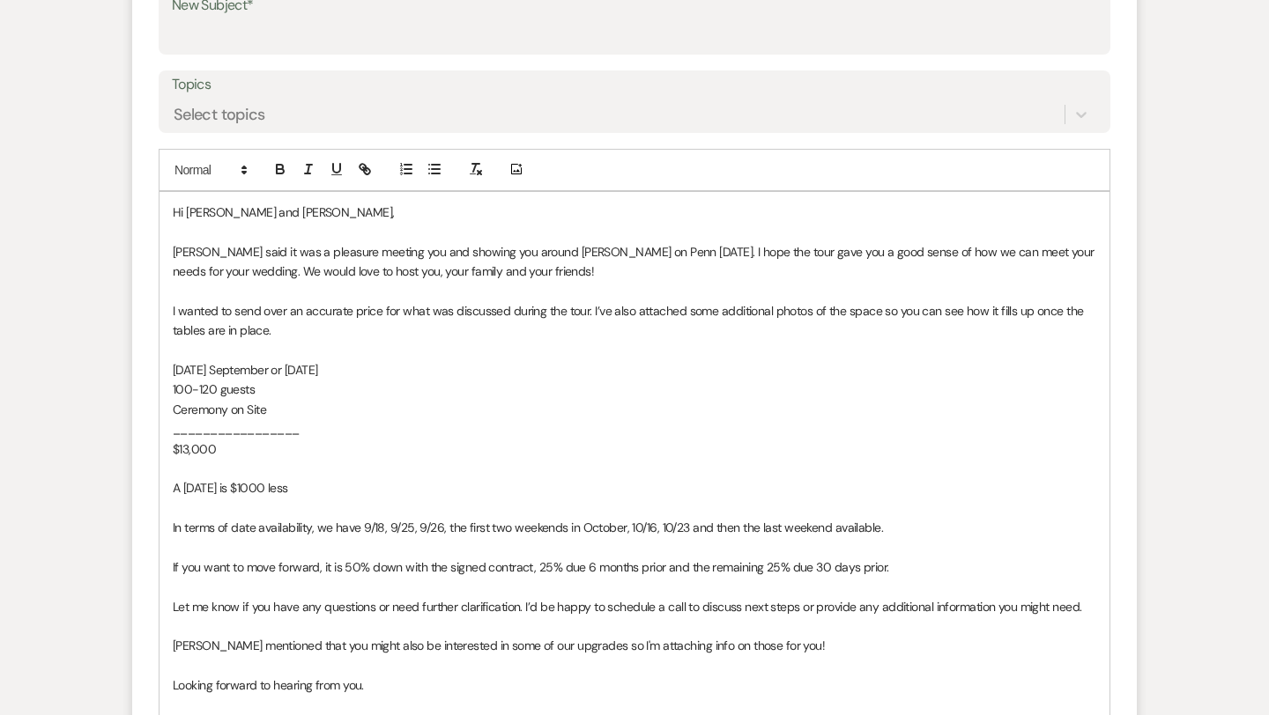
click at [381, 368] on p "[DATE] September or [DATE]" at bounding box center [634, 369] width 923 height 19
click at [255, 393] on p "100-120 guests" at bounding box center [634, 389] width 923 height 19
click at [241, 440] on p "$13,000" at bounding box center [634, 449] width 923 height 19
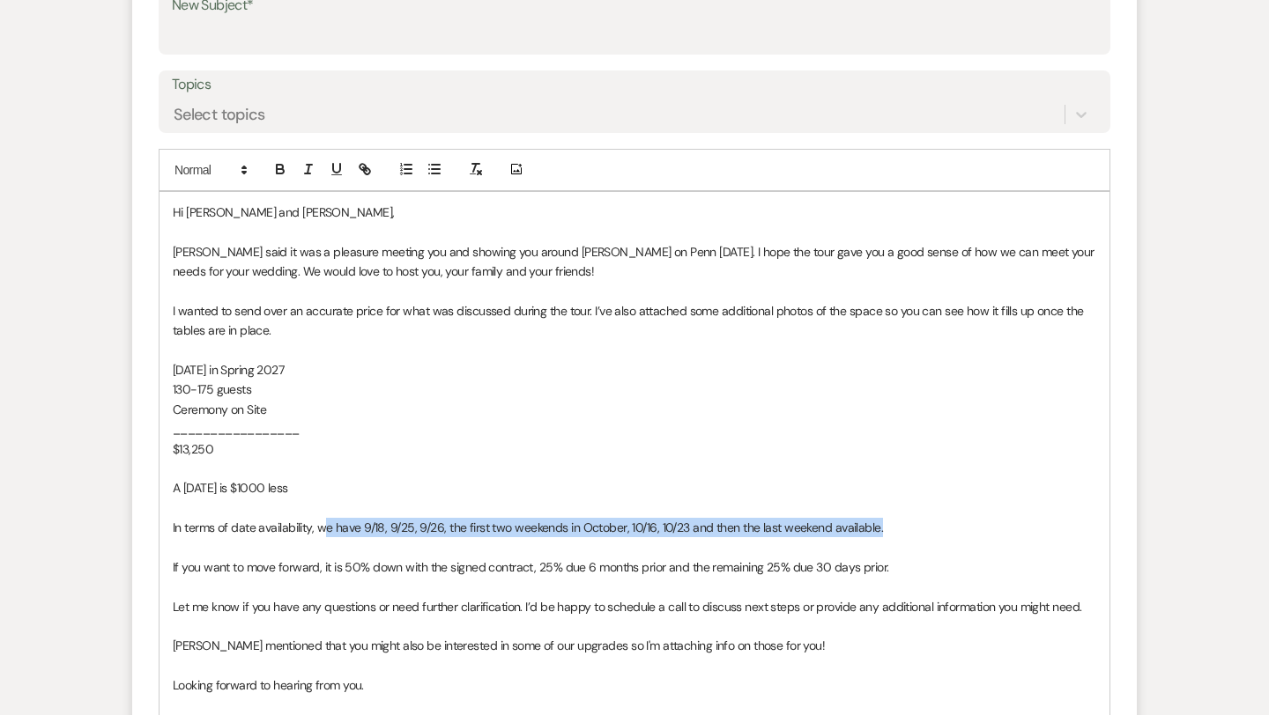
drag, startPoint x: 885, startPoint y: 529, endPoint x: 326, endPoint y: 519, distance: 558.7
click at [326, 519] on p "In terms of date availability, we have 9/18, 9/25, 9/26, the first two weekends…" at bounding box center [634, 527] width 923 height 19
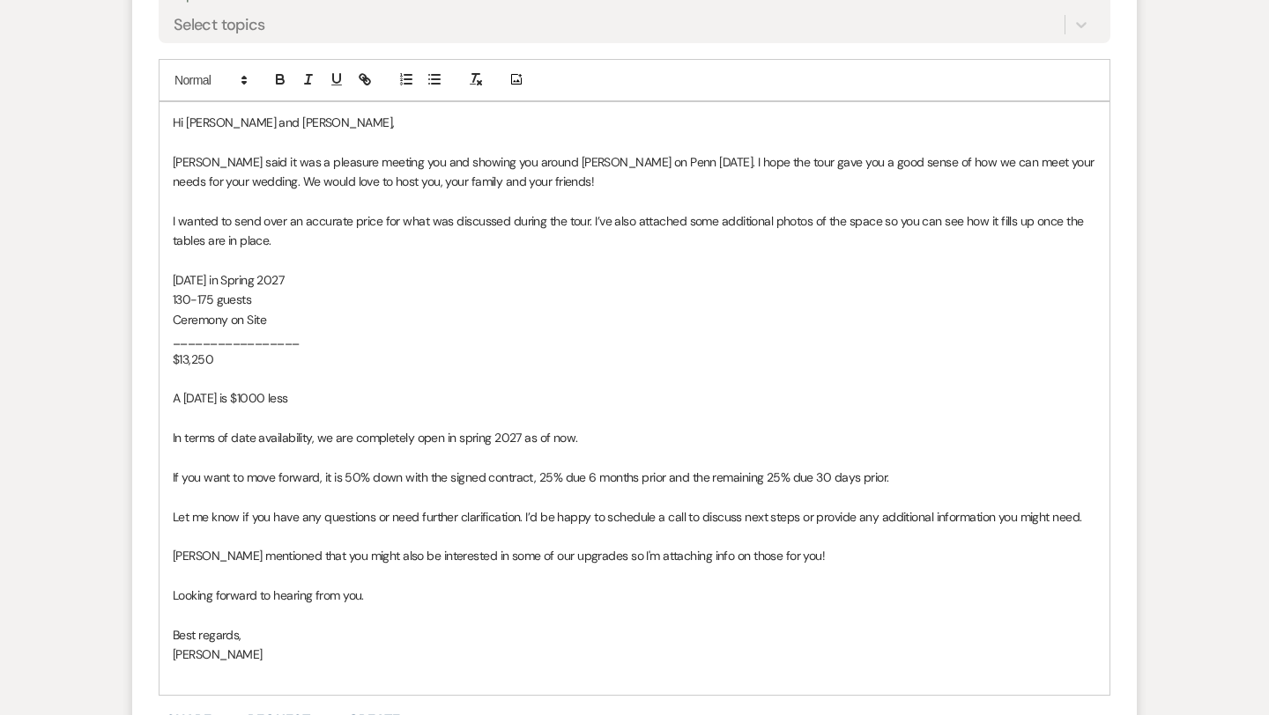
scroll to position [1025, 0]
click at [800, 558] on p "[PERSON_NAME] mentioned that you might also be interested in some of our upgrad…" at bounding box center [634, 554] width 923 height 19
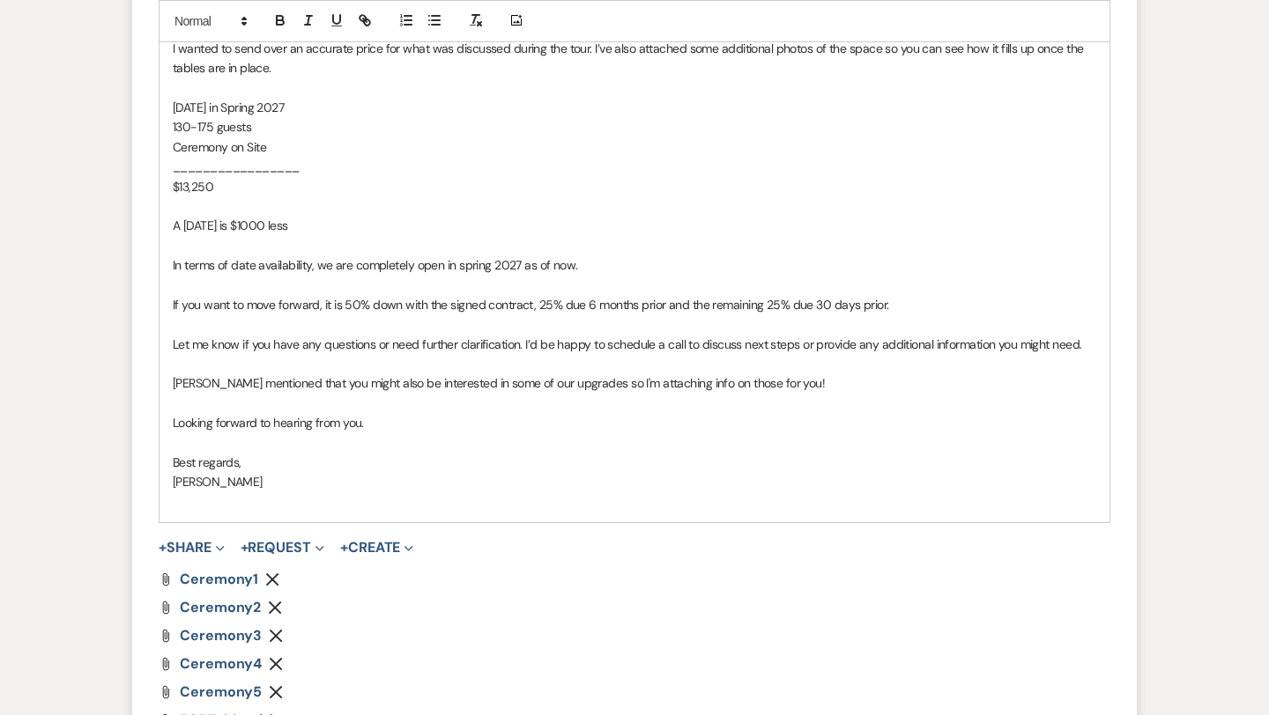
scroll to position [1199, 0]
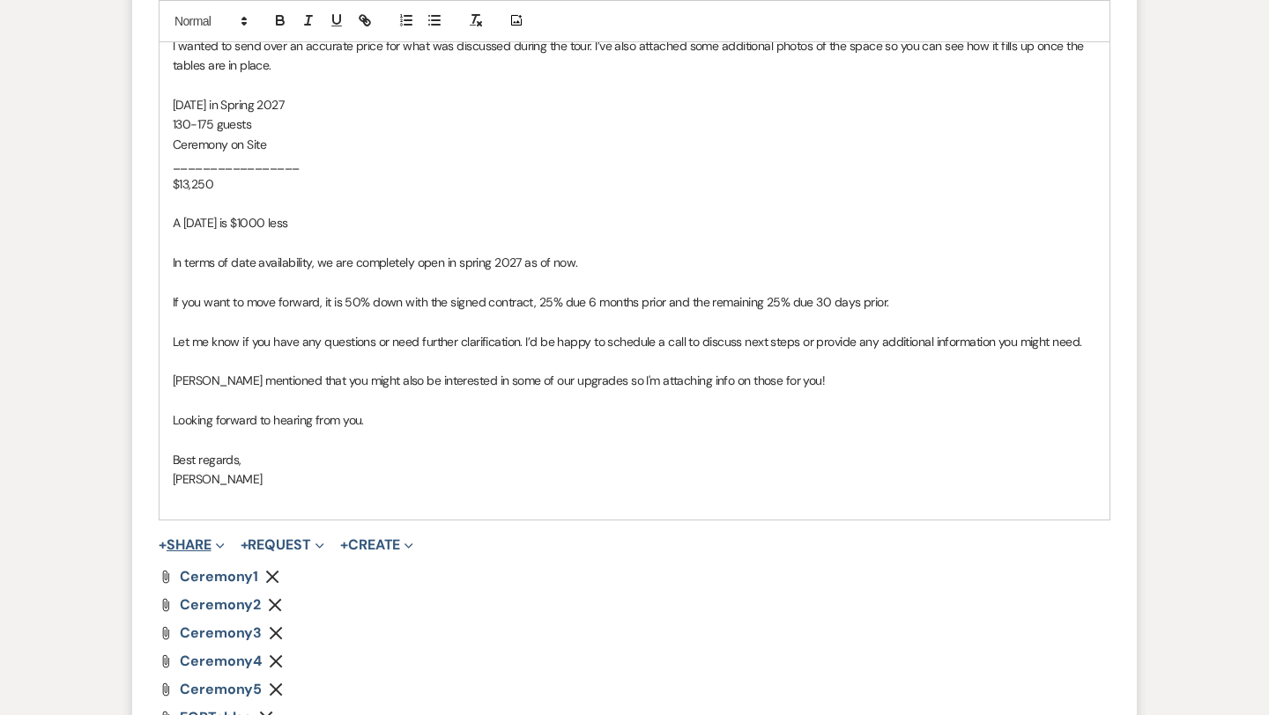
click at [217, 537] on span "Expand" at bounding box center [217, 545] width 13 height 19
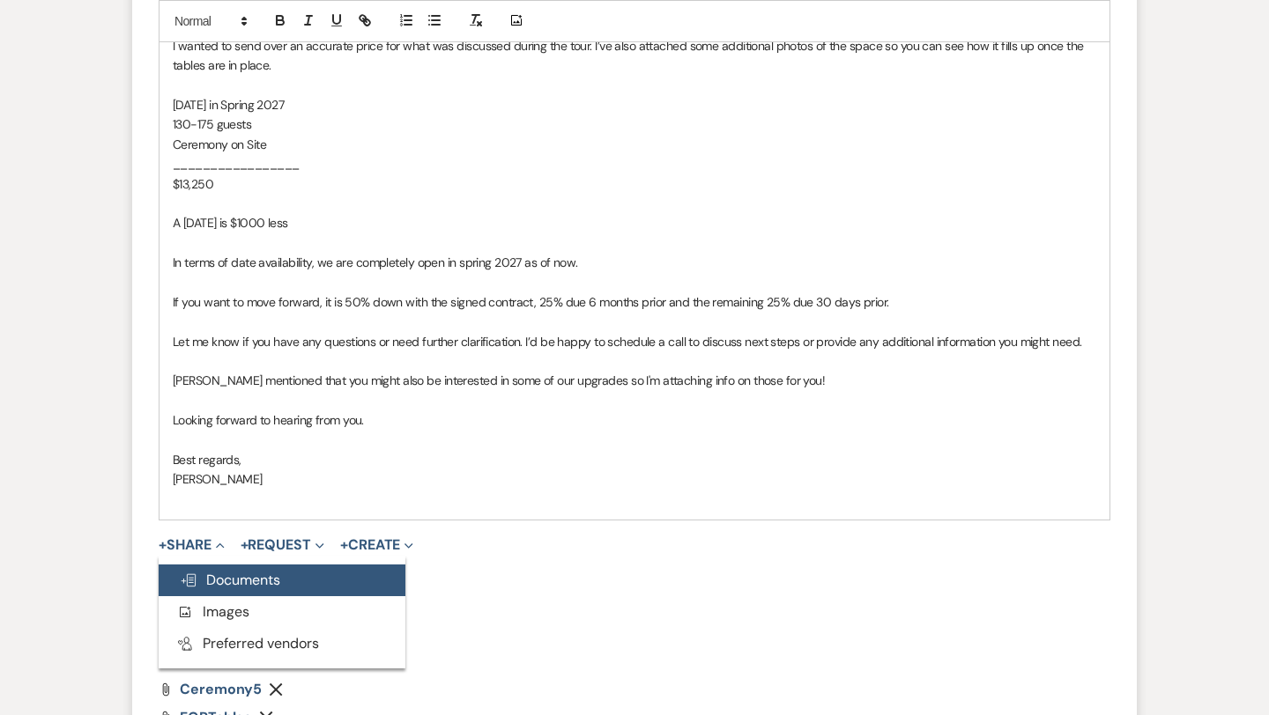
click at [252, 574] on span "Doc Upload Documents" at bounding box center [230, 580] width 100 height 19
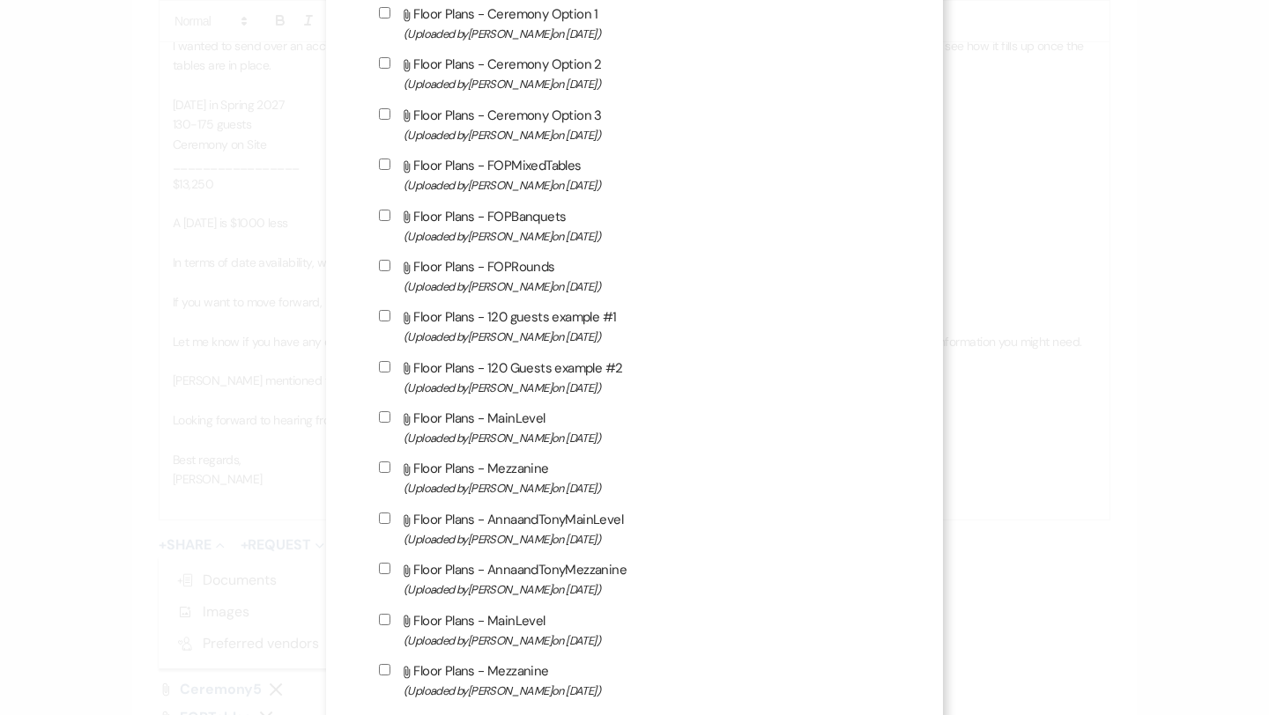
scroll to position [1266, 0]
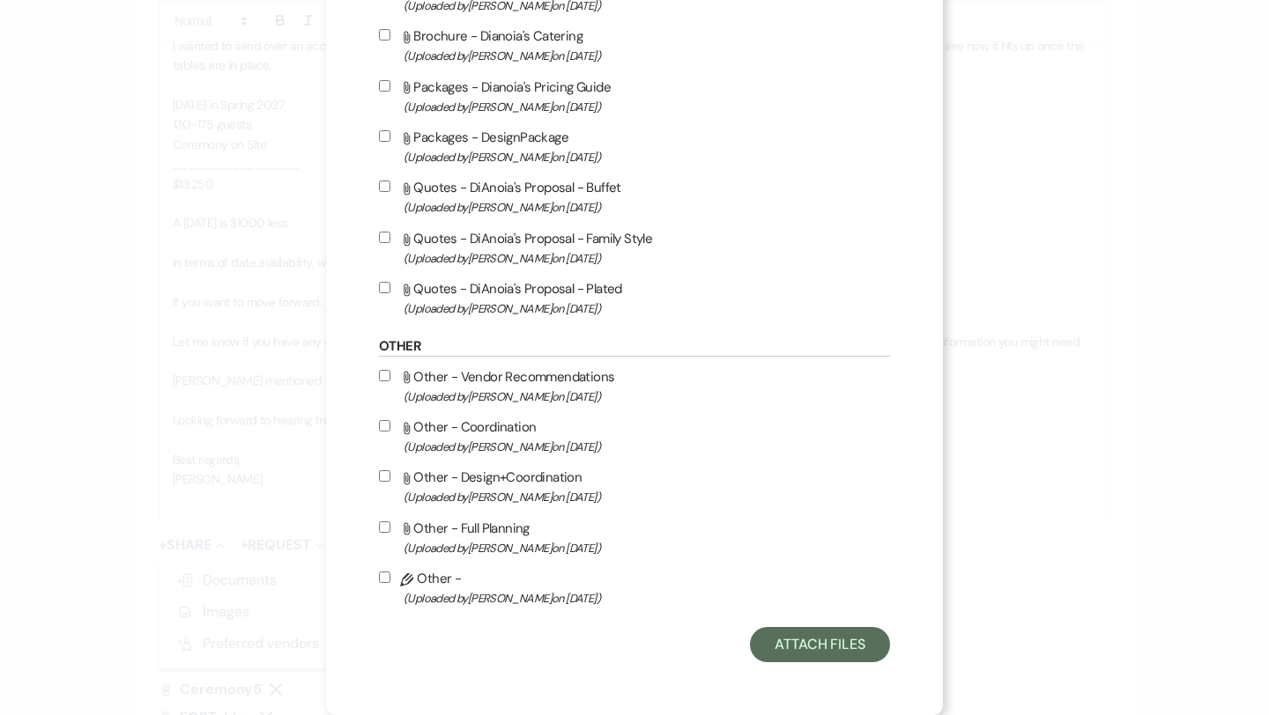
click at [389, 476] on input "Attach File Other - Design+Coordination (Uploaded by [PERSON_NAME] on [DATE] )" at bounding box center [384, 476] width 11 height 11
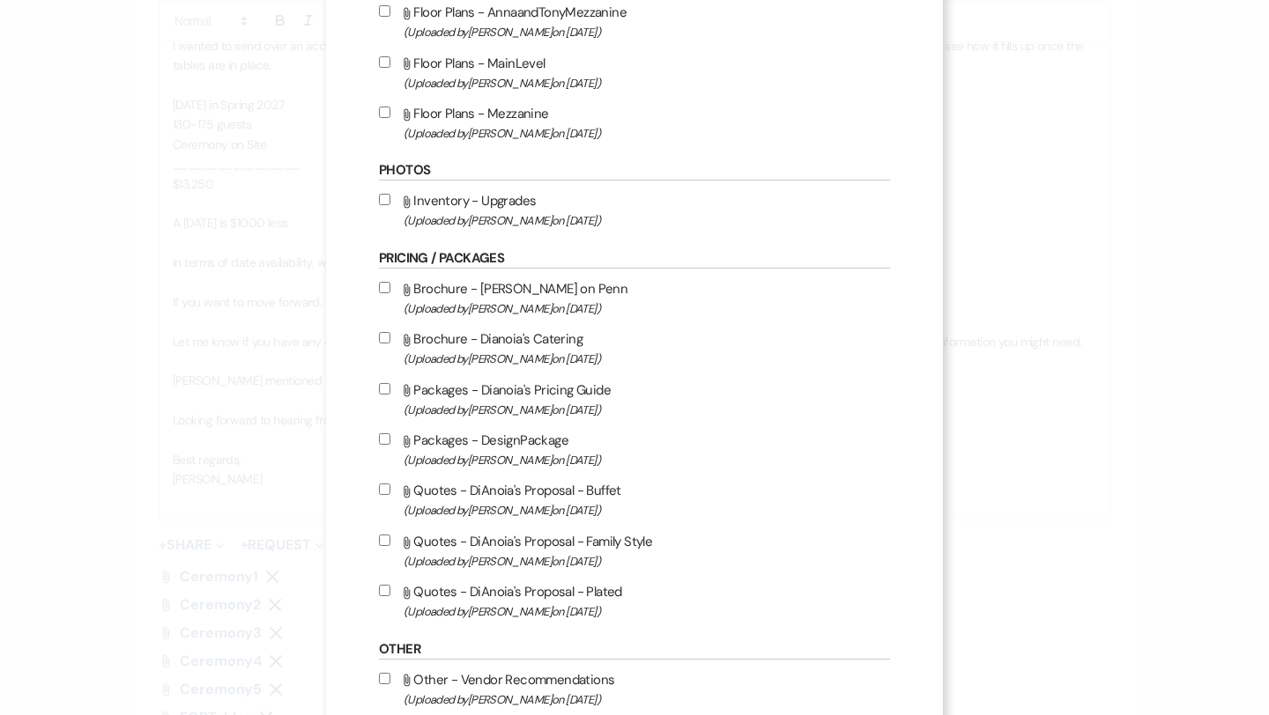
scroll to position [948, 0]
click at [387, 208] on input "Attach File Inventory - Upgrades (Uploaded by [PERSON_NAME] on [DATE] )" at bounding box center [384, 201] width 11 height 11
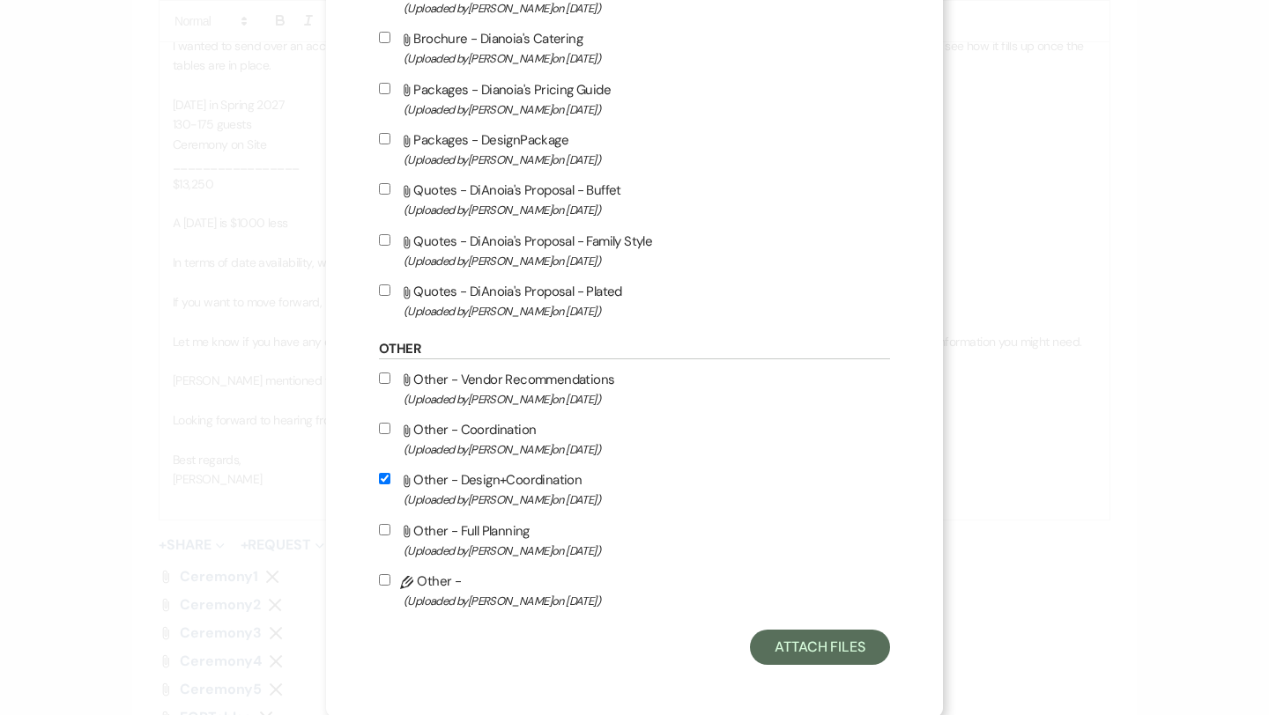
scroll to position [1252, 0]
click at [794, 661] on button "Attach Files" at bounding box center [820, 646] width 140 height 35
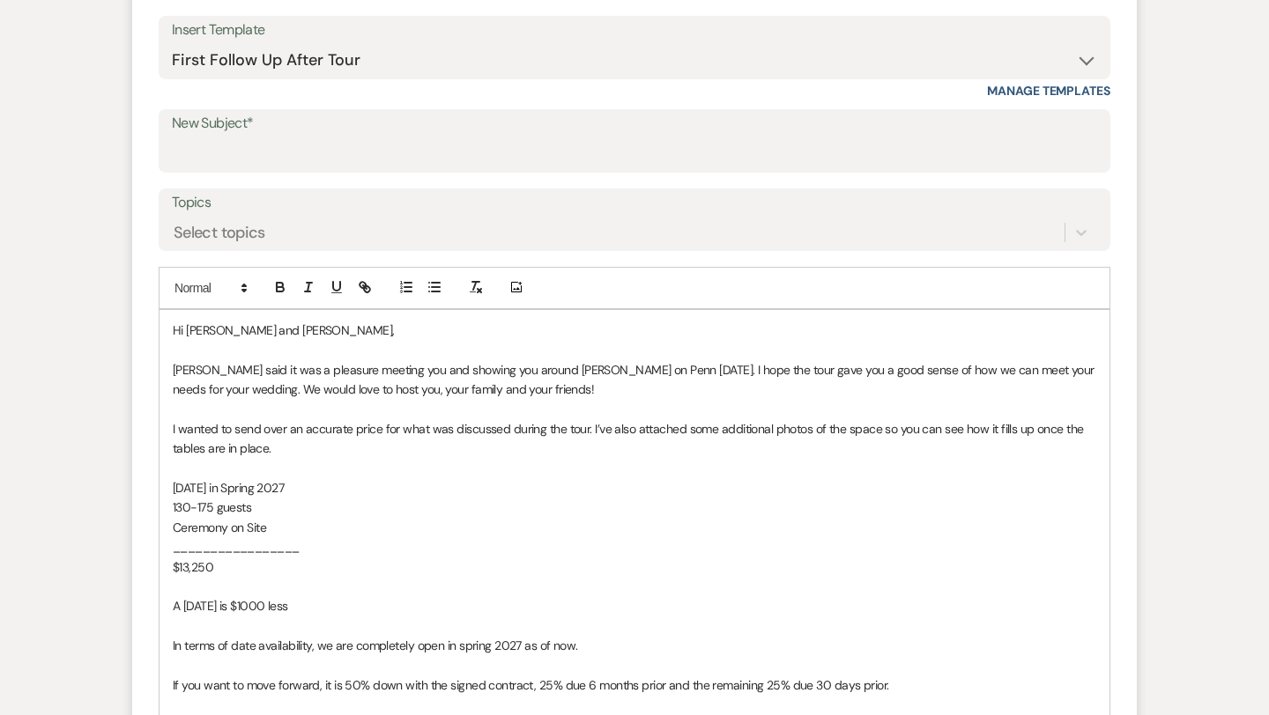
scroll to position [813, 0]
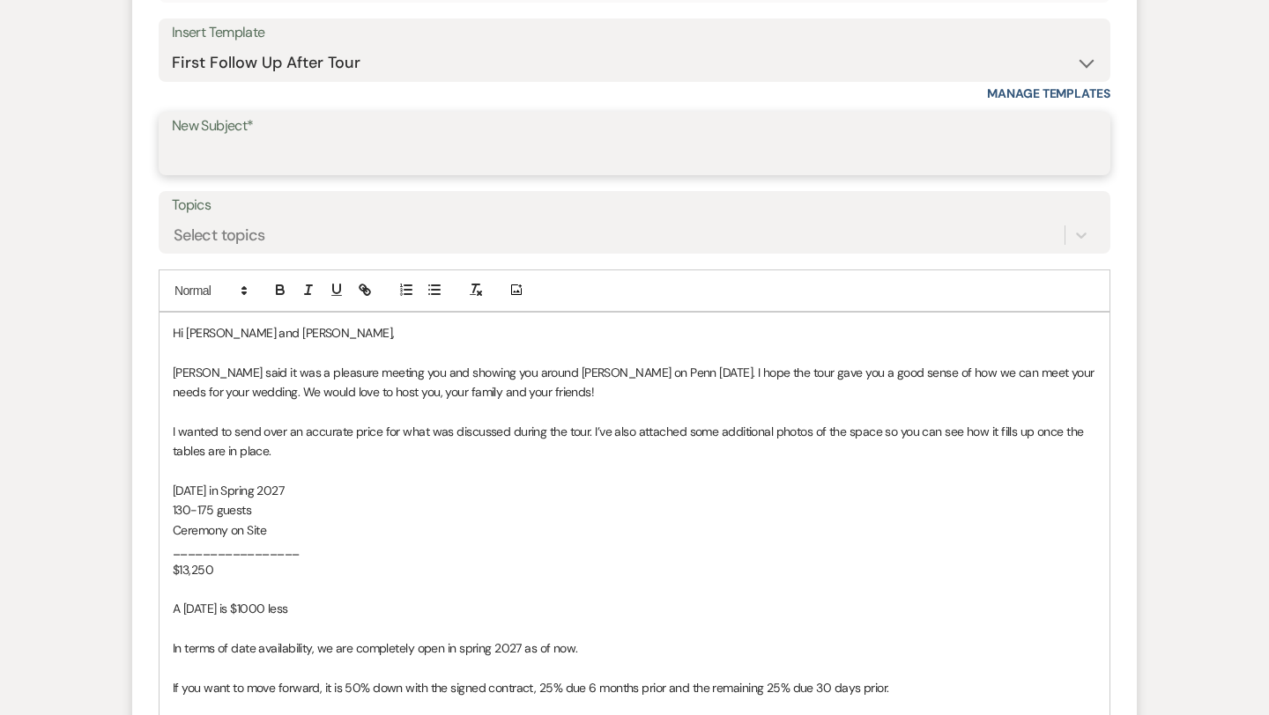
click at [690, 146] on input "New Subject*" at bounding box center [634, 156] width 925 height 34
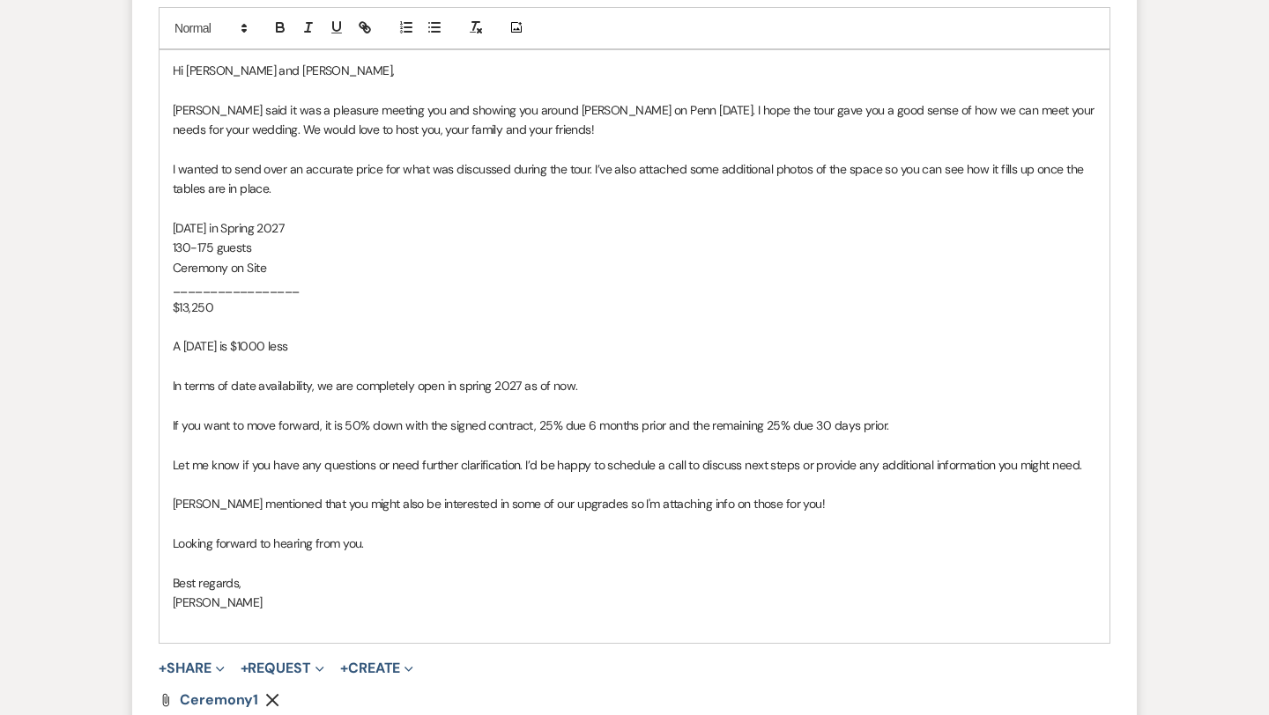
scroll to position [1688, 0]
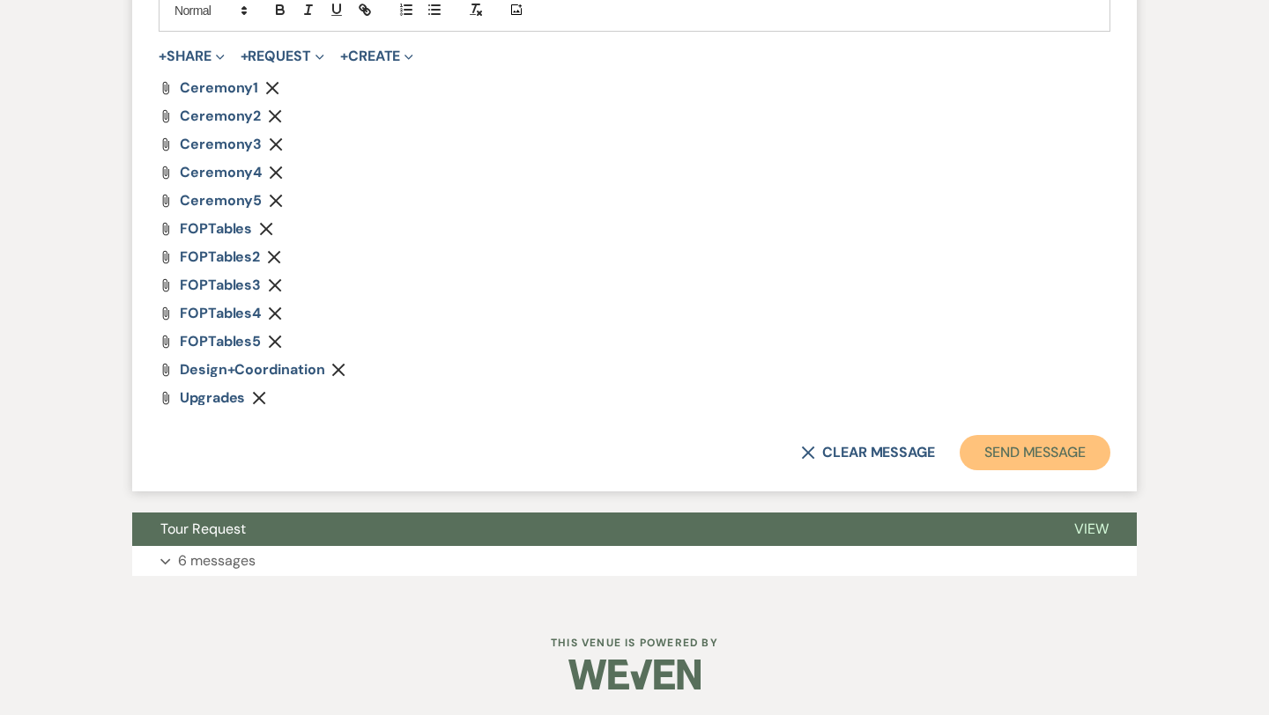
click at [1032, 456] on button "Send Message" at bounding box center [1035, 452] width 151 height 35
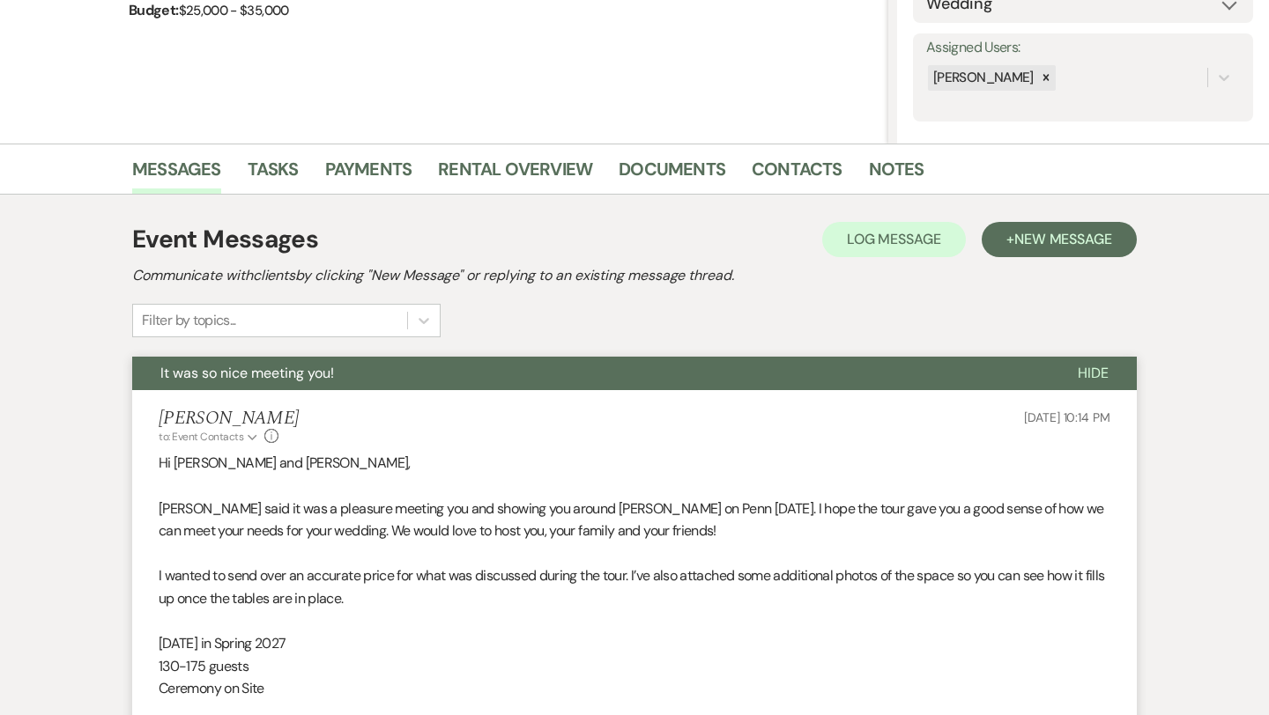
scroll to position [0, 0]
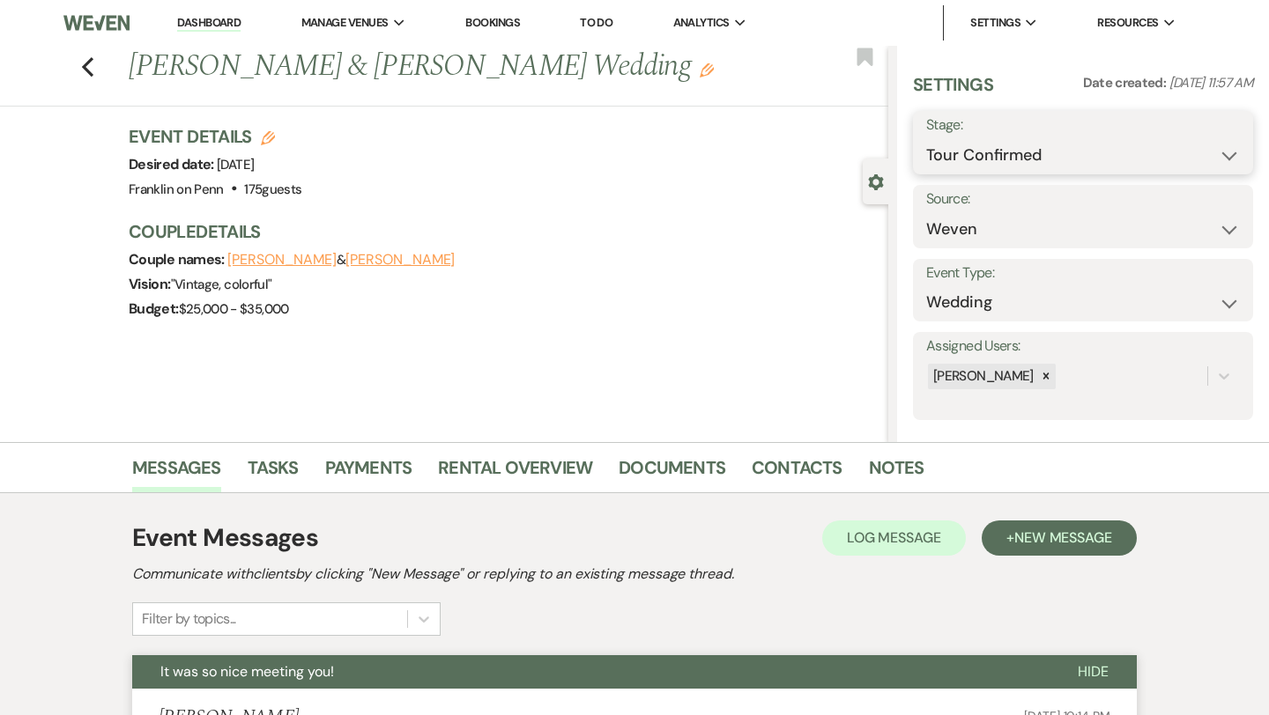
click at [1056, 143] on select "Inquiry Follow Up Tour Requested Tour Confirmed Toured Proposal Sent Booked Lost" at bounding box center [1083, 155] width 314 height 34
click at [1209, 149] on button "Save" at bounding box center [1218, 142] width 70 height 35
click at [86, 68] on use "button" at bounding box center [87, 66] width 11 height 19
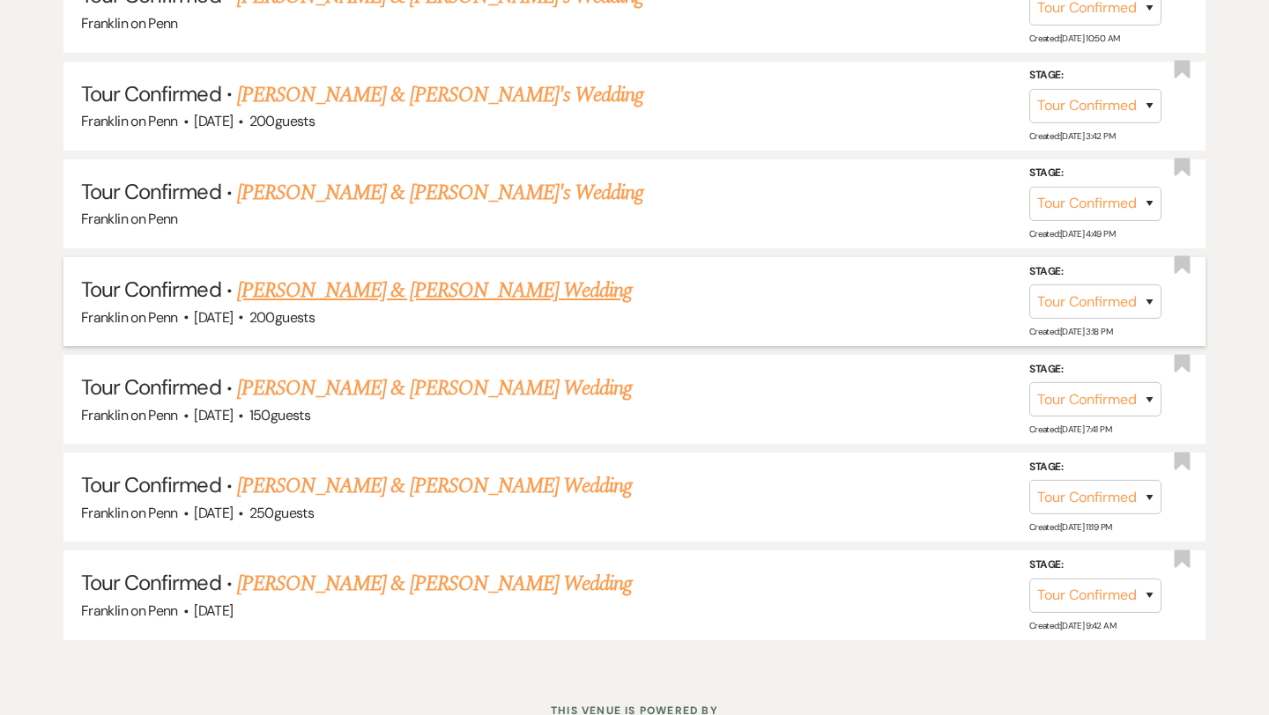
click at [451, 282] on link "[PERSON_NAME] & [PERSON_NAME] Wedding" at bounding box center [434, 291] width 395 height 32
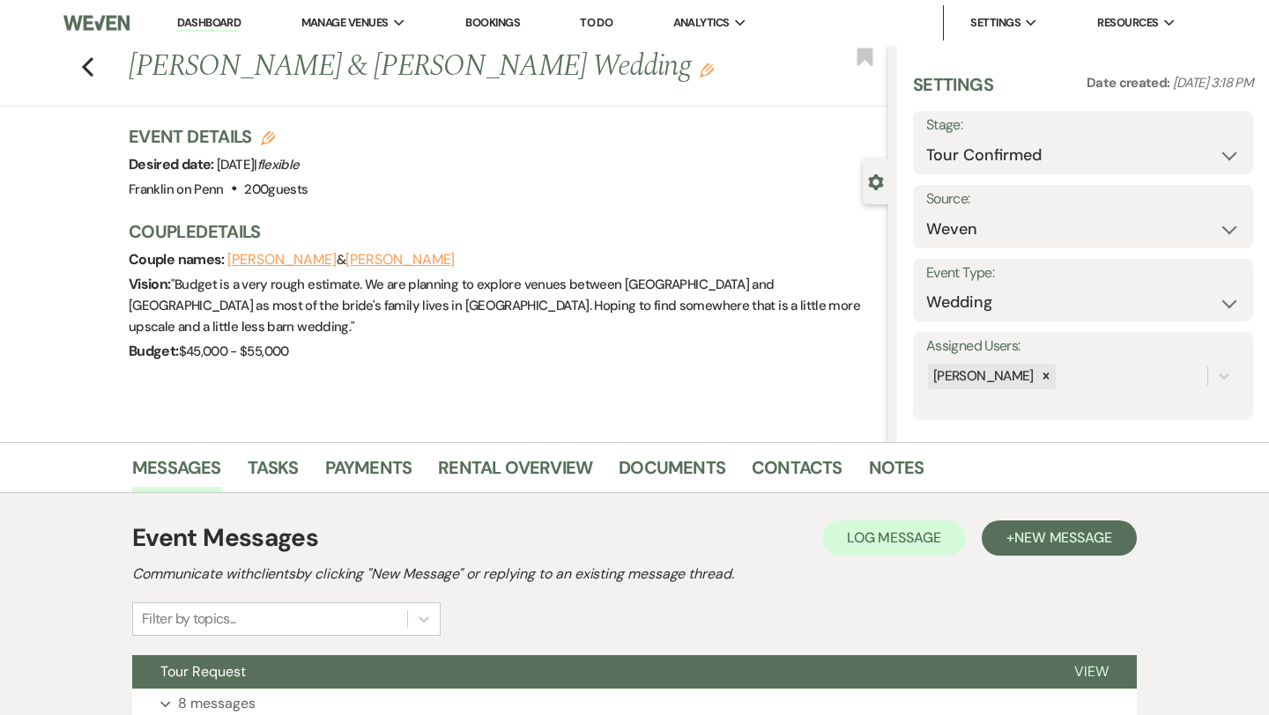
scroll to position [86, 0]
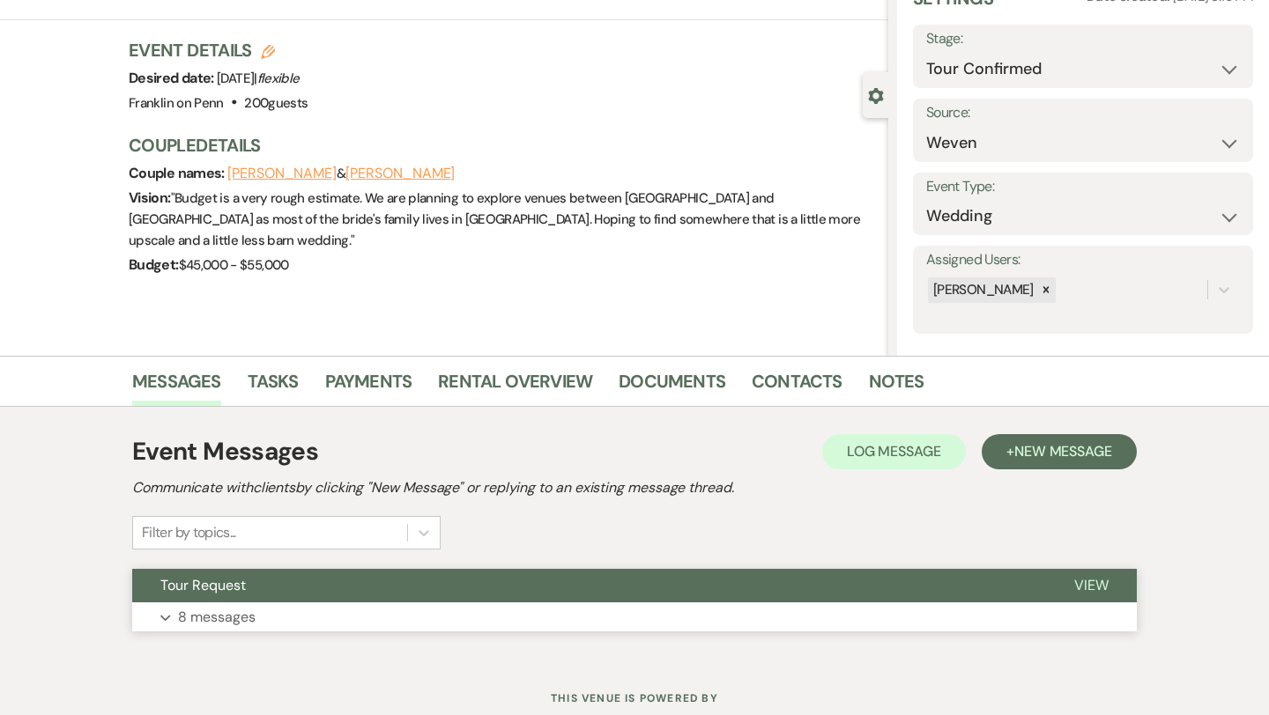
click at [1085, 583] on span "View" at bounding box center [1091, 585] width 34 height 19
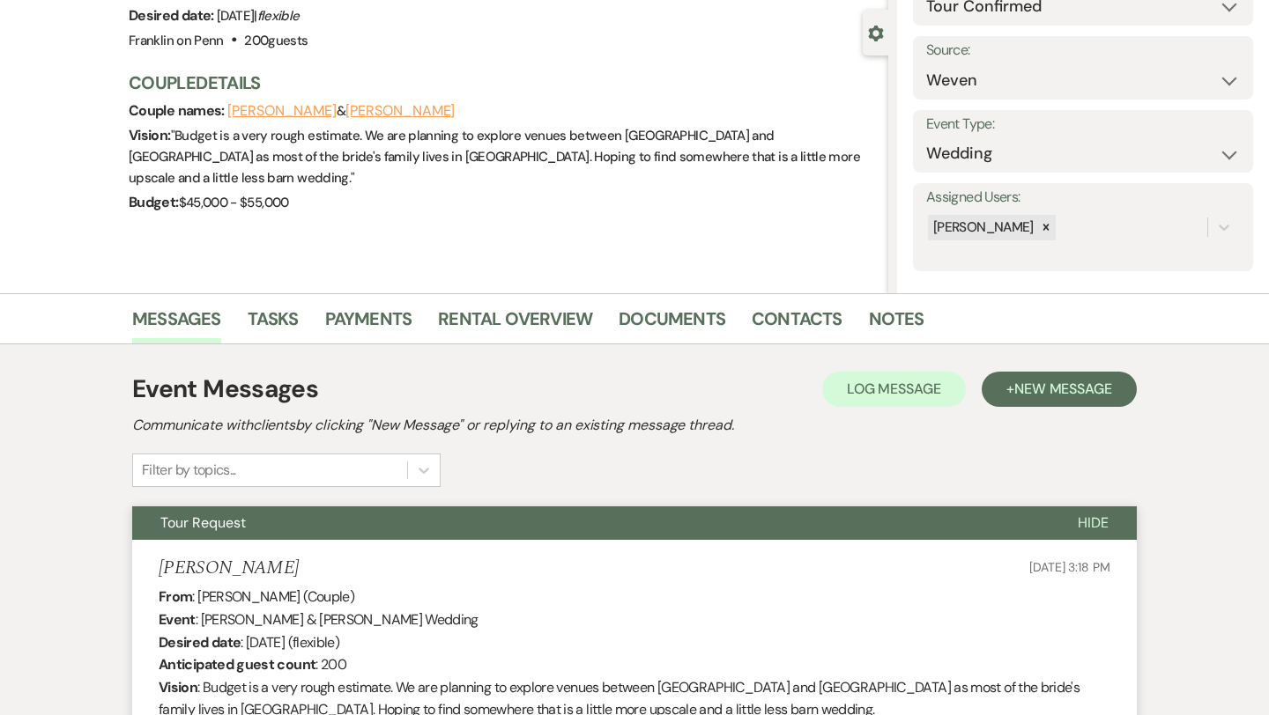
scroll to position [0, 0]
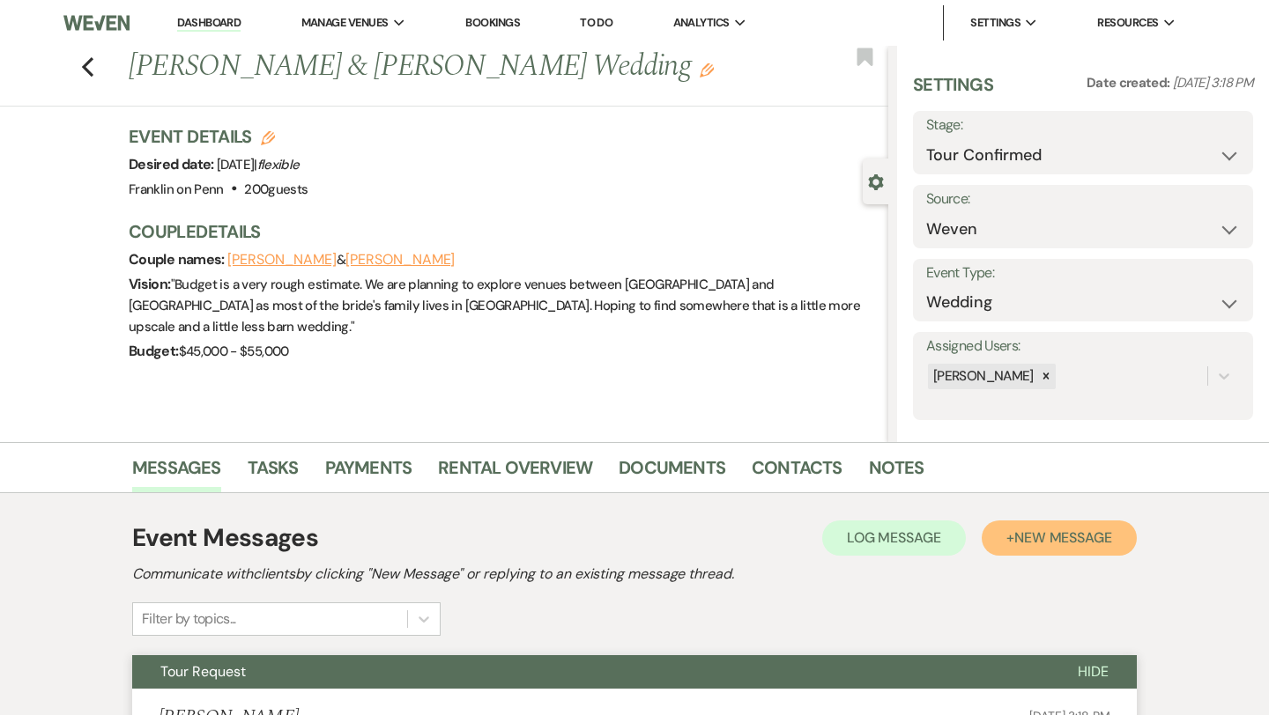
click at [1026, 543] on span "New Message" at bounding box center [1063, 538] width 98 height 19
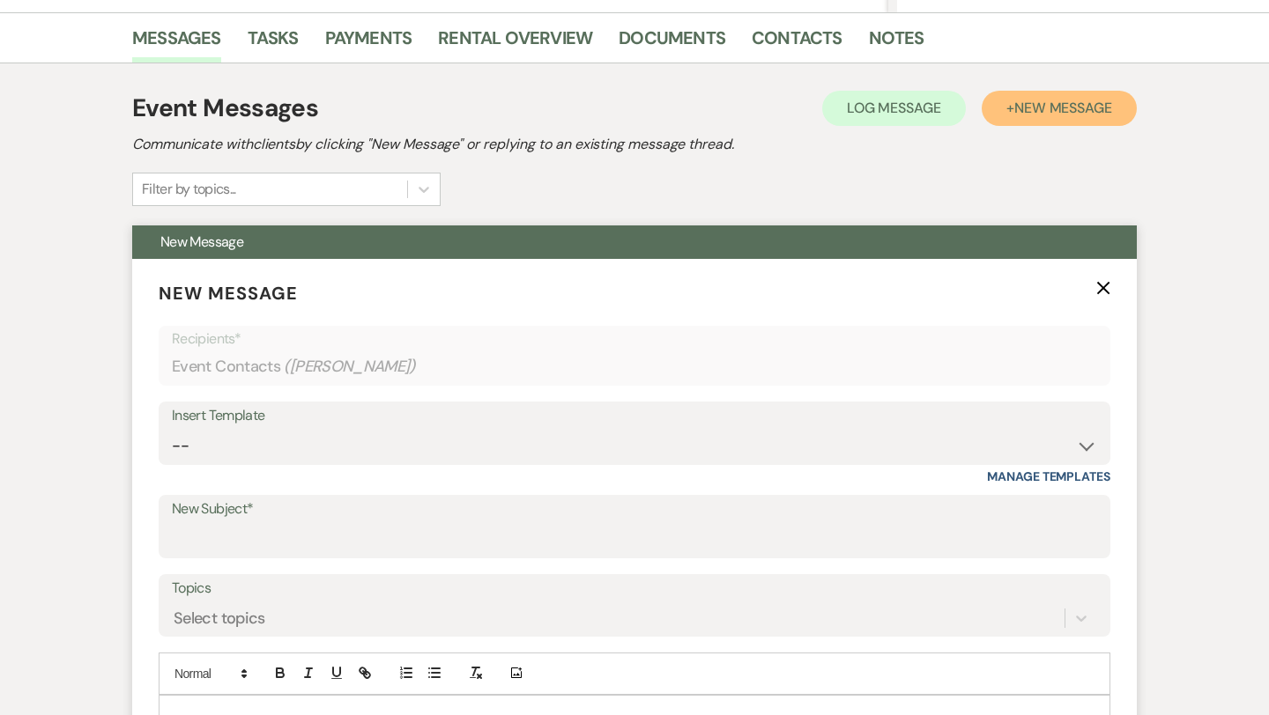
scroll to position [428, 0]
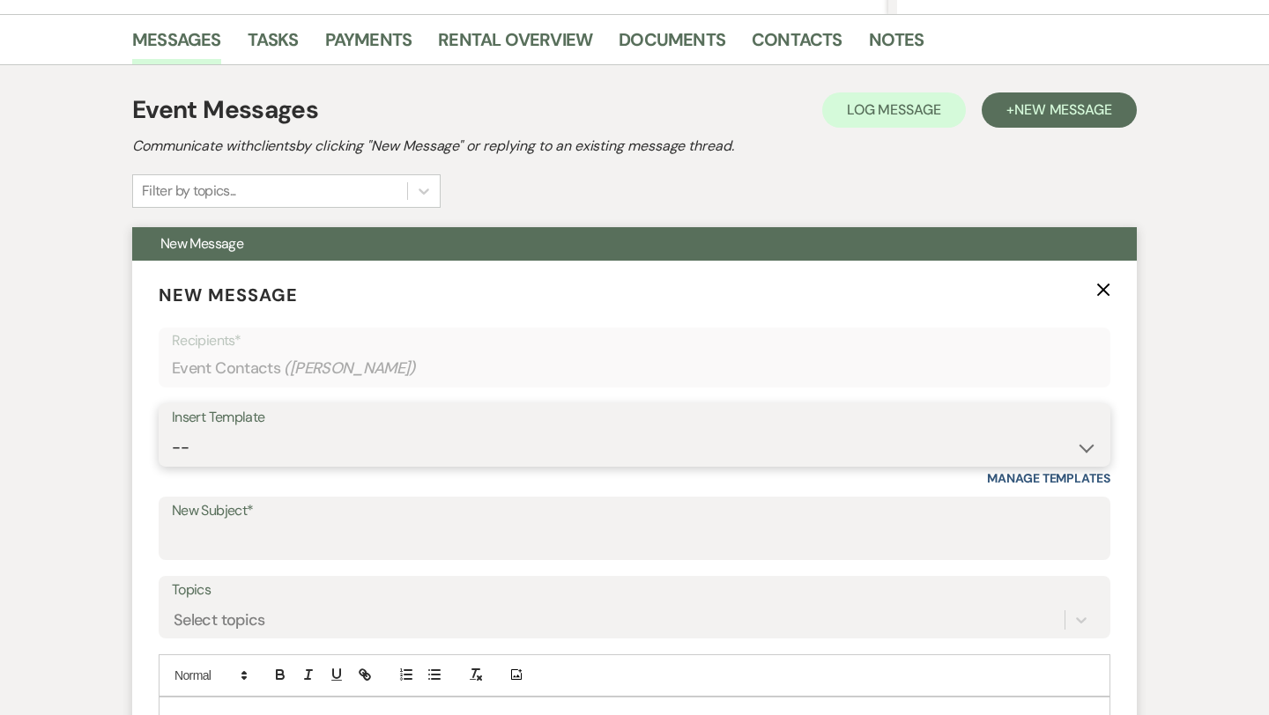
click at [265, 452] on select "-- Weven Planning Portal Introduction (Booked Events) Initial Inquiry Response …" at bounding box center [634, 448] width 925 height 34
click at [284, 445] on select "-- Weven Planning Portal Introduction (Booked Events) Initial Inquiry Response …" at bounding box center [634, 448] width 925 height 34
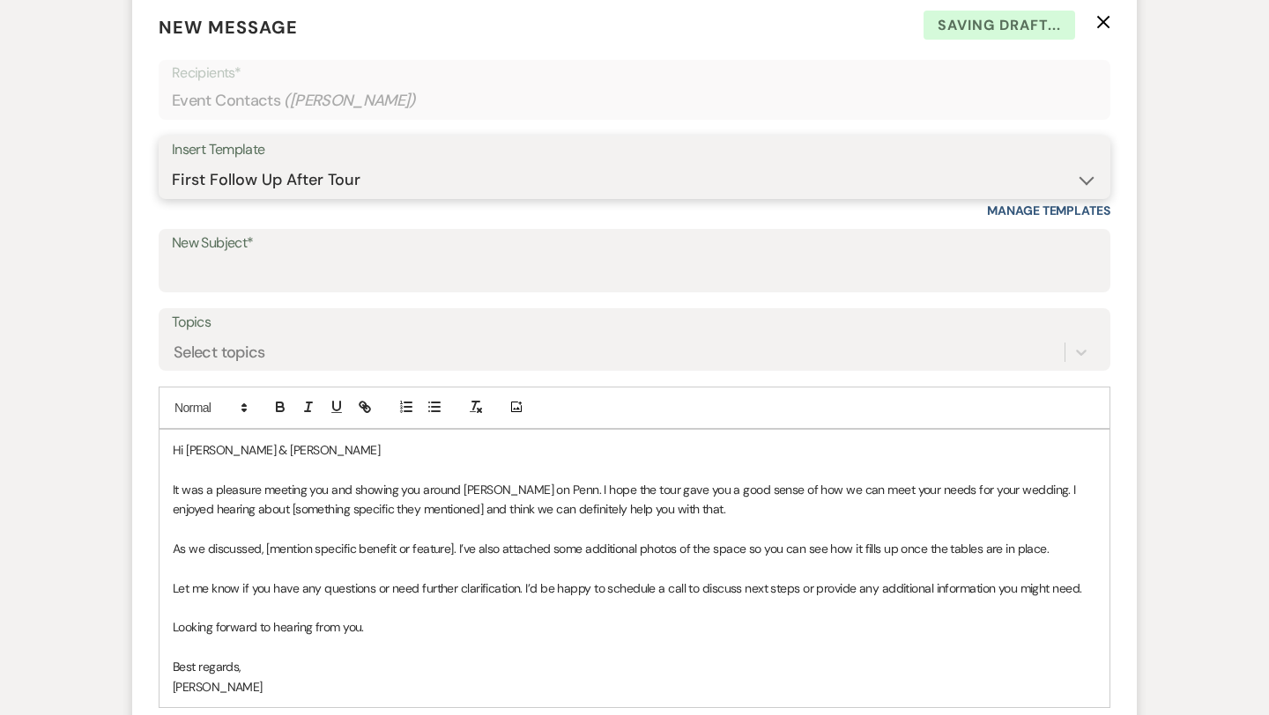
scroll to position [745, 0]
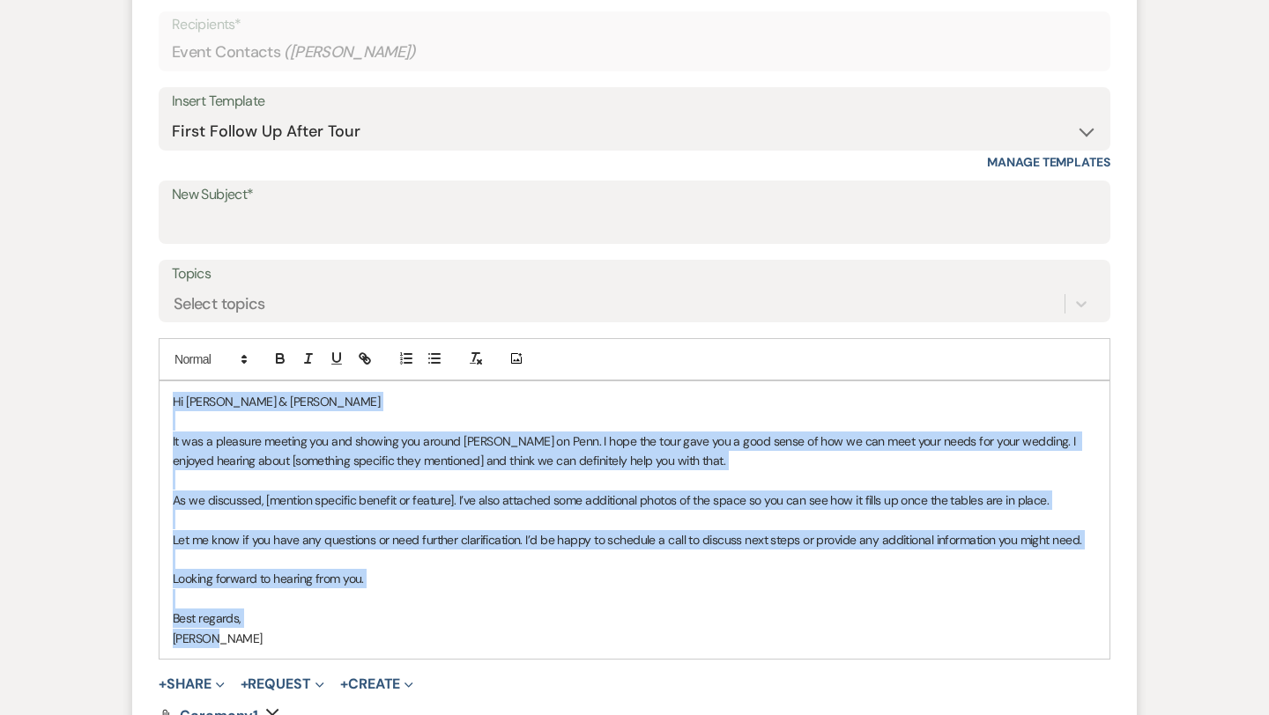
drag, startPoint x: 176, startPoint y: 399, endPoint x: 263, endPoint y: 642, distance: 258.1
click at [263, 642] on div "Hi [PERSON_NAME] & [PERSON_NAME] It was a pleasure meeting you and showing you …" at bounding box center [634, 521] width 950 height 278
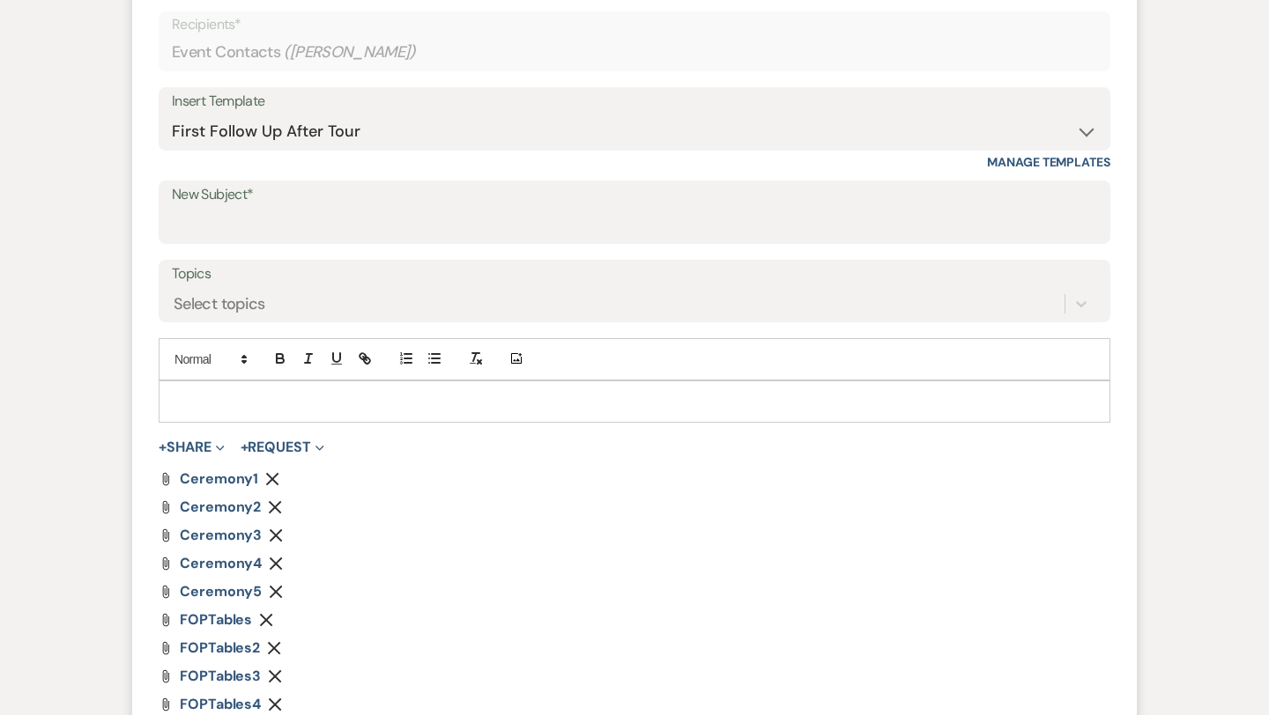
paste div
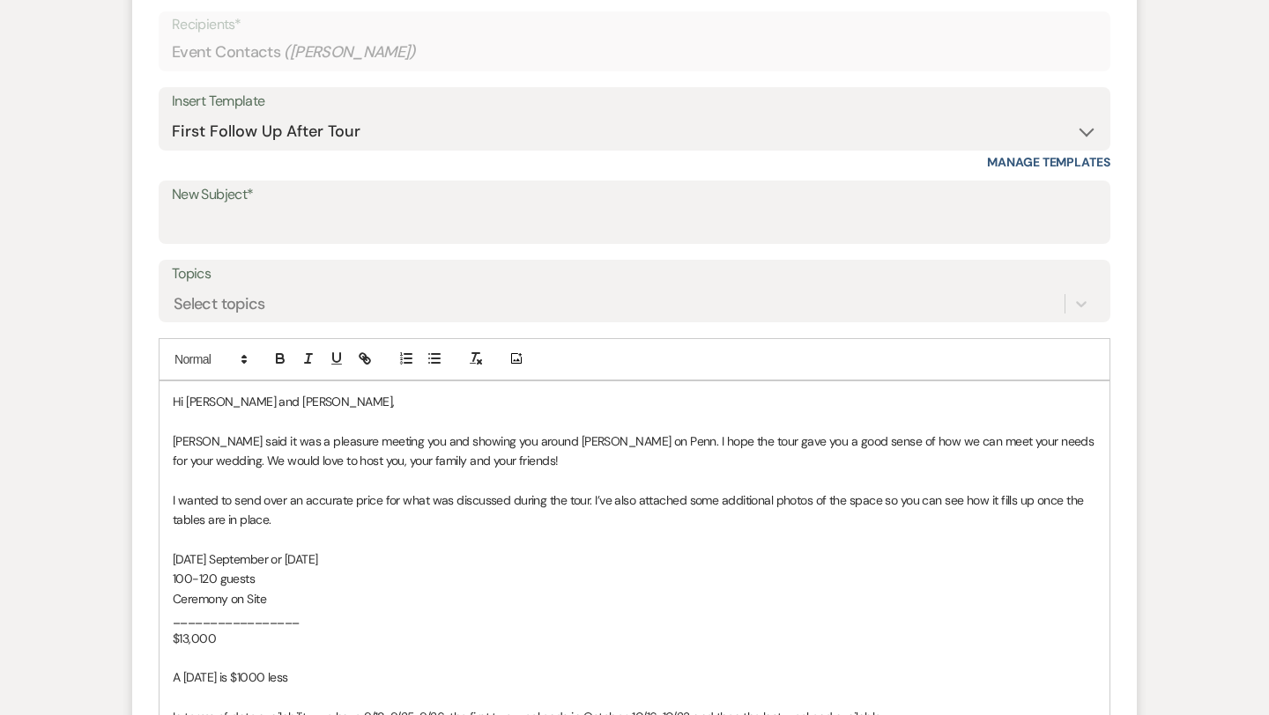
click at [298, 404] on span "Hi [PERSON_NAME] and [PERSON_NAME]," at bounding box center [283, 402] width 221 height 16
click at [607, 442] on span "[PERSON_NAME] said it was a pleasure meeting you and showing you around [PERSON…" at bounding box center [635, 451] width 924 height 35
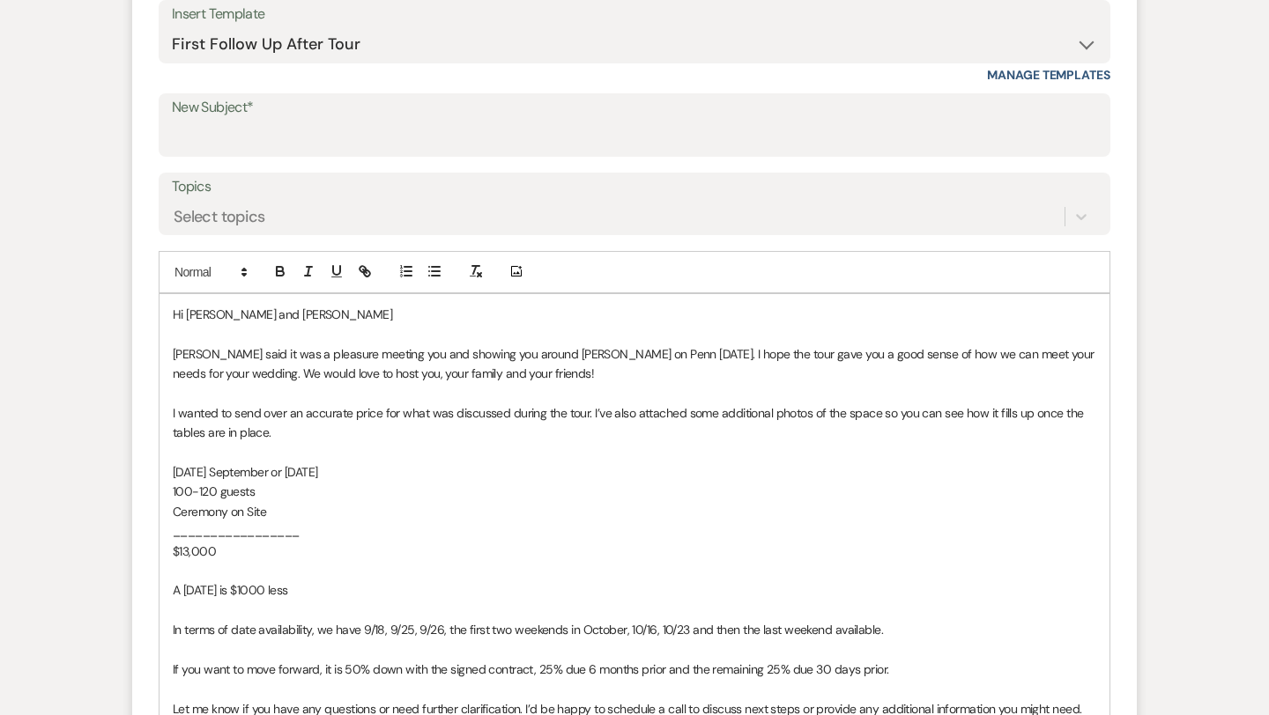
scroll to position [833, 0]
click at [215, 485] on span "100-120 guests" at bounding box center [214, 491] width 82 height 16
click at [216, 552] on p "$13,000" at bounding box center [634, 550] width 923 height 19
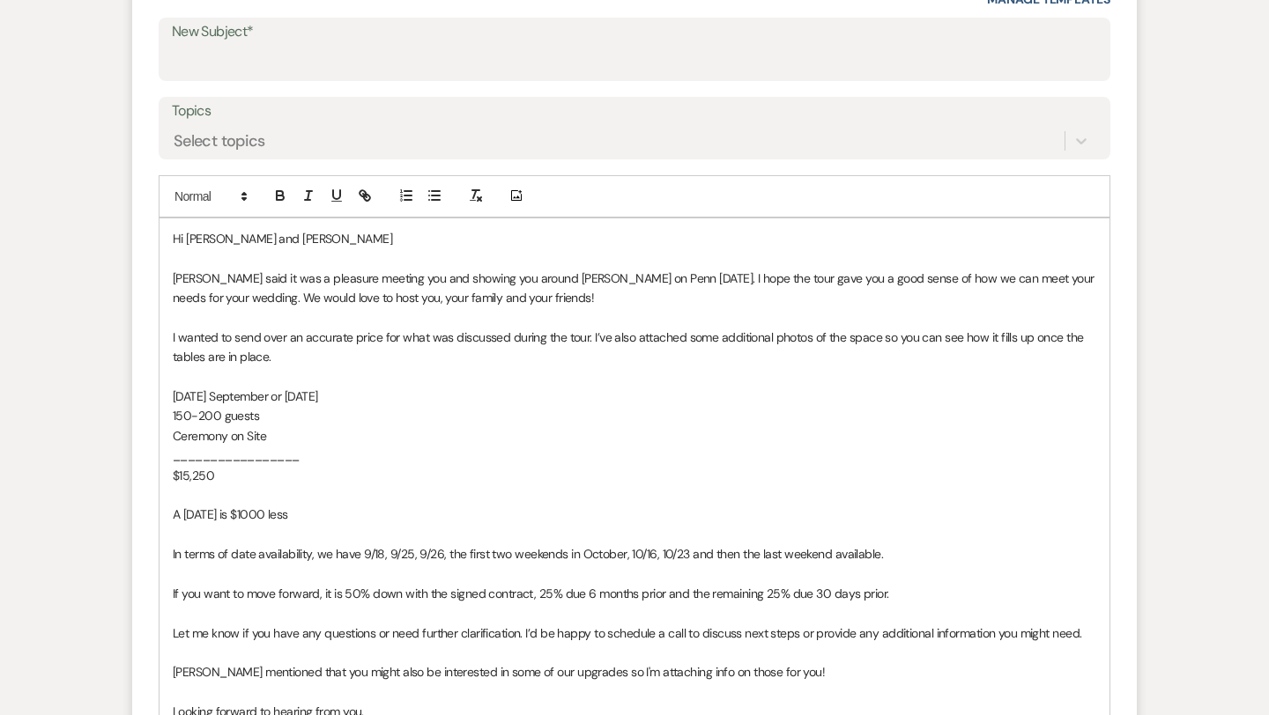
scroll to position [916, 0]
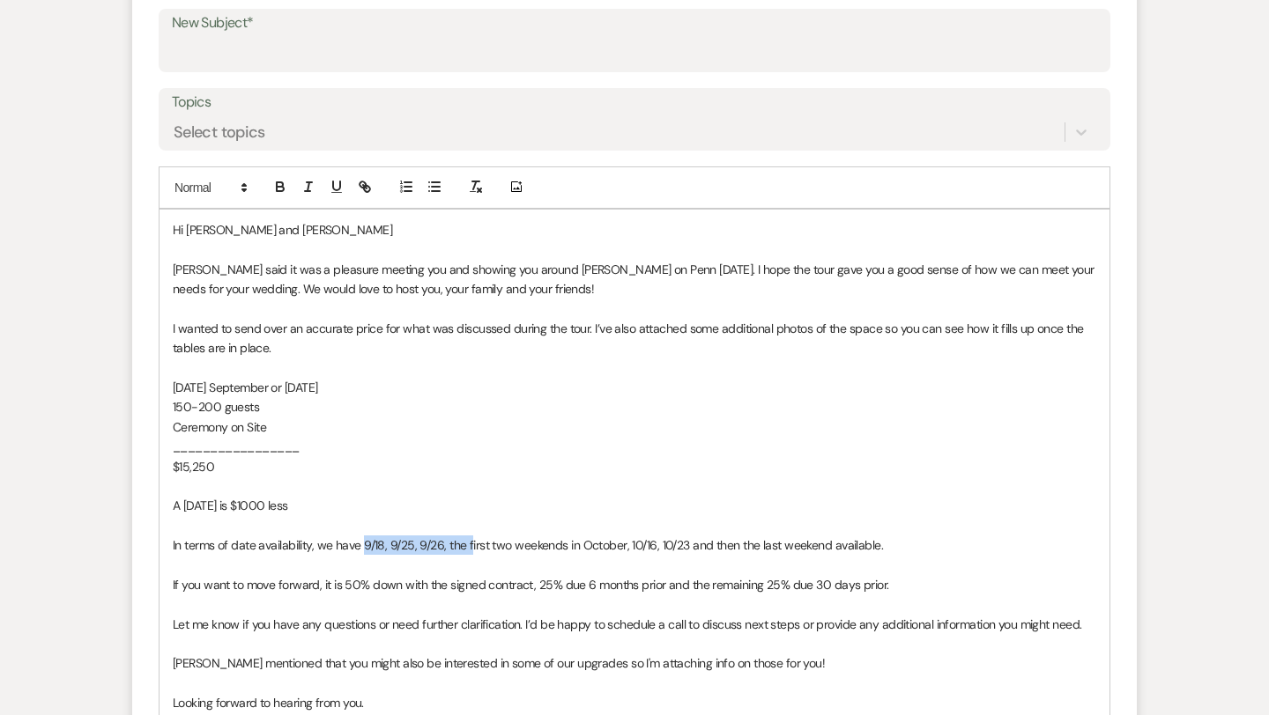
drag, startPoint x: 362, startPoint y: 541, endPoint x: 469, endPoint y: 545, distance: 106.7
click at [469, 545] on span "In terms of date availability, we have 9/18, 9/25, 9/26, the first two weekends…" at bounding box center [528, 545] width 710 height 16
drag, startPoint x: 834, startPoint y: 543, endPoint x: 574, endPoint y: 536, distance: 259.1
click at [574, 536] on p "In terms of date availability, we have 9/26, the first two weekends in October,…" at bounding box center [634, 545] width 923 height 19
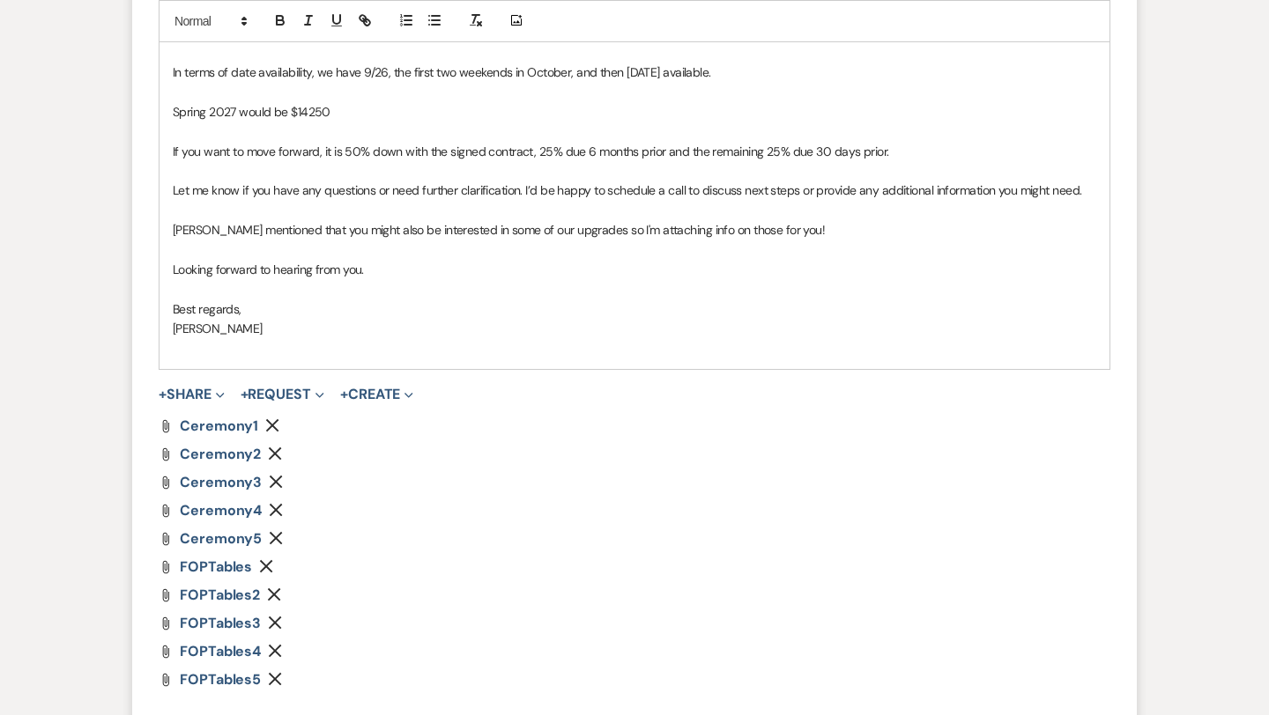
scroll to position [1432, 0]
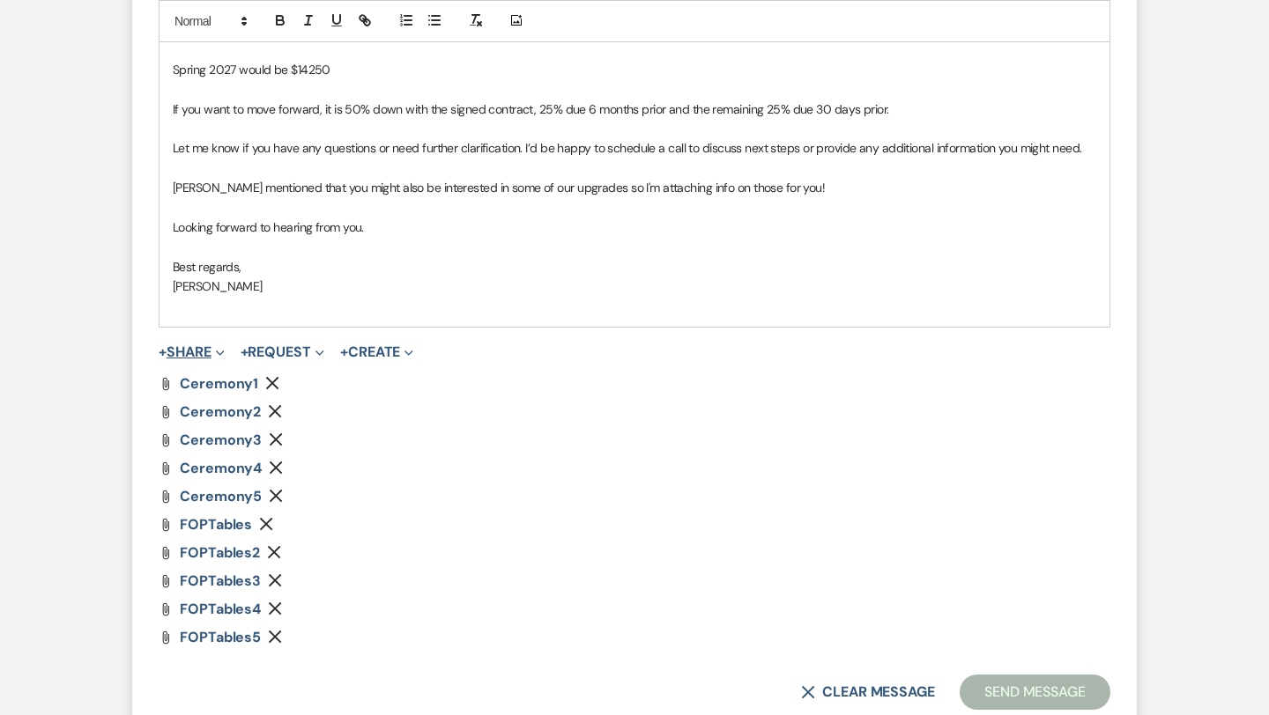
click at [210, 351] on button "+ Share Expand" at bounding box center [192, 352] width 66 height 14
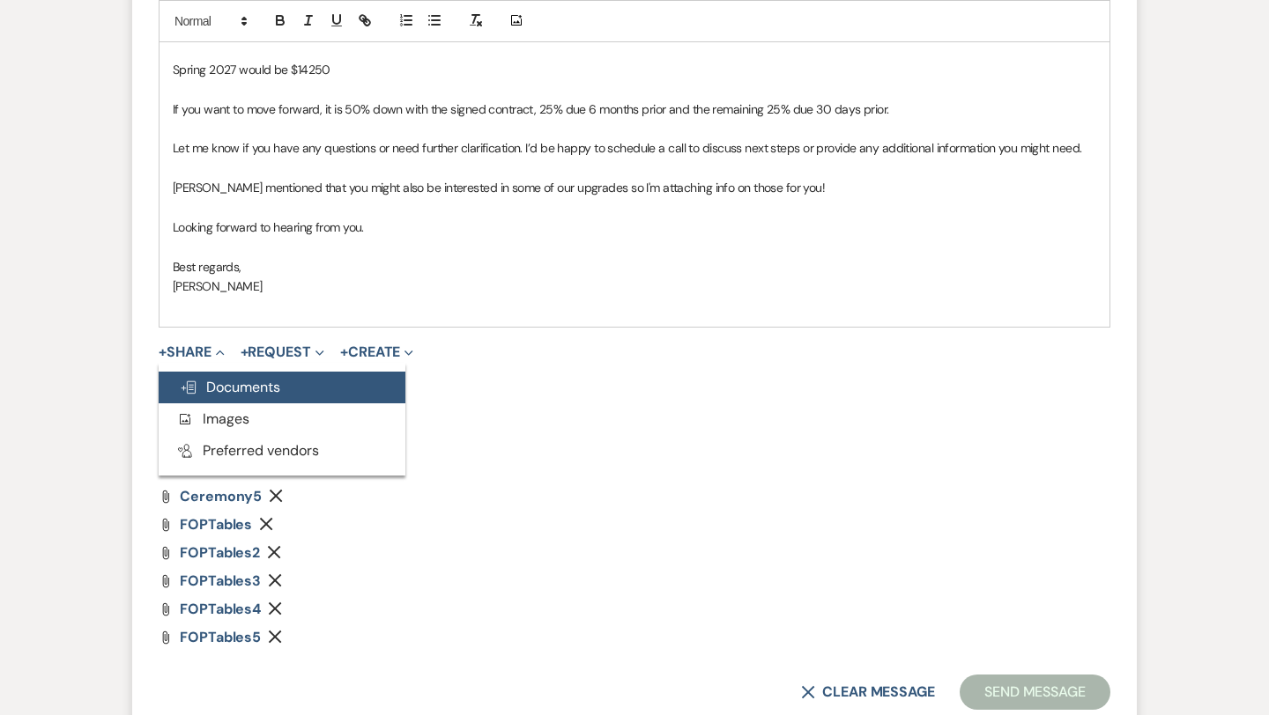
click at [245, 384] on span "Doc Upload Documents" at bounding box center [230, 387] width 100 height 19
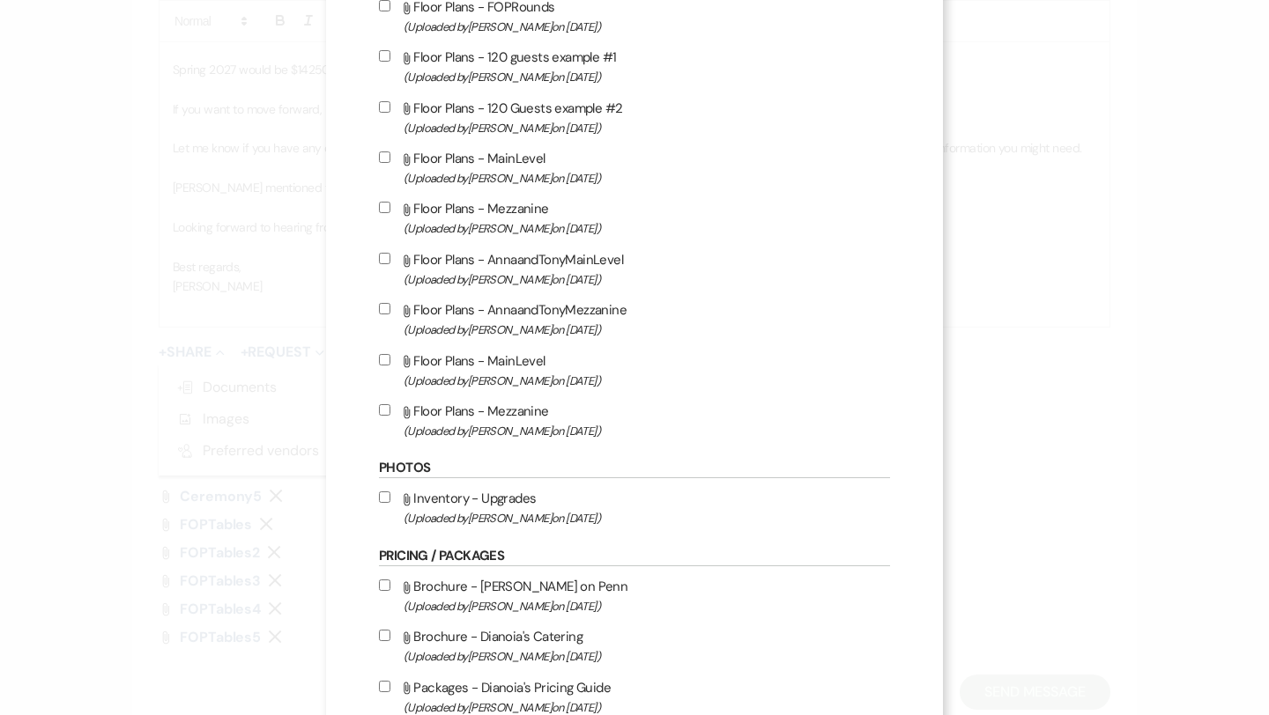
scroll to position [665, 0]
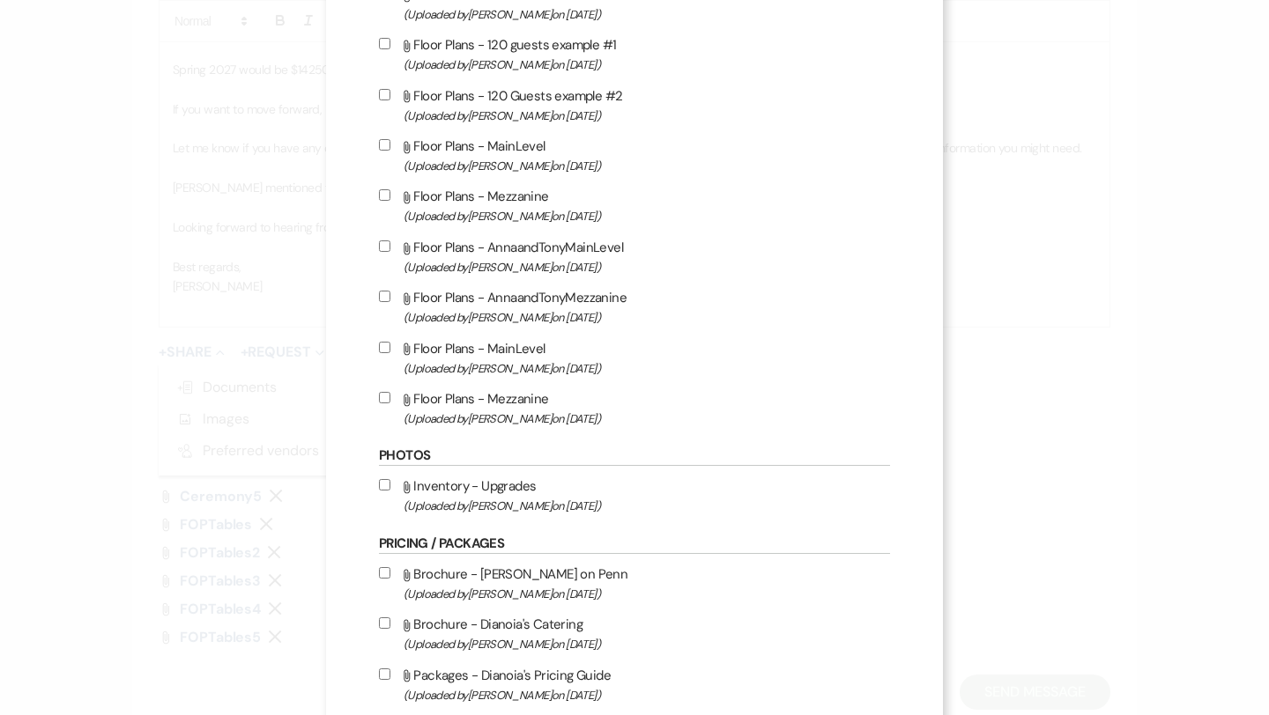
click at [385, 491] on input "Attach File Inventory - Upgrades (Uploaded by [PERSON_NAME] on [DATE] )" at bounding box center [384, 484] width 11 height 11
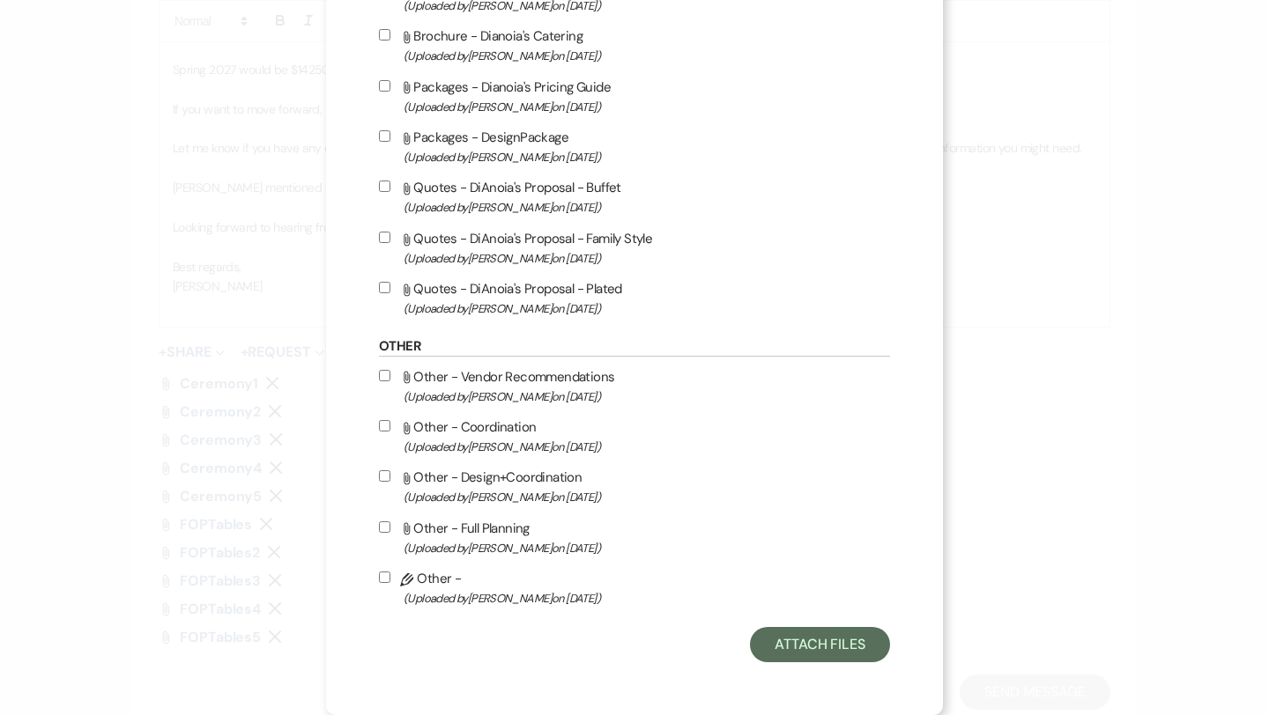
scroll to position [1266, 0]
click at [385, 524] on input "Attach File Other - Full Planning (Uploaded by [PERSON_NAME] on [DATE] )" at bounding box center [384, 527] width 11 height 11
click at [851, 649] on button "Attach Files" at bounding box center [820, 644] width 140 height 35
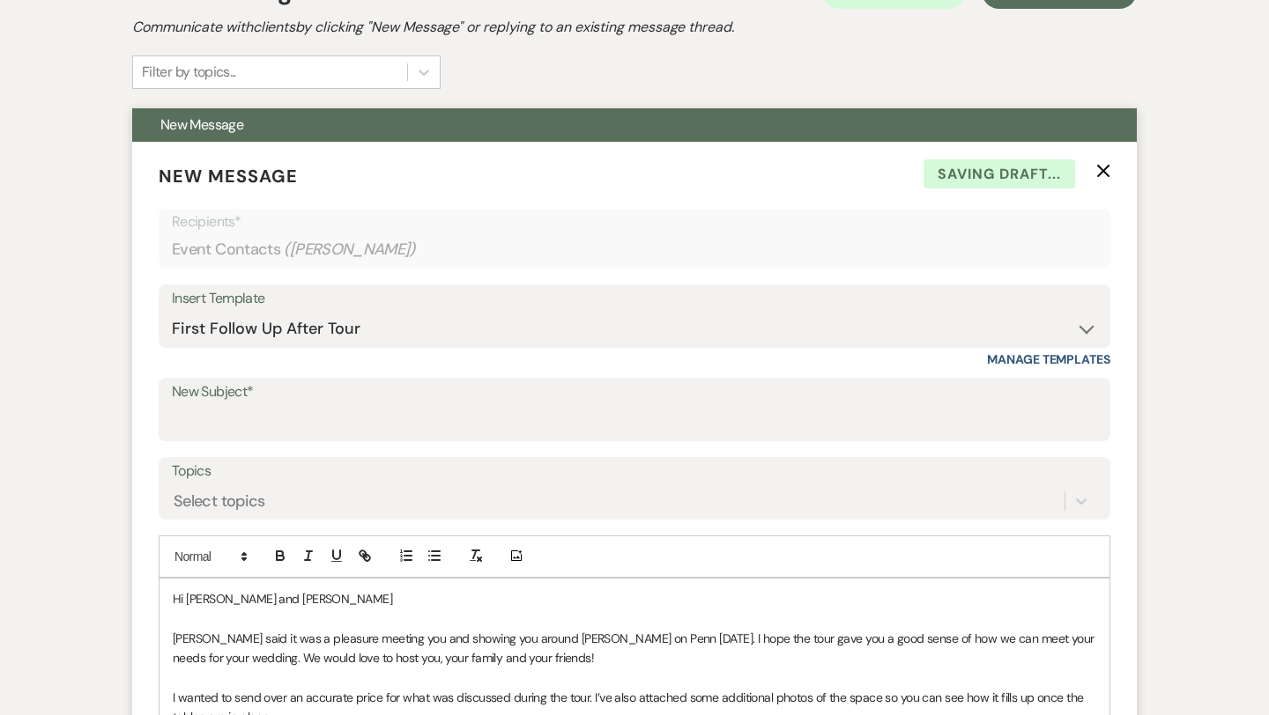
scroll to position [541, 0]
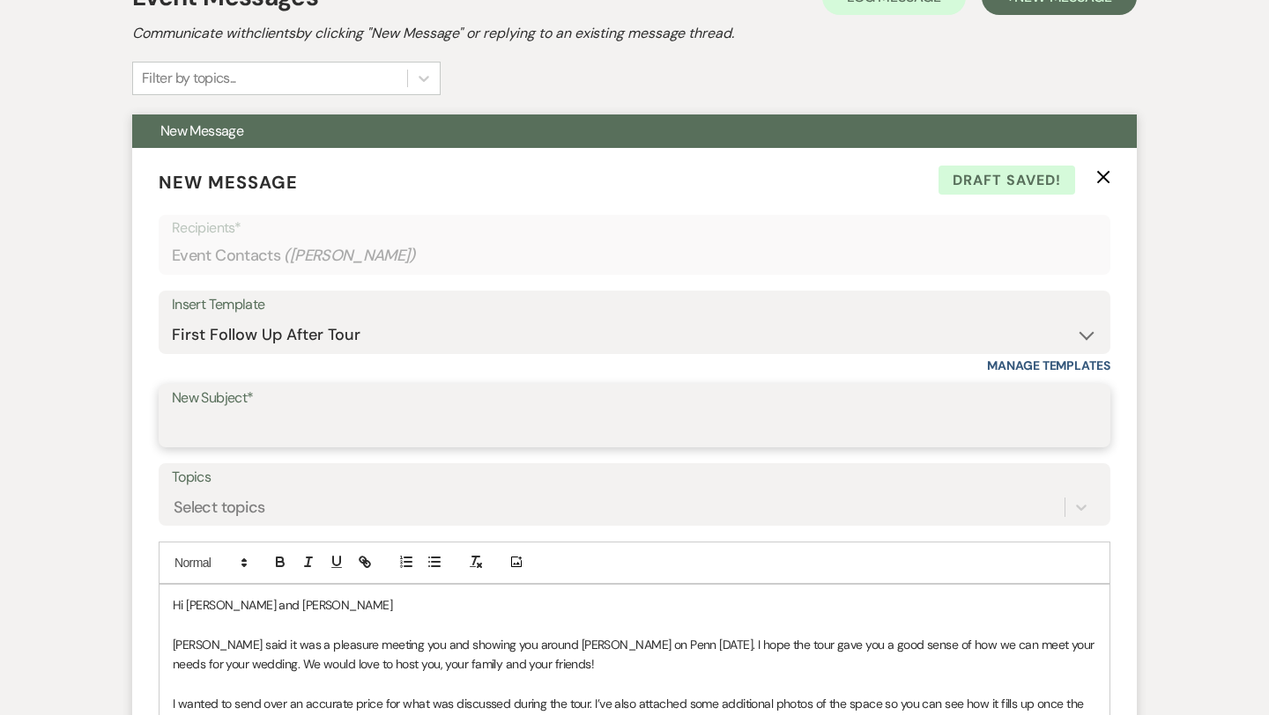
click at [303, 429] on input "New Subject*" at bounding box center [634, 428] width 925 height 34
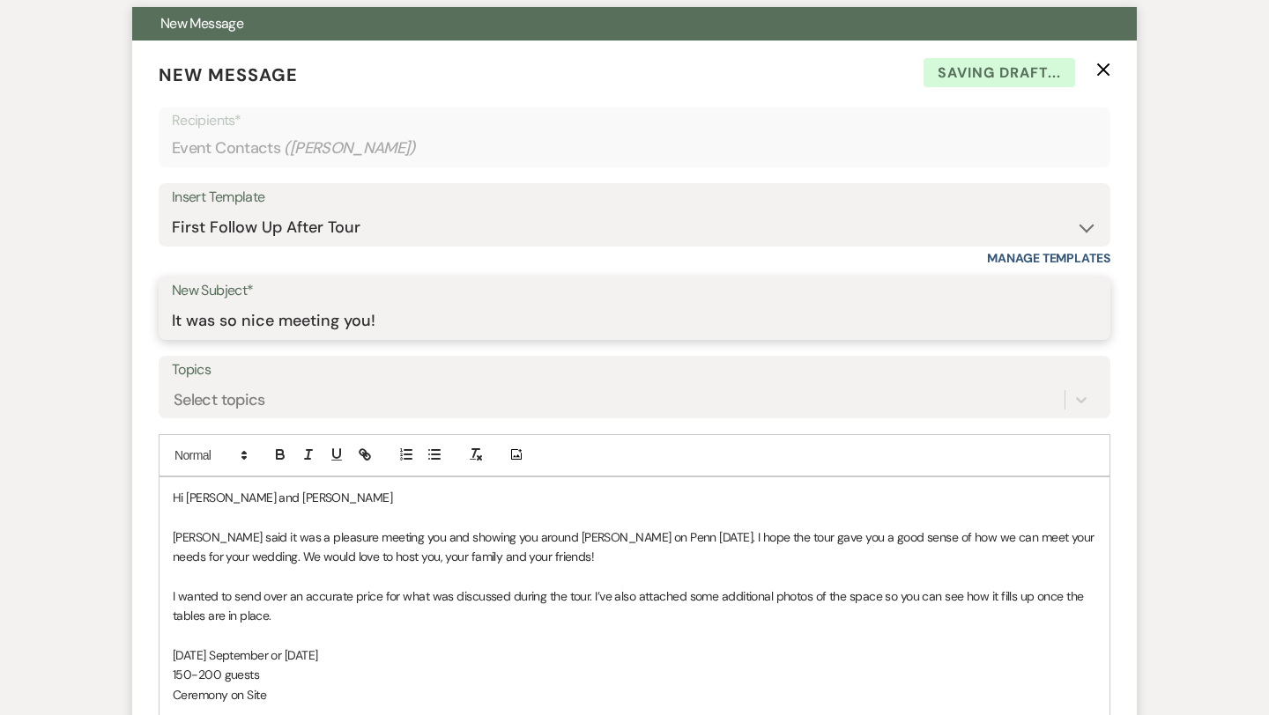
scroll to position [627, 0]
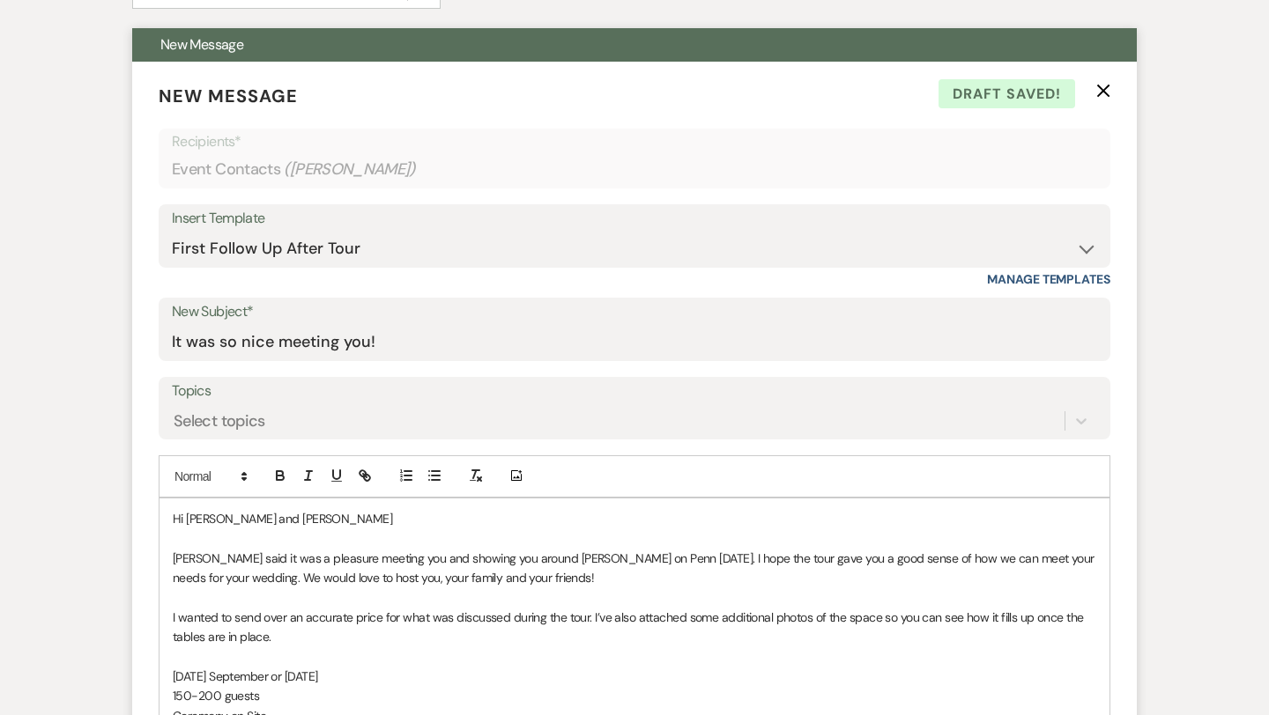
click at [271, 516] on p "Hi [PERSON_NAME] and [PERSON_NAME]" at bounding box center [634, 518] width 923 height 19
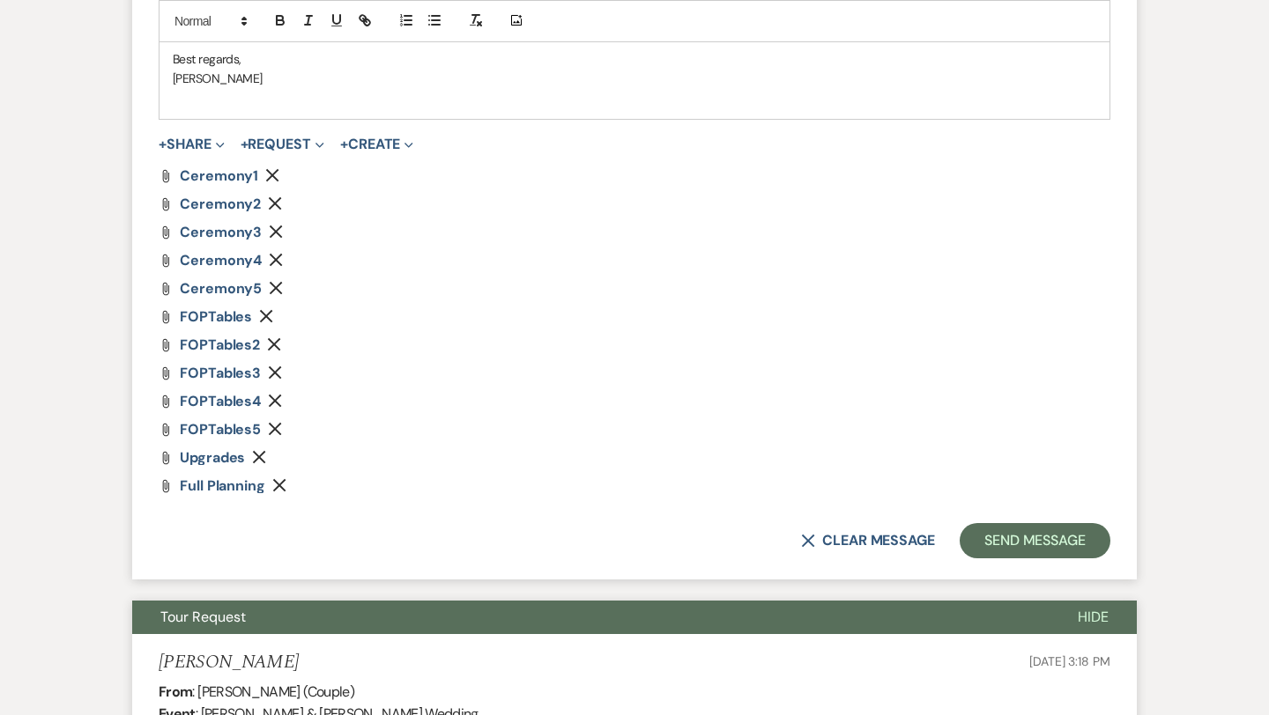
scroll to position [1641, 0]
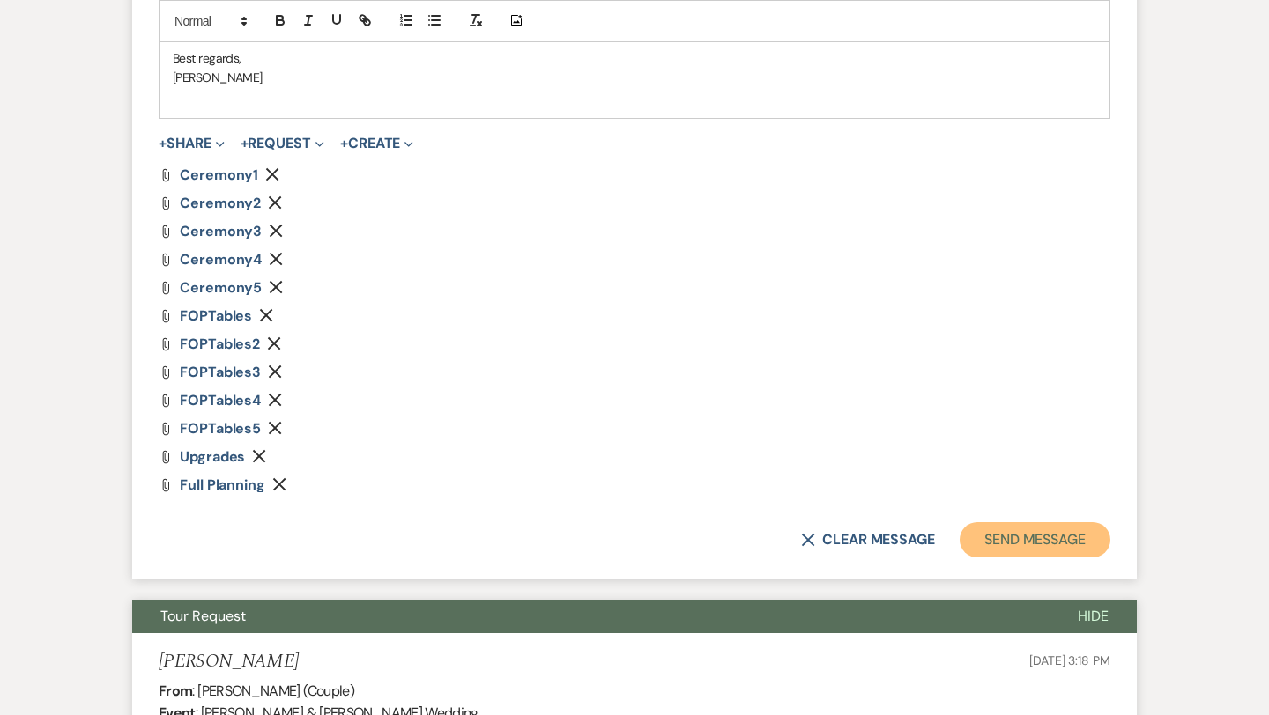
click at [1041, 543] on button "Send Message" at bounding box center [1035, 539] width 151 height 35
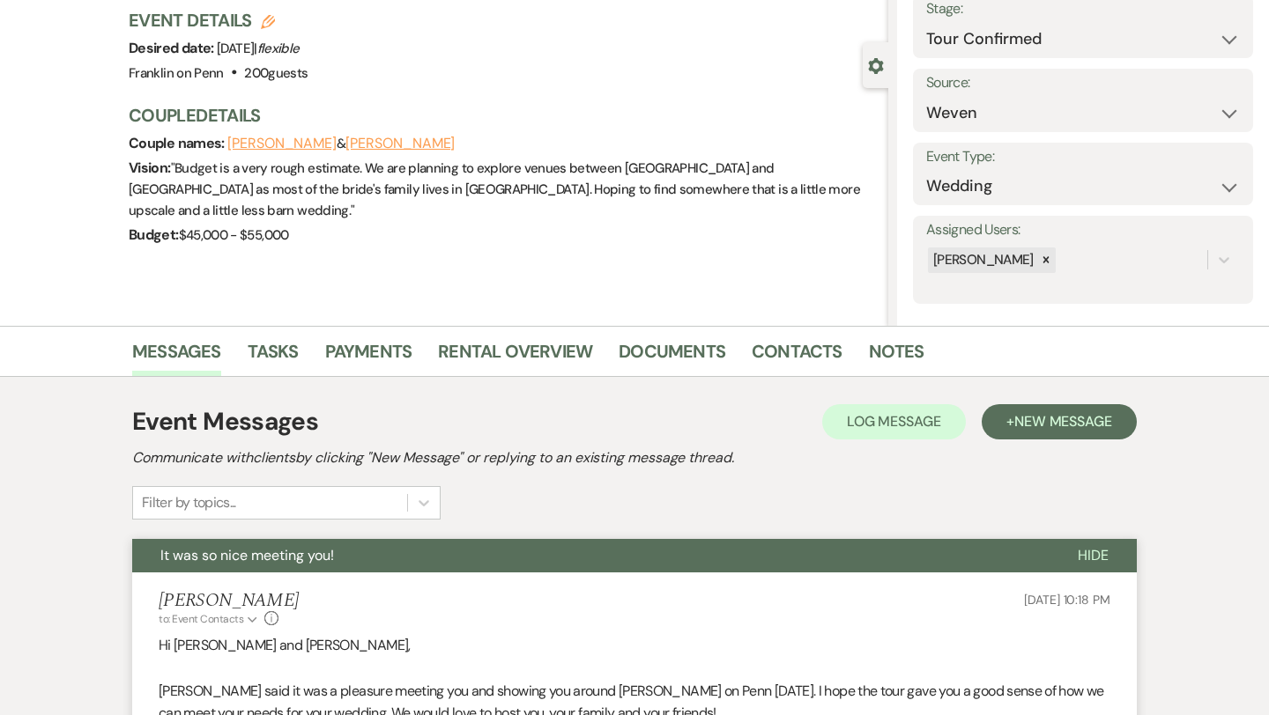
scroll to position [0, 0]
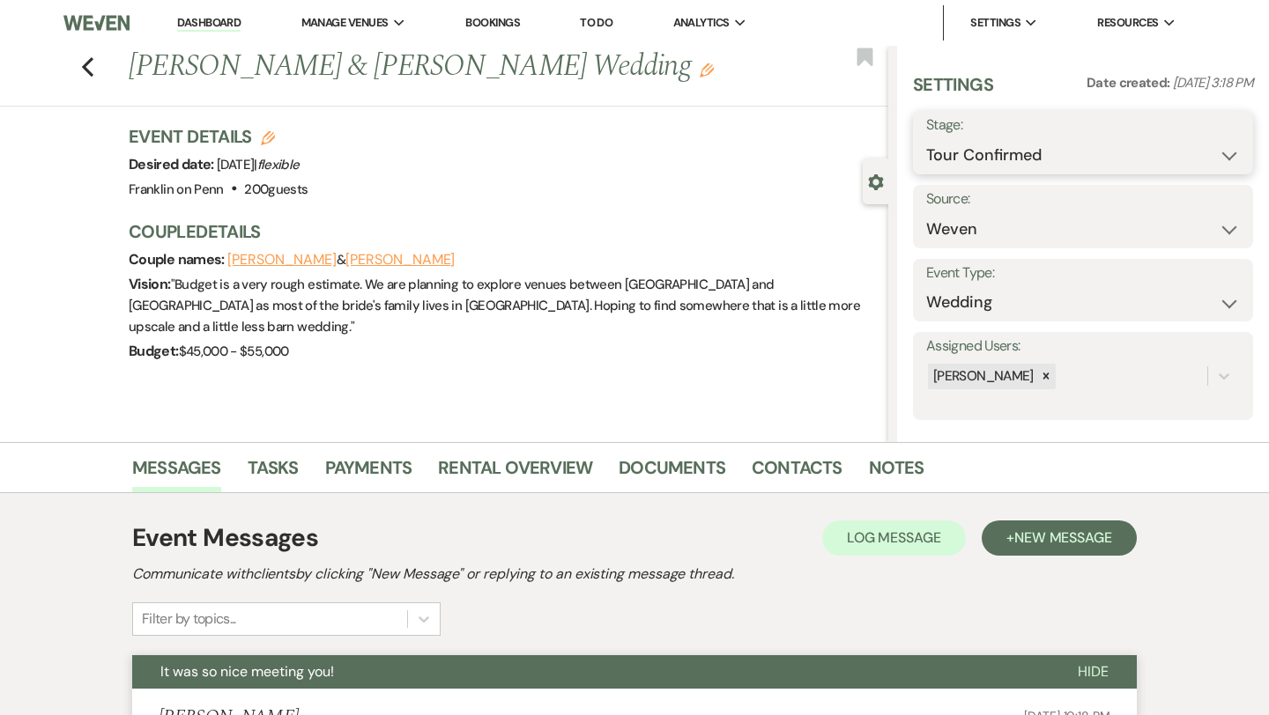
click at [984, 148] on select "Inquiry Follow Up Tour Requested Tour Confirmed Toured Proposal Sent Booked Lost" at bounding box center [1083, 155] width 314 height 34
click at [1214, 147] on button "Save" at bounding box center [1218, 142] width 70 height 35
